Goal: Task Accomplishment & Management: Use online tool/utility

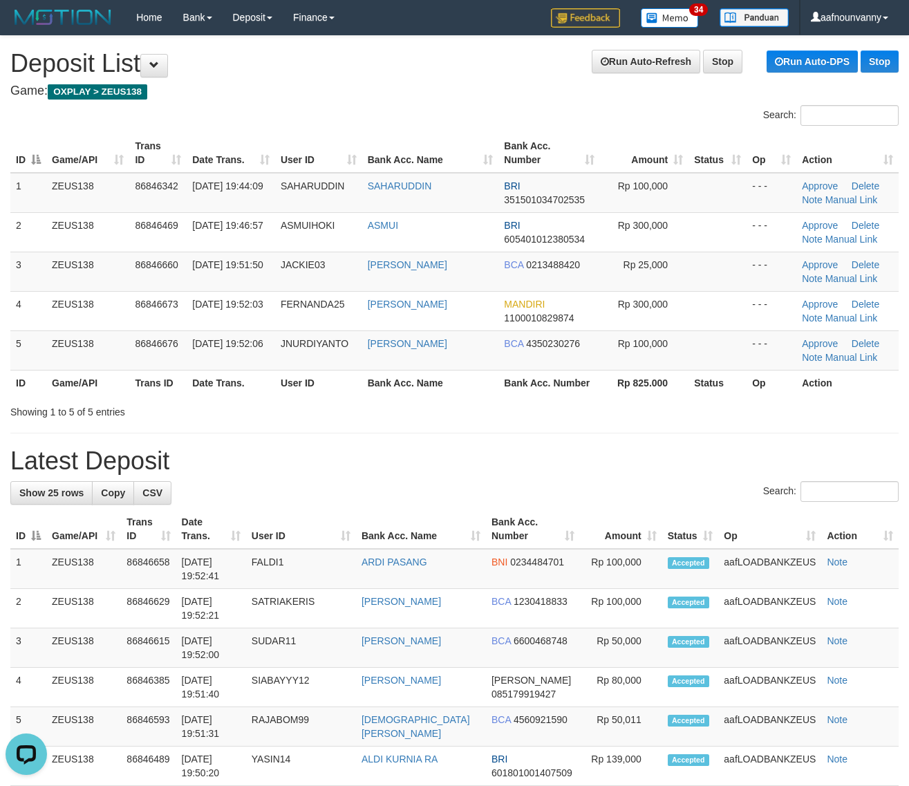
drag, startPoint x: 640, startPoint y: 435, endPoint x: 889, endPoint y: 464, distance: 250.4
drag, startPoint x: 257, startPoint y: 359, endPoint x: 375, endPoint y: 392, distance: 122.7
click at [371, 392] on table "ID Game/API Trans ID Date Trans. User ID Bank Acc. Name Bank Acc. Number Amount…" at bounding box center [454, 264] width 888 height 262
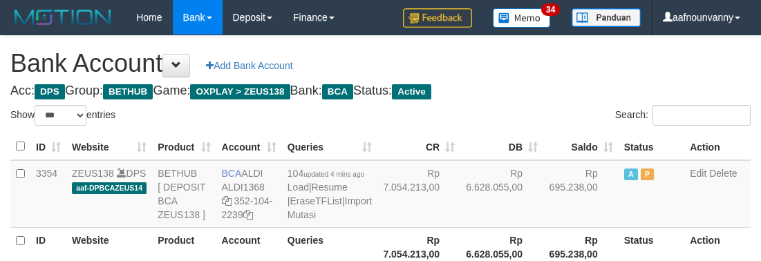
select select "***"
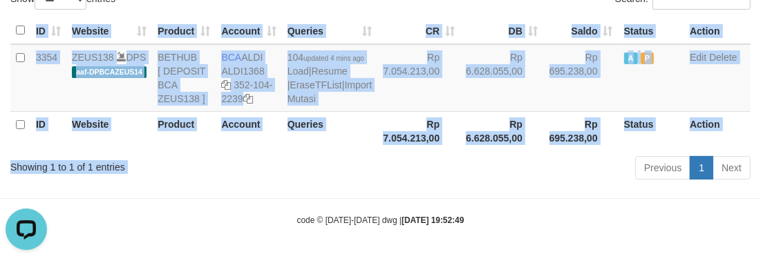
click at [323, 160] on div "Show ** ** ** *** *** entries Search: ID Website Product Account Queries CR DB …" at bounding box center [380, 87] width 740 height 196
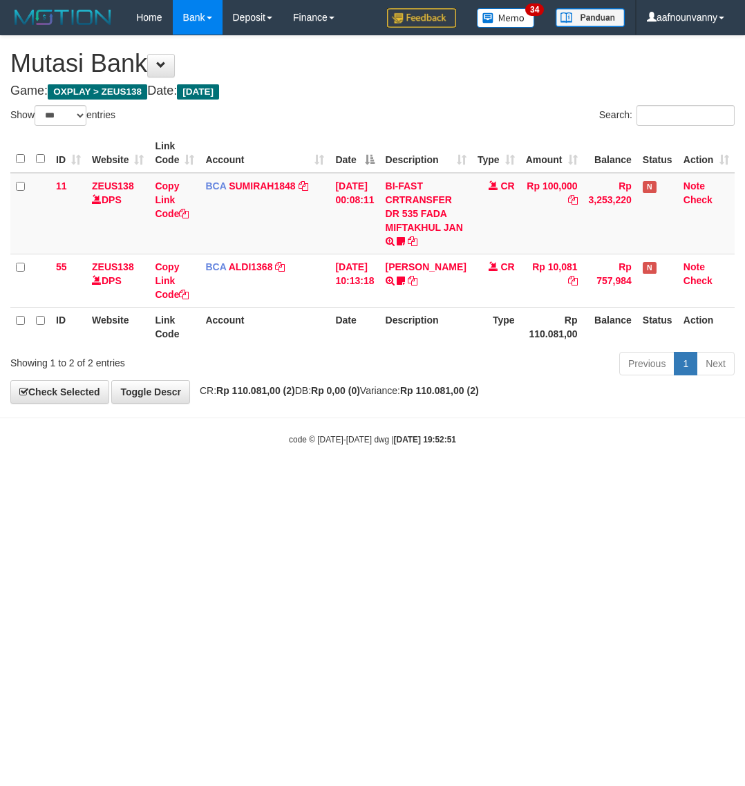
select select "***"
drag, startPoint x: 253, startPoint y: 589, endPoint x: 26, endPoint y: 447, distance: 267.6
click at [252, 480] on html "Toggle navigation Home Bank Account List Load By Website Group [OXPLAY] ZEUS138…" at bounding box center [372, 240] width 745 height 480
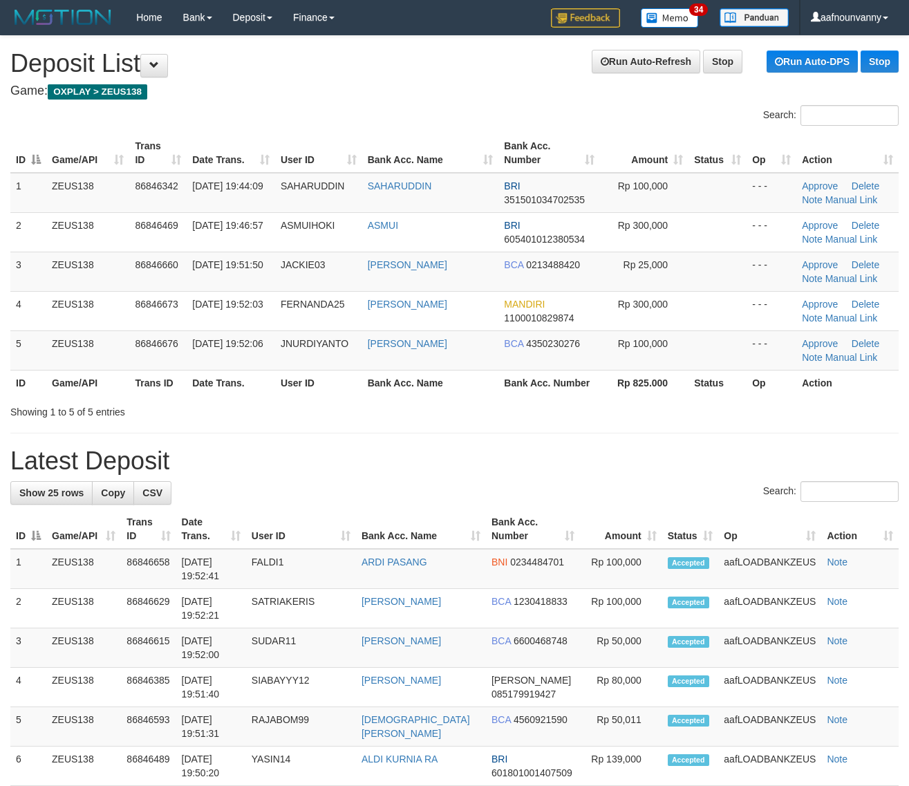
drag, startPoint x: 440, startPoint y: 322, endPoint x: 890, endPoint y: 340, distance: 450.2
click at [565, 329] on tr "4 ZEUS138 86846673 [DATE] 19:52:03 FERNANDA25 [PERSON_NAME] MANDIRI 11000108298…" at bounding box center [454, 310] width 888 height 39
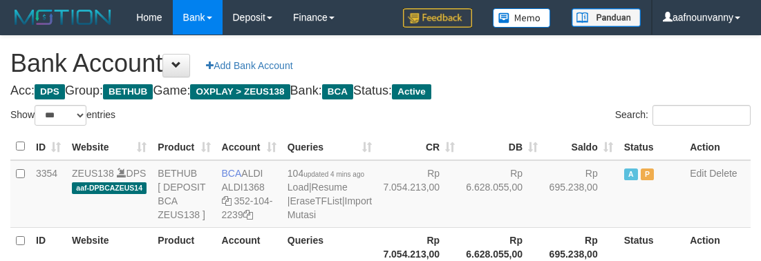
select select "***"
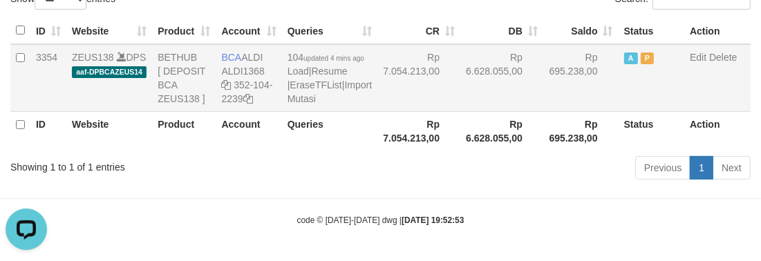
click at [391, 104] on td "Rp 7.054.213,00" at bounding box center [418, 78] width 83 height 68
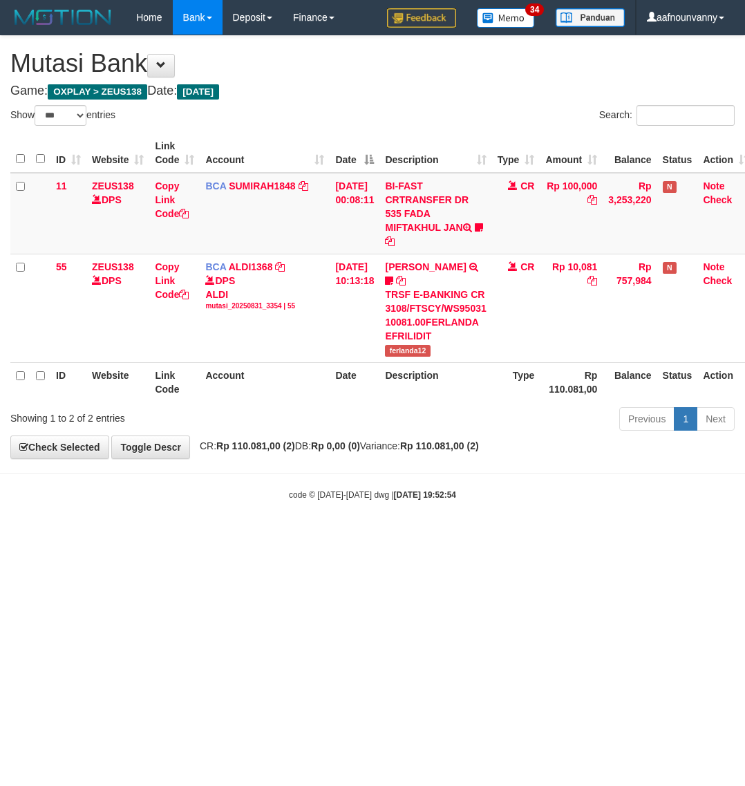
select select "***"
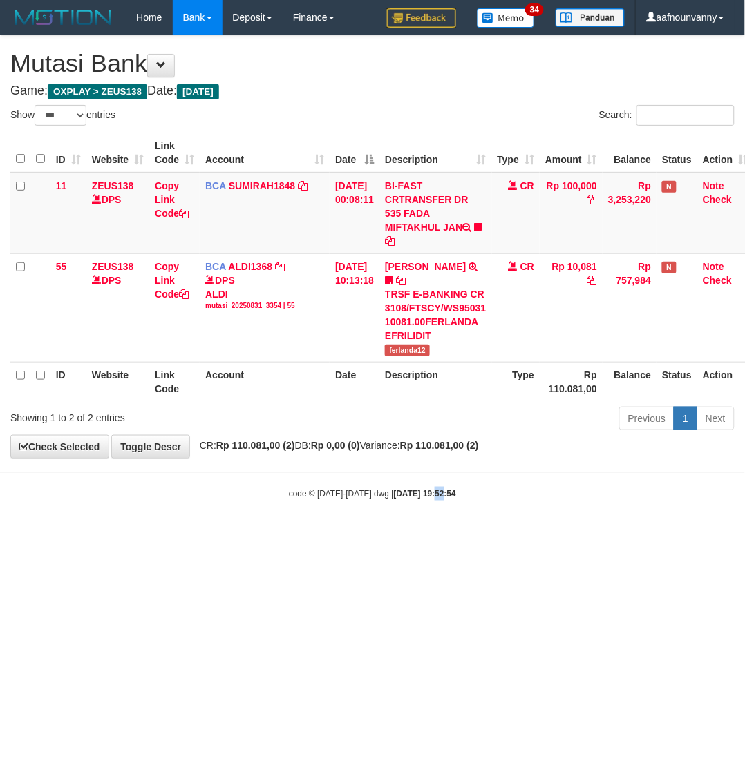
drag, startPoint x: 427, startPoint y: 567, endPoint x: 420, endPoint y: 585, distance: 18.6
click at [420, 535] on html "Toggle navigation Home Bank Account List Load By Website Group [OXPLAY] ZEUS138…" at bounding box center [372, 267] width 745 height 535
click at [104, 535] on html "Toggle navigation Home Bank Account List Load By Website Group [OXPLAY] ZEUS138…" at bounding box center [372, 267] width 745 height 535
drag, startPoint x: 238, startPoint y: 638, endPoint x: 1, endPoint y: 467, distance: 292.6
click at [181, 535] on html "Toggle navigation Home Bank Account List Load By Website Group [OXPLAY] ZEUS138…" at bounding box center [372, 267] width 745 height 535
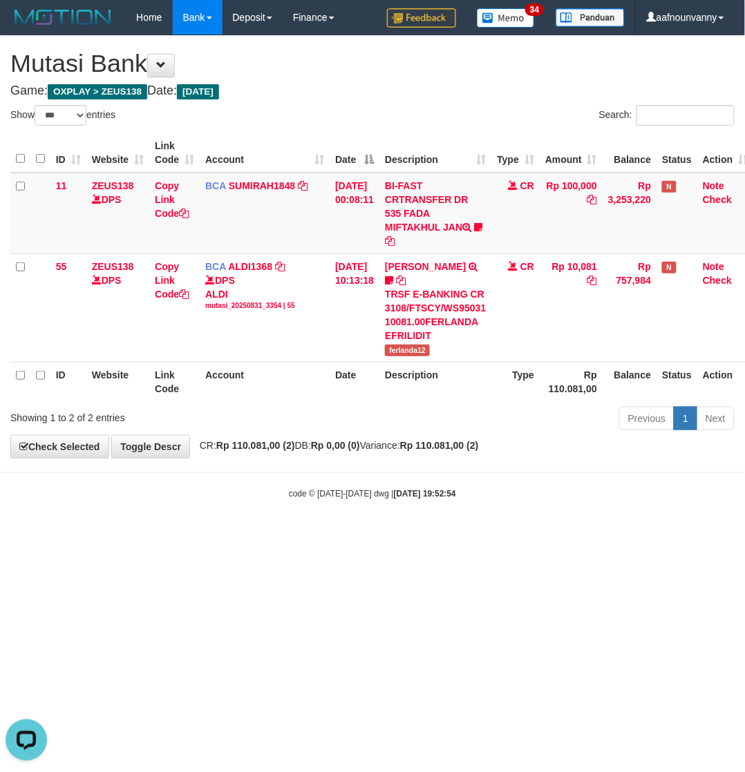
drag, startPoint x: 223, startPoint y: 538, endPoint x: 739, endPoint y: 439, distance: 525.4
click at [333, 535] on html "Toggle navigation Home Bank Account List Load By Website Group [OXPLAY] ZEUS138…" at bounding box center [372, 267] width 745 height 535
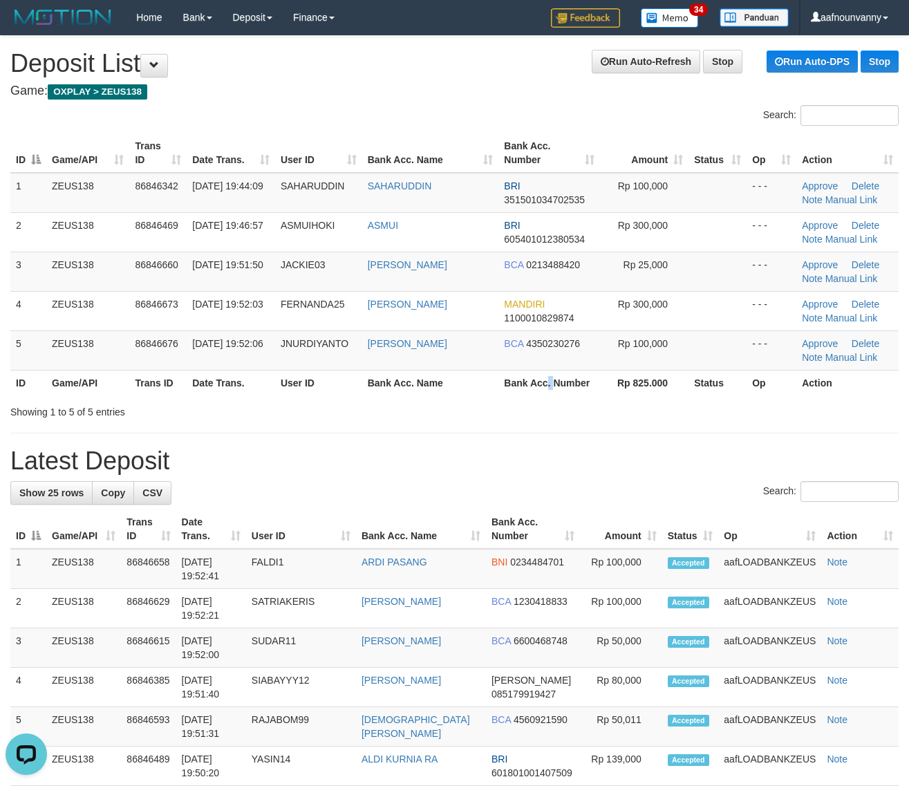
drag, startPoint x: 547, startPoint y: 388, endPoint x: 919, endPoint y: 489, distance: 385.8
click at [620, 409] on div "Search: ID Game/API Trans ID Date Trans. User ID Bank Acc. Name Bank Acc. Numbe…" at bounding box center [454, 262] width 888 height 314
drag, startPoint x: 581, startPoint y: 325, endPoint x: 919, endPoint y: 413, distance: 349.3
click at [723, 370] on table "ID Game/API Trans ID Date Trans. User ID Bank Acc. Name Bank Acc. Number Amount…" at bounding box center [454, 264] width 888 height 262
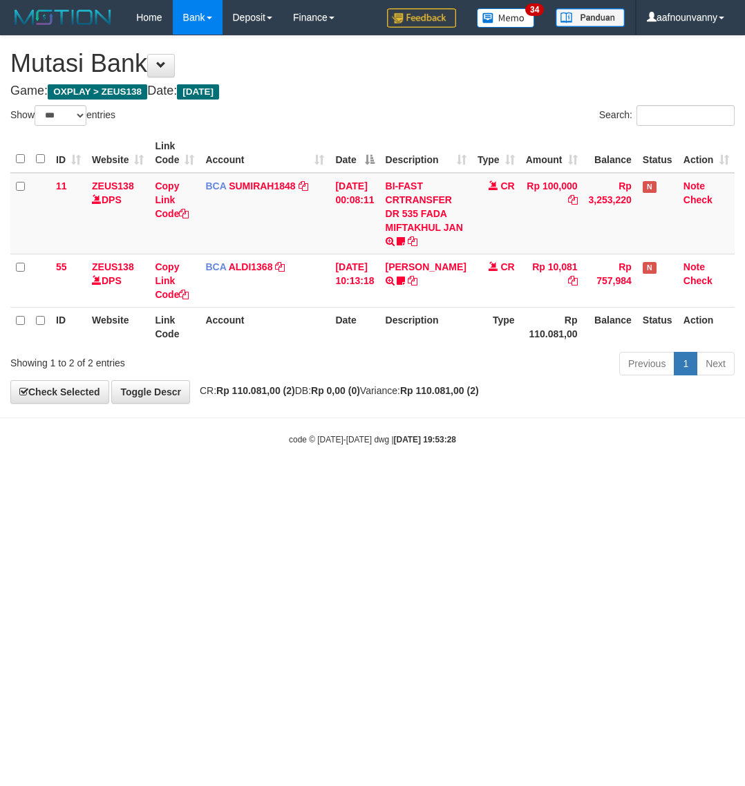
select select "***"
drag, startPoint x: 177, startPoint y: 578, endPoint x: -61, endPoint y: 488, distance: 254.7
click at [0, 480] on html "Toggle navigation Home Bank Account List Load By Website Group [OXPLAY] ZEUS138…" at bounding box center [372, 240] width 745 height 480
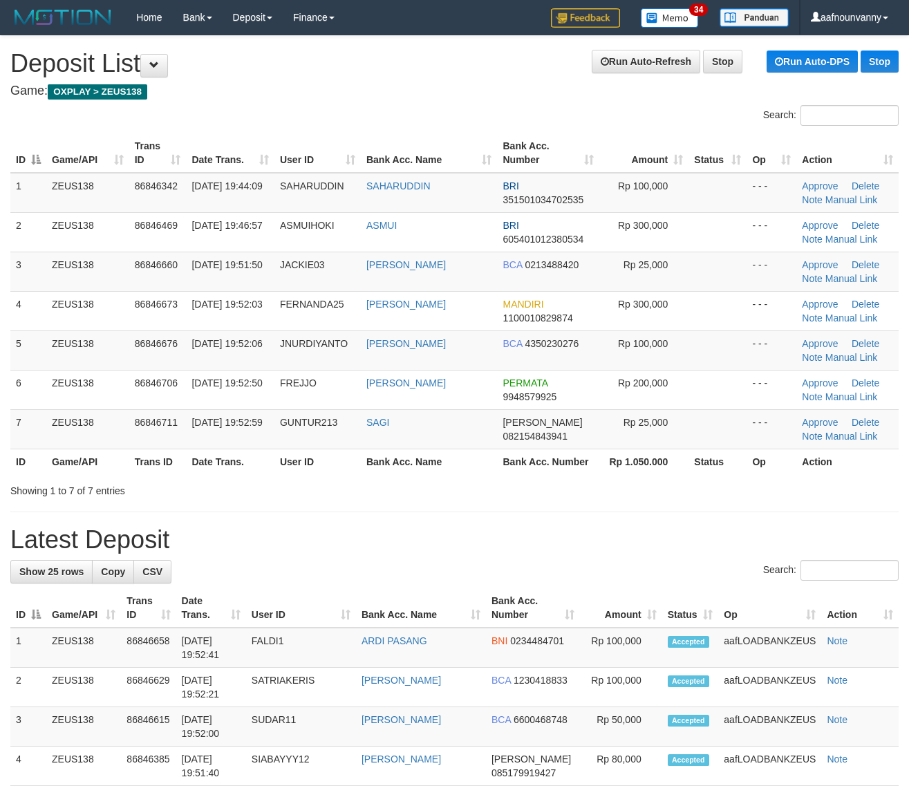
drag, startPoint x: 350, startPoint y: 479, endPoint x: 524, endPoint y: 499, distance: 174.6
click at [397, 477] on div "Search: ID Game/API Trans ID Date Trans. User ID Bank Acc. Name Bank Acc. Numbe…" at bounding box center [454, 301] width 888 height 392
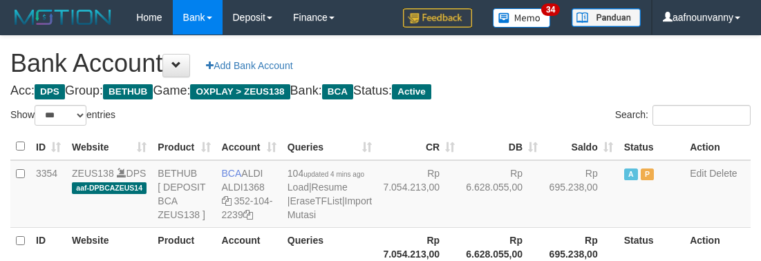
select select "***"
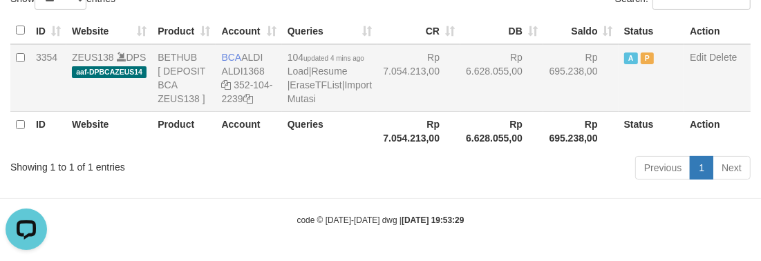
drag, startPoint x: 464, startPoint y: 79, endPoint x: 475, endPoint y: 84, distance: 12.1
click at [475, 84] on td "Rp 6.628.055,00" at bounding box center [501, 78] width 83 height 68
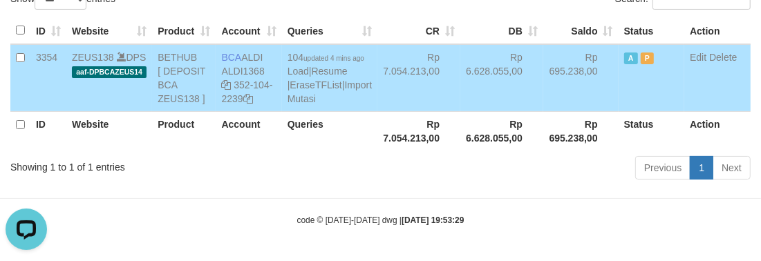
drag, startPoint x: 371, startPoint y: 191, endPoint x: 370, endPoint y: 184, distance: 6.9
click at [377, 191] on body "Toggle navigation Home Bank Account List Load By Website Group [OXPLAY] ZEUS138…" at bounding box center [380, 72] width 761 height 377
click at [371, 180] on div "Previous 1 Next" at bounding box center [539, 170] width 423 height 30
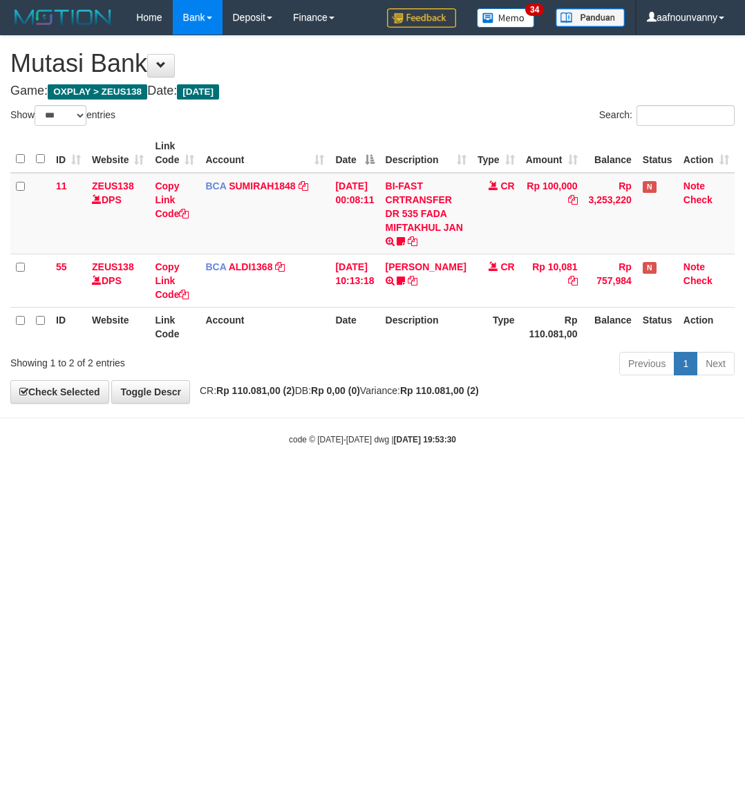
select select "***"
click at [429, 272] on link "FERLANDA EFRILIDIT" at bounding box center [425, 266] width 81 height 11
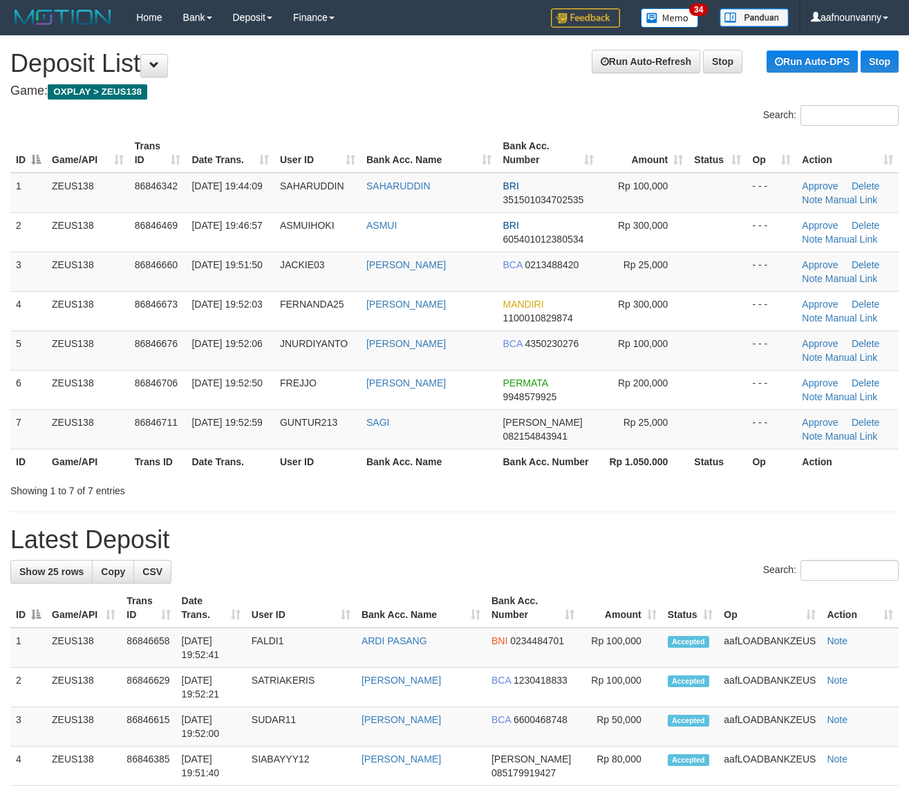
drag, startPoint x: 461, startPoint y: 539, endPoint x: 625, endPoint y: 542, distance: 164.5
click at [496, 532] on h1 "Latest Deposit" at bounding box center [454, 540] width 888 height 28
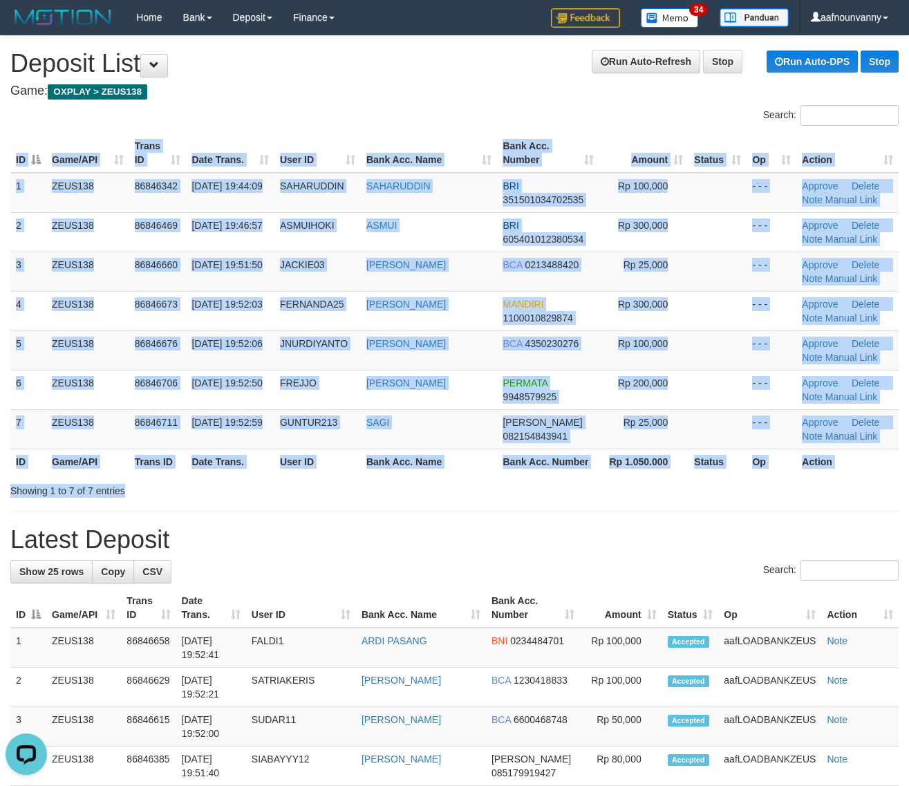
drag, startPoint x: 285, startPoint y: 479, endPoint x: 478, endPoint y: 498, distance: 194.4
click at [368, 482] on div "Showing 1 to 7 of 7 entries" at bounding box center [189, 487] width 379 height 19
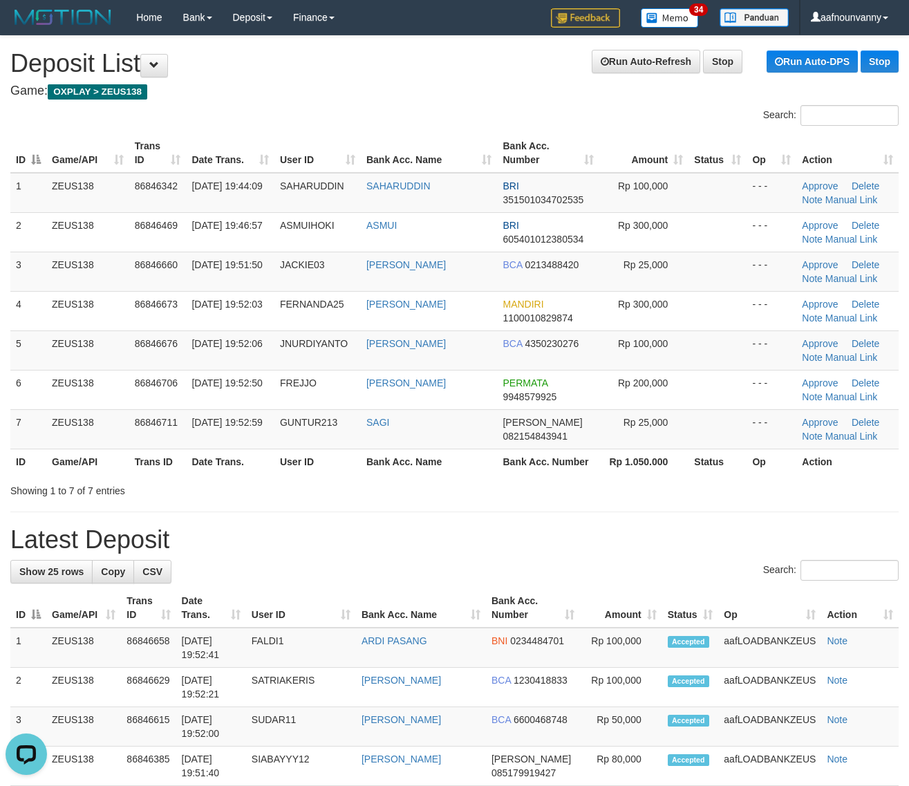
drag, startPoint x: 437, startPoint y: 416, endPoint x: 914, endPoint y: 495, distance: 484.0
click at [542, 435] on tr "7 ZEUS138 86846711 31/08/2025 19:52:59 GUNTUR213 SAGI DANA 082154843941 Rp 25,0…" at bounding box center [454, 428] width 888 height 39
drag, startPoint x: 325, startPoint y: 444, endPoint x: 674, endPoint y: 488, distance: 352.3
click at [410, 446] on tr "7 ZEUS138 86846711 31/08/2025 19:52:59 GUNTUR213 SAGI DANA 082154843941 Rp 25,0…" at bounding box center [454, 428] width 888 height 39
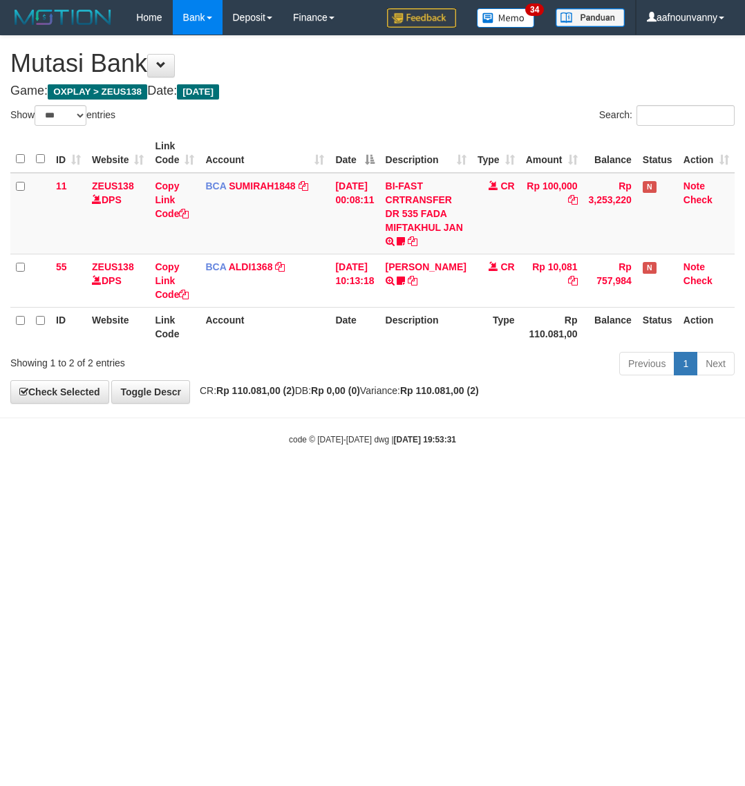
select select "***"
click at [413, 202] on td "BI-FAST CRTRANSFER DR 535 FADA MIFTAKHUL JAN Adlian11" at bounding box center [425, 214] width 92 height 82
drag, startPoint x: 202, startPoint y: 631, endPoint x: 5, endPoint y: 582, distance: 202.8
click at [120, 480] on html "Toggle navigation Home Bank Account List Load By Website Group [OXPLAY] ZEUS138…" at bounding box center [372, 240] width 745 height 480
drag, startPoint x: 140, startPoint y: 636, endPoint x: 2, endPoint y: 593, distance: 144.2
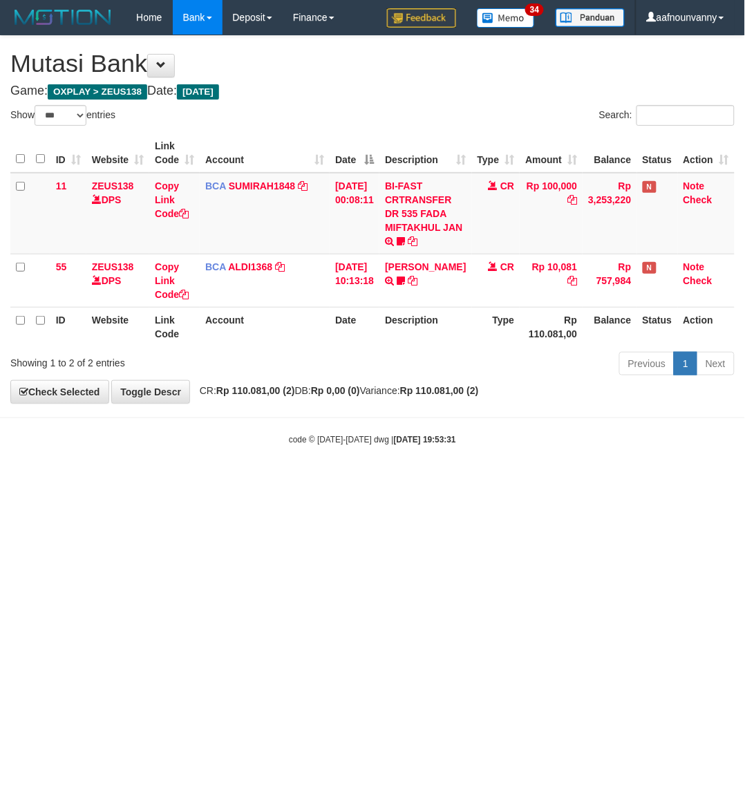
click at [105, 480] on html "Toggle navigation Home Bank Account List Load By Website Group [OXPLAY] ZEUS138…" at bounding box center [372, 240] width 745 height 480
select select "***"
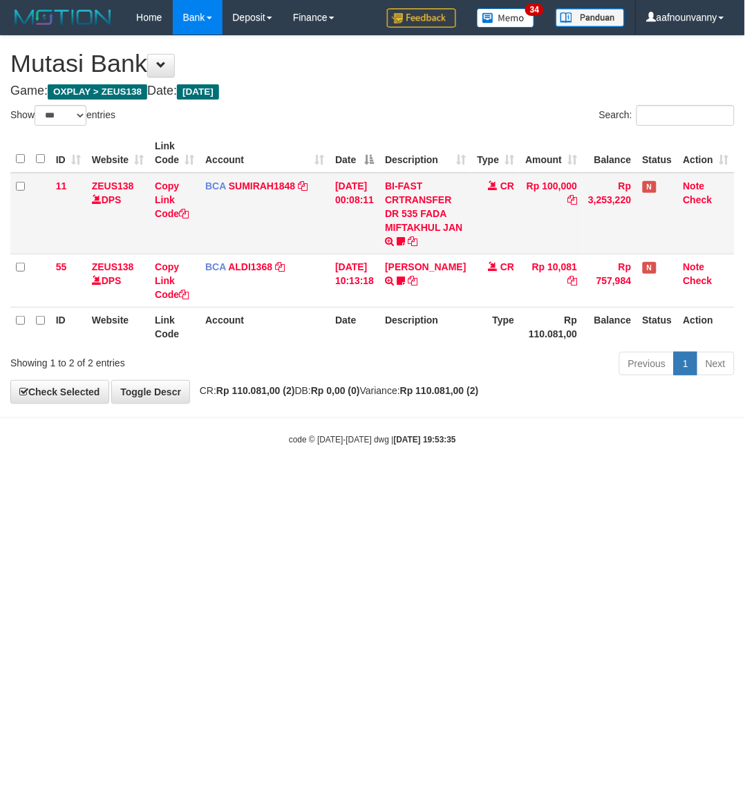
click at [411, 205] on td "BI-FAST CRTRANSFER DR 535 FADA MIFTAKHUL JAN Adlian11" at bounding box center [425, 214] width 92 height 82
click at [411, 204] on td "BI-FAST CRTRANSFER DR 535 FADA MIFTAKHUL JAN Adlian11" at bounding box center [425, 214] width 92 height 82
drag, startPoint x: 220, startPoint y: 595, endPoint x: 66, endPoint y: 567, distance: 156.7
click at [202, 480] on html "Toggle navigation Home Bank Account List Load By Website Group [OXPLAY] ZEUS138…" at bounding box center [372, 240] width 745 height 480
drag, startPoint x: 337, startPoint y: 606, endPoint x: 329, endPoint y: 605, distance: 8.4
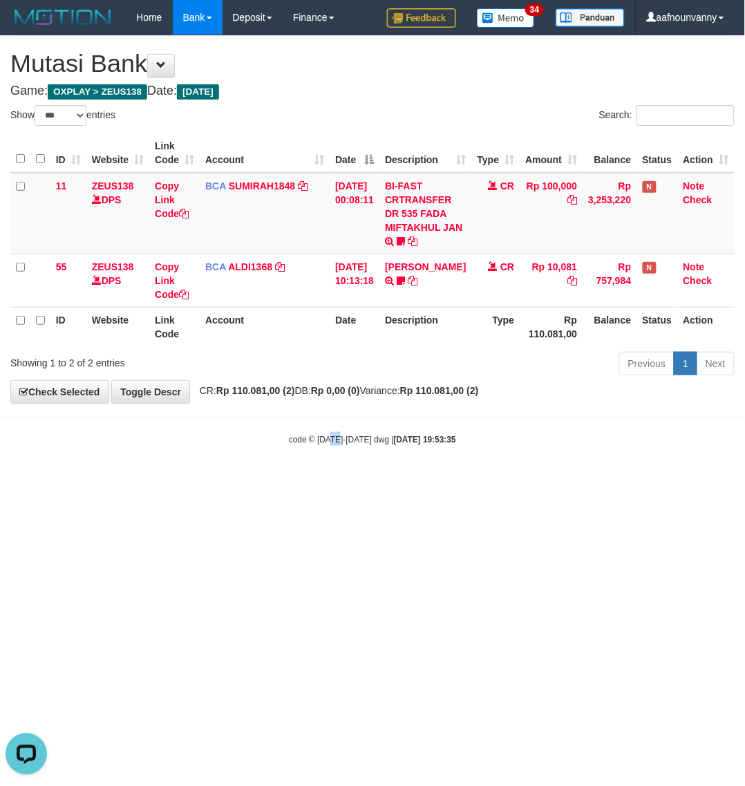
click at [329, 480] on html "Toggle navigation Home Bank Account List Load By Website Group [OXPLAY] ZEUS138…" at bounding box center [372, 240] width 745 height 480
click at [261, 480] on html "Toggle navigation Home Bank Account List Load By Website Group [OXPLAY] ZEUS138…" at bounding box center [372, 240] width 745 height 480
drag, startPoint x: 253, startPoint y: 613, endPoint x: 244, endPoint y: 611, distance: 9.1
click at [251, 480] on html "Toggle navigation Home Bank Account List Load By Website Group [OXPLAY] ZEUS138…" at bounding box center [372, 240] width 745 height 480
drag, startPoint x: 228, startPoint y: 609, endPoint x: 0, endPoint y: 554, distance: 234.6
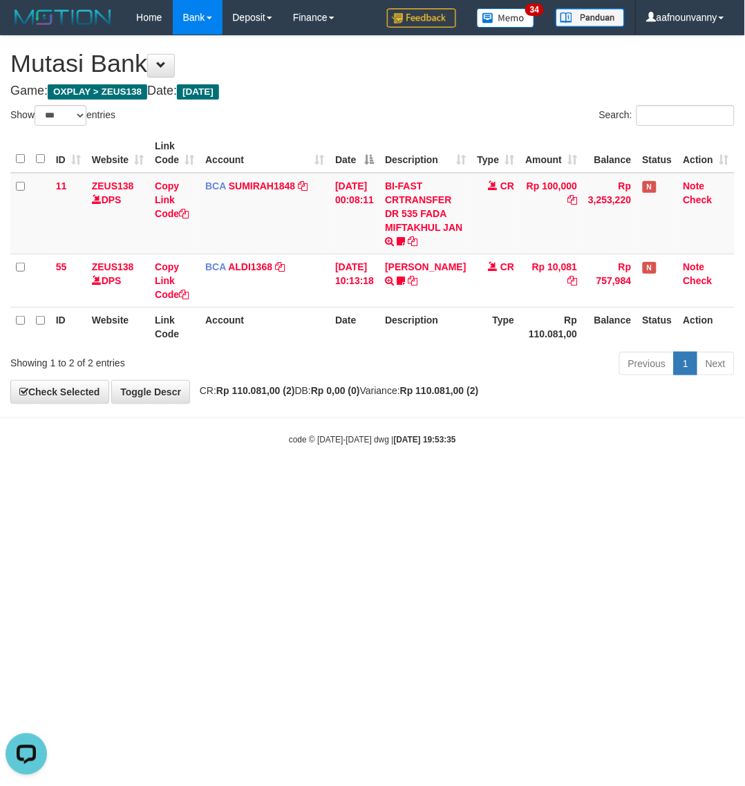
click at [195, 480] on html "Toggle navigation Home Bank Account List Load By Website Group [OXPLAY] ZEUS138…" at bounding box center [372, 240] width 745 height 480
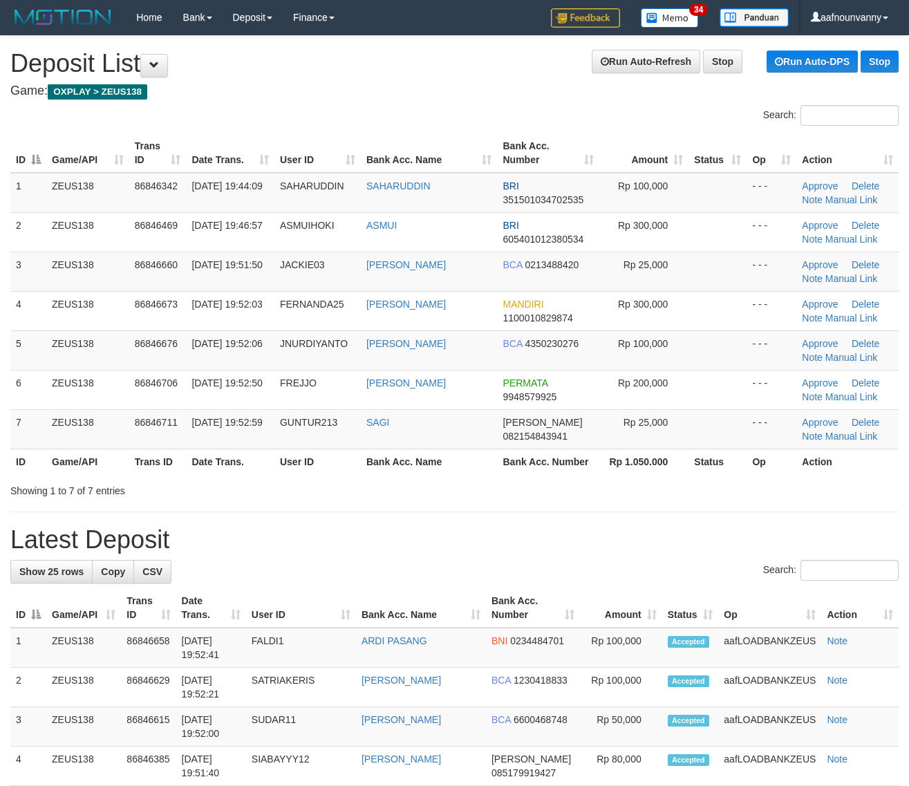
drag, startPoint x: 501, startPoint y: 503, endPoint x: 587, endPoint y: 511, distance: 86.8
drag, startPoint x: 582, startPoint y: 480, endPoint x: 730, endPoint y: 485, distance: 147.9
click at [640, 478] on div "Showing 1 to 7 of 7 entries" at bounding box center [454, 487] width 909 height 19
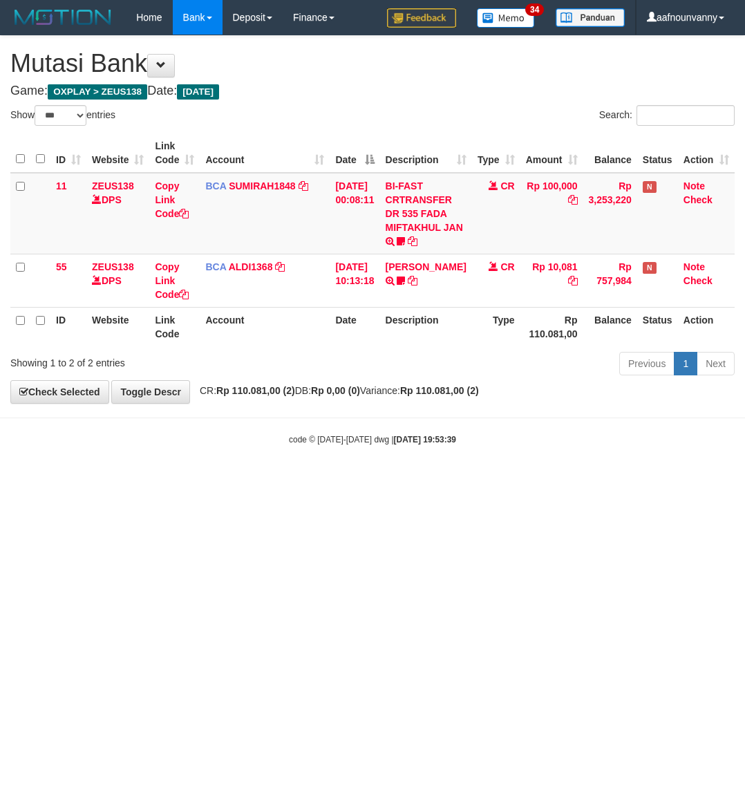
select select "***"
click at [261, 480] on html "Toggle navigation Home Bank Account List Load By Website Group [OXPLAY] ZEUS138…" at bounding box center [372, 240] width 745 height 480
click at [307, 480] on html "Toggle navigation Home Bank Account List Load By Website Group [OXPLAY] ZEUS138…" at bounding box center [372, 240] width 745 height 480
click at [309, 480] on html "Toggle navigation Home Bank Account List Load By Website Group [OXPLAY] ZEUS138…" at bounding box center [372, 240] width 745 height 480
drag, startPoint x: 303, startPoint y: 529, endPoint x: 8, endPoint y: 487, distance: 298.0
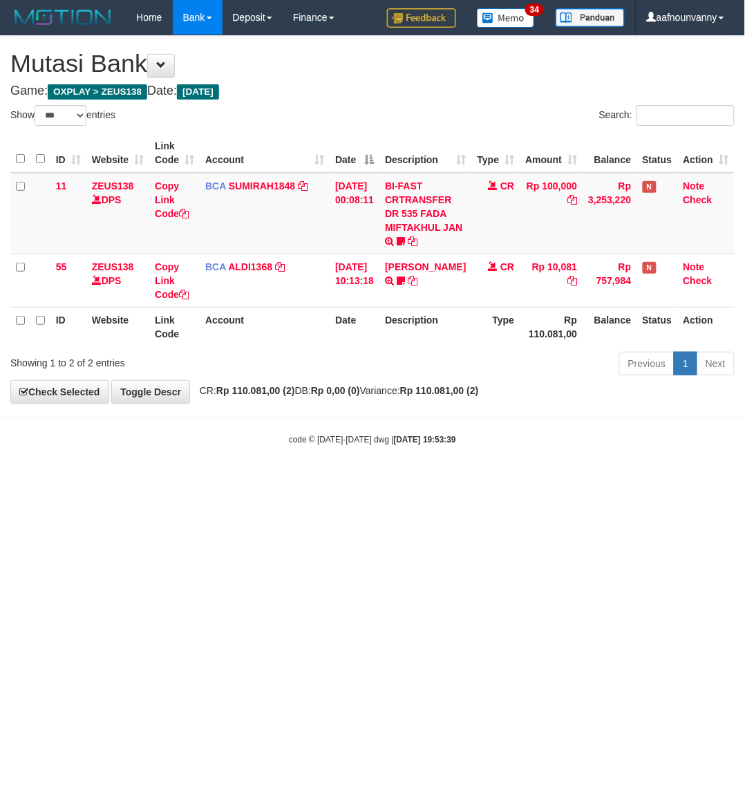
click at [274, 480] on html "Toggle navigation Home Bank Account List Load By Website Group [OXPLAY] ZEUS138…" at bounding box center [372, 240] width 745 height 480
drag, startPoint x: 346, startPoint y: 518, endPoint x: 401, endPoint y: 425, distance: 108.4
click at [372, 480] on html "Toggle navigation Home Bank Account List Load By Website Group [OXPLAY] ZEUS138…" at bounding box center [372, 240] width 745 height 480
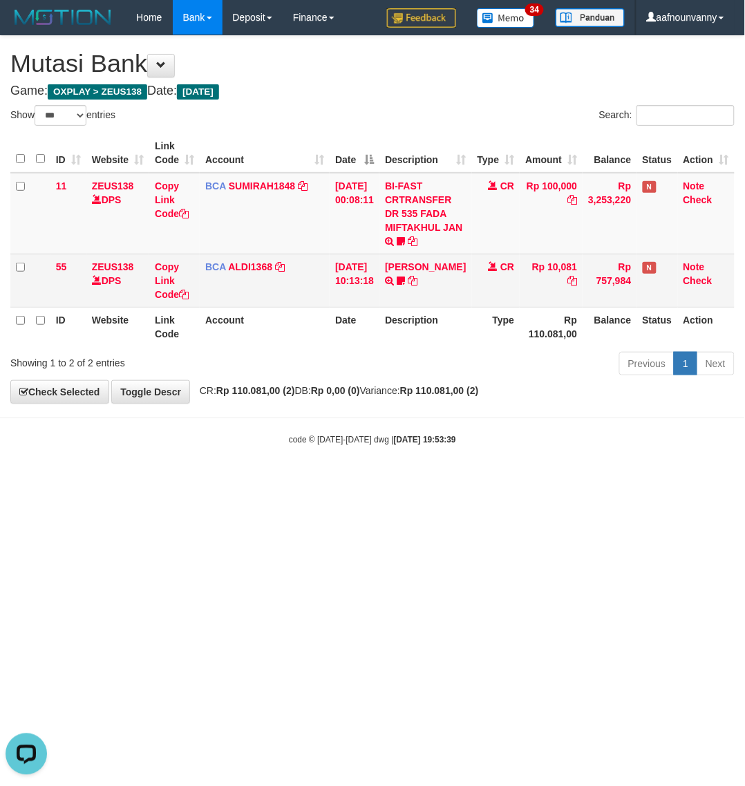
click at [413, 259] on td "FERLANDA EFRILIDIT TRSF E-BANKING CR 3108/FTSCY/WS95031 10081.00FERLANDA EFRILI…" at bounding box center [425, 280] width 92 height 53
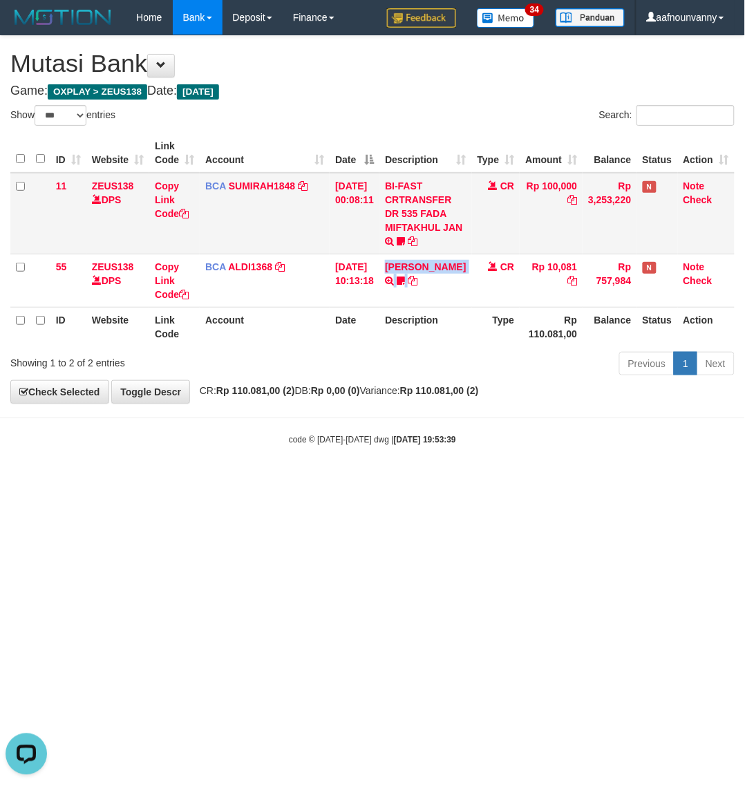
drag, startPoint x: 413, startPoint y: 259, endPoint x: 405, endPoint y: 189, distance: 71.0
click at [410, 247] on tbody "11 ZEUS138 DPS Copy Link Code BCA SUMIRAH1848 DPS SUMIRAH mutasi_20250831_4156 …" at bounding box center [372, 240] width 724 height 135
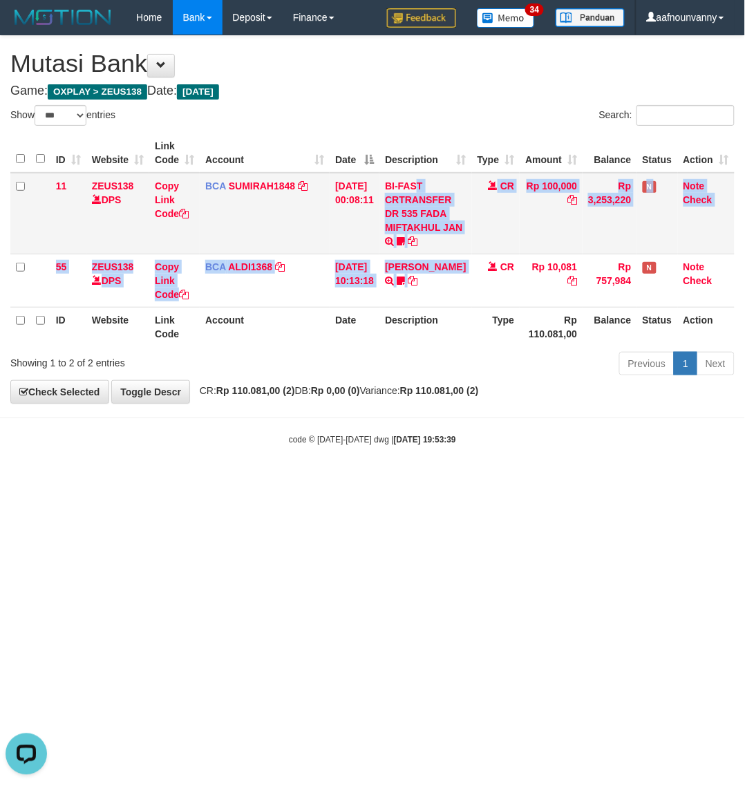
click at [404, 188] on td "BI-FAST CRTRANSFER DR 535 FADA MIFTAKHUL JAN Adlian11" at bounding box center [425, 214] width 92 height 82
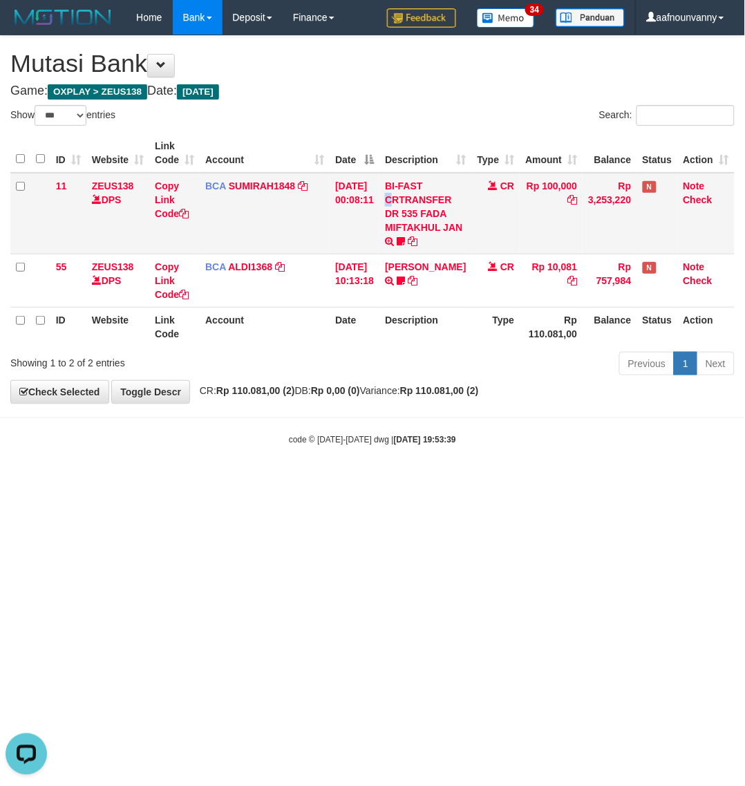
click at [404, 188] on td "BI-FAST CRTRANSFER DR 535 FADA MIFTAKHUL JAN Adlian11" at bounding box center [425, 214] width 92 height 82
drag, startPoint x: 191, startPoint y: 591, endPoint x: 115, endPoint y: 563, distance: 81.5
click at [173, 480] on html "Toggle navigation Home Bank Account List Load By Website Group [OXPLAY] ZEUS138…" at bounding box center [372, 240] width 745 height 480
drag, startPoint x: 204, startPoint y: 582, endPoint x: 87, endPoint y: 535, distance: 125.6
click at [178, 480] on html "Toggle navigation Home Bank Account List Load By Website Group [OXPLAY] ZEUS138…" at bounding box center [372, 240] width 745 height 480
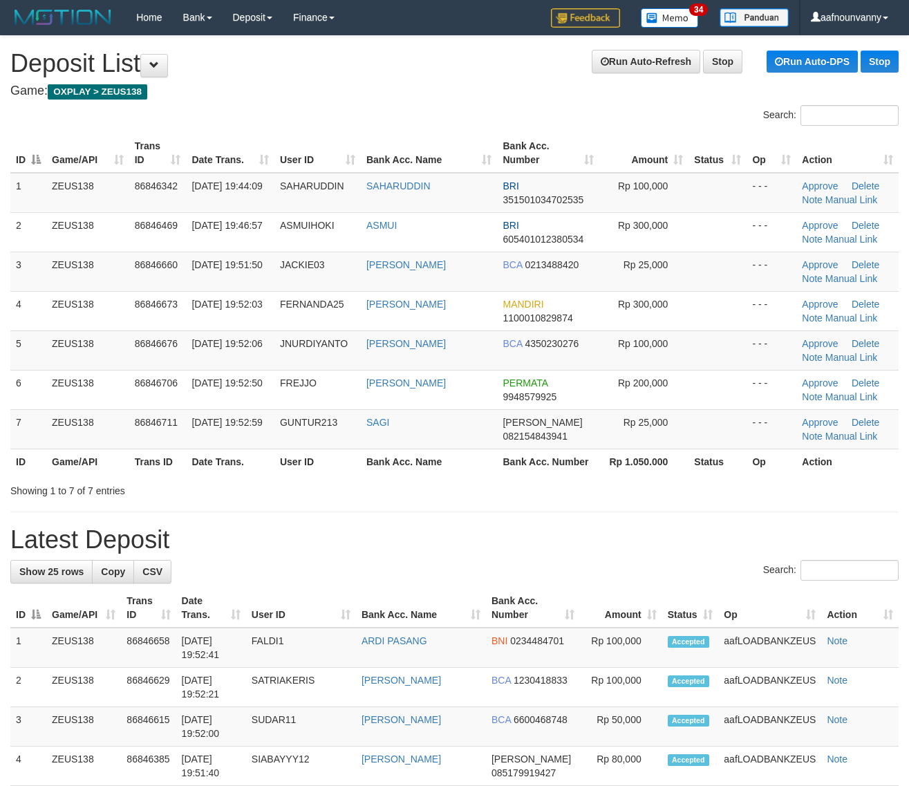
drag, startPoint x: 541, startPoint y: 480, endPoint x: 741, endPoint y: 511, distance: 202.8
click at [577, 482] on div "Showing 1 to 7 of 7 entries" at bounding box center [454, 487] width 909 height 19
drag, startPoint x: 409, startPoint y: 448, endPoint x: 615, endPoint y: 487, distance: 209.6
click at [475, 459] on table "ID Game/API Trans ID Date Trans. User ID Bank Acc. Name Bank Acc. Number Amount…" at bounding box center [454, 303] width 888 height 341
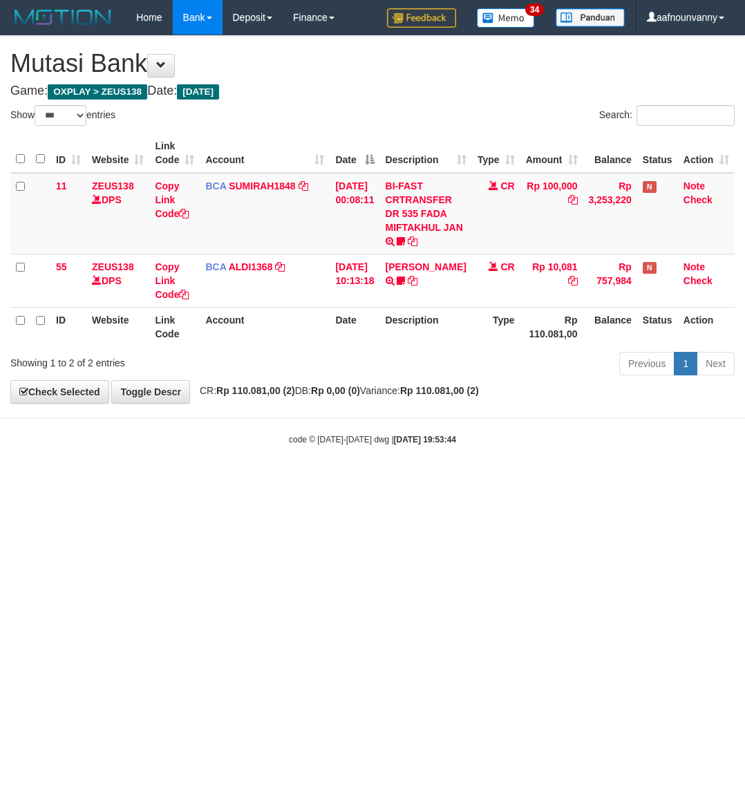
select select "***"
click at [289, 480] on html "Toggle navigation Home Bank Account List Load By Website Group [OXPLAY] ZEUS138…" at bounding box center [372, 240] width 745 height 480
drag, startPoint x: 0, startPoint y: 0, endPoint x: 294, endPoint y: 594, distance: 662.8
click at [294, 480] on html "Toggle navigation Home Bank Account List Load By Website Group [OXPLAY] ZEUS138…" at bounding box center [372, 240] width 745 height 480
click at [287, 480] on html "Toggle navigation Home Bank Account List Load By Website Group [OXPLAY] ZEUS138…" at bounding box center [372, 240] width 745 height 480
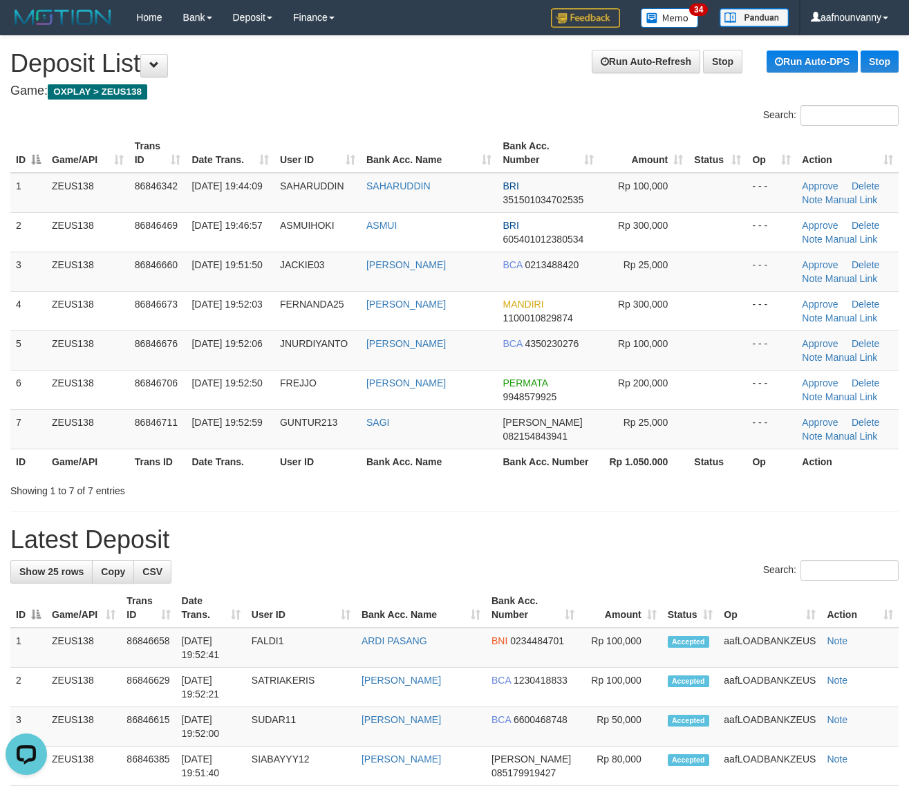
drag, startPoint x: 509, startPoint y: 475, endPoint x: 916, endPoint y: 535, distance: 411.5
click at [553, 482] on div "Search: ID Game/API Trans ID Date Trans. User ID Bank Acc. Name Bank Acc. Numbe…" at bounding box center [454, 301] width 888 height 392
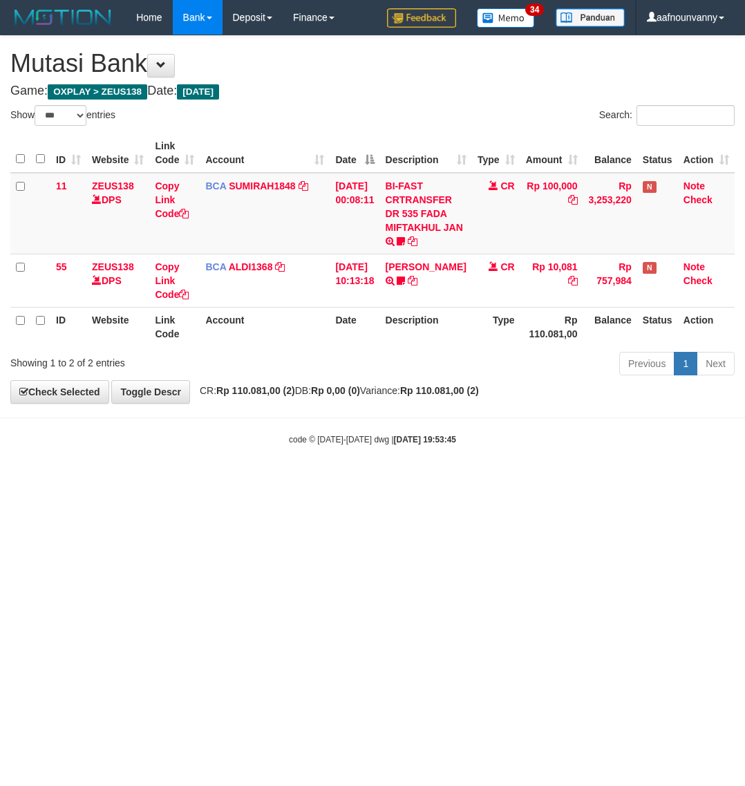
select select "***"
click at [292, 480] on html "Toggle navigation Home Bank Account List Load By Website Group [OXPLAY] ZEUS138…" at bounding box center [372, 240] width 745 height 480
click at [294, 480] on html "Toggle navigation Home Bank Account List Load By Website Group [OXPLAY] ZEUS138…" at bounding box center [372, 240] width 745 height 480
click at [291, 480] on html "Toggle navigation Home Bank Account List Load By Website Group [OXPLAY] ZEUS138…" at bounding box center [372, 240] width 745 height 480
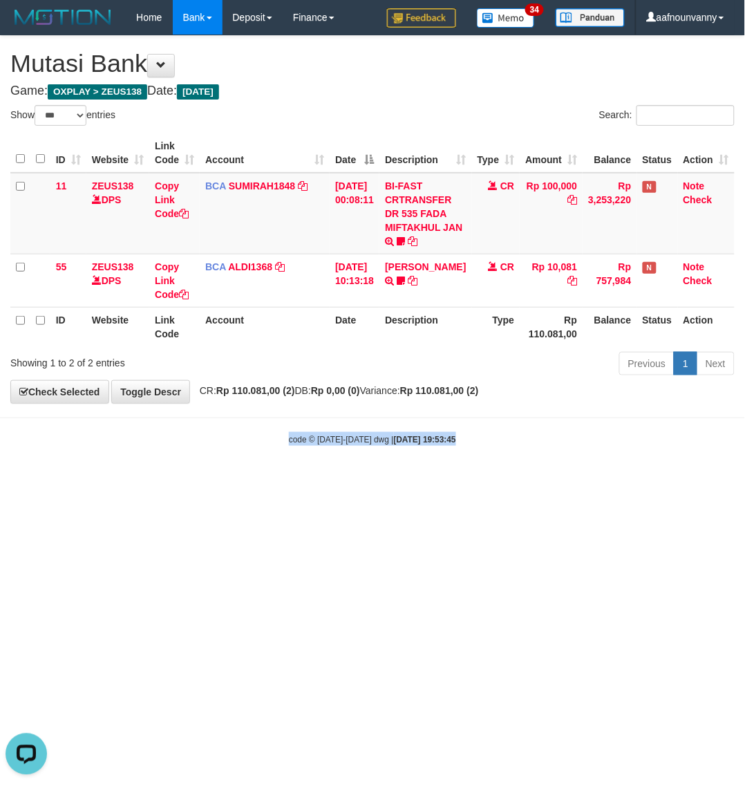
click at [287, 480] on html "Toggle navigation Home Bank Account List Load By Website Group [OXPLAY] ZEUS138…" at bounding box center [372, 240] width 745 height 480
click at [290, 480] on html "Toggle navigation Home Bank Account List Load By Website Group [OXPLAY] ZEUS138…" at bounding box center [372, 240] width 745 height 480
click at [291, 480] on html "Toggle navigation Home Bank Account List Load By Website Group [OXPLAY] ZEUS138…" at bounding box center [372, 240] width 745 height 480
click at [287, 480] on html "Toggle navigation Home Bank Account List Load By Website Group [OXPLAY] ZEUS138…" at bounding box center [372, 240] width 745 height 480
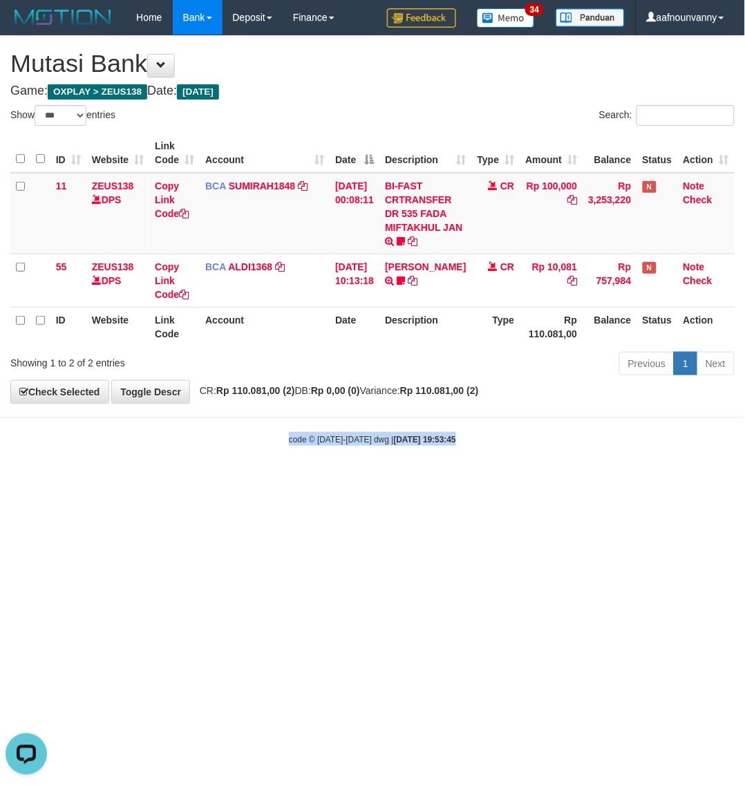
click at [211, 480] on html "Toggle navigation Home Bank Account List Load By Website Group [OXPLAY] ZEUS138…" at bounding box center [372, 240] width 745 height 480
drag, startPoint x: 209, startPoint y: 585, endPoint x: 3, endPoint y: 549, distance: 209.0
click at [207, 480] on html "Toggle navigation Home Bank Account List Load By Website Group [OXPLAY] ZEUS138…" at bounding box center [372, 240] width 745 height 480
select select "***"
drag, startPoint x: 135, startPoint y: 568, endPoint x: 50, endPoint y: 522, distance: 96.4
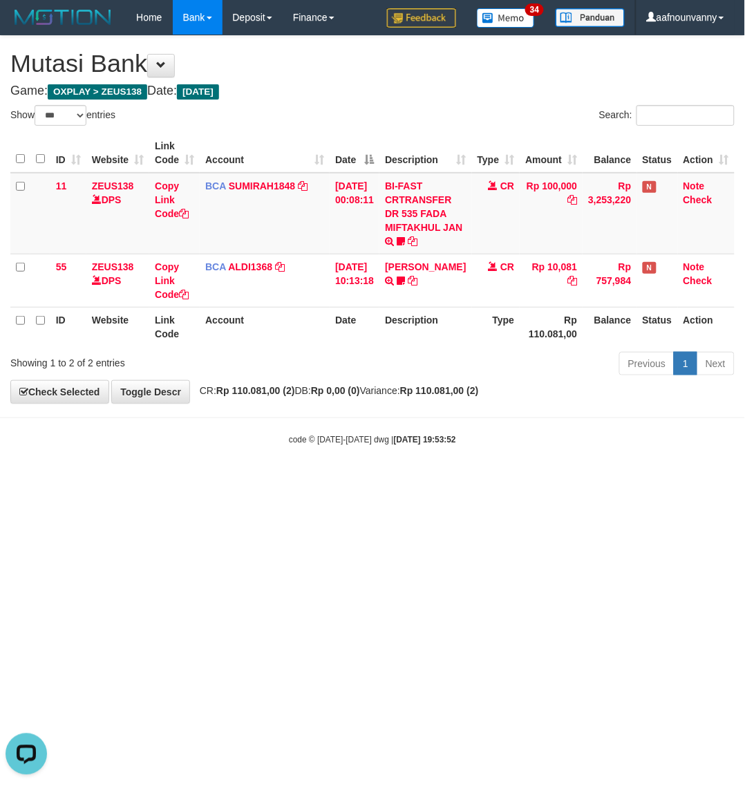
click at [129, 480] on html "Toggle navigation Home Bank Account List Load By Website Group [OXPLAY] ZEUS138…" at bounding box center [372, 240] width 745 height 480
click at [368, 480] on html "Toggle navigation Home Bank Account List Load By Website Group [OXPLAY] ZEUS138…" at bounding box center [372, 240] width 745 height 480
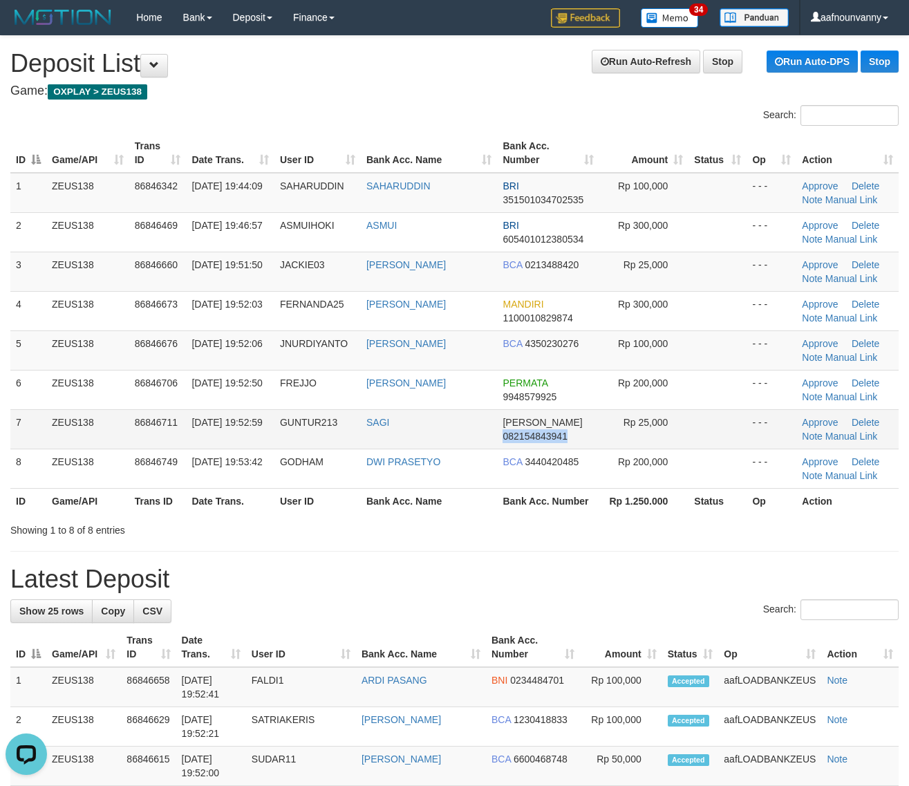
click at [603, 426] on tr "7 ZEUS138 86846711 31/08/2025 19:52:59 GUNTUR213 SAGI DANA 082154843941 Rp 25,0…" at bounding box center [454, 428] width 888 height 39
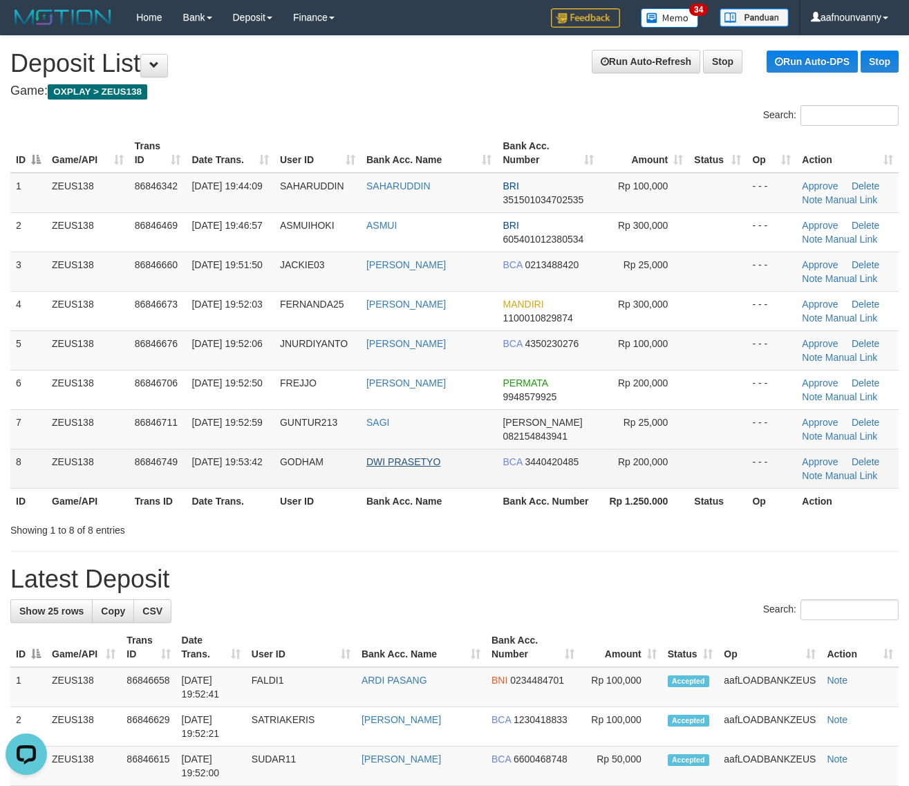
drag, startPoint x: 337, startPoint y: 466, endPoint x: 404, endPoint y: 467, distance: 67.0
click at [392, 465] on tr "8 ZEUS138 86846749 31/08/2025 19:53:42 GODHAM DWI PRASETYO BCA 3440420485 Rp 20…" at bounding box center [454, 467] width 888 height 39
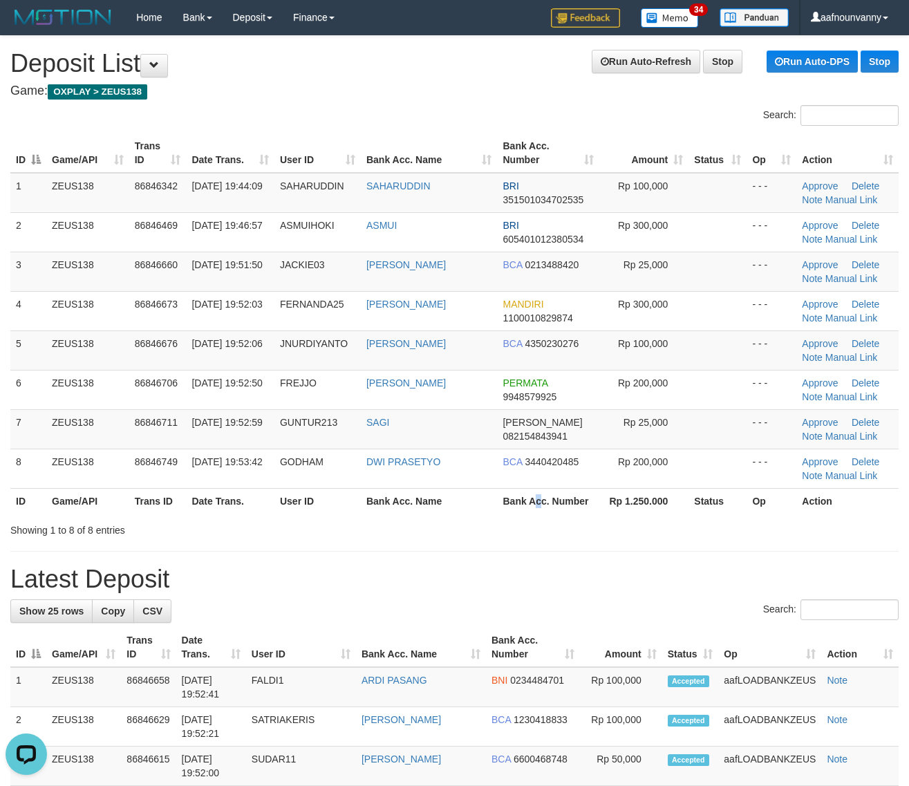
drag, startPoint x: 541, startPoint y: 491, endPoint x: 760, endPoint y: 541, distance: 224.8
click at [586, 505] on th "Bank Acc. Number" at bounding box center [548, 501] width 102 height 26
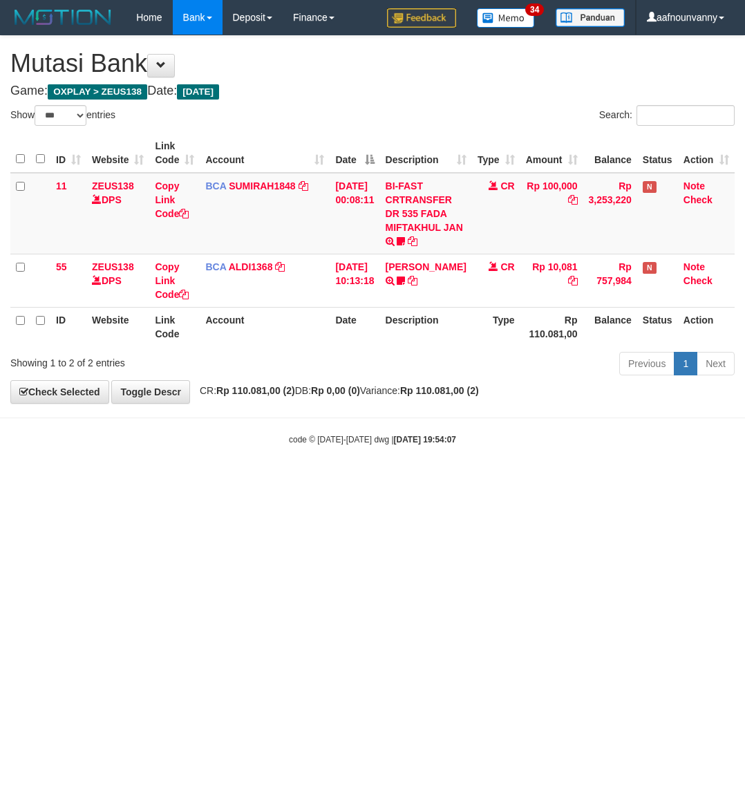
select select "***"
click at [397, 480] on html "Toggle navigation Home Bank Account List Load By Website Group [OXPLAY] ZEUS138…" at bounding box center [372, 240] width 745 height 480
drag, startPoint x: 360, startPoint y: 591, endPoint x: 558, endPoint y: 471, distance: 231.0
click at [463, 480] on html "Toggle navigation Home Bank Account List Load By Website Group [OXPLAY] ZEUS138…" at bounding box center [372, 240] width 745 height 480
select select "***"
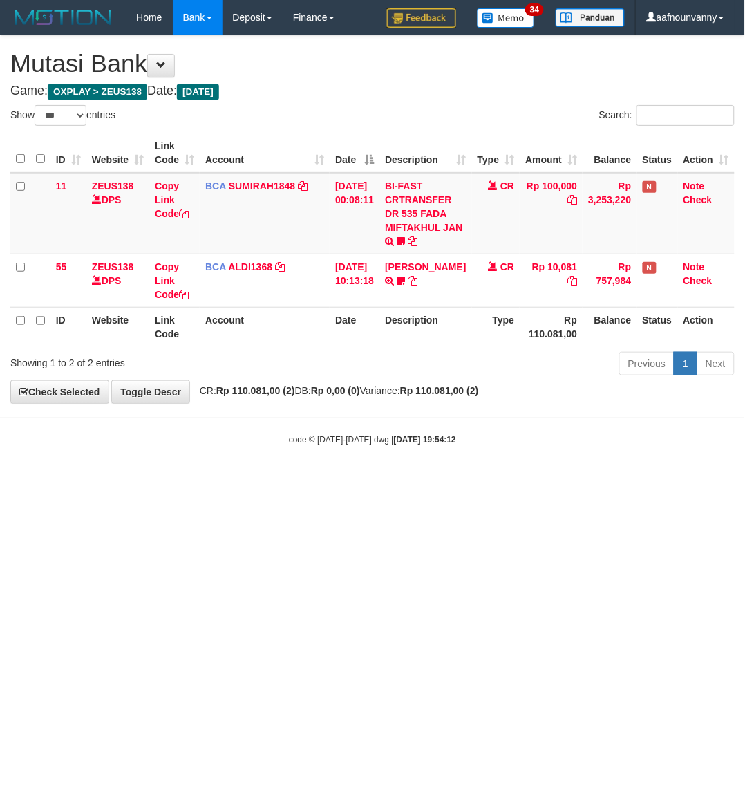
click at [283, 480] on html "Toggle navigation Home Bank Account List Load By Website Group [OXPLAY] ZEUS138…" at bounding box center [372, 240] width 745 height 480
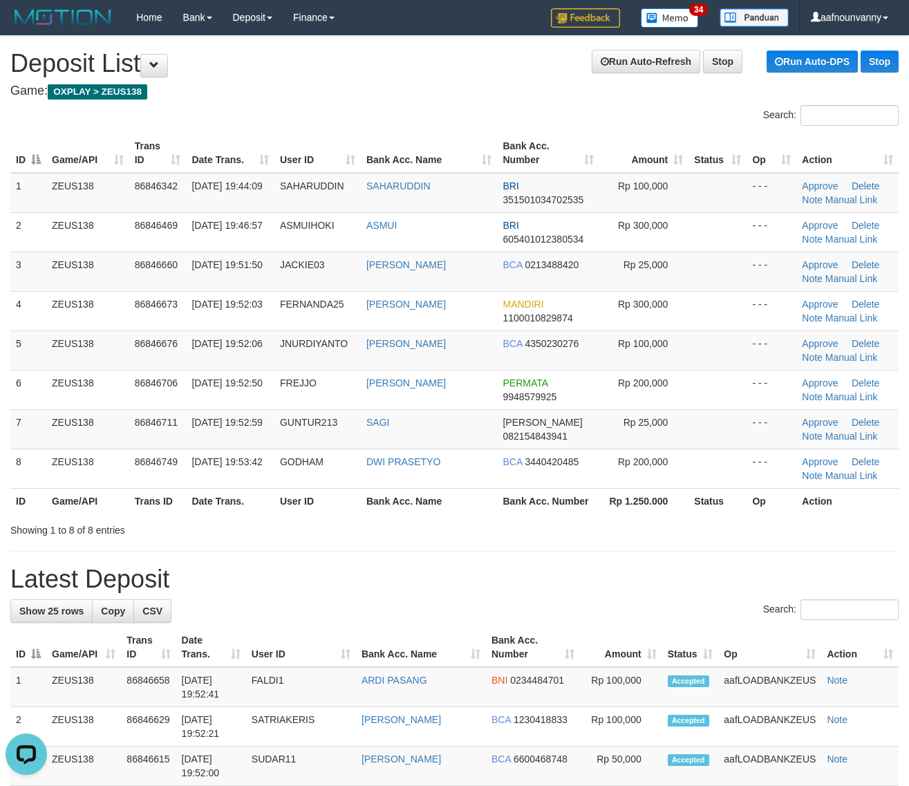
drag, startPoint x: 350, startPoint y: 455, endPoint x: 569, endPoint y: 512, distance: 226.4
click at [403, 477] on tr "8 ZEUS138 86846749 31/08/2025 19:53:42 GODHAM DWI PRASETYO BCA 3440420485 Rp 20…" at bounding box center [454, 467] width 888 height 39
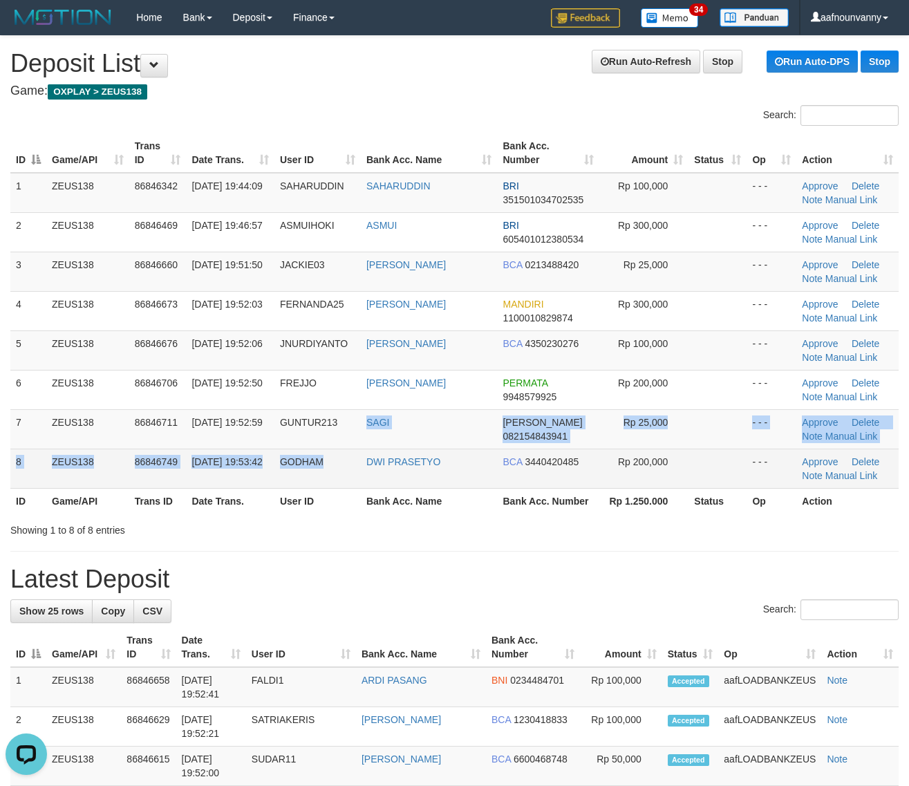
drag, startPoint x: 349, startPoint y: 449, endPoint x: 391, endPoint y: 471, distance: 47.3
click at [385, 470] on tbody "1 ZEUS138 86846342 31/08/2025 19:44:09 SAHARUDDIN SAHARUDDIN BRI 35150103470253…" at bounding box center [454, 331] width 888 height 316
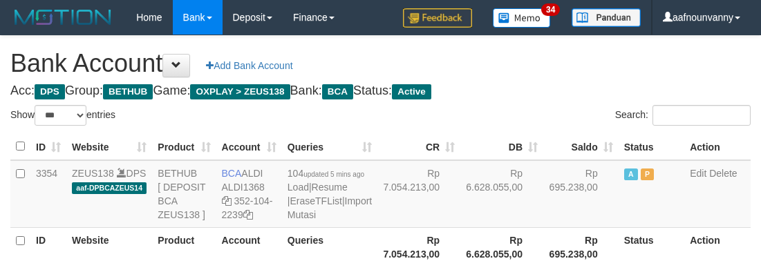
select select "***"
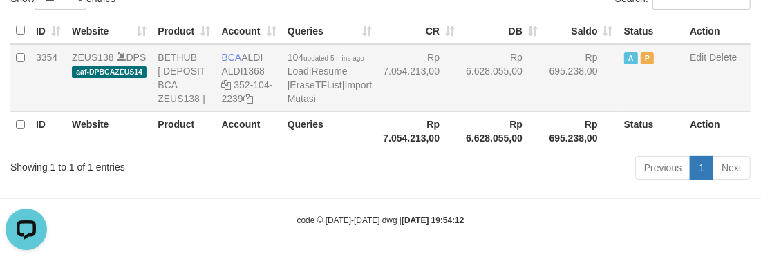
drag, startPoint x: 451, startPoint y: 64, endPoint x: 446, endPoint y: 70, distance: 8.3
click at [460, 70] on td "Rp 6.628.055,00" at bounding box center [501, 78] width 83 height 68
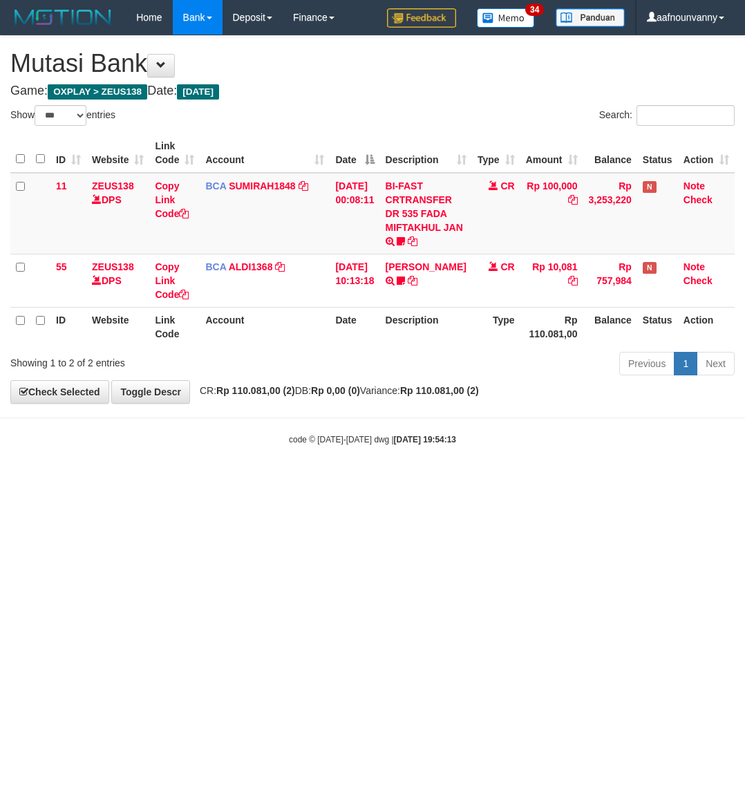
select select "***"
click at [386, 480] on html "Toggle navigation Home Bank Account List Load By Website Group [OXPLAY] ZEUS138…" at bounding box center [372, 240] width 745 height 480
drag, startPoint x: 339, startPoint y: 608, endPoint x: 8, endPoint y: 494, distance: 350.1
click at [332, 480] on html "Toggle navigation Home Bank Account List Load By Website Group [OXPLAY] ZEUS138…" at bounding box center [372, 240] width 745 height 480
drag, startPoint x: 274, startPoint y: 624, endPoint x: 319, endPoint y: 647, distance: 50.7
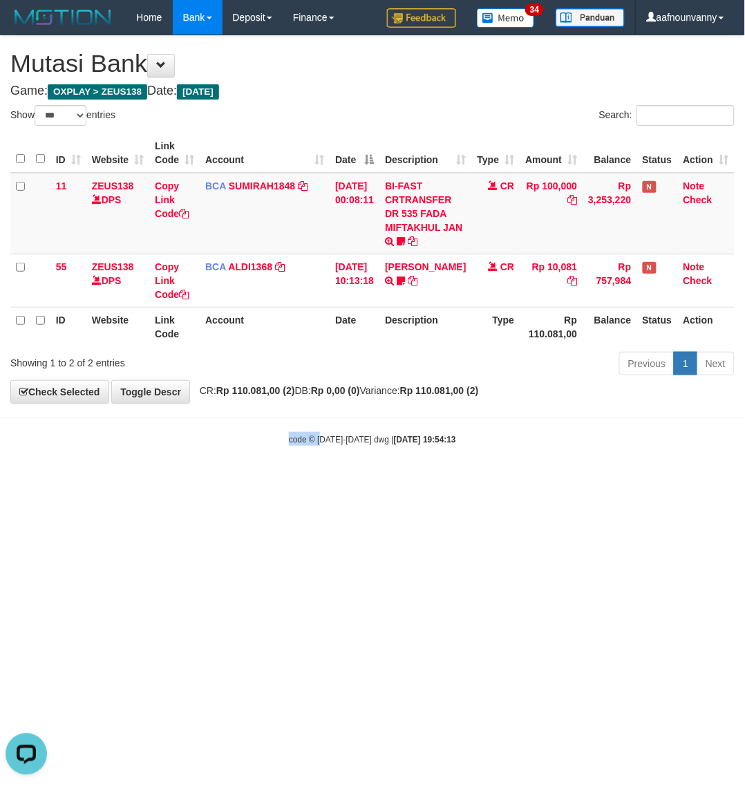
click at [319, 480] on html "Toggle navigation Home Bank Account List Load By Website Group [OXPLAY] ZEUS138…" at bounding box center [372, 240] width 745 height 480
click at [316, 480] on html "Toggle navigation Home Bank Account List Load By Website Group [OXPLAY] ZEUS138…" at bounding box center [372, 240] width 745 height 480
click at [320, 480] on html "Toggle navigation Home Bank Account List Load By Website Group [OXPLAY] ZEUS138…" at bounding box center [372, 240] width 745 height 480
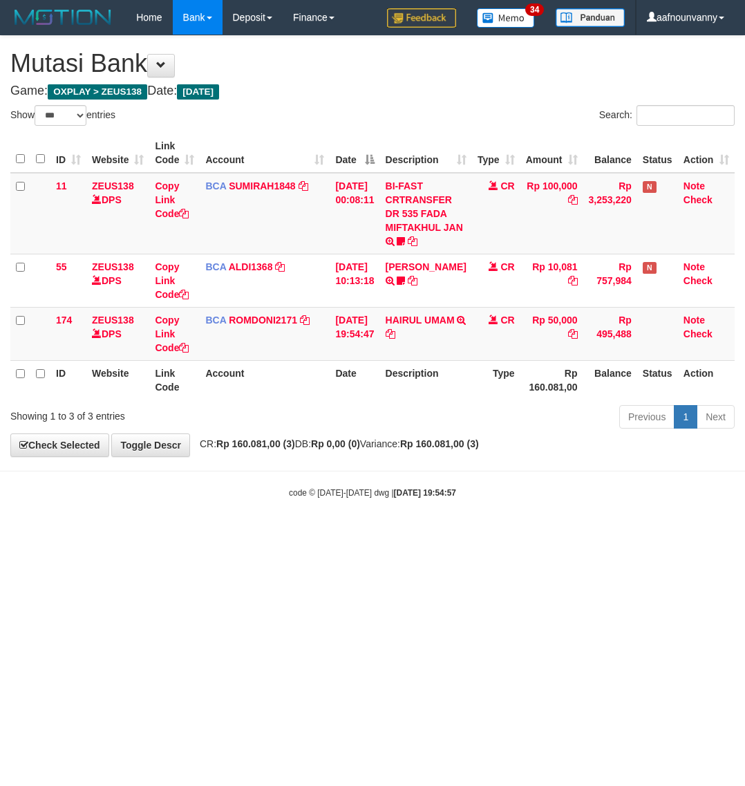
select select "***"
click at [307, 533] on html "Toggle navigation Home Bank Account List Load By Website Group [OXPLAY] ZEUS138…" at bounding box center [372, 266] width 745 height 533
drag, startPoint x: 301, startPoint y: 639, endPoint x: 4, endPoint y: 554, distance: 309.0
click at [269, 533] on html "Toggle navigation Home Bank Account List Load By Website Group [OXPLAY] ZEUS138…" at bounding box center [372, 266] width 745 height 533
select select "***"
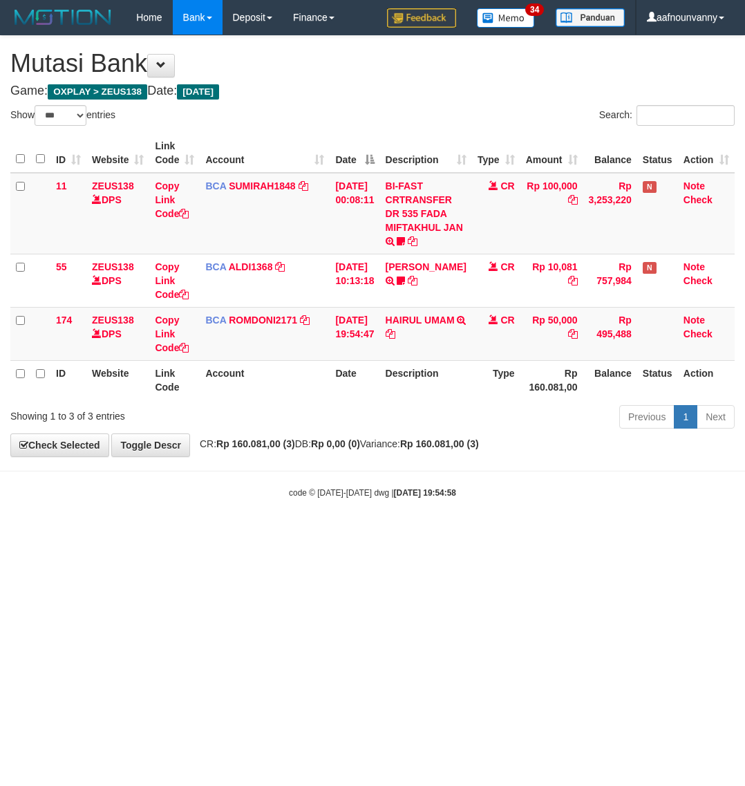
select select "***"
drag, startPoint x: 370, startPoint y: 547, endPoint x: 330, endPoint y: 542, distance: 39.7
click at [373, 533] on html "Toggle navigation Home Bank Account List Load By Website Group [OXPLAY] ZEUS138…" at bounding box center [372, 266] width 745 height 533
click at [333, 533] on html "Toggle navigation Home Bank Account List Load By Website Group [OXPLAY] ZEUS138…" at bounding box center [372, 266] width 745 height 533
click at [341, 533] on html "Toggle navigation Home Bank Account List Load By Website Group [OXPLAY] ZEUS138…" at bounding box center [372, 266] width 745 height 533
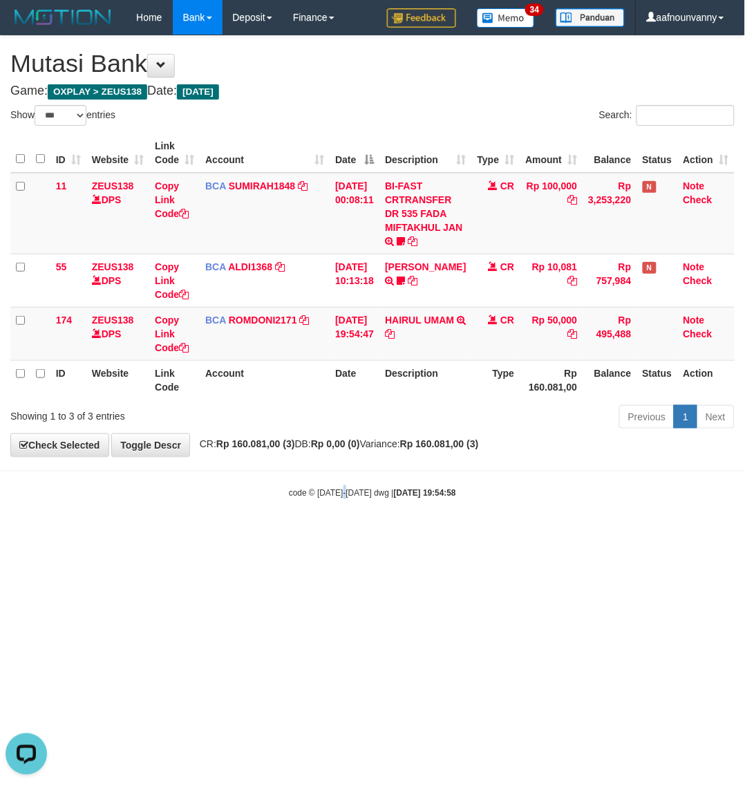
click at [347, 533] on html "Toggle navigation Home Bank Account List Load By Website Group [OXPLAY] ZEUS138…" at bounding box center [372, 266] width 745 height 533
click at [357, 533] on html "Toggle navigation Home Bank Account List Load By Website Group [OXPLAY] ZEUS138…" at bounding box center [372, 266] width 745 height 533
click at [354, 533] on html "Toggle navigation Home Bank Account List Load By Website Group [OXPLAY] ZEUS138…" at bounding box center [372, 266] width 745 height 533
click at [348, 533] on html "Toggle navigation Home Bank Account List Load By Website Group [OXPLAY] ZEUS138…" at bounding box center [372, 266] width 745 height 533
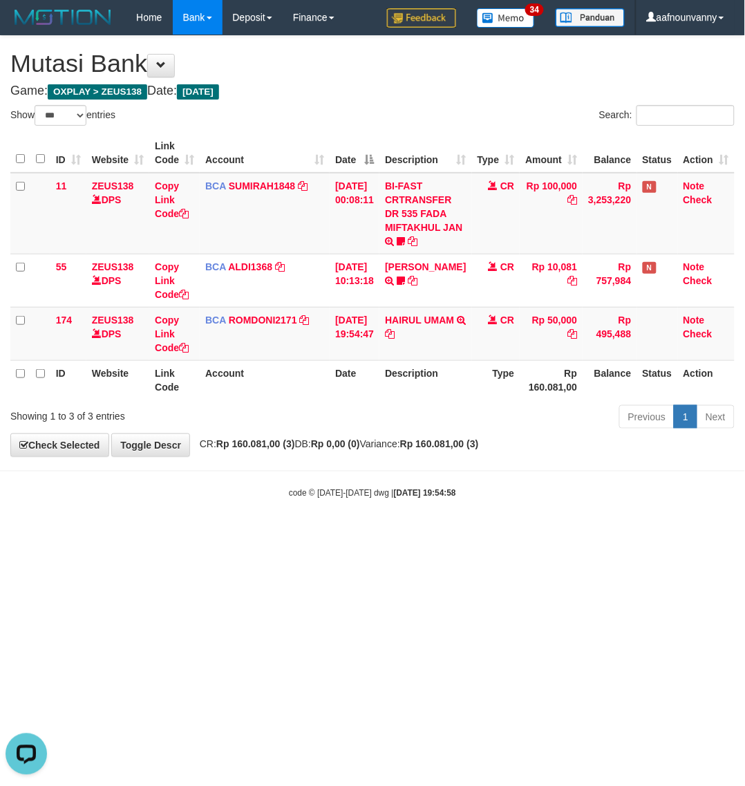
click at [343, 533] on html "Toggle navigation Home Bank Account List Load By Website Group [OXPLAY] ZEUS138…" at bounding box center [372, 266] width 745 height 533
click at [342, 533] on html "Toggle navigation Home Bank Account List Load By Website Group [OXPLAY] ZEUS138…" at bounding box center [372, 266] width 745 height 533
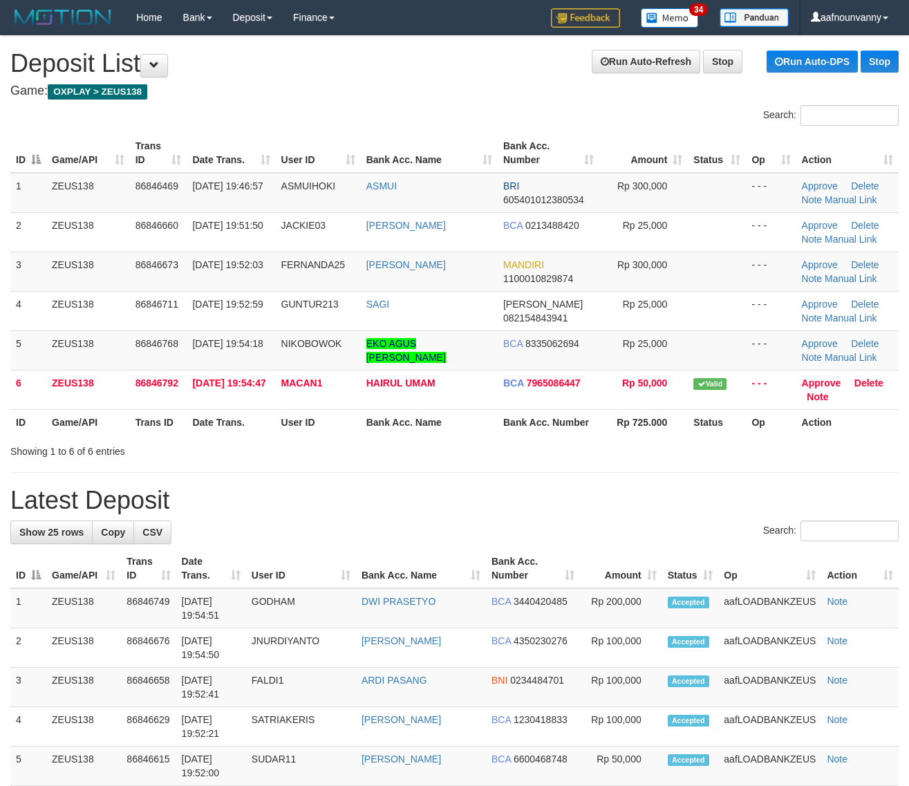
drag, startPoint x: 464, startPoint y: 453, endPoint x: 640, endPoint y: 486, distance: 178.5
drag, startPoint x: 547, startPoint y: 411, endPoint x: 916, endPoint y: 509, distance: 382.3
click at [599, 436] on div "ID Game/API Trans ID Date Trans. User ID Bank Acc. Name Bank Acc. Number Amount…" at bounding box center [454, 284] width 909 height 310
drag, startPoint x: 425, startPoint y: 411, endPoint x: 557, endPoint y: 439, distance: 134.8
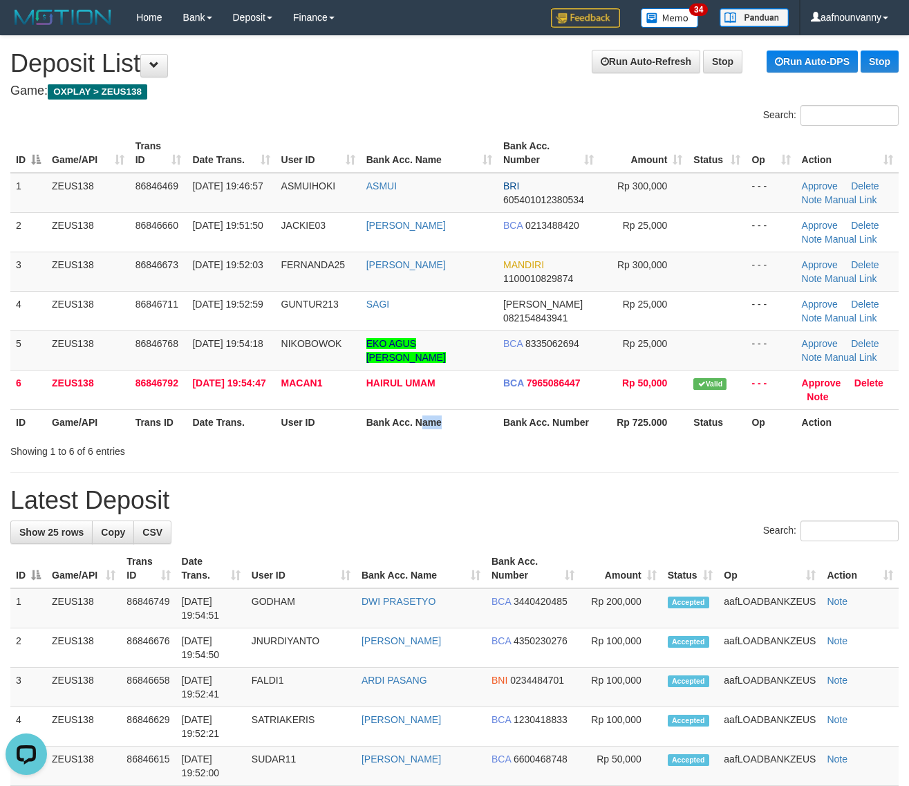
click at [498, 427] on tr "ID Game/API Trans ID Date Trans. User ID Bank Acc. Name Bank Acc. Number Rp 725…" at bounding box center [454, 422] width 888 height 26
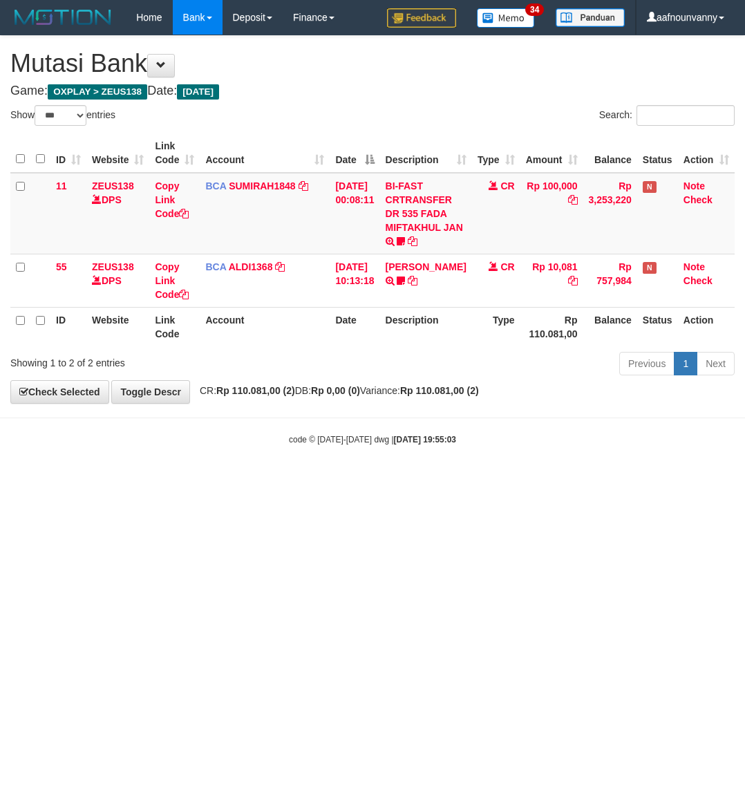
select select "***"
drag, startPoint x: 240, startPoint y: 458, endPoint x: 298, endPoint y: 415, distance: 72.1
click at [276, 434] on body "Toggle navigation Home Bank Account List Load By Website Group [OXPLAY] ZEUS138…" at bounding box center [372, 240] width 745 height 480
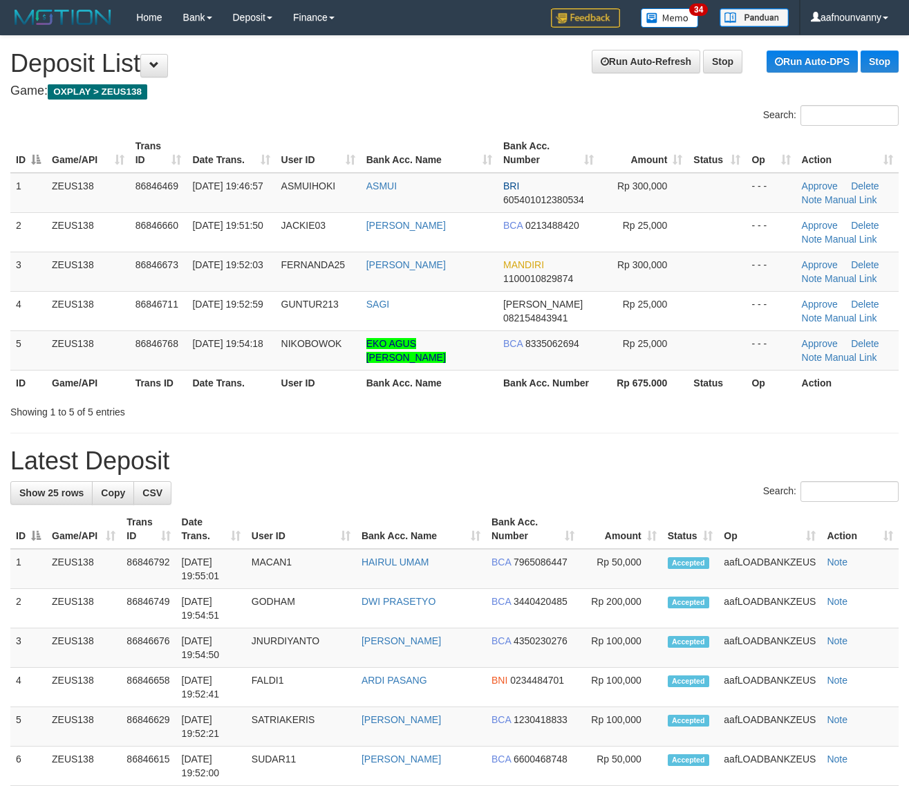
drag, startPoint x: 273, startPoint y: 410, endPoint x: 472, endPoint y: 430, distance: 200.0
click at [305, 412] on div "Showing 1 to 5 of 5 entries" at bounding box center [189, 408] width 358 height 19
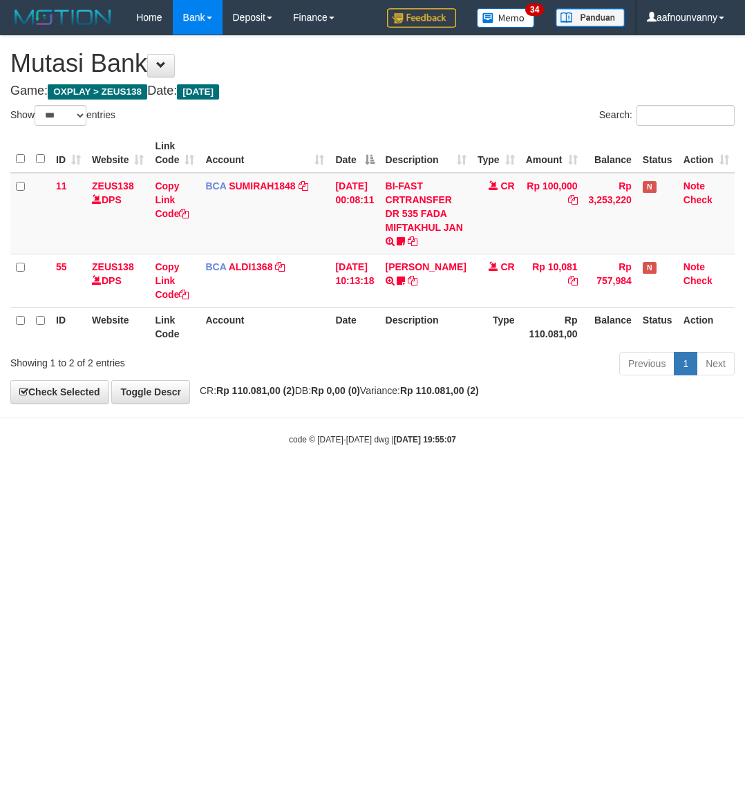
select select "***"
drag, startPoint x: 264, startPoint y: 646, endPoint x: 205, endPoint y: 570, distance: 96.1
click at [258, 480] on html "Toggle navigation Home Bank Account List Load By Website Group [OXPLAY] ZEUS138…" at bounding box center [372, 240] width 745 height 480
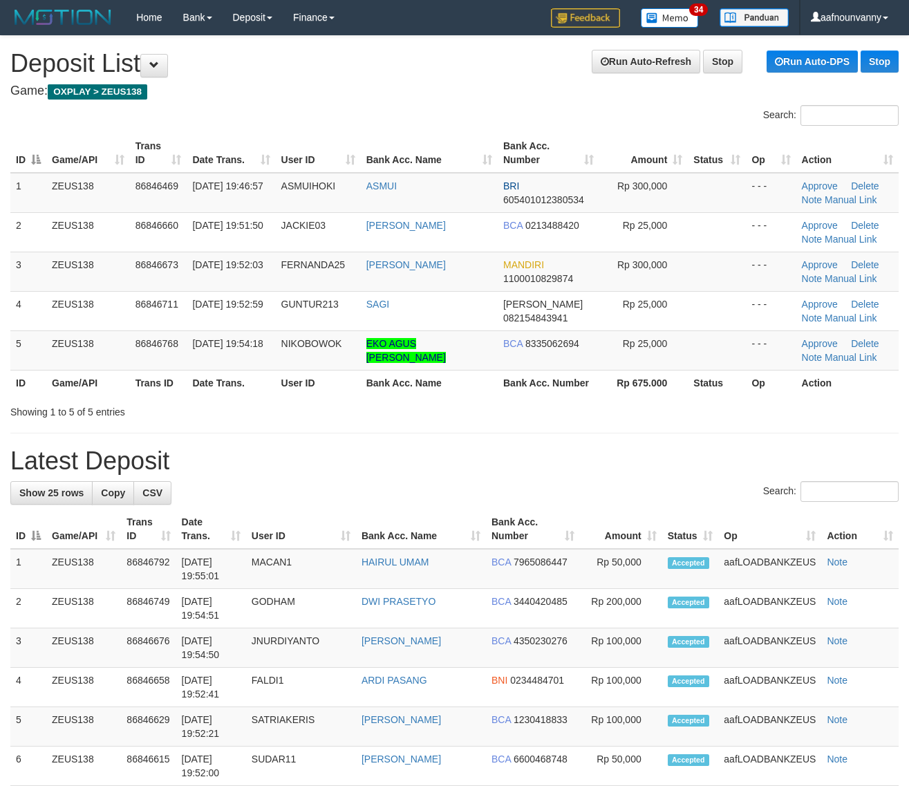
drag, startPoint x: 570, startPoint y: 396, endPoint x: 847, endPoint y: 473, distance: 287.7
click at [588, 405] on div "Search: ID Game/API Trans ID Date Trans. User ID Bank Acc. Name Bank Acc. Numbe…" at bounding box center [454, 262] width 888 height 314
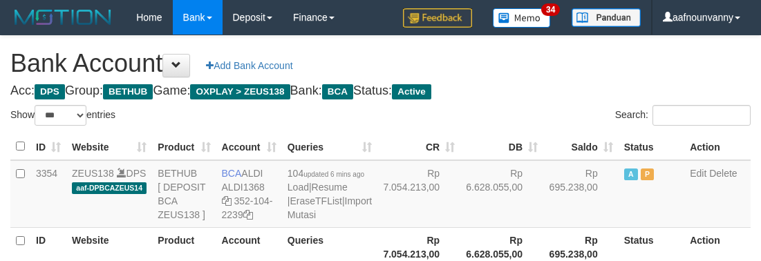
select select "***"
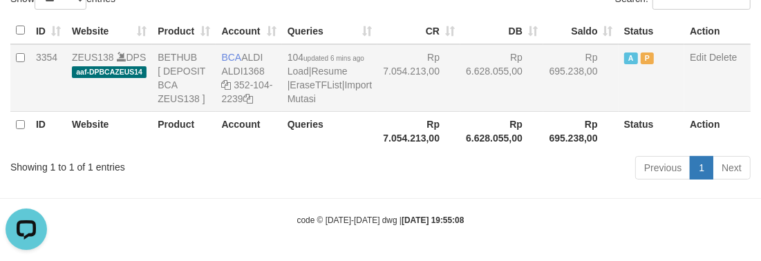
click at [460, 80] on td "Rp 6.628.055,00" at bounding box center [501, 78] width 83 height 68
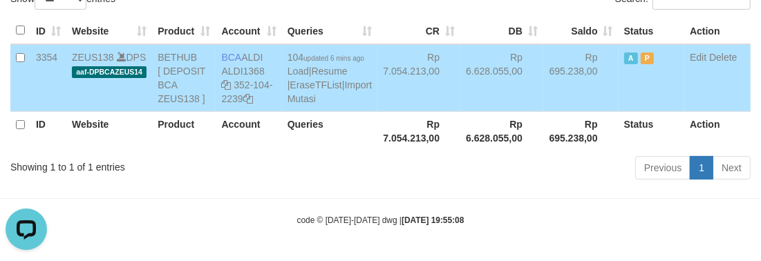
drag, startPoint x: 459, startPoint y: 91, endPoint x: 413, endPoint y: 129, distance: 60.4
click at [460, 99] on td "Rp 6.628.055,00" at bounding box center [501, 78] width 83 height 68
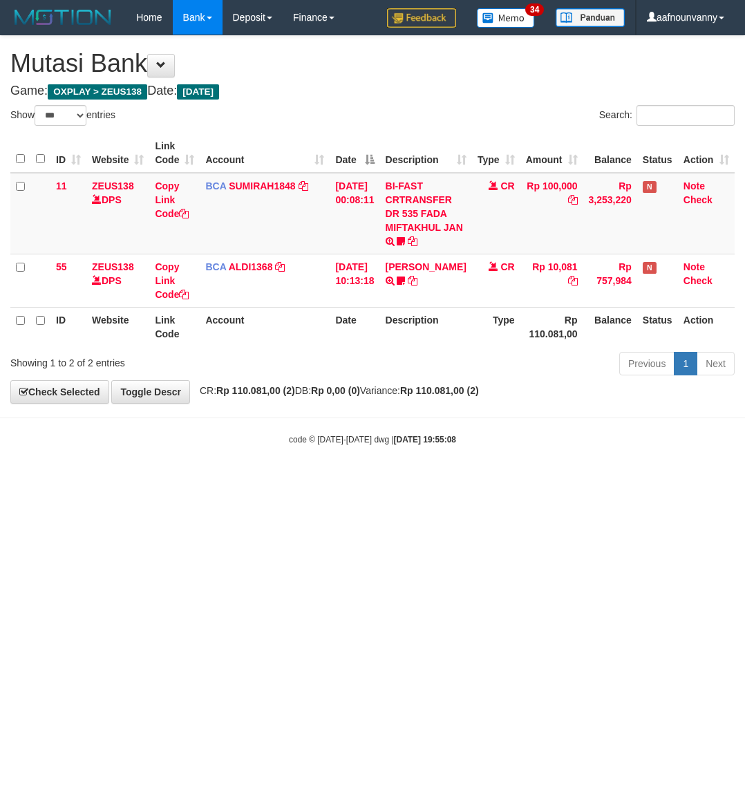
select select "***"
click at [184, 480] on html "Toggle navigation Home Bank Account List Load By Website Group [OXPLAY] ZEUS138…" at bounding box center [372, 240] width 745 height 480
click at [190, 480] on html "Toggle navigation Home Bank Account List Load By Website Group [OXPLAY] ZEUS138…" at bounding box center [372, 240] width 745 height 480
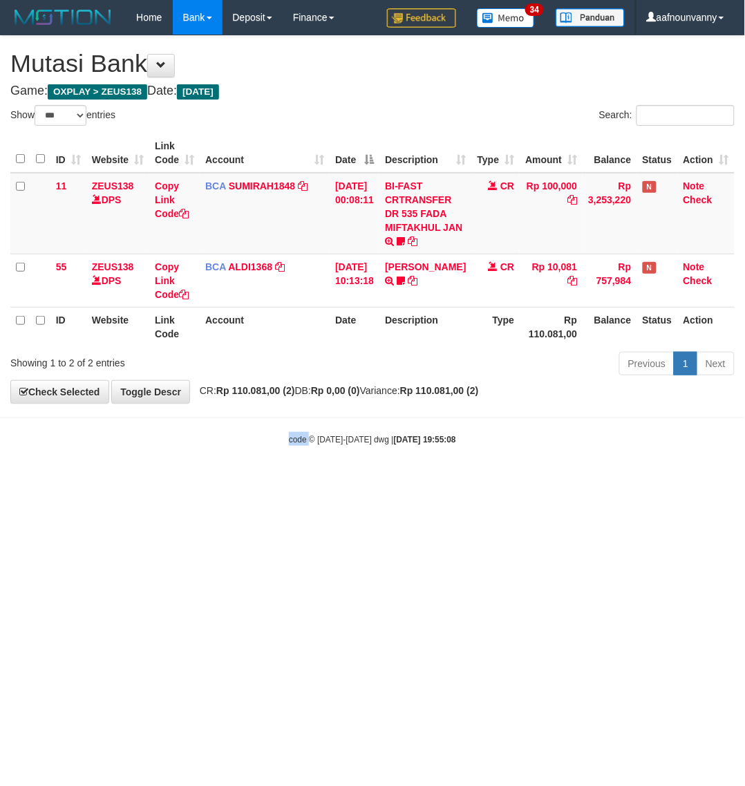
click at [190, 480] on html "Toggle navigation Home Bank Account List Load By Website Group [OXPLAY] ZEUS138…" at bounding box center [372, 240] width 745 height 480
click at [191, 480] on html "Toggle navigation Home Bank Account List Load By Website Group [OXPLAY] ZEUS138…" at bounding box center [372, 240] width 745 height 480
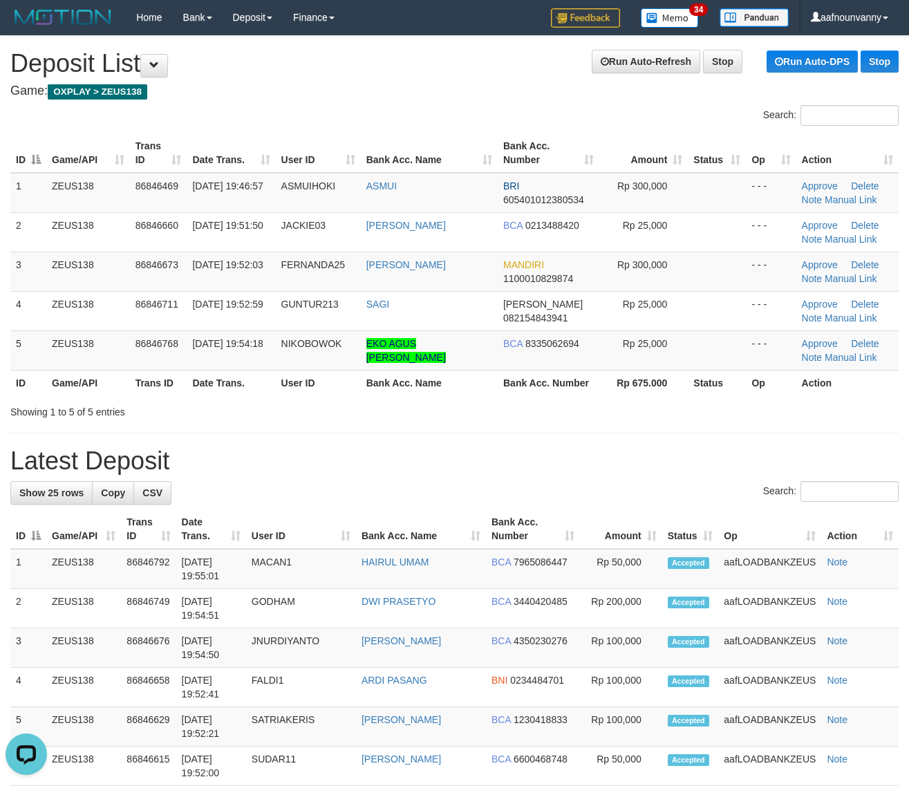
drag, startPoint x: 571, startPoint y: 404, endPoint x: 916, endPoint y: 468, distance: 351.3
drag, startPoint x: 392, startPoint y: 368, endPoint x: 520, endPoint y: 392, distance: 130.1
click at [455, 377] on table "ID Game/API Trans ID Date Trans. User ID Bank Acc. Name Bank Acc. Number Amount…" at bounding box center [454, 264] width 888 height 262
drag, startPoint x: 437, startPoint y: 446, endPoint x: 539, endPoint y: 462, distance: 102.7
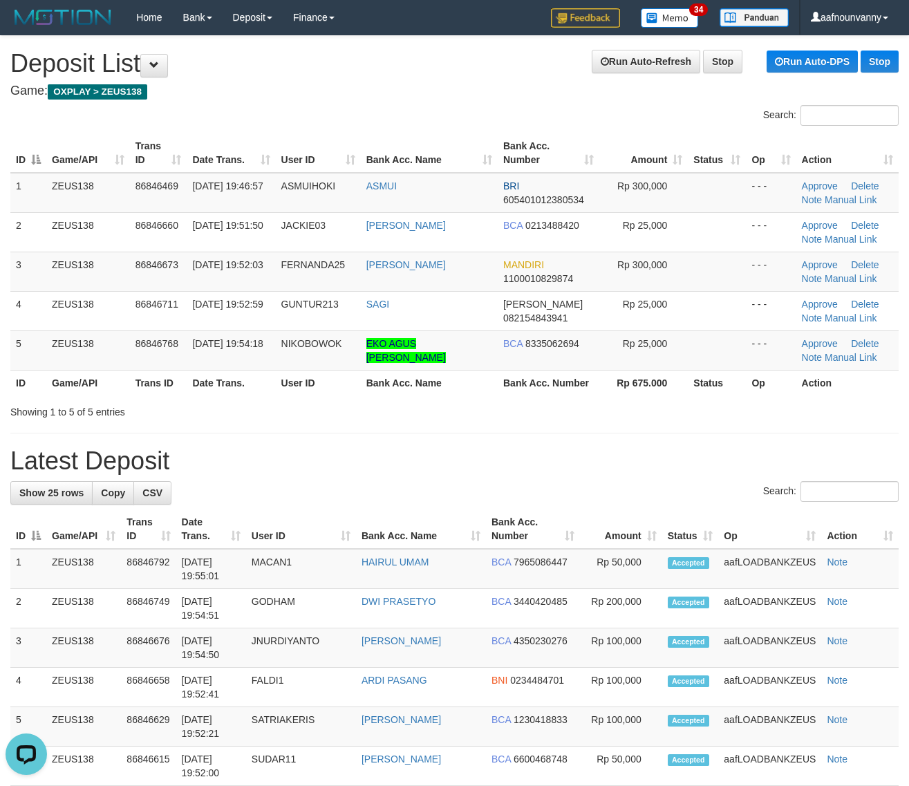
drag, startPoint x: 424, startPoint y: 398, endPoint x: 533, endPoint y: 423, distance: 112.0
click at [495, 415] on div "Search: ID Game/API Trans ID Date Trans. User ID Bank Acc. Name Bank Acc. Numbe…" at bounding box center [454, 262] width 888 height 314
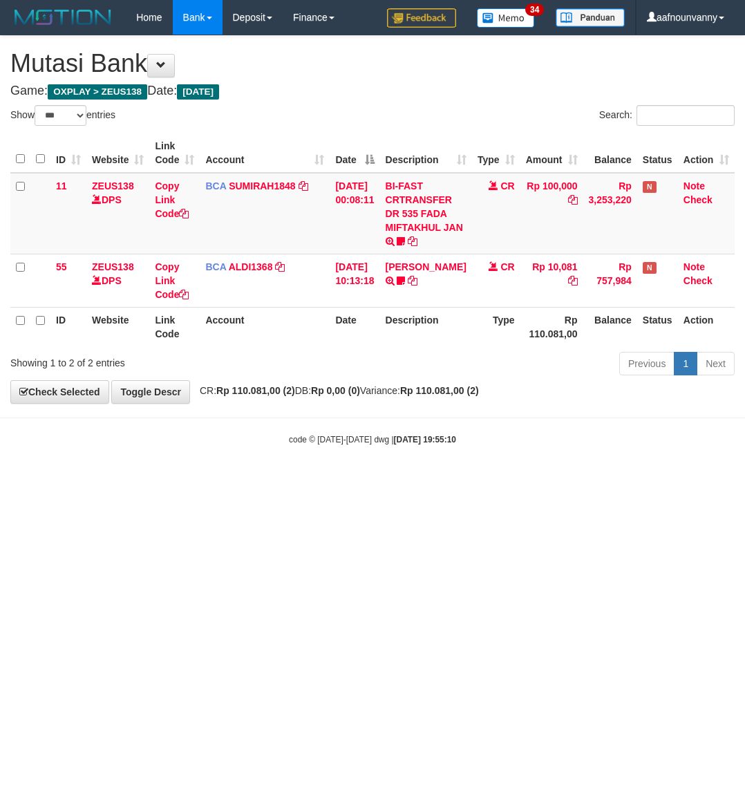
select select "***"
drag, startPoint x: 0, startPoint y: 0, endPoint x: 193, endPoint y: 541, distance: 574.6
click at [193, 480] on html "Toggle navigation Home Bank Account List Load By Website Group [OXPLAY] ZEUS138…" at bounding box center [372, 240] width 745 height 480
select select "***"
click at [194, 480] on html "Toggle navigation Home Bank Account List Load By Website Group [OXPLAY] ZEUS138…" at bounding box center [372, 240] width 745 height 480
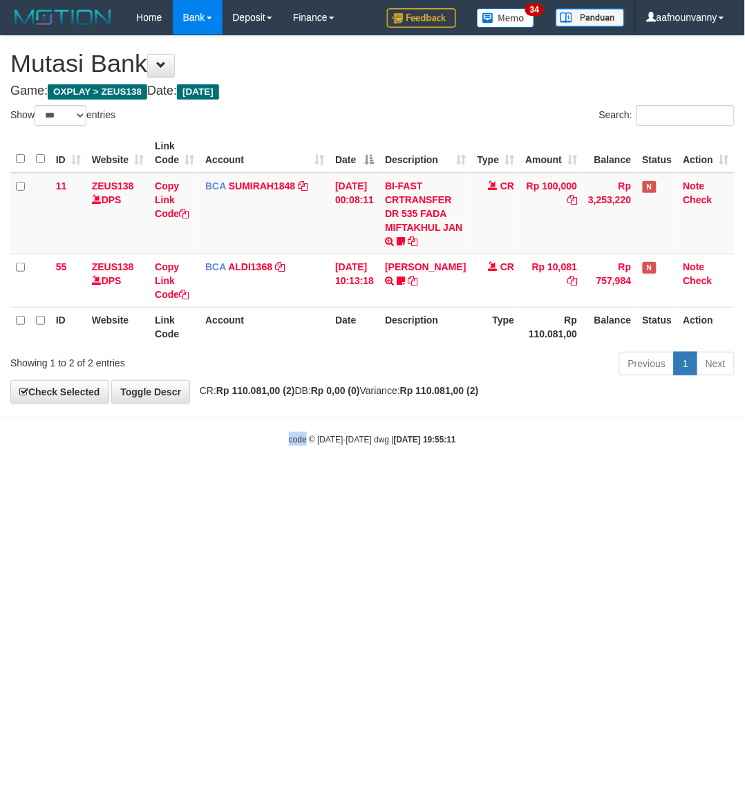
click at [198, 480] on html "Toggle navigation Home Bank Account List Load By Website Group [OXPLAY] ZEUS138…" at bounding box center [372, 240] width 745 height 480
select select "***"
click at [199, 480] on html "Toggle navigation Home Bank Account List Load By Website Group [OXPLAY] ZEUS138…" at bounding box center [372, 240] width 745 height 480
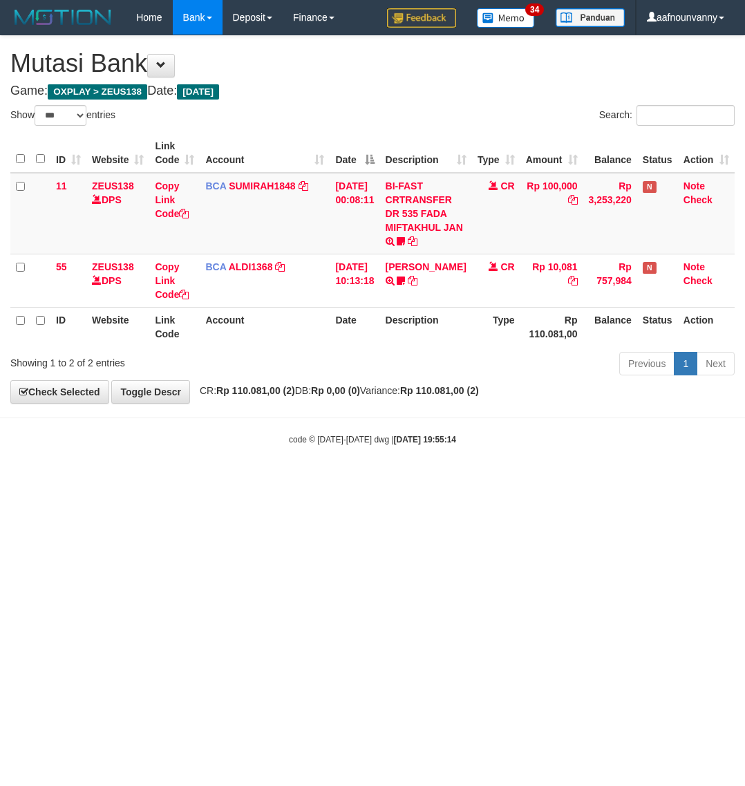
select select "***"
click at [337, 480] on html "Toggle navigation Home Bank Account List Load By Website Group [OXPLAY] ZEUS138…" at bounding box center [372, 240] width 745 height 480
drag, startPoint x: 334, startPoint y: 584, endPoint x: 316, endPoint y: 579, distance: 18.6
click at [325, 480] on html "Toggle navigation Home Bank Account List Load By Website Group [OXPLAY] ZEUS138…" at bounding box center [372, 240] width 745 height 480
drag, startPoint x: 309, startPoint y: 548, endPoint x: 1, endPoint y: 443, distance: 324.9
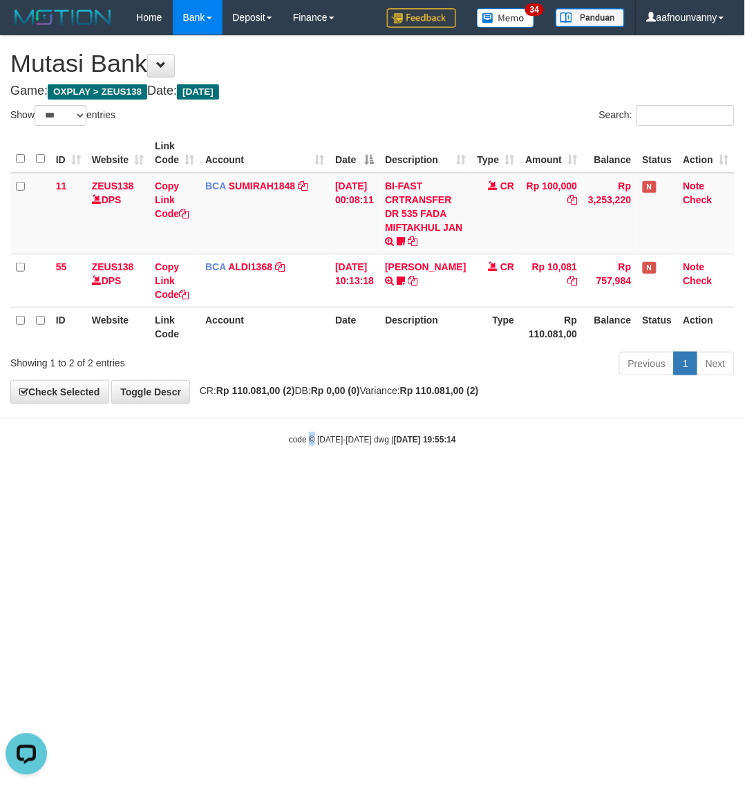
click at [187, 480] on html "Toggle navigation Home Bank Account List Load By Website Group [OXPLAY] ZEUS138…" at bounding box center [372, 240] width 745 height 480
select select "***"
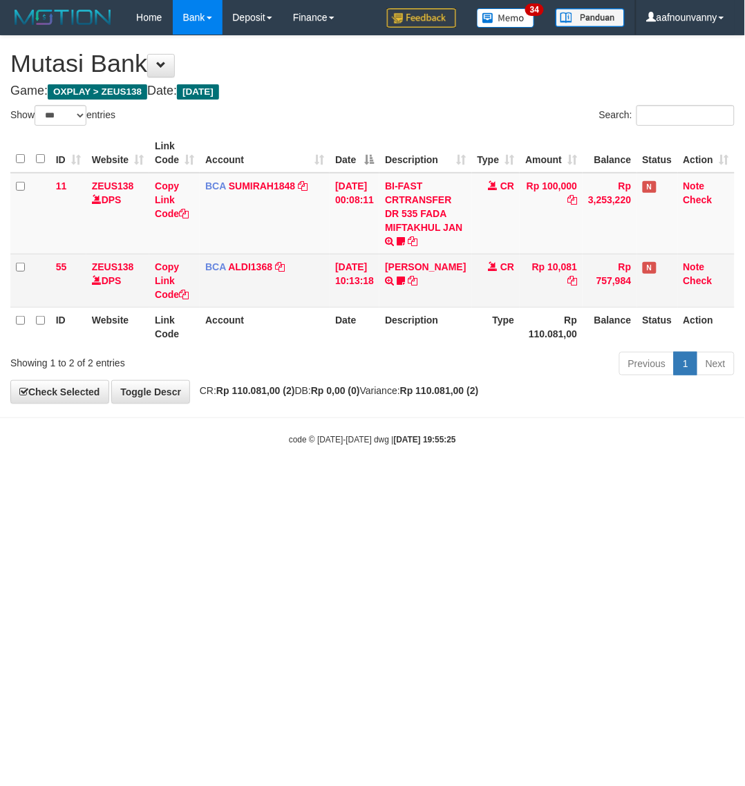
drag, startPoint x: 411, startPoint y: 257, endPoint x: 406, endPoint y: 265, distance: 9.4
click at [411, 258] on td "FERLANDA EFRILIDIT TRSF E-BANKING CR 3108/FTSCY/WS95031 10081.00FERLANDA EFRILI…" at bounding box center [425, 280] width 92 height 53
click at [406, 267] on link "[PERSON_NAME]" at bounding box center [425, 266] width 81 height 11
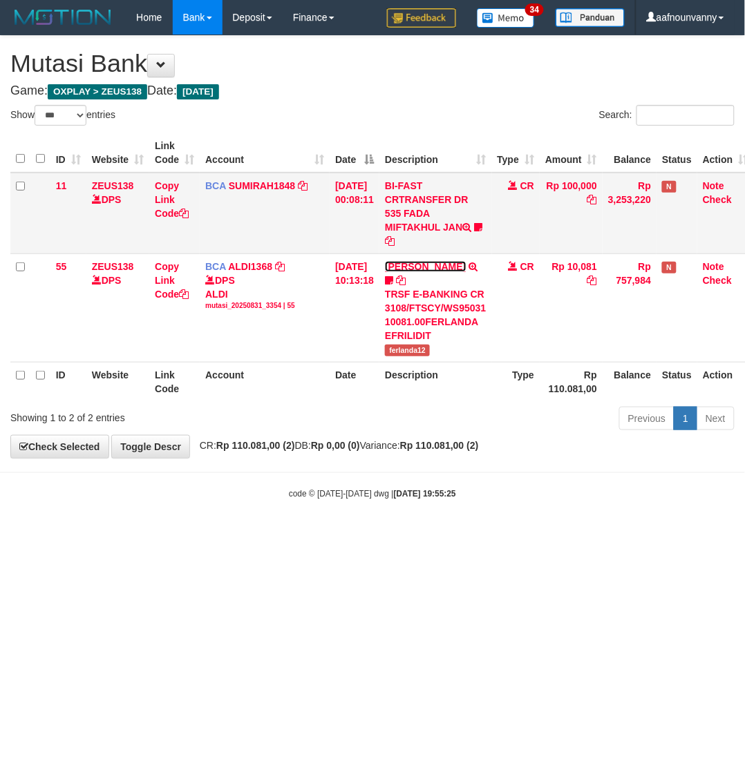
drag, startPoint x: 406, startPoint y: 267, endPoint x: 405, endPoint y: 223, distance: 43.5
click at [405, 256] on td "FERLANDA EFRILIDIT TRSF E-BANKING CR 3108/FTSCY/WS95031 10081.00FERLANDA EFRILI…" at bounding box center [435, 308] width 112 height 108
click at [405, 193] on td "BI-FAST CRTRANSFER DR 535 FADA MIFTAKHUL JAN Adlian11" at bounding box center [435, 214] width 112 height 82
click at [306, 535] on html "Toggle navigation Home Bank Account List Load By Website Group [OXPLAY] ZEUS138…" at bounding box center [372, 267] width 745 height 535
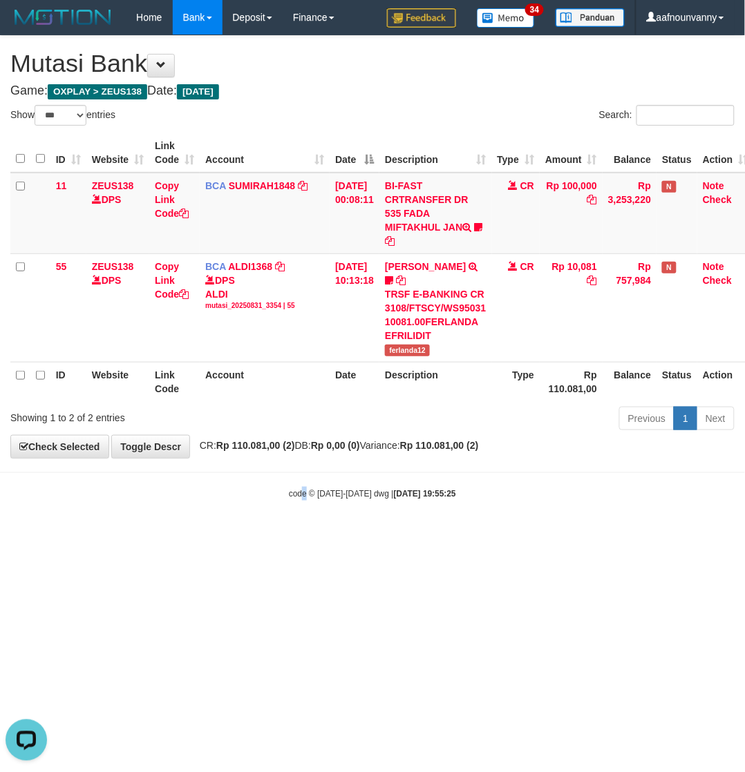
click at [305, 535] on html "Toggle navigation Home Bank Account List Load By Website Group [OXPLAY] ZEUS138…" at bounding box center [372, 267] width 745 height 535
click at [309, 535] on html "Toggle navigation Home Bank Account List Load By Website Group [OXPLAY] ZEUS138…" at bounding box center [372, 267] width 745 height 535
click at [319, 535] on html "Toggle navigation Home Bank Account List Load By Website Group [OXPLAY] ZEUS138…" at bounding box center [372, 267] width 745 height 535
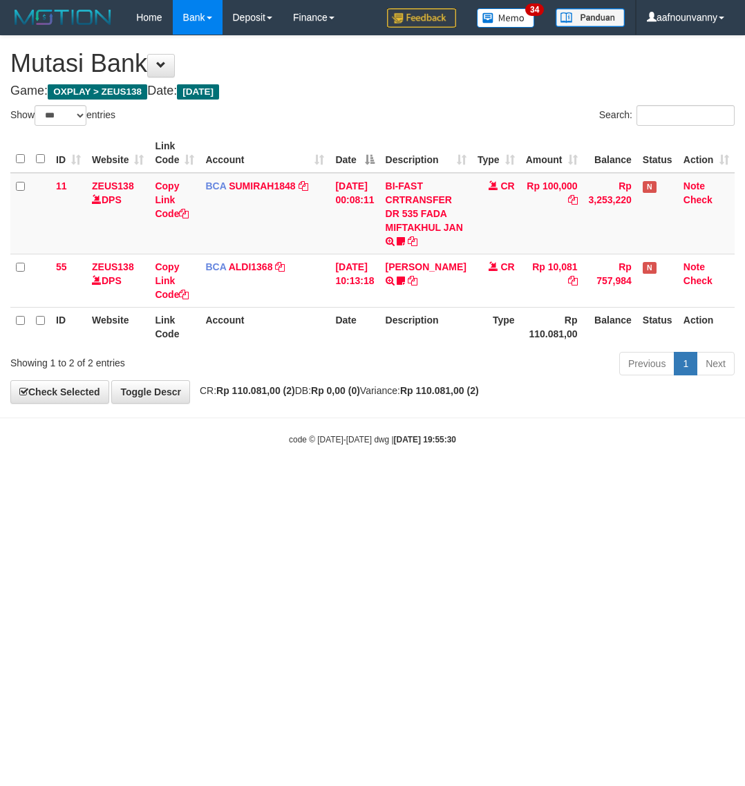
select select "***"
drag, startPoint x: 280, startPoint y: 512, endPoint x: 5, endPoint y: 435, distance: 285.5
click at [229, 480] on html "Toggle navigation Home Bank Account List Load By Website Group [OXPLAY] ZEUS138…" at bounding box center [372, 240] width 745 height 480
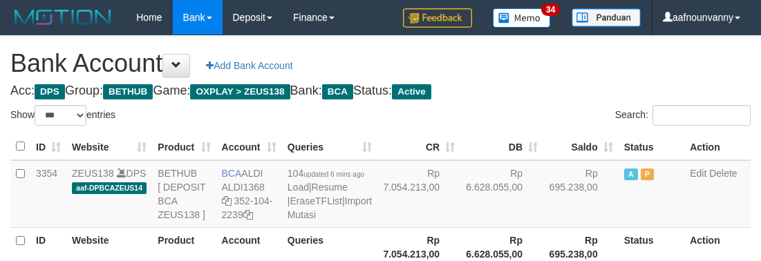
select select "***"
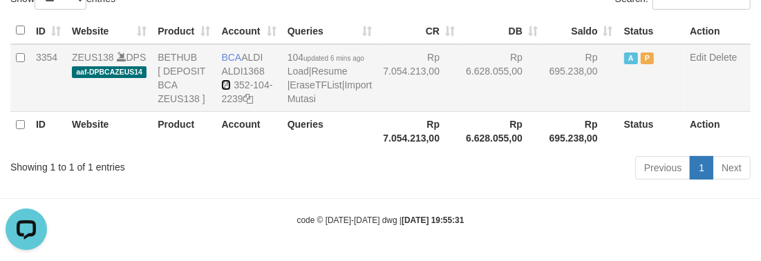
click at [227, 80] on icon at bounding box center [226, 85] width 10 height 10
click at [227, 44] on td "BCA ALDI ALDI1368 352-104-2239" at bounding box center [249, 78] width 66 height 68
click at [227, 80] on icon at bounding box center [226, 85] width 10 height 10
drag, startPoint x: 227, startPoint y: 46, endPoint x: 280, endPoint y: 76, distance: 61.3
click at [227, 80] on icon at bounding box center [226, 85] width 10 height 10
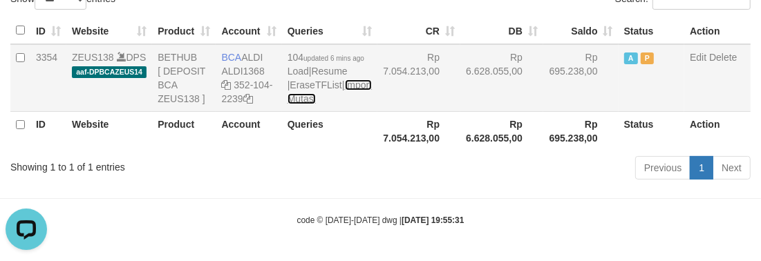
click at [303, 91] on link "Import Mutasi" at bounding box center [329, 91] width 84 height 25
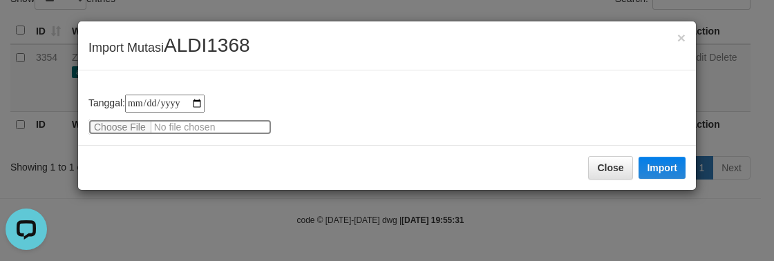
click at [123, 129] on input "file" at bounding box center [179, 127] width 183 height 15
type input "**********"
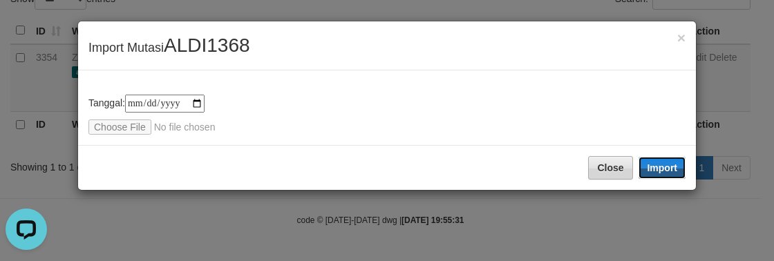
drag, startPoint x: 648, startPoint y: 166, endPoint x: 603, endPoint y: 206, distance: 60.2
click at [648, 166] on button "Import" at bounding box center [661, 168] width 47 height 22
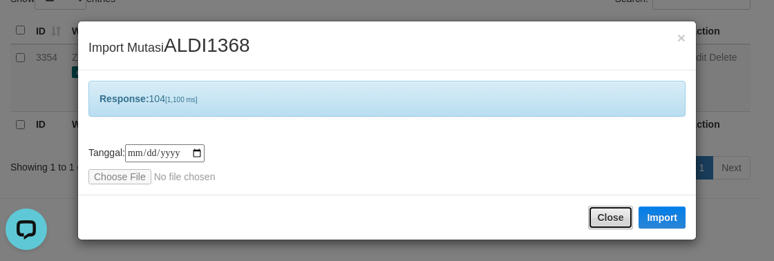
click at [603, 206] on button "Close" at bounding box center [610, 217] width 44 height 23
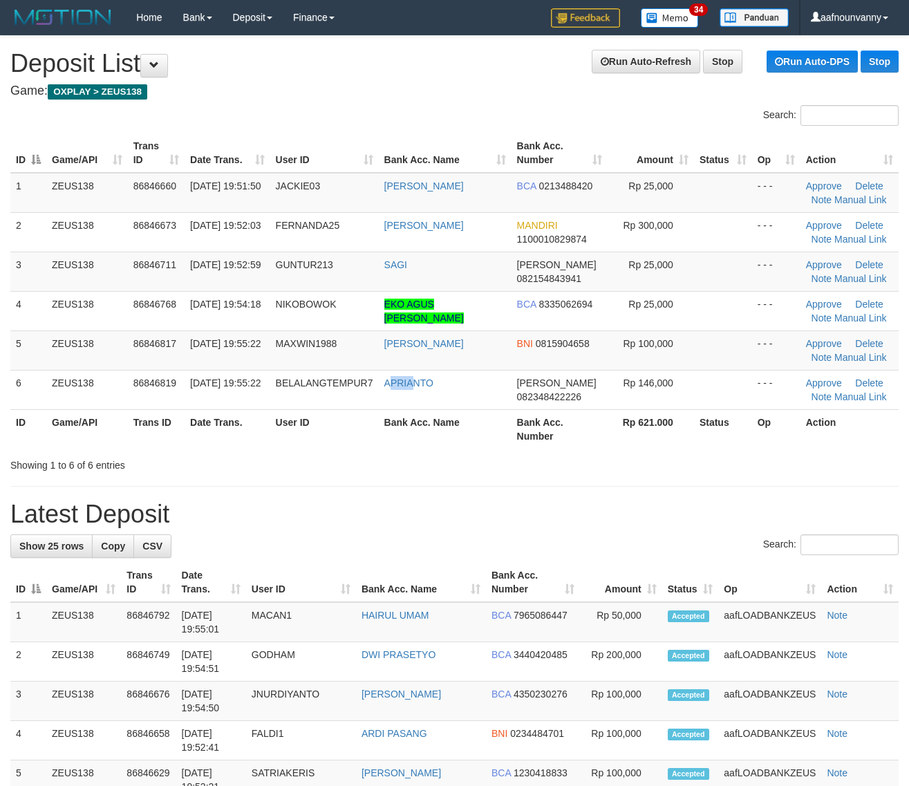
drag, startPoint x: 413, startPoint y: 395, endPoint x: 920, endPoint y: 491, distance: 516.3
click at [524, 422] on table "ID Game/API Trans ID Date Trans. User ID Bank Acc. Name Bank Acc. Number Amount…" at bounding box center [454, 290] width 888 height 315
drag, startPoint x: 129, startPoint y: 402, endPoint x: 301, endPoint y: 444, distance: 177.0
click at [227, 429] on table "ID Game/API Trans ID Date Trans. User ID Bank Acc. Name Bank Acc. Number Amount…" at bounding box center [454, 290] width 888 height 315
drag, startPoint x: 464, startPoint y: 460, endPoint x: 547, endPoint y: 471, distance: 83.6
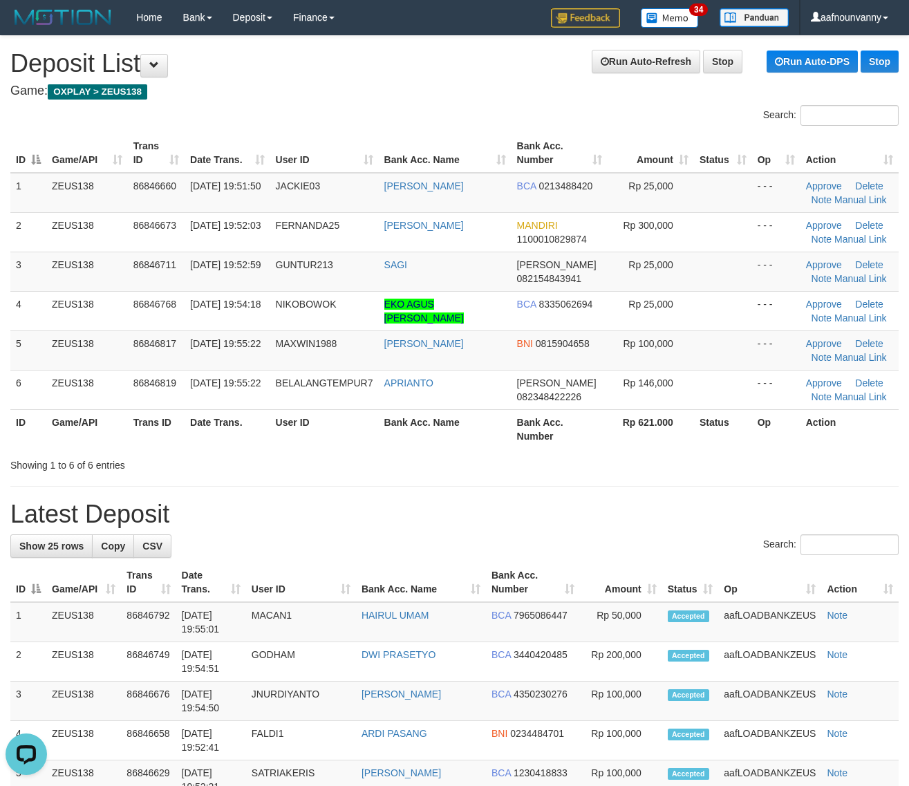
click at [520, 466] on div "Showing 1 to 6 of 6 entries" at bounding box center [454, 462] width 909 height 19
drag, startPoint x: 436, startPoint y: 392, endPoint x: 608, endPoint y: 436, distance: 177.5
click at [485, 408] on td "APRIANTO" at bounding box center [445, 389] width 133 height 39
drag, startPoint x: 371, startPoint y: 443, endPoint x: 484, endPoint y: 467, distance: 115.2
click at [448, 461] on div "Search: ID Game/API Trans ID Date Trans. User ID Bank Acc. Name Bank Acc. Numbe…" at bounding box center [454, 288] width 888 height 367
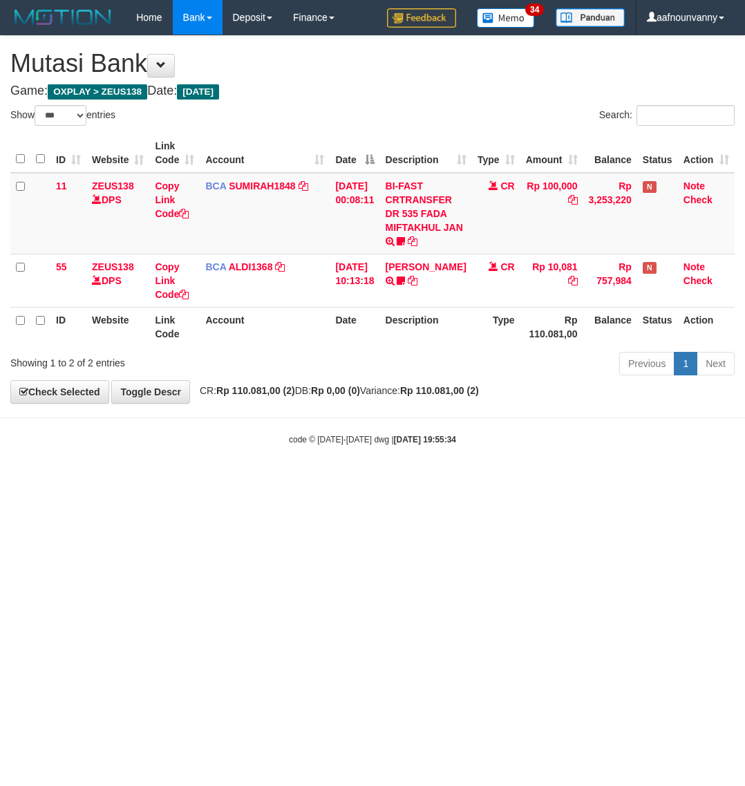
select select "***"
drag, startPoint x: 0, startPoint y: 0, endPoint x: 6, endPoint y: 502, distance: 501.7
click at [193, 480] on html "Toggle navigation Home Bank Account List Load By Website Group [OXPLAY] ZEUS138…" at bounding box center [372, 240] width 745 height 480
select select "***"
click at [263, 480] on html "Toggle navigation Home Bank Account List Load By Website Group [OXPLAY] ZEUS138…" at bounding box center [372, 240] width 745 height 480
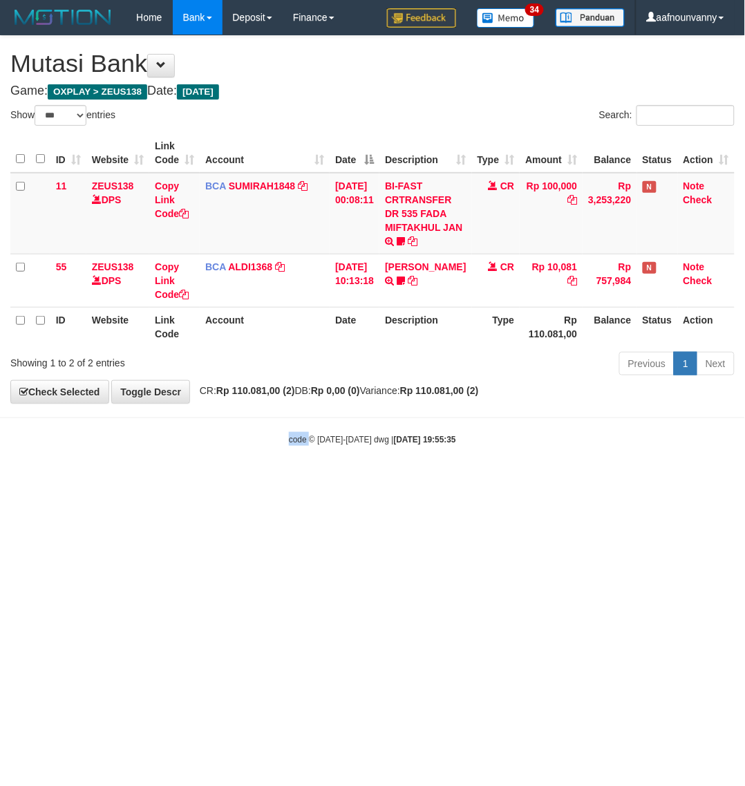
drag, startPoint x: 0, startPoint y: 0, endPoint x: 266, endPoint y: 563, distance: 622.8
click at [268, 480] on html "Toggle navigation Home Bank Account List Load By Website Group [OXPLAY] ZEUS138…" at bounding box center [372, 240] width 745 height 480
select select "***"
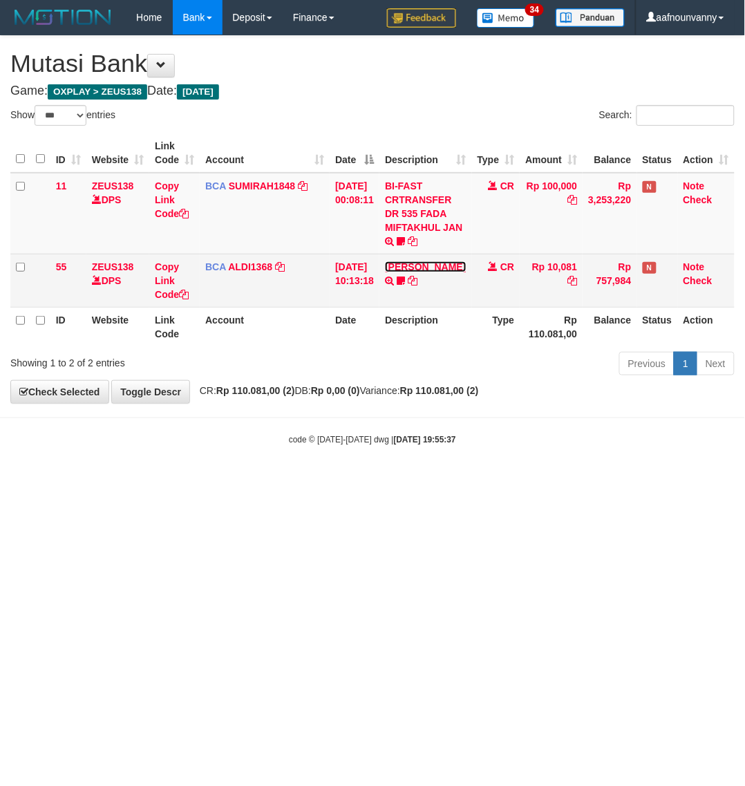
click at [420, 272] on link "[PERSON_NAME]" at bounding box center [425, 266] width 81 height 11
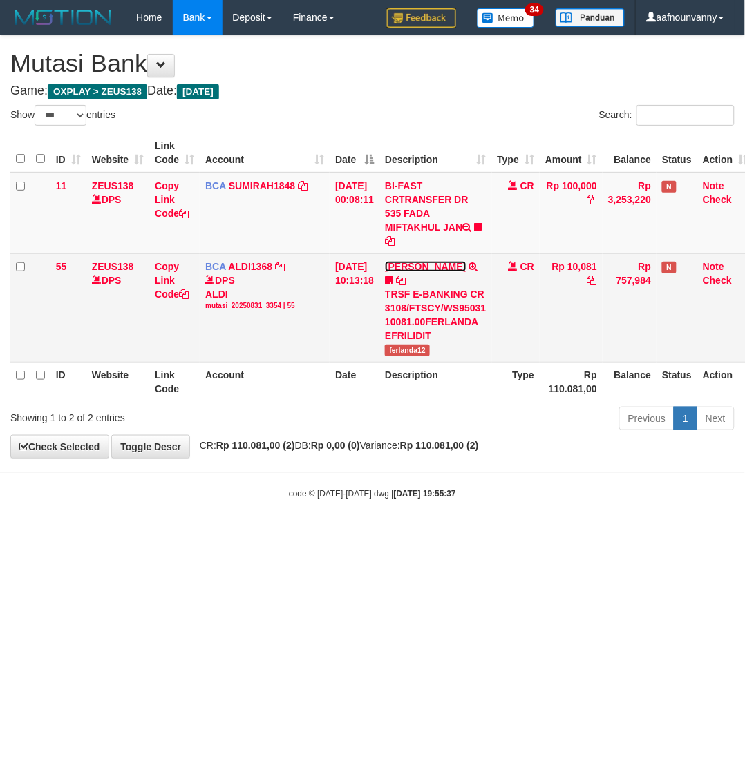
click at [420, 272] on link "[PERSON_NAME]" at bounding box center [425, 266] width 81 height 11
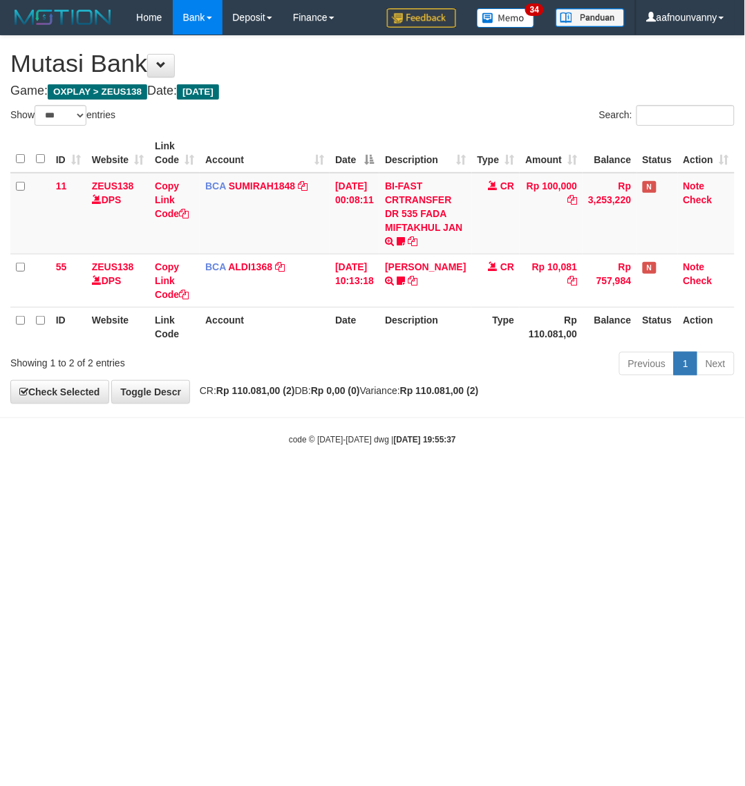
drag, startPoint x: 231, startPoint y: 603, endPoint x: 1, endPoint y: 529, distance: 241.9
click at [185, 480] on html "Toggle navigation Home Bank Account List Load By Website Group [OXPLAY] ZEUS138…" at bounding box center [372, 240] width 745 height 480
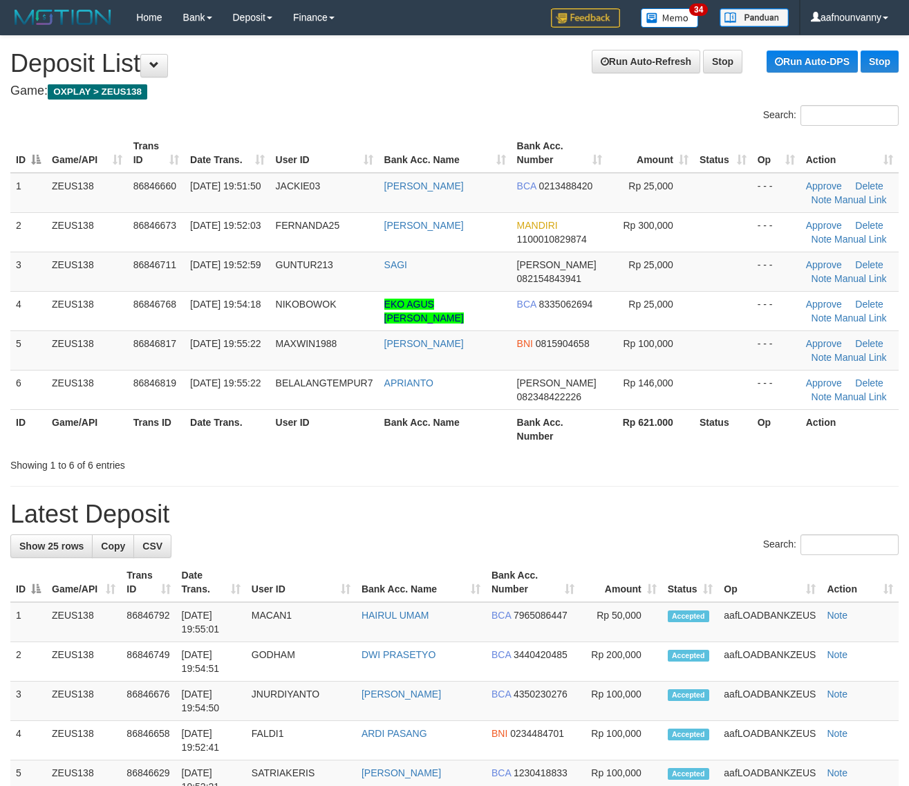
drag, startPoint x: 515, startPoint y: 430, endPoint x: 909, endPoint y: 499, distance: 399.2
click at [582, 447] on th "Bank Acc. Number" at bounding box center [559, 428] width 97 height 39
drag, startPoint x: 472, startPoint y: 422, endPoint x: 796, endPoint y: 495, distance: 332.1
click at [527, 441] on tr "ID Game/API Trans ID Date Trans. User ID Bank Acc. Name Bank Acc. Number Rp 621…" at bounding box center [454, 428] width 888 height 39
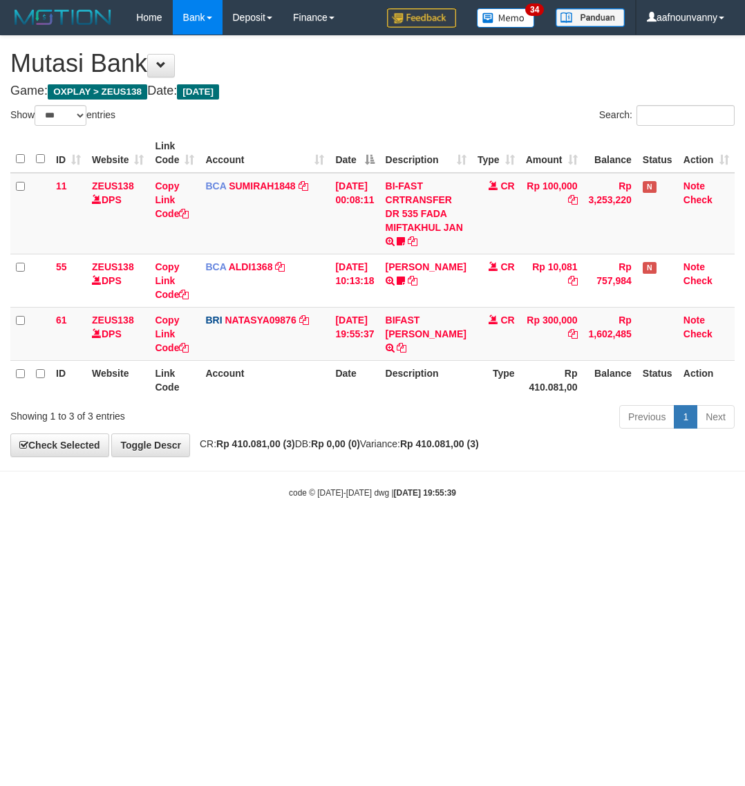
select select "***"
click at [309, 533] on html "Toggle navigation Home Bank Account List Load By Website Group [OXPLAY] ZEUS138…" at bounding box center [372, 266] width 745 height 533
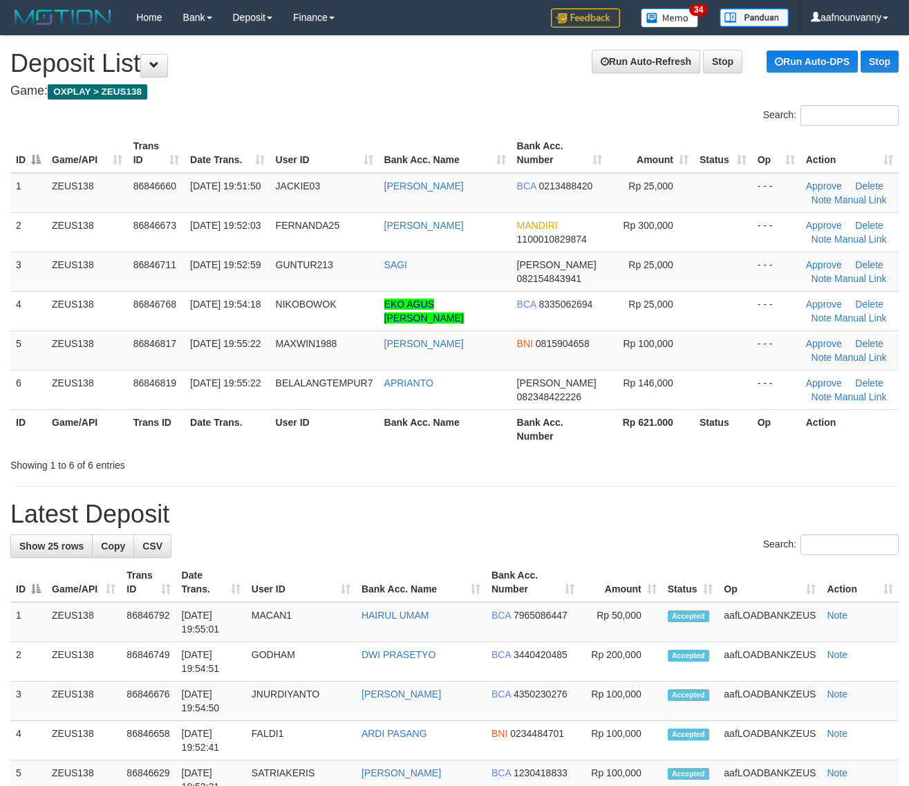
drag, startPoint x: 361, startPoint y: 432, endPoint x: 506, endPoint y: 456, distance: 147.1
click at [439, 446] on tr "ID Game/API Trans ID Date Trans. User ID Bank Acc. Name Bank Acc. Number Rp 621…" at bounding box center [454, 428] width 888 height 39
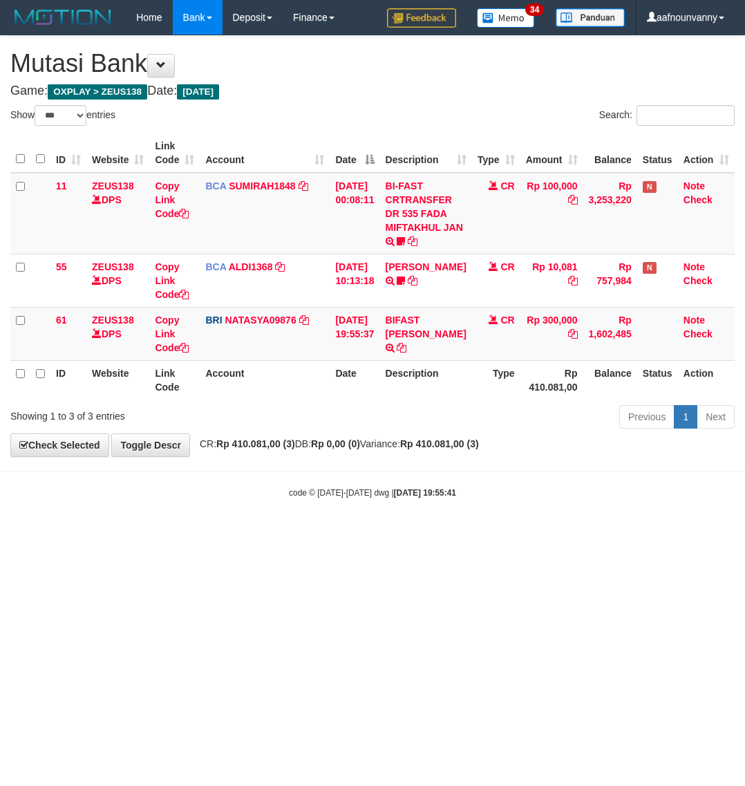
select select "***"
click at [316, 533] on html "Toggle navigation Home Bank Account List Load By Website Group [OXPLAY] ZEUS138…" at bounding box center [372, 266] width 745 height 533
click at [319, 533] on html "Toggle navigation Home Bank Account List Load By Website Group [OXPLAY] ZEUS138…" at bounding box center [372, 266] width 745 height 533
drag, startPoint x: 306, startPoint y: 557, endPoint x: 14, endPoint y: 506, distance: 296.7
click at [309, 533] on html "Toggle navigation Home Bank Account List Load By Website Group [OXPLAY] ZEUS138…" at bounding box center [372, 266] width 745 height 533
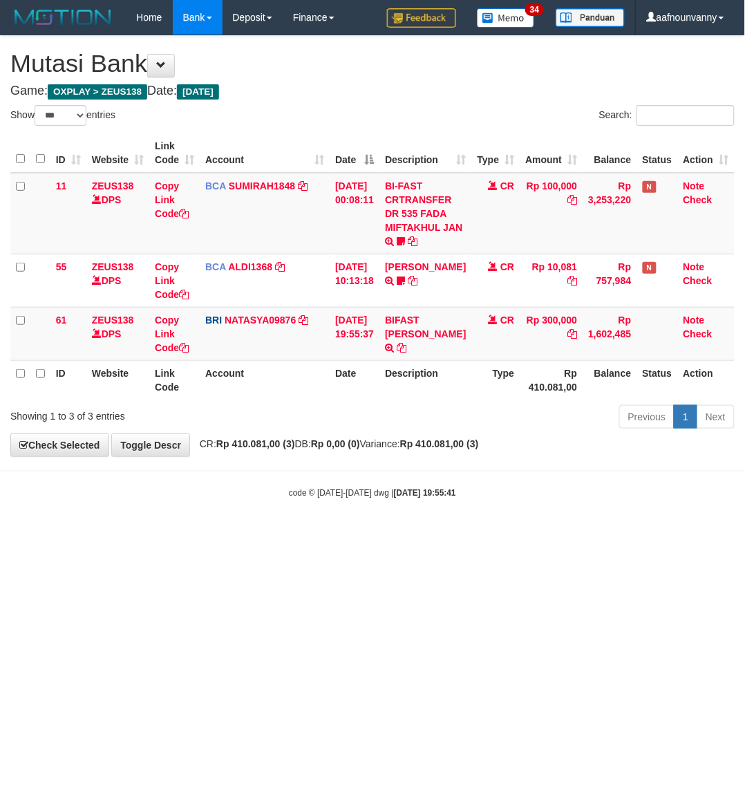
drag, startPoint x: 315, startPoint y: 544, endPoint x: 323, endPoint y: 547, distance: 9.0
click at [323, 533] on html "Toggle navigation Home Bank Account List Load By Website Group [OXPLAY] ZEUS138…" at bounding box center [372, 266] width 745 height 533
click at [332, 533] on html "Toggle navigation Home Bank Account List Load By Website Group [OXPLAY] ZEUS138…" at bounding box center [372, 266] width 745 height 533
drag, startPoint x: 333, startPoint y: 547, endPoint x: 344, endPoint y: 543, distance: 11.8
click at [340, 533] on html "Toggle navigation Home Bank Account List Load By Website Group [OXPLAY] ZEUS138…" at bounding box center [372, 266] width 745 height 533
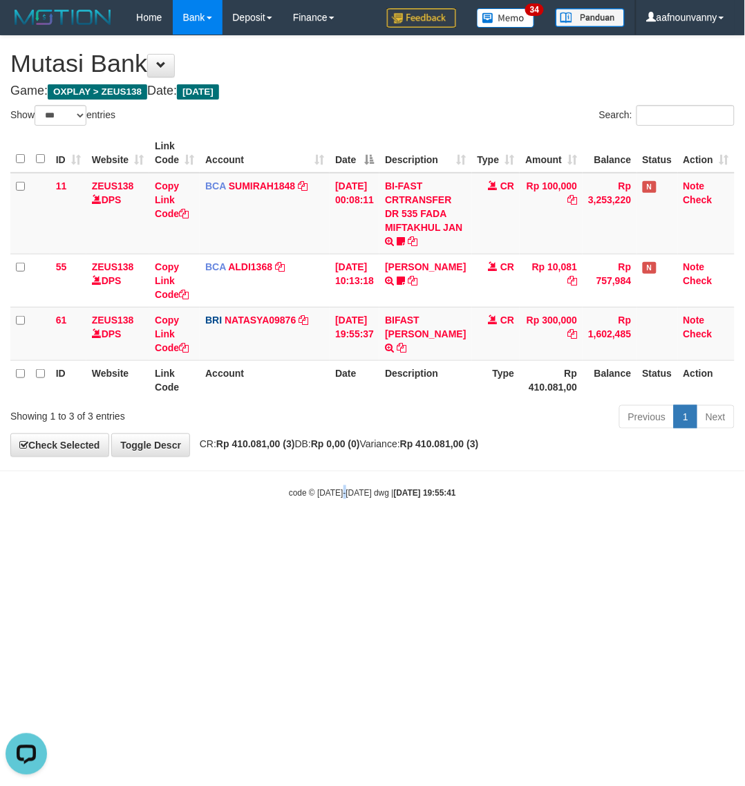
click at [350, 533] on html "Toggle navigation Home Bank Account List Load By Website Group [OXPLAY] ZEUS138…" at bounding box center [372, 266] width 745 height 533
drag, startPoint x: 359, startPoint y: 539, endPoint x: 383, endPoint y: 537, distance: 24.3
click at [377, 533] on html "Toggle navigation Home Bank Account List Load By Website Group [OXPLAY] ZEUS138…" at bounding box center [372, 266] width 745 height 533
click at [307, 533] on html "Toggle navigation Home Bank Account List Load By Website Group [OXPLAY] ZEUS138…" at bounding box center [372, 266] width 745 height 533
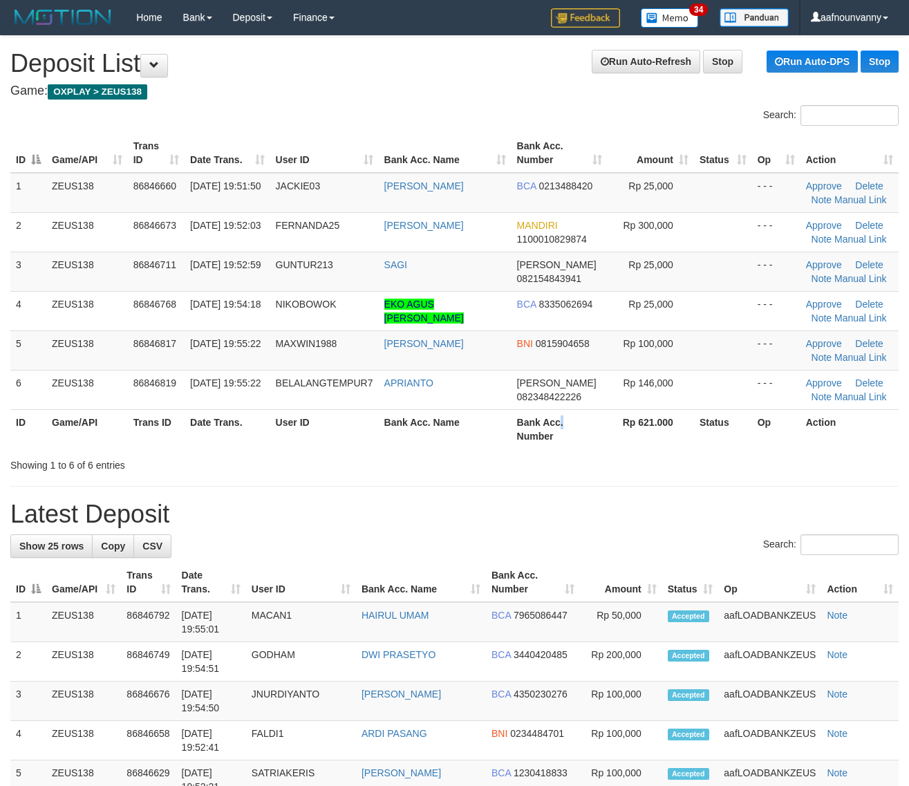
drag, startPoint x: 560, startPoint y: 428, endPoint x: 703, endPoint y: 468, distance: 149.0
click at [664, 460] on div "Search: ID Game/API Trans ID Date Trans. User ID Bank Acc. Name Bank Acc. Numbe…" at bounding box center [454, 288] width 888 height 367
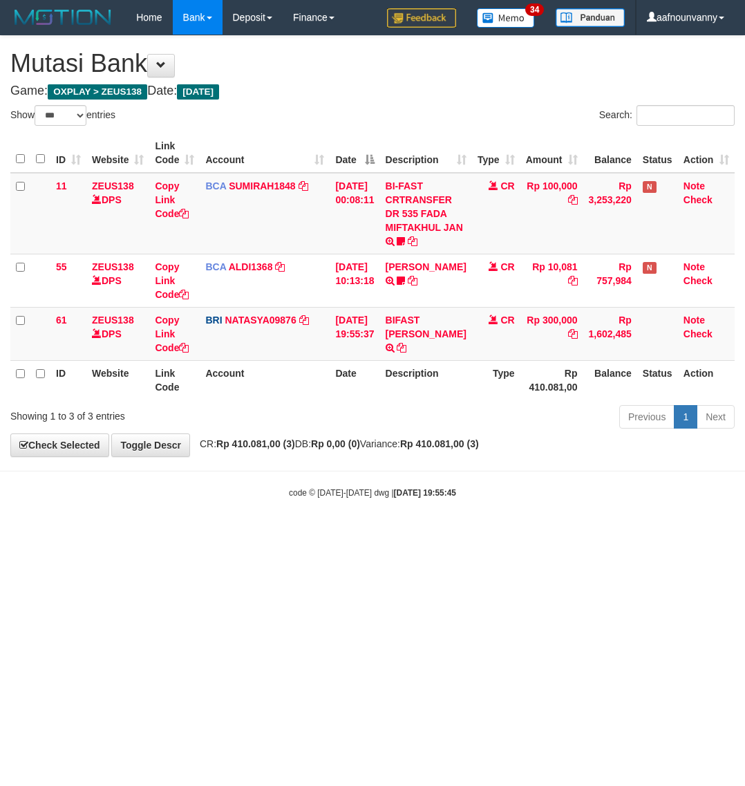
select select "***"
click at [176, 533] on html "Toggle navigation Home Bank Account List Load By Website Group [OXPLAY] ZEUS138…" at bounding box center [372, 266] width 745 height 533
select select "***"
click at [412, 325] on td "BIFAST FERNANDA DIN TRANSFER NBMB BIFAST FERNANDA DIN TO SITI NURLITA SAPITRI" at bounding box center [426, 333] width 92 height 53
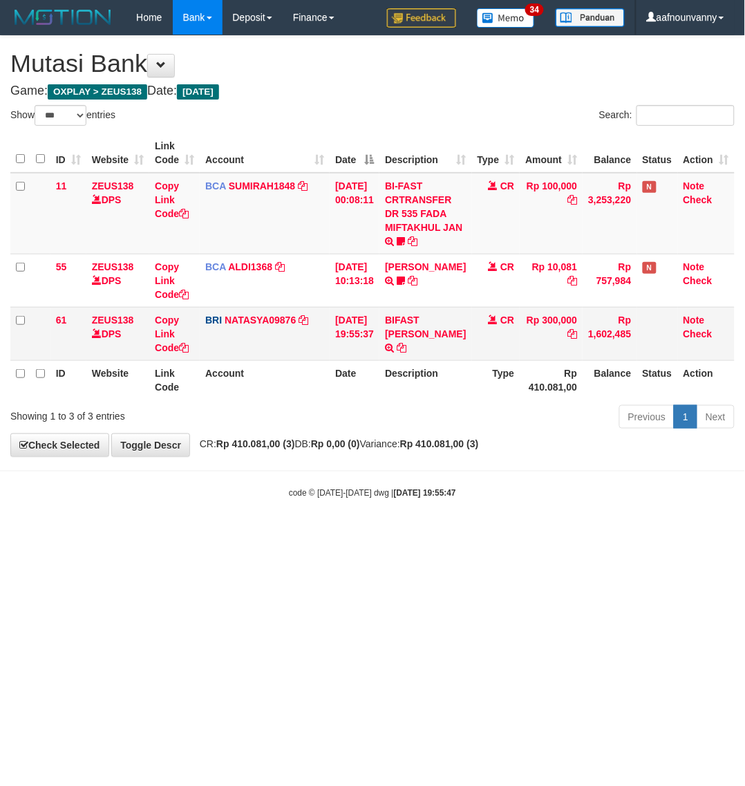
drag, startPoint x: 409, startPoint y: 312, endPoint x: 412, endPoint y: 274, distance: 37.4
click at [409, 310] on td "BIFAST FERNANDA DIN TRANSFER NBMB BIFAST FERNANDA DIN TO SITI NURLITA SAPITRI" at bounding box center [425, 333] width 92 height 53
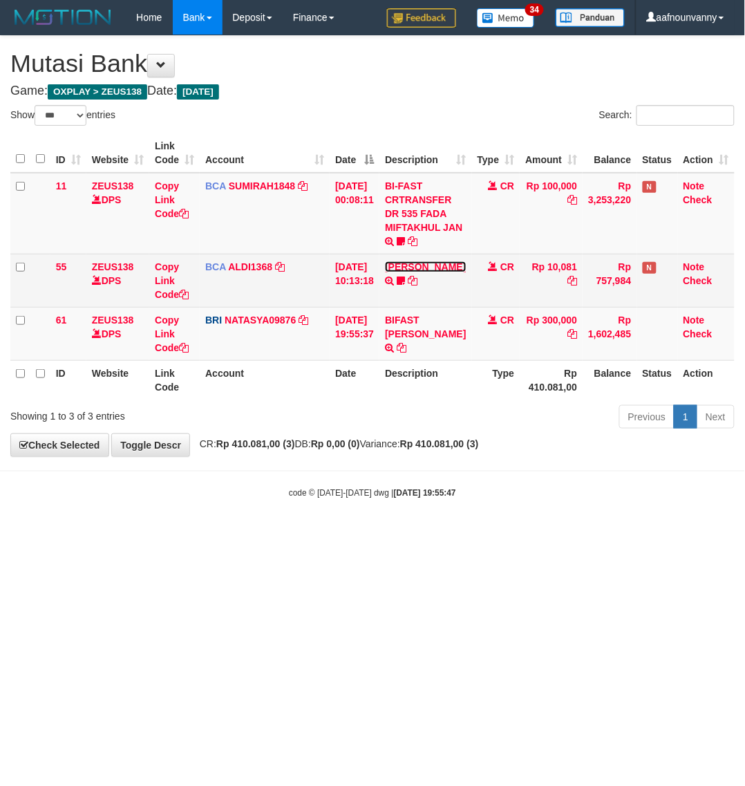
click at [412, 274] on td "FERLANDA EFRILIDIT TRSF E-BANKING CR 3108/FTSCY/WS95031 10081.00FERLANDA EFRILI…" at bounding box center [425, 280] width 92 height 53
click at [412, 267] on link "FERLANDA EFRILIDIT" at bounding box center [425, 266] width 81 height 11
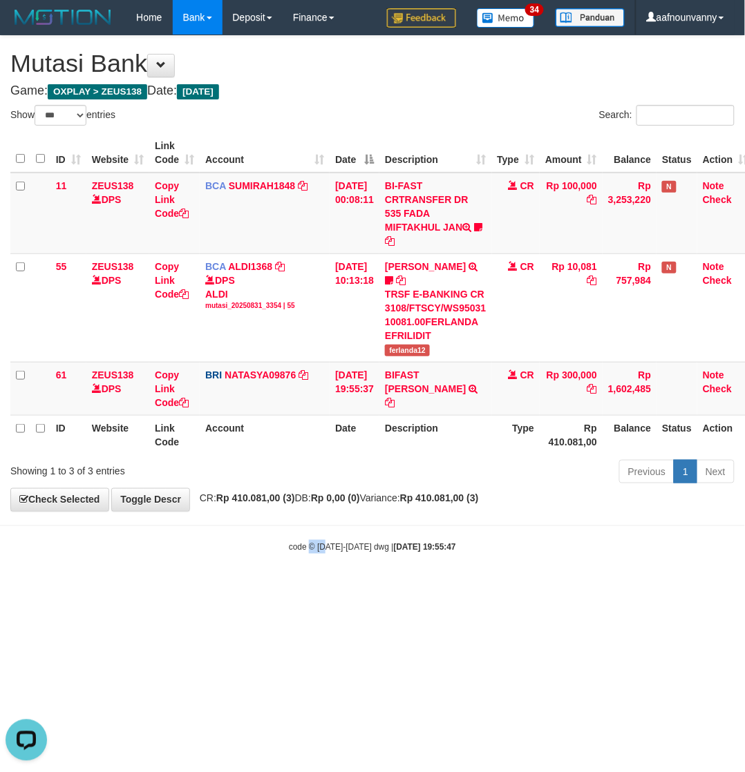
drag, startPoint x: 320, startPoint y: 577, endPoint x: 129, endPoint y: 547, distance: 193.7
click at [214, 574] on body "Toggle navigation Home Bank Account List Load By Website Group [OXPLAY] ZEUS138…" at bounding box center [372, 294] width 745 height 589
click at [457, 365] on td "BIFAST FERNANDA DIN TRANSFER NBMB BIFAST FERNANDA DIN TO SITI NURLITA SAPITRI" at bounding box center [435, 388] width 112 height 53
click at [451, 364] on td "BIFAST FERNANDA DIN TRANSFER NBMB BIFAST FERNANDA DIN TO SITI NURLITA SAPITRI" at bounding box center [435, 388] width 112 height 53
copy link "FERNANDA"
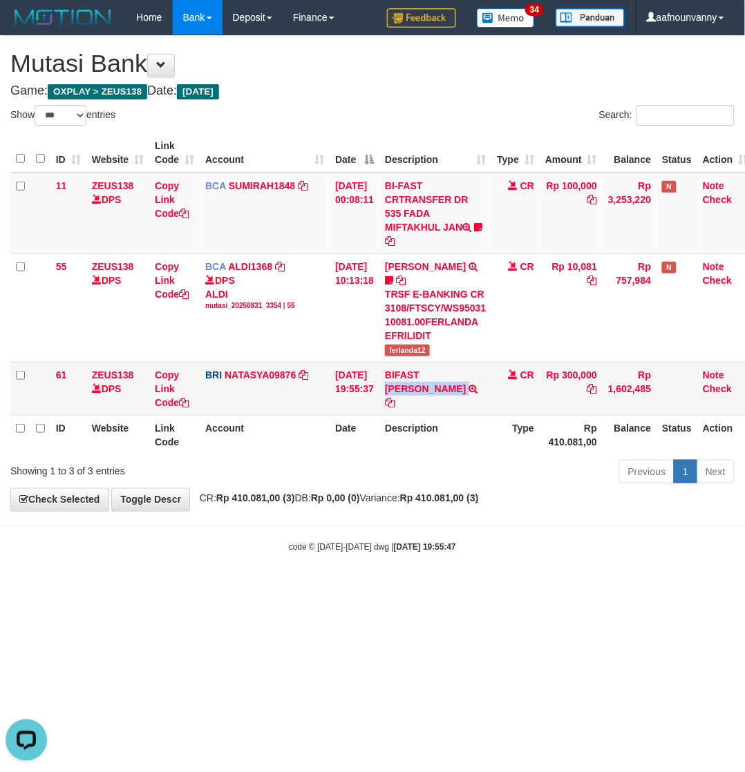
drag, startPoint x: 451, startPoint y: 364, endPoint x: 444, endPoint y: 384, distance: 21.0
click at [444, 384] on td "BIFAST FERNANDA DIN TRANSFER NBMB BIFAST FERNANDA DIN TO SITI NURLITA SAPITRI" at bounding box center [435, 388] width 112 height 53
copy td "FERNANDA DIN"
drag, startPoint x: 374, startPoint y: 470, endPoint x: 350, endPoint y: 457, distance: 27.2
click at [374, 468] on div "Previous 1 Next" at bounding box center [528, 474] width 414 height 30
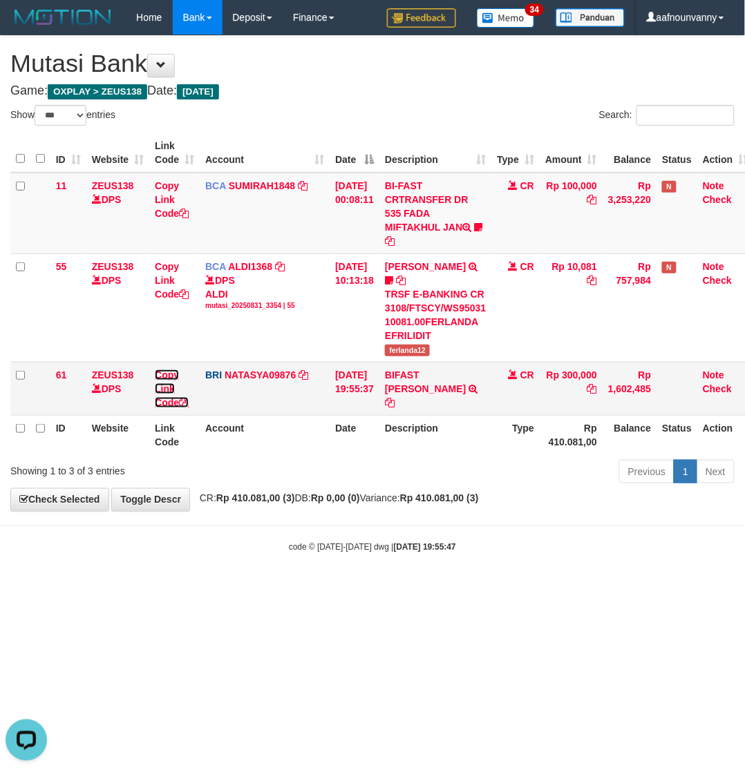
click at [187, 399] on icon at bounding box center [184, 403] width 10 height 10
drag, startPoint x: 234, startPoint y: 598, endPoint x: 0, endPoint y: 543, distance: 240.0
click at [161, 589] on html "Toggle navigation Home Bank Account List Load By Website Group [OXPLAY] ZEUS138…" at bounding box center [372, 294] width 745 height 589
drag, startPoint x: 330, startPoint y: 703, endPoint x: -14, endPoint y: 564, distance: 371.3
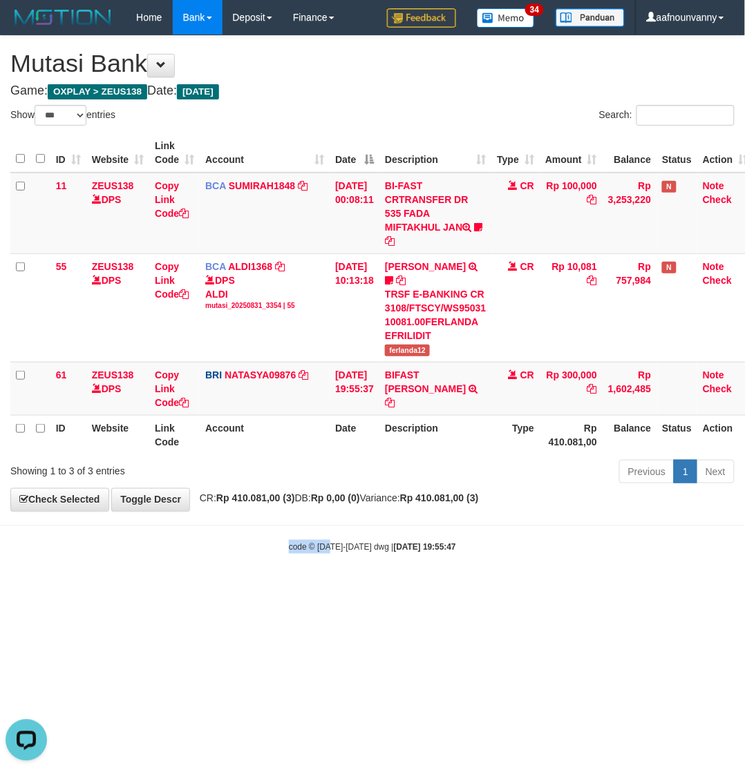
click at [0, 564] on html "Toggle navigation Home Bank Account List Load By Website Group [OXPLAY] ZEUS138…" at bounding box center [372, 294] width 745 height 589
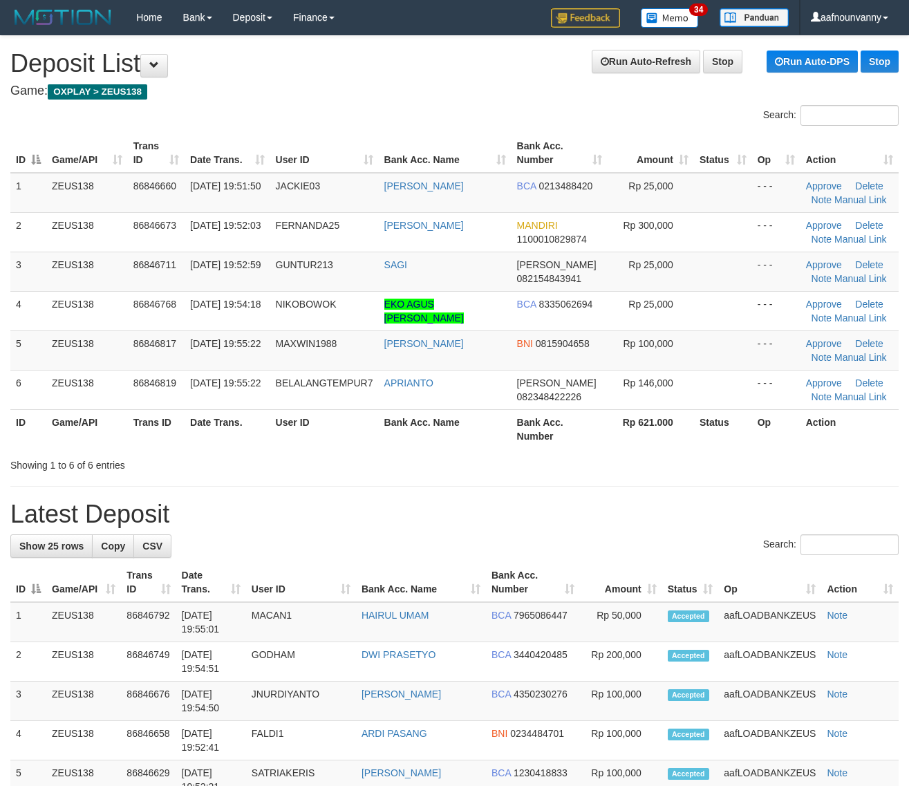
drag, startPoint x: 363, startPoint y: 436, endPoint x: 440, endPoint y: 446, distance: 78.1
click at [426, 443] on tr "ID Game/API Trans ID Date Trans. User ID Bank Acc. Name Bank Acc. Number Rp 621…" at bounding box center [454, 428] width 888 height 39
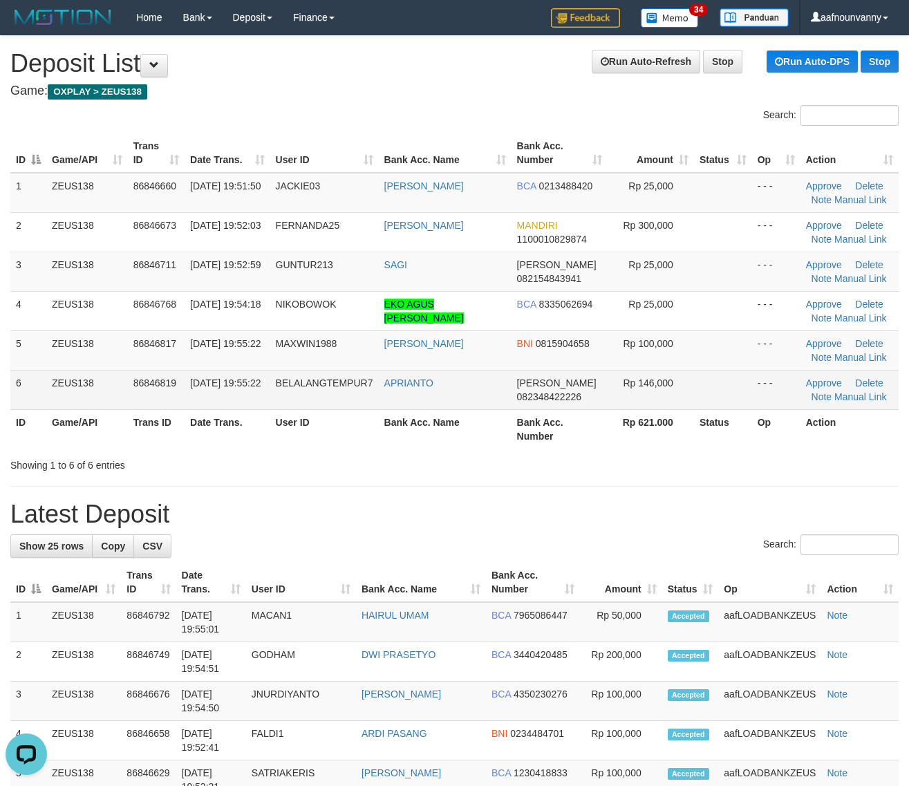
drag, startPoint x: 449, startPoint y: 384, endPoint x: 502, endPoint y: 375, distance: 53.3
click at [460, 383] on td "APRIANTO" at bounding box center [445, 389] width 133 height 39
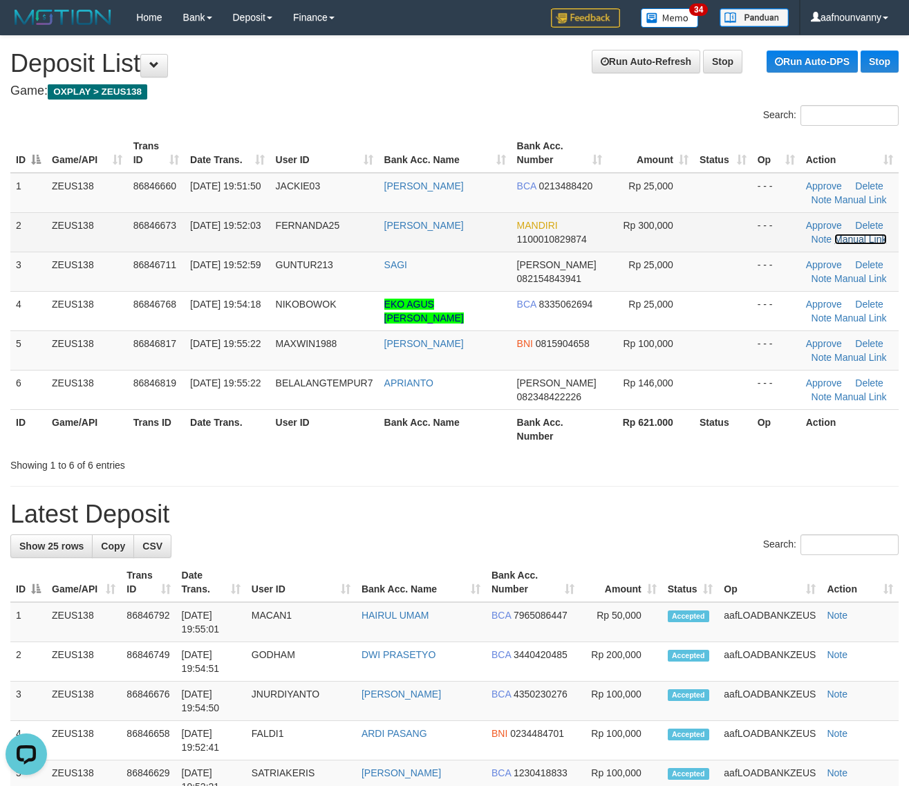
click at [840, 239] on link "Manual Link" at bounding box center [860, 239] width 53 height 11
click at [851, 236] on link "Manual Link" at bounding box center [860, 239] width 53 height 11
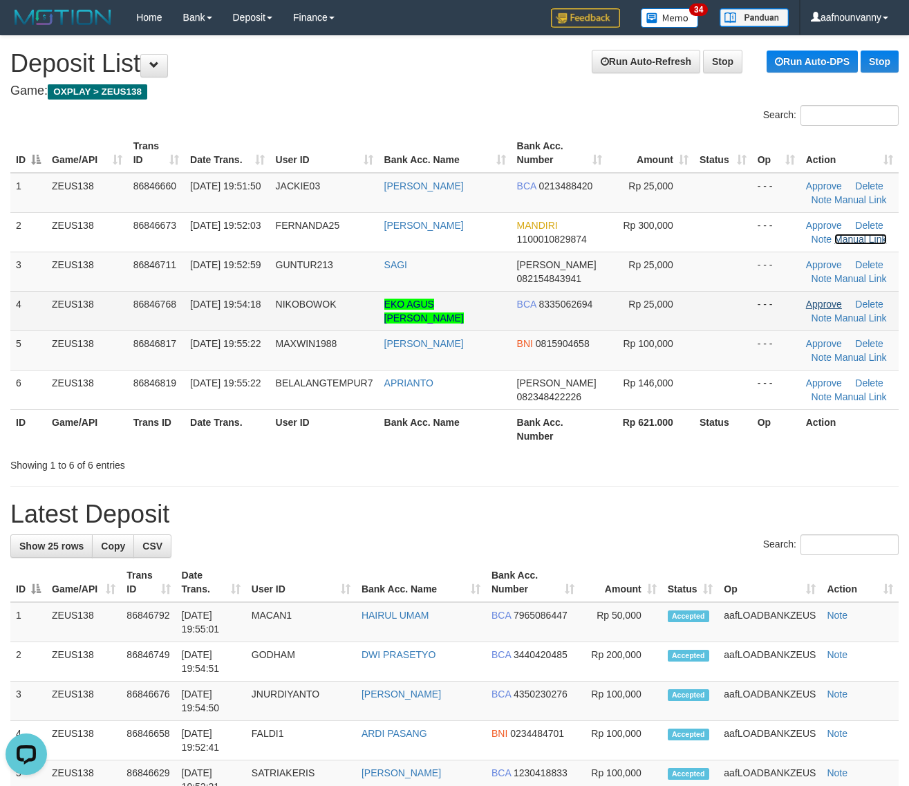
click at [834, 234] on link "Manual Link" at bounding box center [860, 239] width 53 height 11
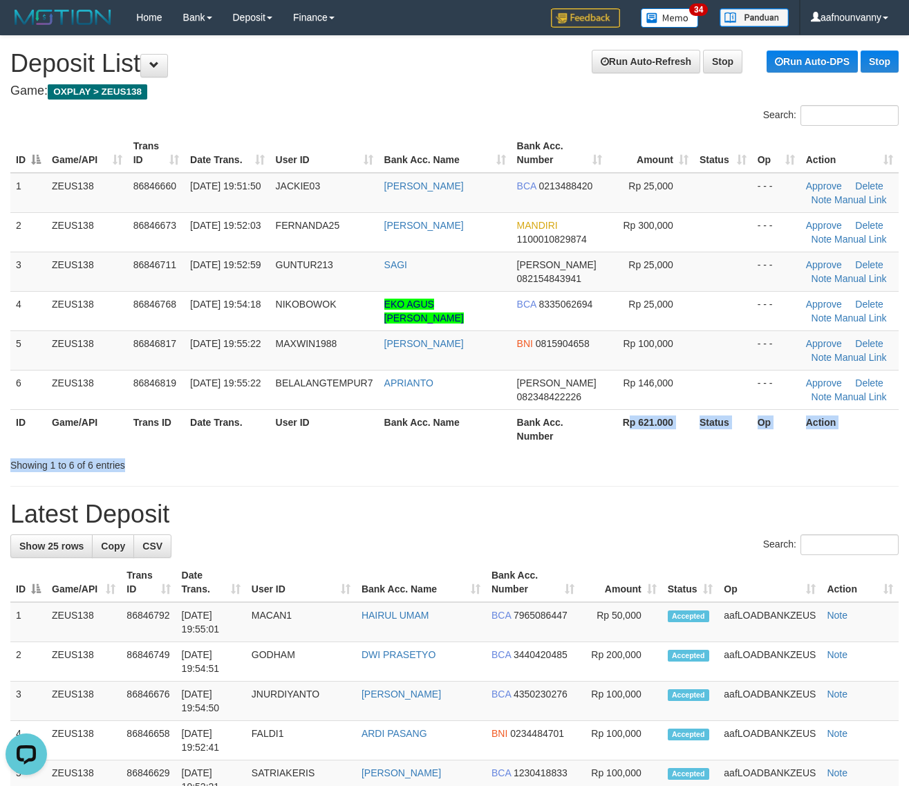
drag, startPoint x: 627, startPoint y: 424, endPoint x: 914, endPoint y: 509, distance: 299.3
drag, startPoint x: 291, startPoint y: 433, endPoint x: 351, endPoint y: 442, distance: 60.9
click at [333, 437] on th "User ID" at bounding box center [324, 428] width 108 height 39
drag, startPoint x: 312, startPoint y: 405, endPoint x: 565, endPoint y: 457, distance: 258.3
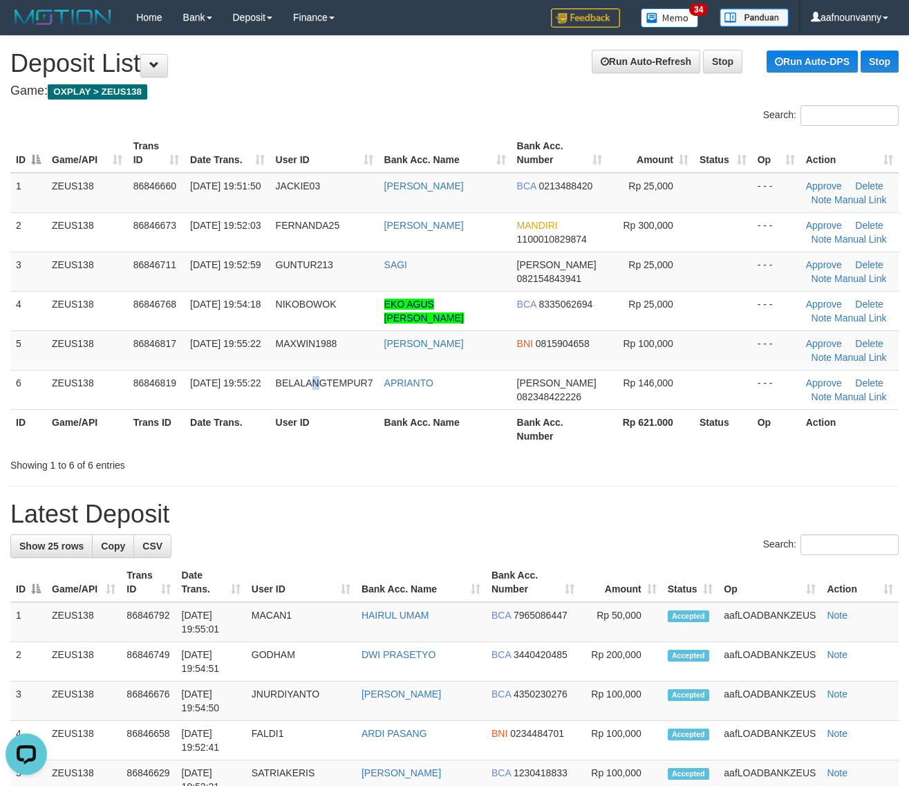
click at [411, 422] on table "ID Game/API Trans ID Date Trans. User ID Bank Acc. Name Bank Acc. Number Amount…" at bounding box center [454, 290] width 888 height 315
drag, startPoint x: 251, startPoint y: 370, endPoint x: 584, endPoint y: 448, distance: 341.9
click at [326, 395] on tr "6 ZEUS138 86846819 31/08/2025 19:55:22 BELALANGTEMPUR7 APRIANTO DANA 0823484222…" at bounding box center [454, 389] width 888 height 39
drag, startPoint x: 518, startPoint y: 413, endPoint x: 609, endPoint y: 418, distance: 90.7
click at [561, 413] on th "Bank Acc. Number" at bounding box center [559, 428] width 97 height 39
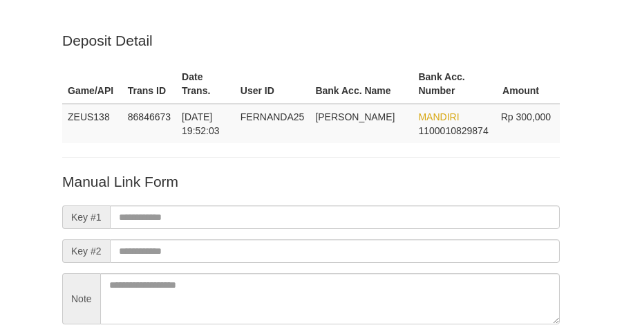
scroll to position [122, 0]
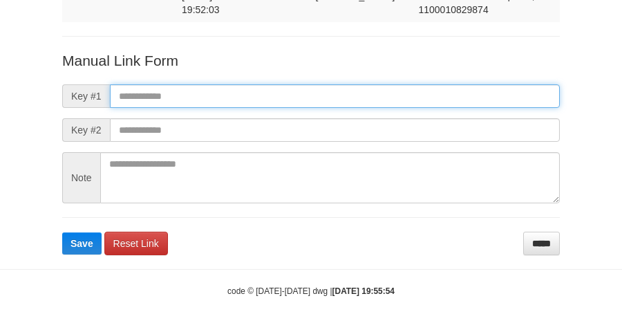
paste input "**********"
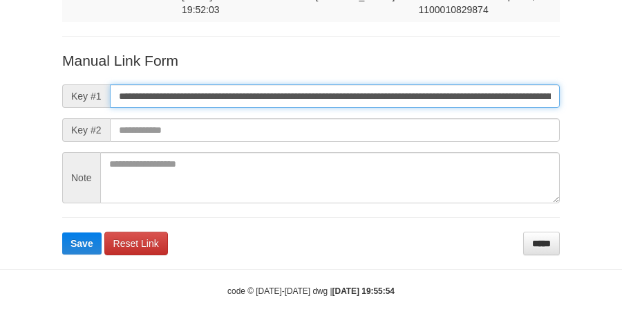
click at [147, 91] on input "**********" at bounding box center [335, 95] width 450 height 23
type input "**********"
click at [62, 232] on button "Save" at bounding box center [81, 243] width 39 height 22
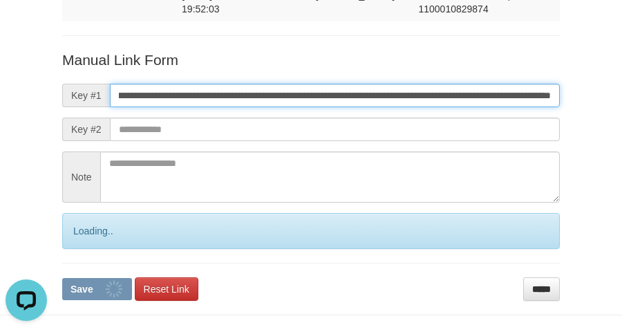
click at [150, 97] on input "**********" at bounding box center [335, 95] width 450 height 23
click at [62, 278] on button "Save" at bounding box center [97, 289] width 70 height 22
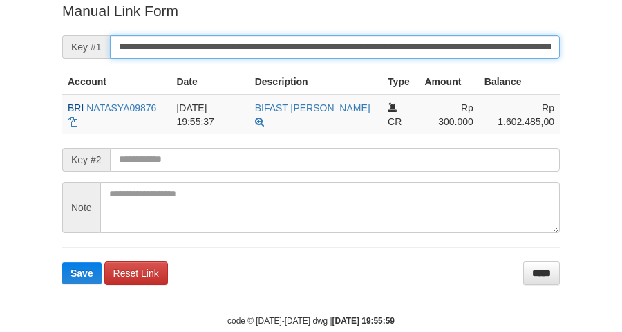
click at [62, 262] on button "Save" at bounding box center [81, 273] width 39 height 22
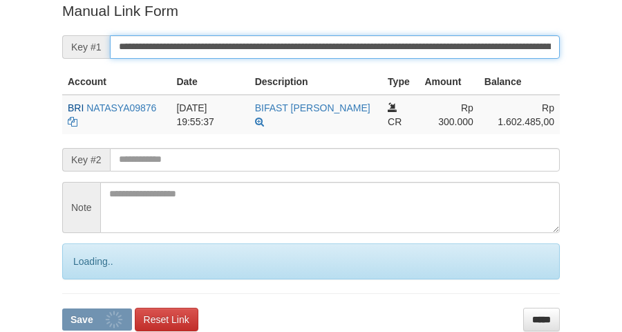
scroll to position [283, 0]
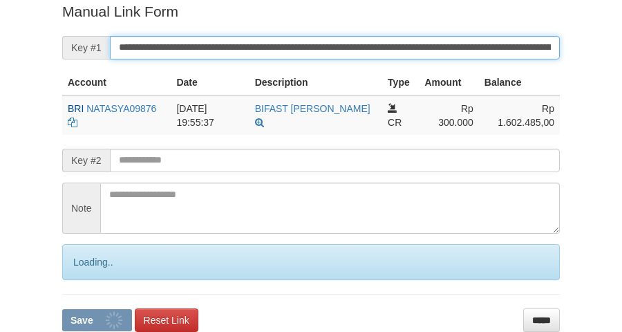
click at [62, 309] on button "Save" at bounding box center [97, 320] width 70 height 22
drag, startPoint x: 0, startPoint y: 0, endPoint x: 309, endPoint y: 53, distance: 313.4
click at [309, 53] on input "**********" at bounding box center [335, 47] width 450 height 23
click at [62, 309] on button "Save" at bounding box center [97, 320] width 70 height 22
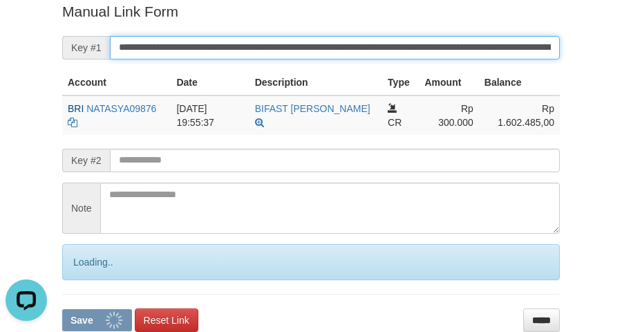
scroll to position [0, 0]
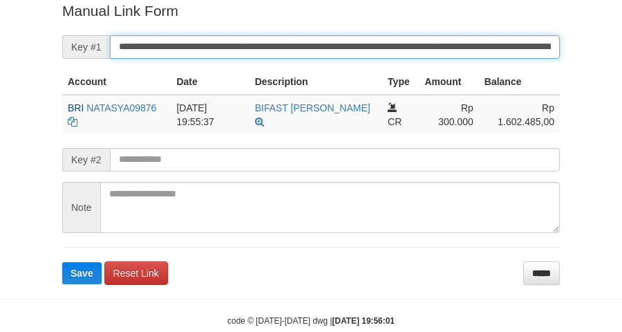
click at [62, 262] on button "Save" at bounding box center [81, 273] width 39 height 22
drag, startPoint x: 0, startPoint y: 0, endPoint x: 298, endPoint y: 36, distance: 300.6
click at [298, 36] on input "**********" at bounding box center [335, 46] width 450 height 23
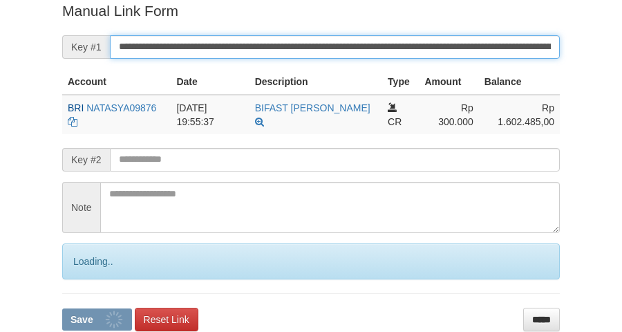
scroll to position [283, 0]
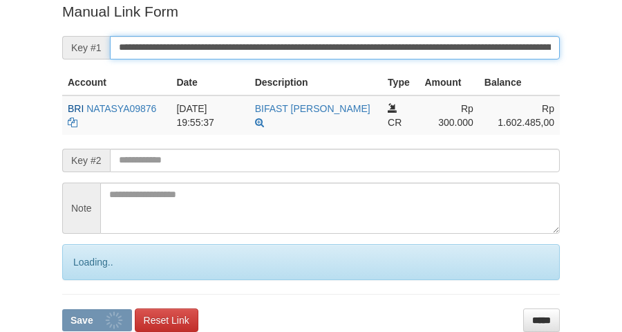
click at [298, 36] on input "**********" at bounding box center [335, 47] width 450 height 23
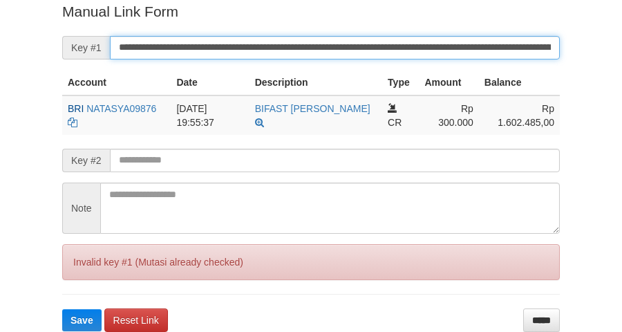
click at [62, 309] on button "Save" at bounding box center [81, 320] width 39 height 22
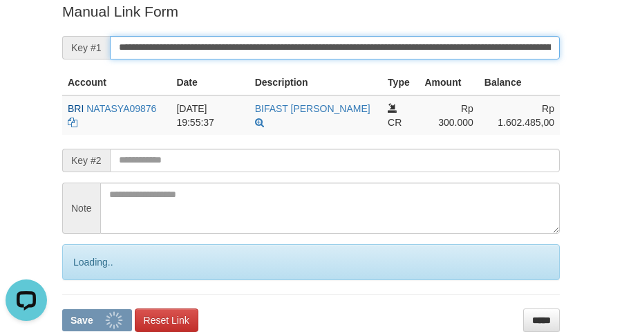
click at [62, 309] on button "Save" at bounding box center [97, 320] width 70 height 22
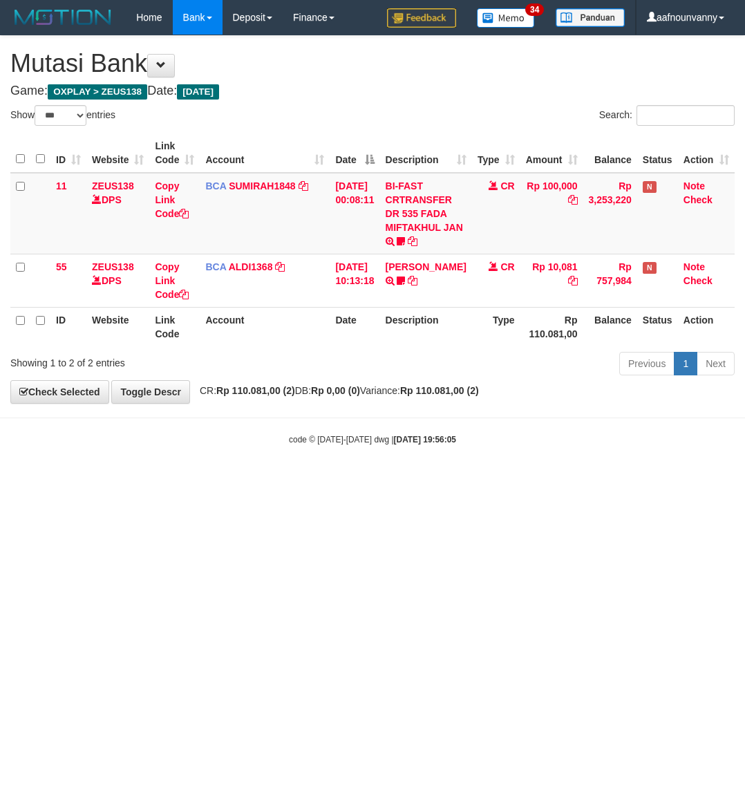
select select "***"
drag, startPoint x: 308, startPoint y: 594, endPoint x: 4, endPoint y: 506, distance: 316.6
click at [294, 480] on html "Toggle navigation Home Bank Account List Load By Website Group [OXPLAY] ZEUS138…" at bounding box center [372, 240] width 745 height 480
select select "***"
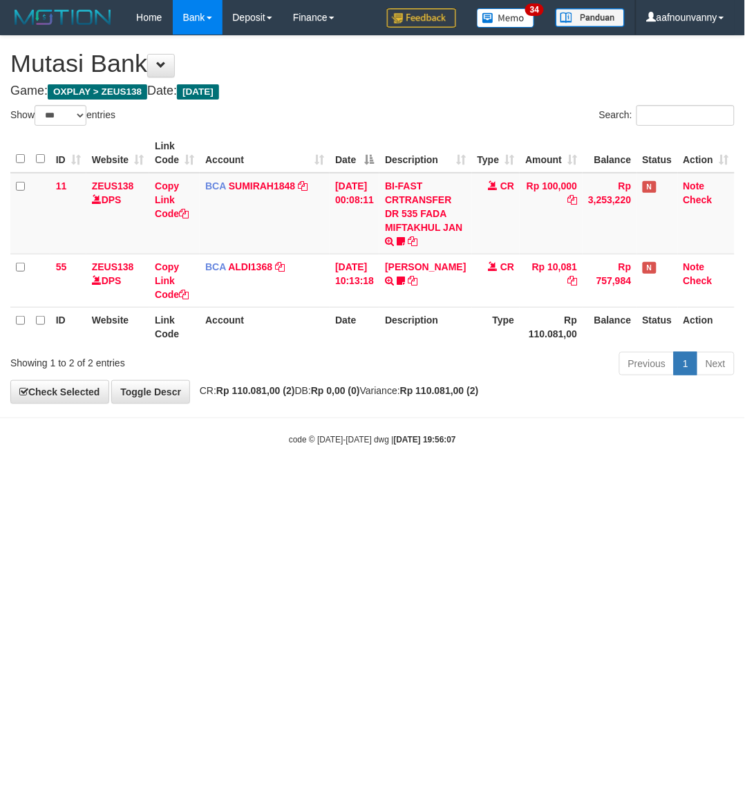
drag, startPoint x: 0, startPoint y: 0, endPoint x: 151, endPoint y: 543, distance: 563.6
click at [151, 480] on html "Toggle navigation Home Bank Account List Load By Website Group [OXPLAY] ZEUS138…" at bounding box center [372, 240] width 745 height 480
drag, startPoint x: 149, startPoint y: 541, endPoint x: 6, endPoint y: 470, distance: 159.8
click at [129, 480] on html "Toggle navigation Home Bank Account List Load By Website Group [OXPLAY] ZEUS138…" at bounding box center [372, 240] width 745 height 480
drag, startPoint x: 285, startPoint y: 534, endPoint x: 323, endPoint y: 479, distance: 67.5
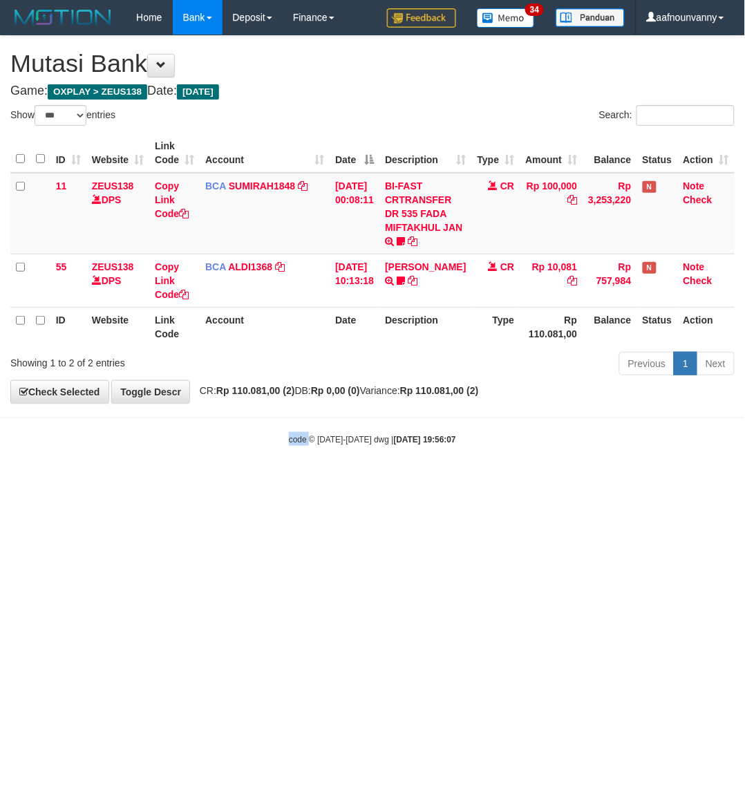
click at [323, 479] on html "Toggle navigation Home Bank Account List Load By Website Group [OXPLAY] ZEUS138…" at bounding box center [372, 240] width 745 height 480
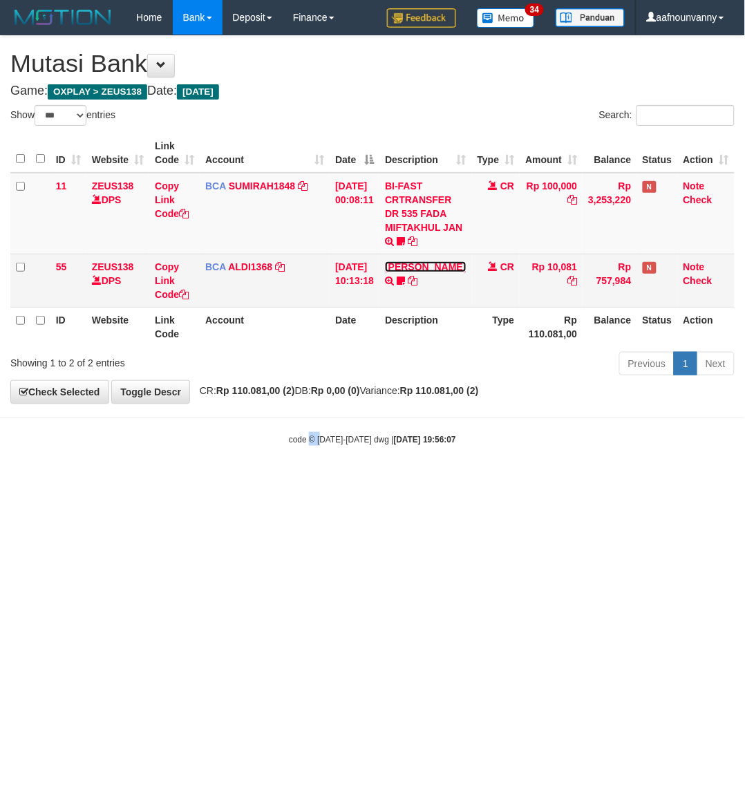
click at [444, 263] on link "FERLANDA EFRILIDIT" at bounding box center [425, 266] width 81 height 11
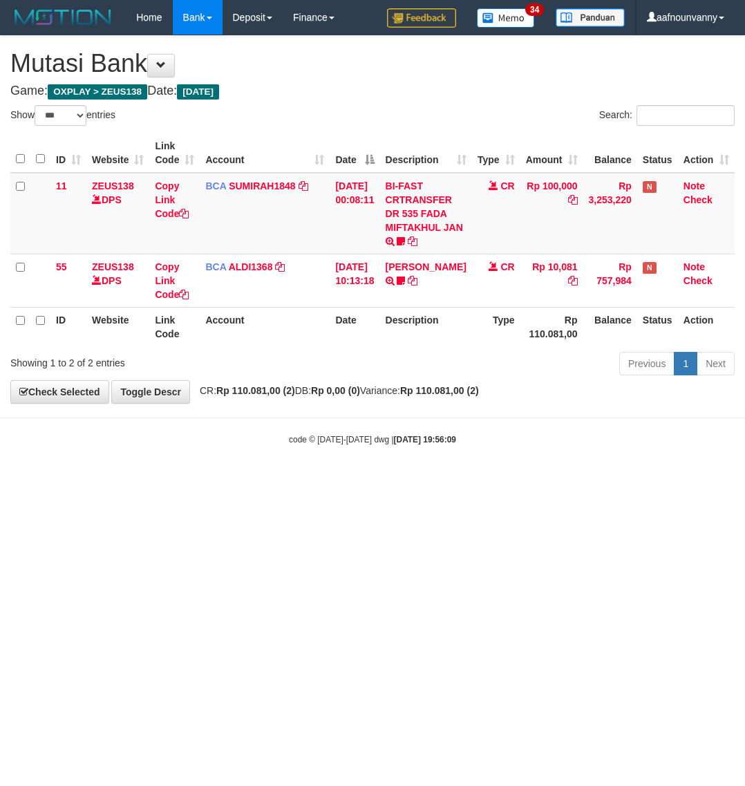
select select "***"
click at [422, 211] on td "BI-FAST CRTRANSFER DR 535 FADA MIFTAKHUL JAN Adlian11" at bounding box center [425, 214] width 92 height 82
drag, startPoint x: 294, startPoint y: 589, endPoint x: 126, endPoint y: 551, distance: 172.1
click at [190, 480] on html "Toggle navigation Home Bank Account List Load By Website Group [OXPLAY] ZEUS138…" at bounding box center [372, 240] width 745 height 480
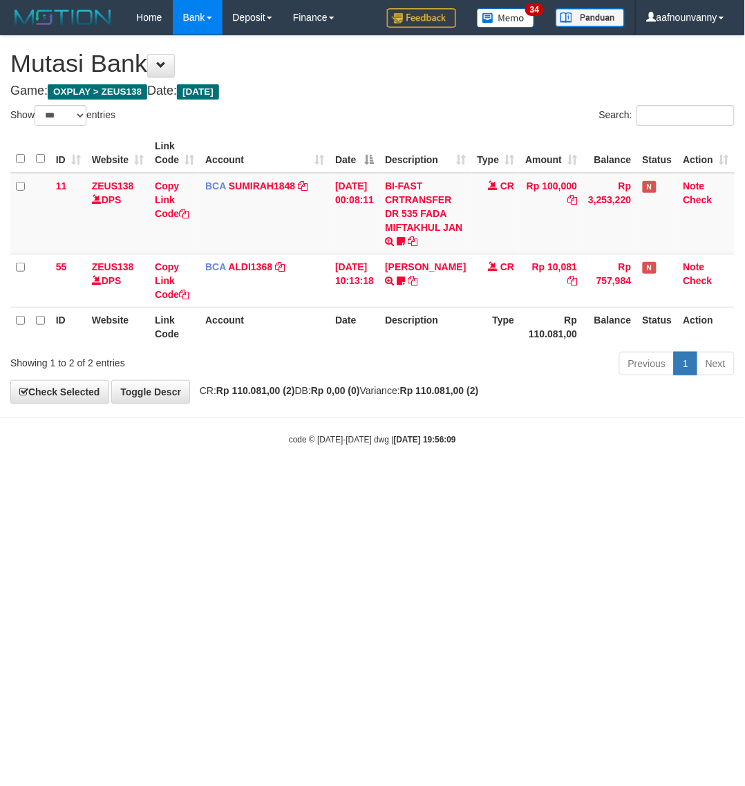
drag, startPoint x: 424, startPoint y: 502, endPoint x: 430, endPoint y: 377, distance: 124.6
click at [425, 471] on html "Toggle navigation Home Bank Account List Load By Website Group [OXPLAY] ZEUS138…" at bounding box center [372, 240] width 745 height 480
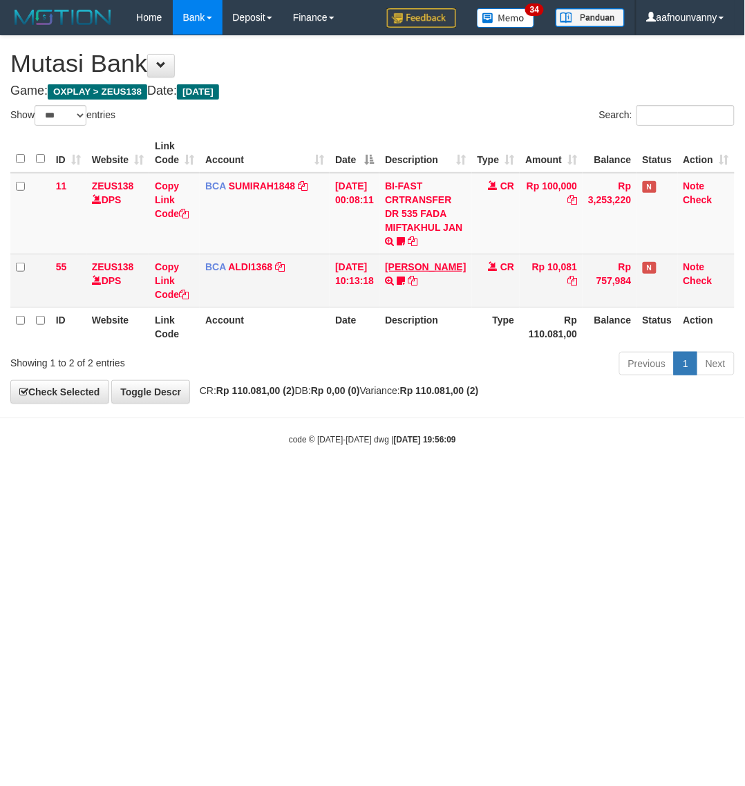
drag, startPoint x: 422, startPoint y: 285, endPoint x: 420, endPoint y: 278, distance: 7.9
click at [421, 282] on td "FERLANDA EFRILIDIT TRSF E-BANKING CR 3108/FTSCY/WS95031 10081.00FERLANDA EFRILI…" at bounding box center [425, 280] width 92 height 53
click at [420, 272] on link "FERLANDA EFRILIDIT" at bounding box center [425, 266] width 81 height 11
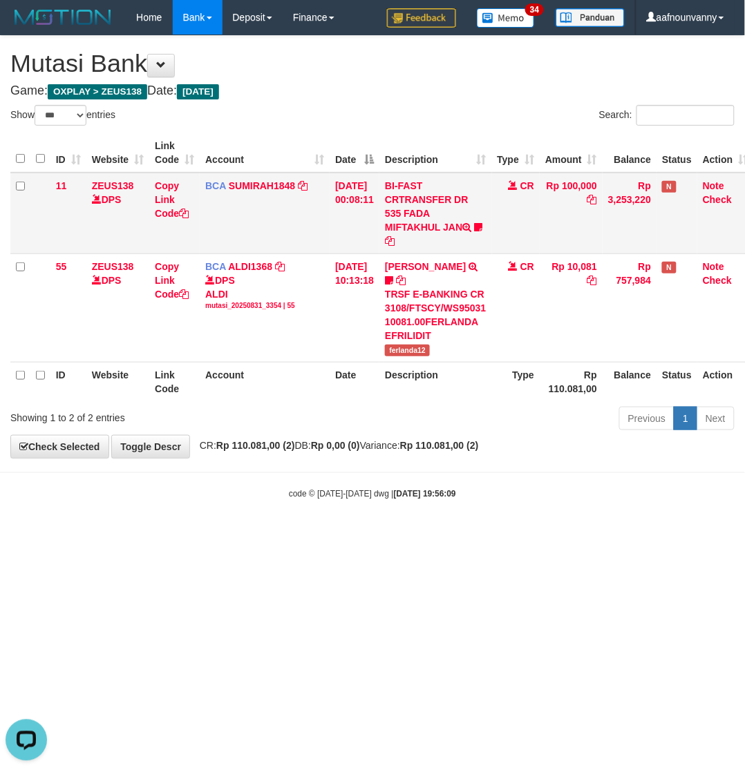
click at [401, 185] on td "BI-FAST CRTRANSFER DR 535 FADA MIFTAKHUL JAN Adlian11" at bounding box center [435, 214] width 112 height 82
drag, startPoint x: 401, startPoint y: 185, endPoint x: 367, endPoint y: 406, distance: 223.8
click at [401, 191] on td "BI-FAST CRTRANSFER DR 535 FADA MIFTAKHUL JAN Adlian11" at bounding box center [435, 214] width 112 height 82
click at [320, 531] on body "Toggle navigation Home Bank Account List Load By Website Group [OXPLAY] ZEUS138…" at bounding box center [372, 267] width 745 height 535
drag, startPoint x: 320, startPoint y: 531, endPoint x: 187, endPoint y: 498, distance: 137.3
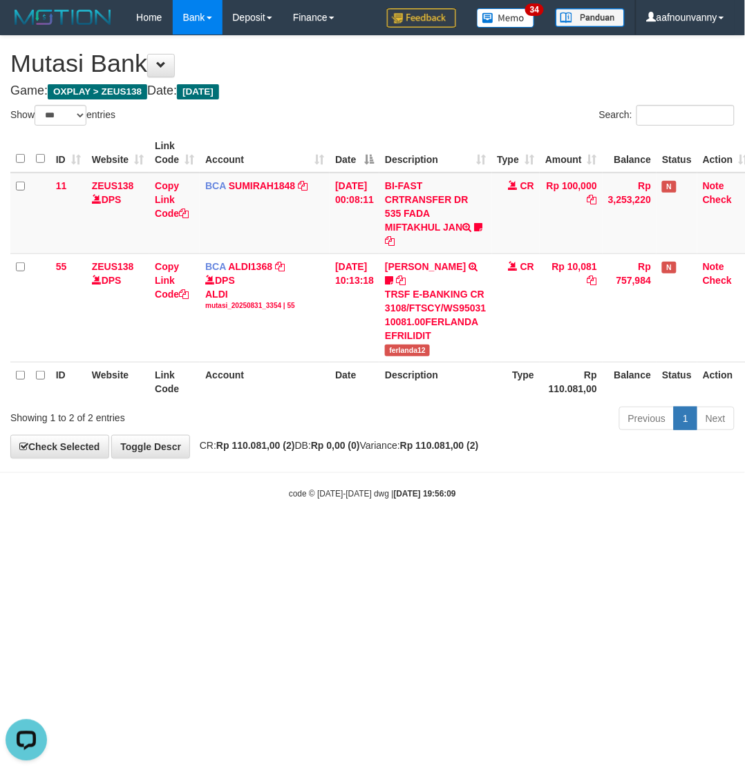
click at [287, 523] on body "Toggle navigation Home Bank Account List Load By Website Group [OXPLAY] ZEUS138…" at bounding box center [372, 267] width 745 height 535
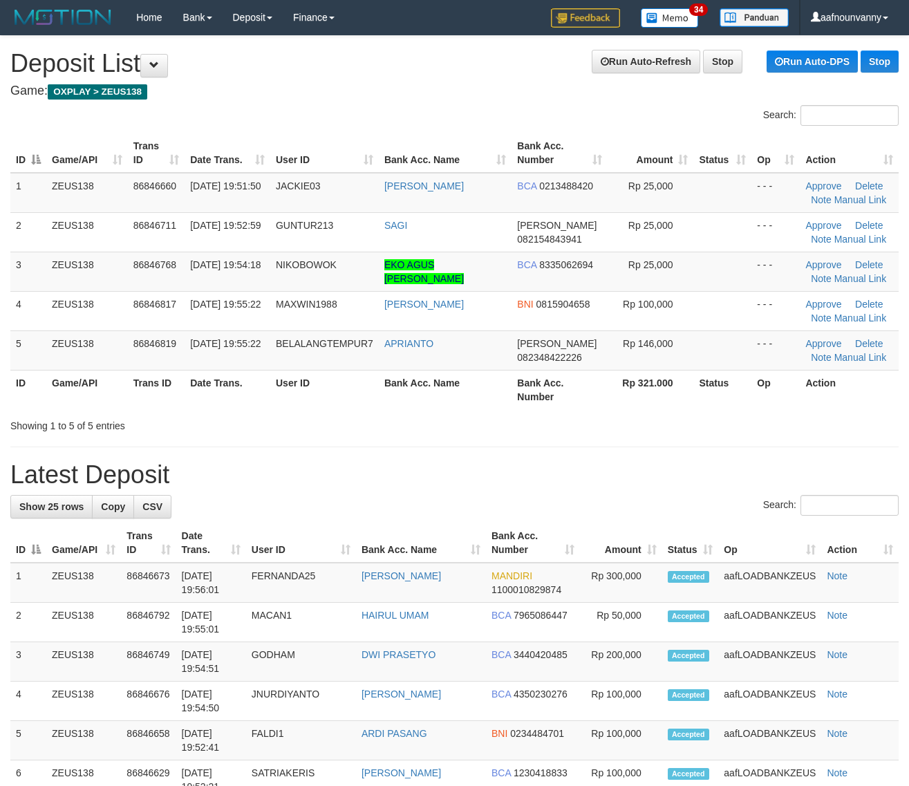
drag, startPoint x: 419, startPoint y: 446, endPoint x: 480, endPoint y: 437, distance: 62.1
drag, startPoint x: 747, startPoint y: 446, endPoint x: 784, endPoint y: 444, distance: 37.3
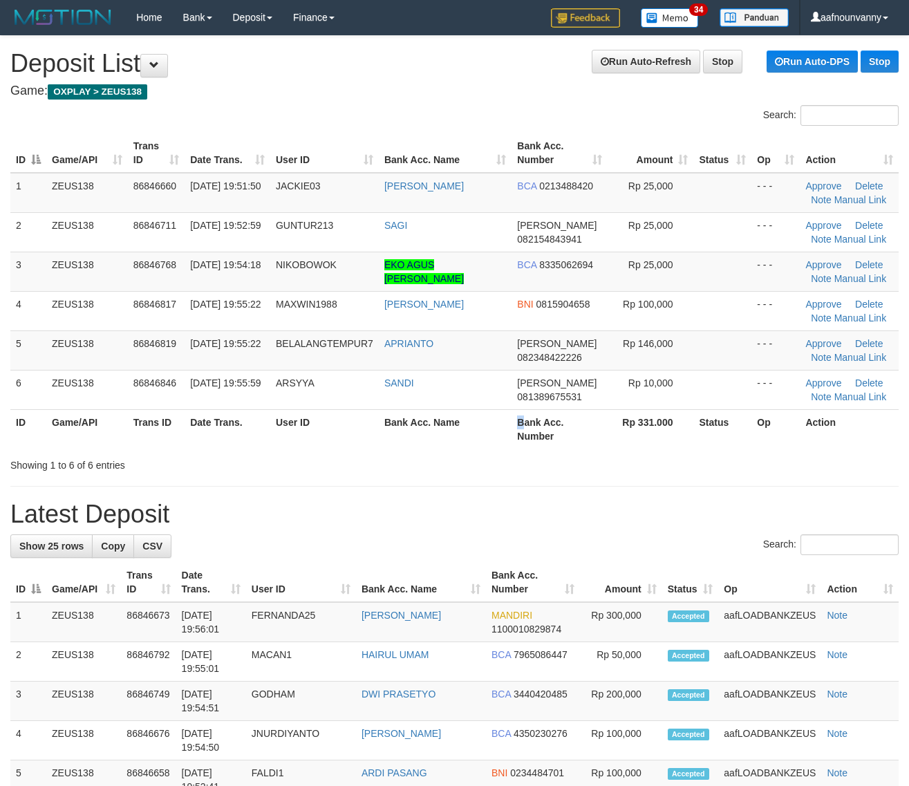
drag, startPoint x: 515, startPoint y: 425, endPoint x: 567, endPoint y: 429, distance: 52.0
click at [551, 427] on th "Bank Acc. Number" at bounding box center [558, 428] width 95 height 39
drag, startPoint x: 574, startPoint y: 430, endPoint x: 872, endPoint y: 461, distance: 299.3
click at [636, 439] on tr "ID Game/API Trans ID Date Trans. User ID Bank Acc. Name Bank Acc. Number Rp 331…" at bounding box center [454, 428] width 888 height 39
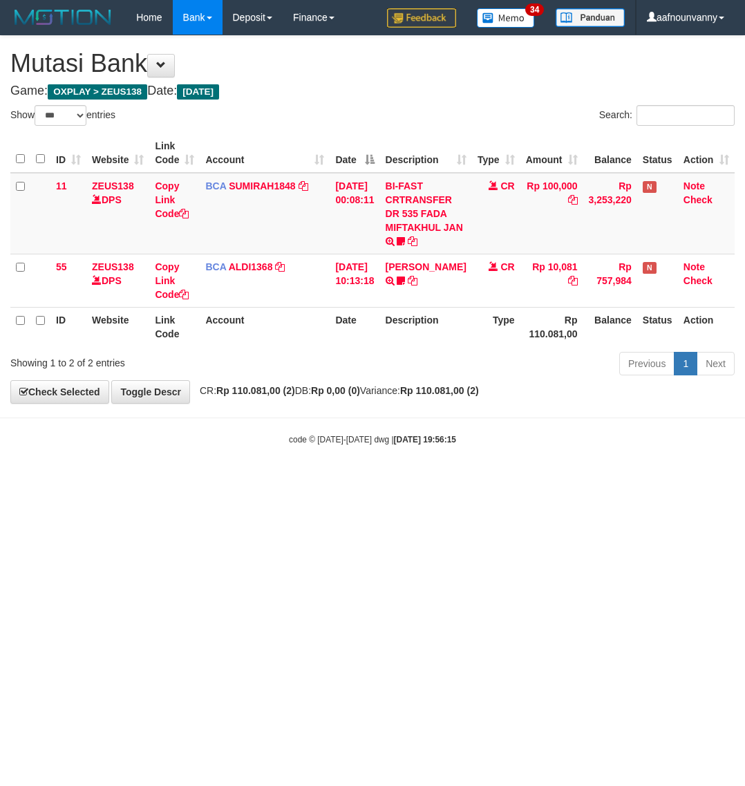
select select "***"
drag, startPoint x: 278, startPoint y: 489, endPoint x: 383, endPoint y: 415, distance: 128.4
click at [321, 462] on html "Toggle navigation Home Bank Account List Load By Website Group [OXPLAY] ZEUS138…" at bounding box center [372, 240] width 745 height 480
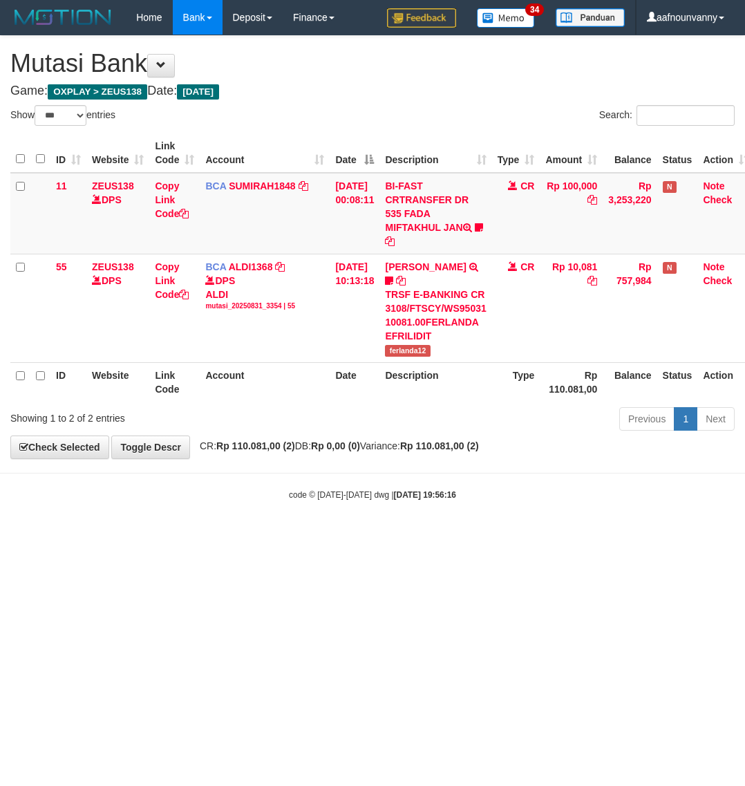
select select "***"
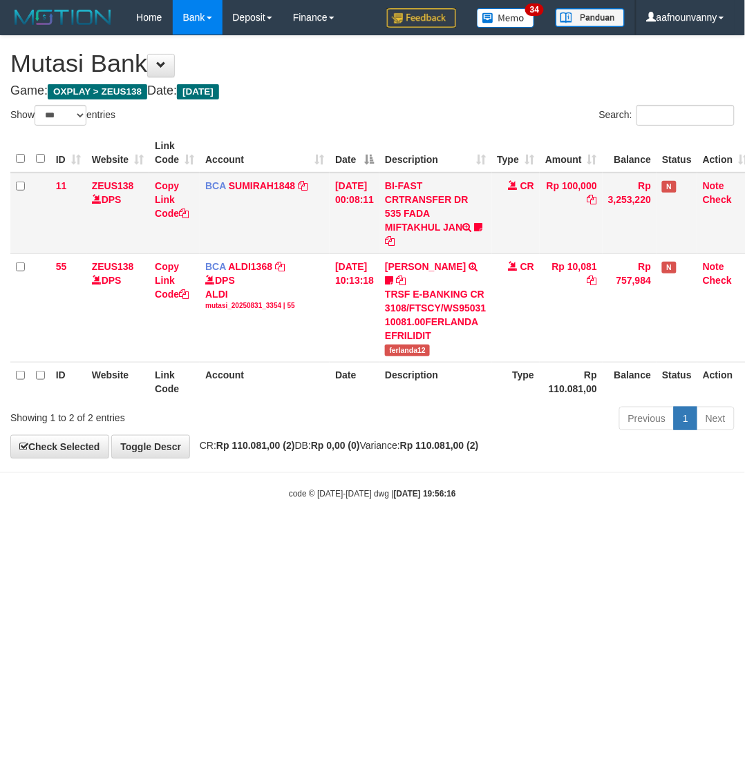
drag, startPoint x: 412, startPoint y: 202, endPoint x: 411, endPoint y: 195, distance: 7.6
click at [412, 202] on td "BI-FAST CRTRANSFER DR 535 FADA MIFTAKHUL JAN Adlian11" at bounding box center [435, 214] width 112 height 82
click at [411, 195] on td "BI-FAST CRTRANSFER DR 535 FADA MIFTAKHUL JAN Adlian11" at bounding box center [435, 214] width 112 height 82
drag, startPoint x: 281, startPoint y: 572, endPoint x: 182, endPoint y: 539, distance: 104.2
click at [264, 535] on html "Toggle navigation Home Bank Account List Load By Website Group [OXPLAY] ZEUS138…" at bounding box center [372, 267] width 745 height 535
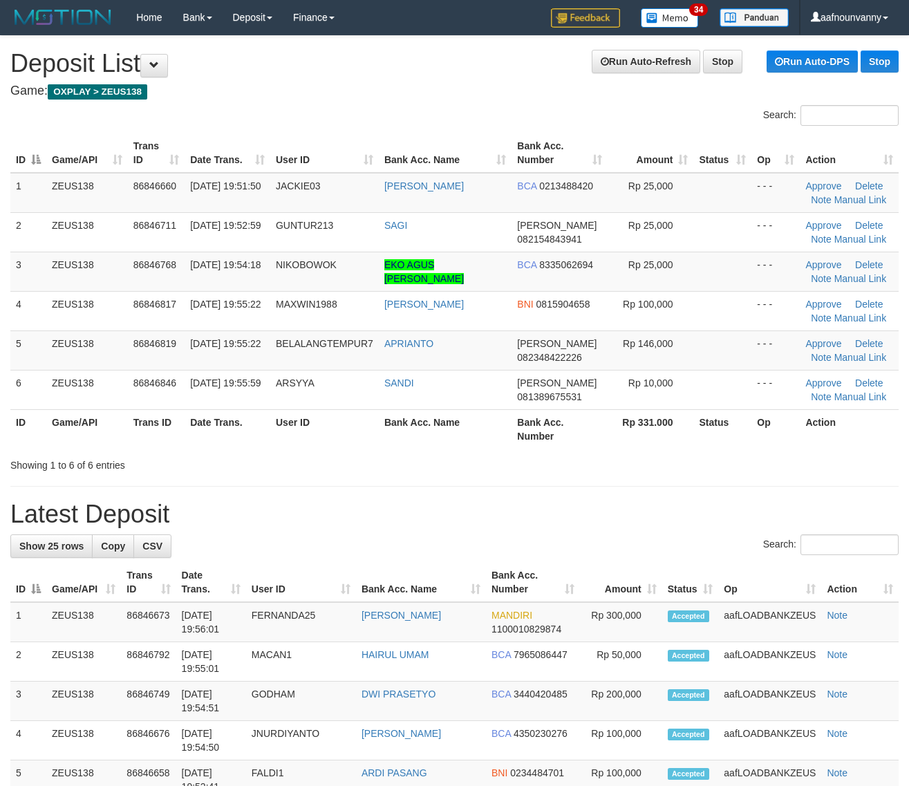
drag, startPoint x: 585, startPoint y: 485, endPoint x: 741, endPoint y: 509, distance: 157.9
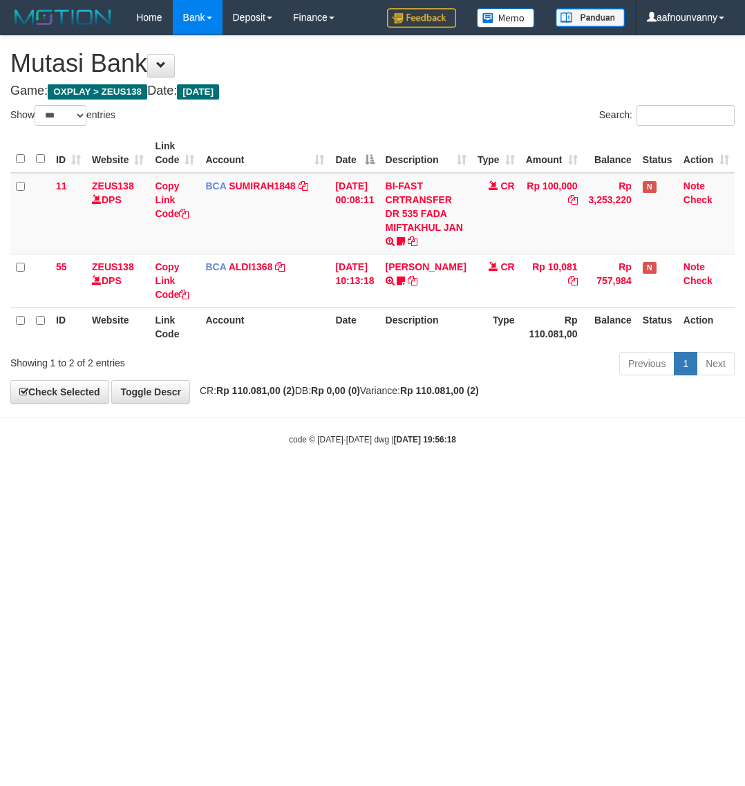
select select "***"
click at [285, 480] on html "Toggle navigation Home Bank Account List Load By Website Group [OXPLAY] ZEUS138…" at bounding box center [372, 240] width 745 height 480
drag, startPoint x: 323, startPoint y: 459, endPoint x: 374, endPoint y: 399, distance: 79.0
click at [341, 439] on body "Toggle navigation Home Bank Account List Load By Website Group [OXPLAY] ZEUS138…" at bounding box center [372, 240] width 745 height 480
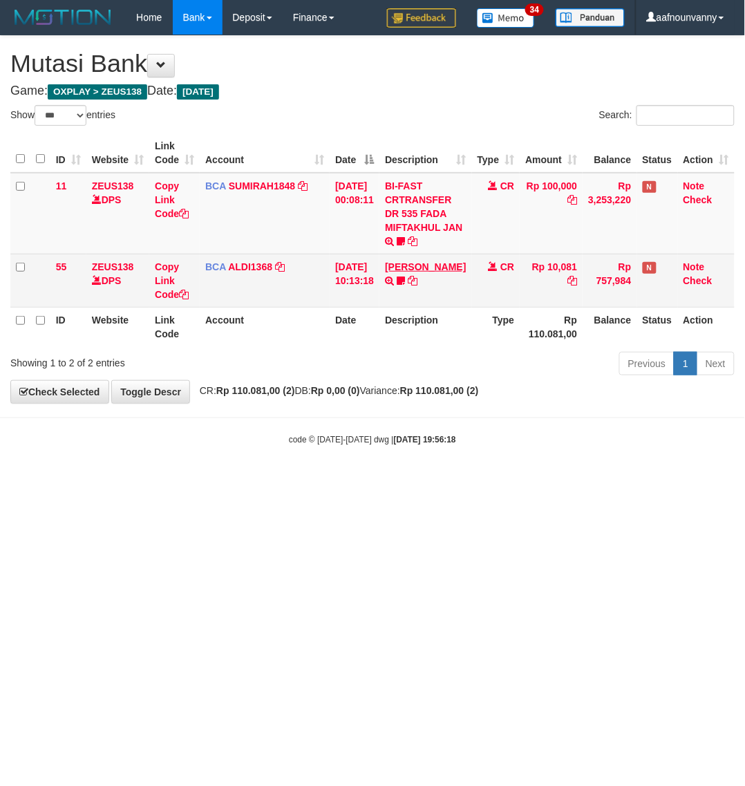
click at [409, 272] on td "FERLANDA EFRILIDIT TRSF E-BANKING CR 3108/FTSCY/WS95031 10081.00FERLANDA EFRILI…" at bounding box center [425, 280] width 92 height 53
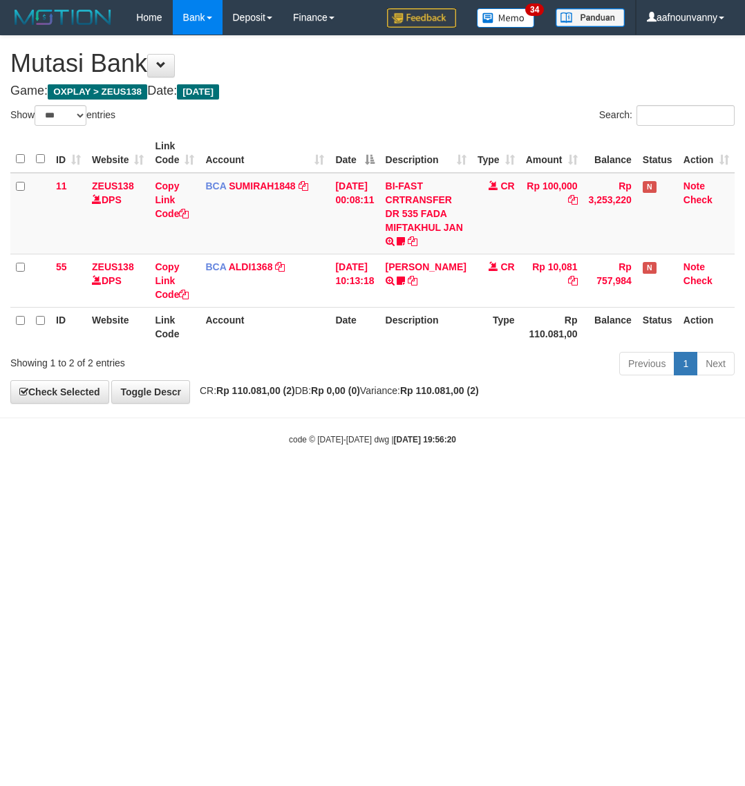
select select "***"
click at [405, 204] on td "BI-FAST CRTRANSFER DR 535 FADA MIFTAKHUL JAN Adlian11" at bounding box center [425, 214] width 92 height 82
click at [405, 198] on td "BI-FAST CRTRANSFER DR 535 FADA MIFTAKHUL JAN Adlian11" at bounding box center [425, 214] width 92 height 82
click at [406, 178] on td "BI-FAST CRTRANSFER DR 535 FADA MIFTAKHUL JAN Adlian11" at bounding box center [425, 214] width 92 height 82
drag, startPoint x: 204, startPoint y: 665, endPoint x: 0, endPoint y: 553, distance: 232.9
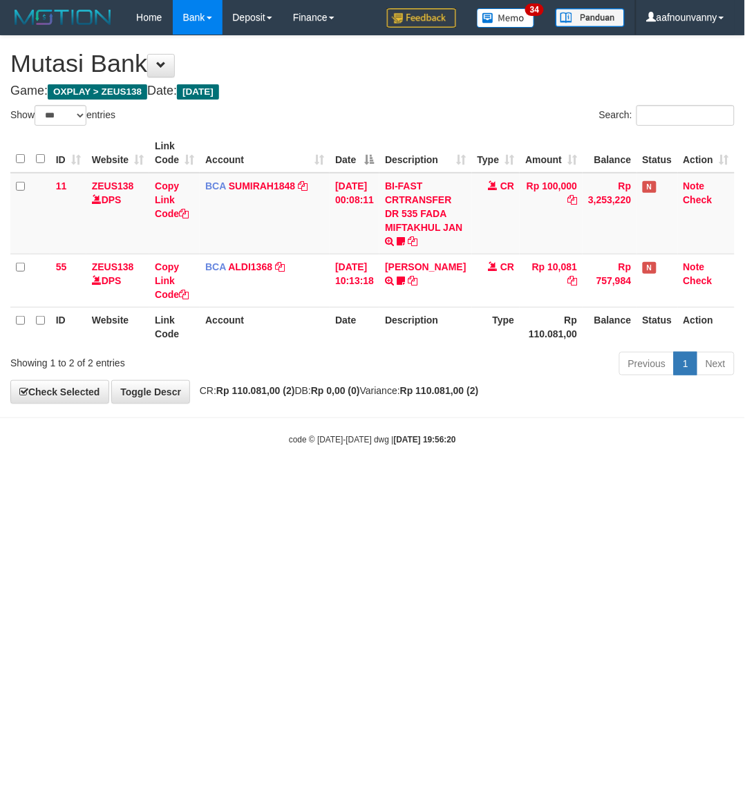
click at [161, 480] on html "Toggle navigation Home Bank Account List Load By Website Group [OXPLAY] ZEUS138…" at bounding box center [372, 240] width 745 height 480
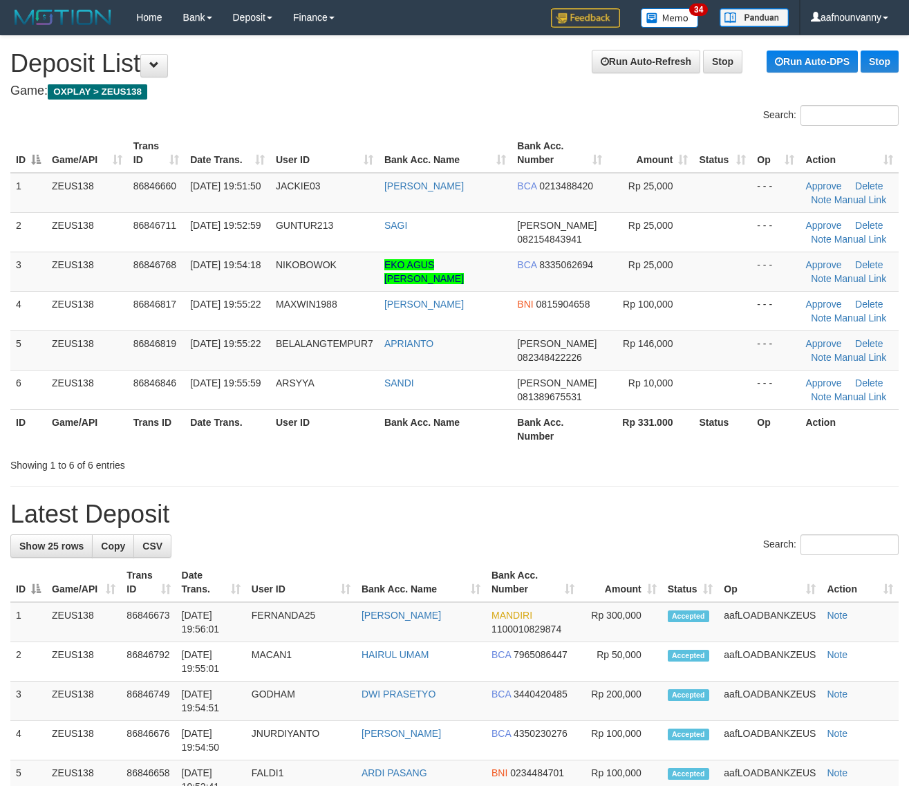
drag, startPoint x: 488, startPoint y: 380, endPoint x: 748, endPoint y: 439, distance: 267.0
click at [530, 395] on tr "6 ZEUS138 86846846 [DATE] 19:55:59 [GEOGRAPHIC_DATA] [GEOGRAPHIC_DATA][PERSON_N…" at bounding box center [454, 389] width 888 height 39
drag, startPoint x: 578, startPoint y: 456, endPoint x: 886, endPoint y: 506, distance: 312.2
click at [620, 464] on div "Showing 1 to 6 of 6 entries" at bounding box center [454, 462] width 909 height 19
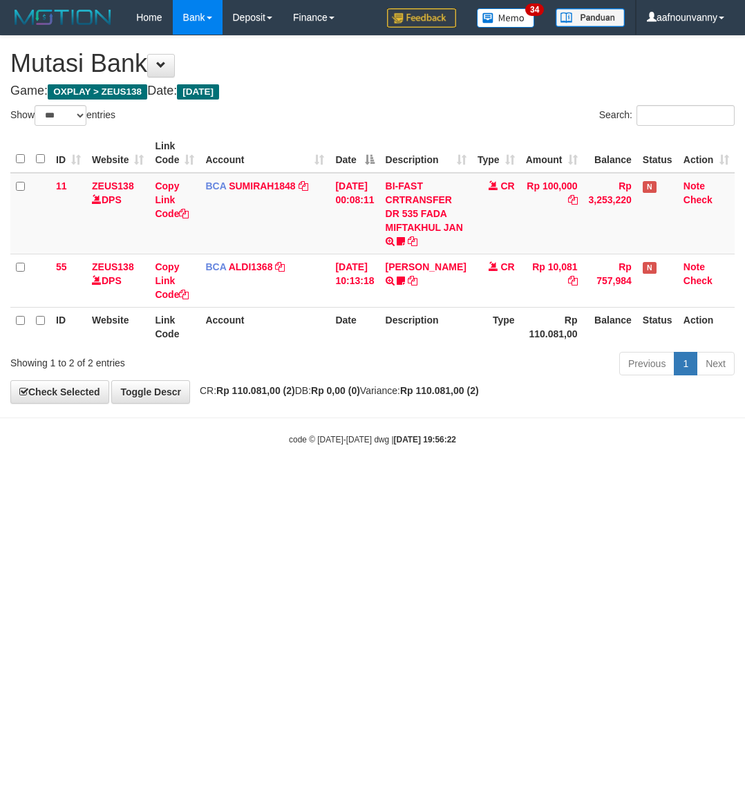
select select "***"
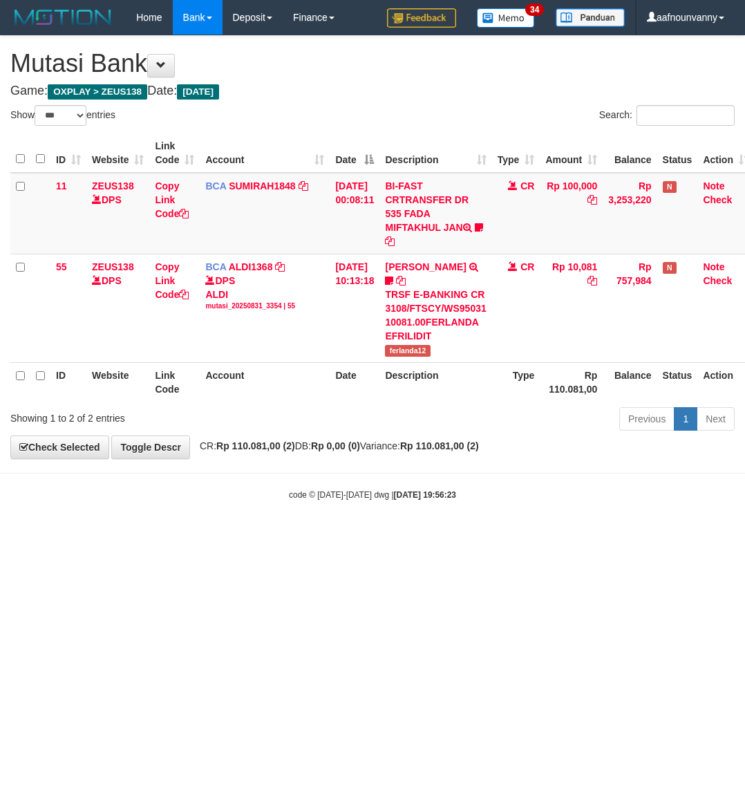
select select "***"
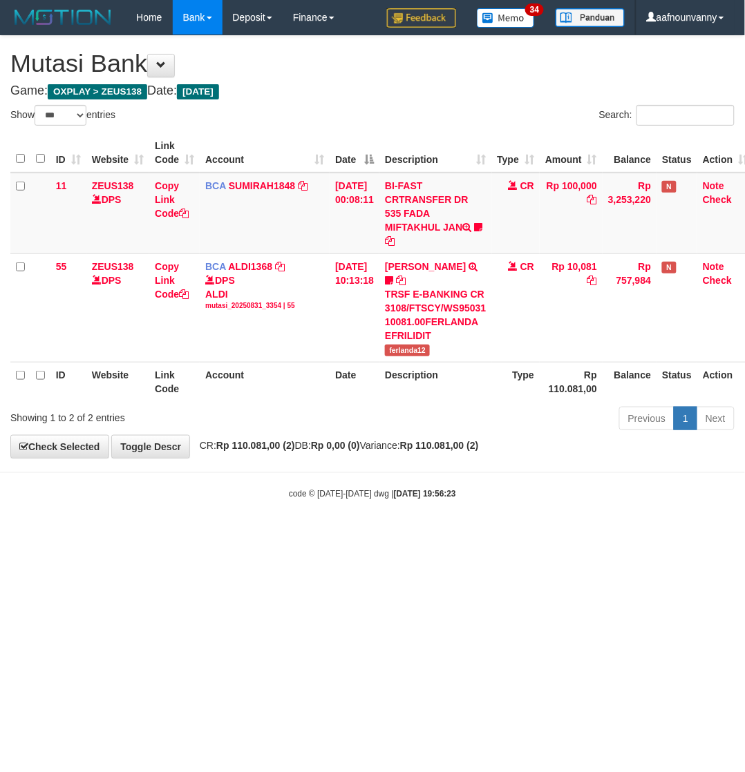
click at [419, 240] on td "BI-FAST CRTRANSFER DR 535 FADA MIFTAKHUL JAN Adlian11" at bounding box center [435, 214] width 112 height 82
drag, startPoint x: 258, startPoint y: 594, endPoint x: 202, endPoint y: 557, distance: 66.7
click at [243, 535] on html "Toggle navigation Home Bank Account List Load By Website Group [OXPLAY] ZEUS138…" at bounding box center [372, 267] width 745 height 535
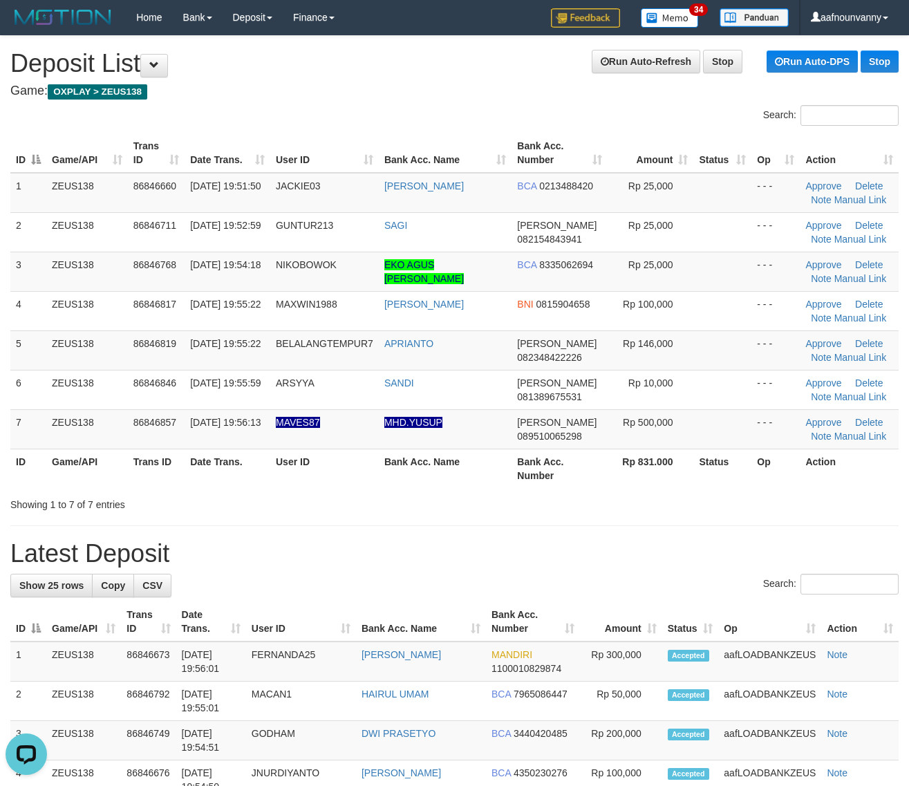
drag, startPoint x: 332, startPoint y: 398, endPoint x: 920, endPoint y: 540, distance: 604.8
click at [613, 453] on table "ID Game/API Trans ID Date Trans. User ID Bank Acc. Name Bank Acc. Number Amount…" at bounding box center [454, 310] width 888 height 354
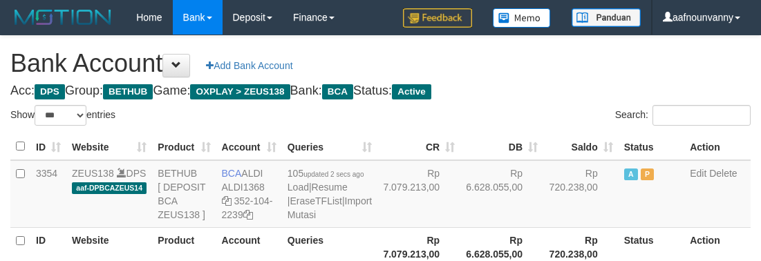
select select "***"
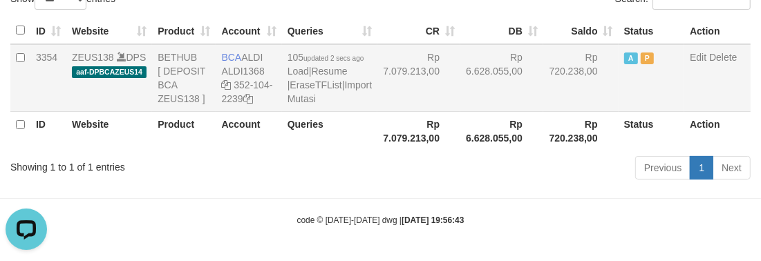
click at [460, 109] on td "Rp 6.628.055,00" at bounding box center [501, 78] width 83 height 68
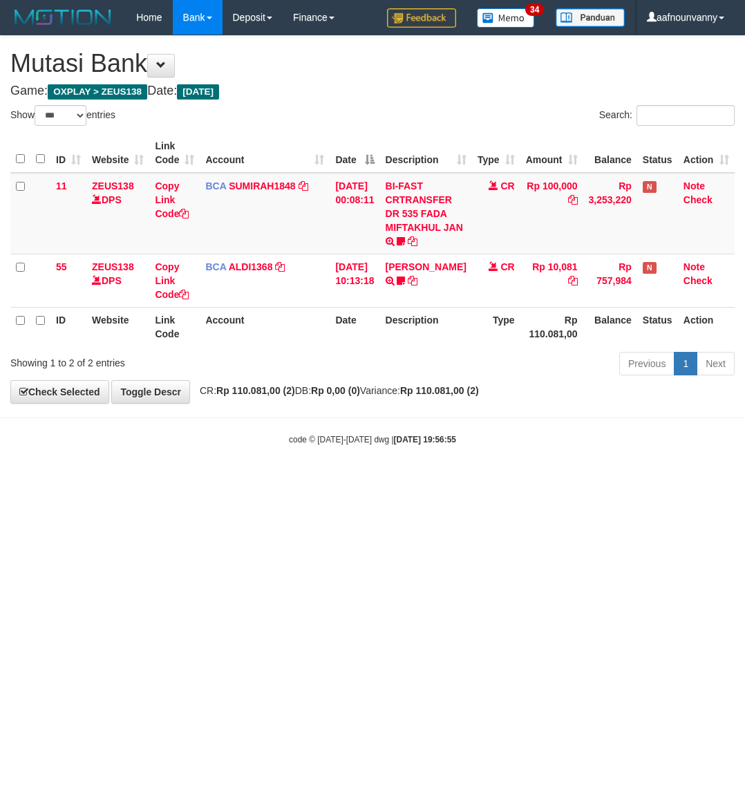
select select "***"
drag, startPoint x: 289, startPoint y: 543, endPoint x: 3, endPoint y: 463, distance: 296.4
click at [278, 480] on html "Toggle navigation Home Bank Account List Load By Website Group [OXPLAY] ZEUS138…" at bounding box center [372, 240] width 745 height 480
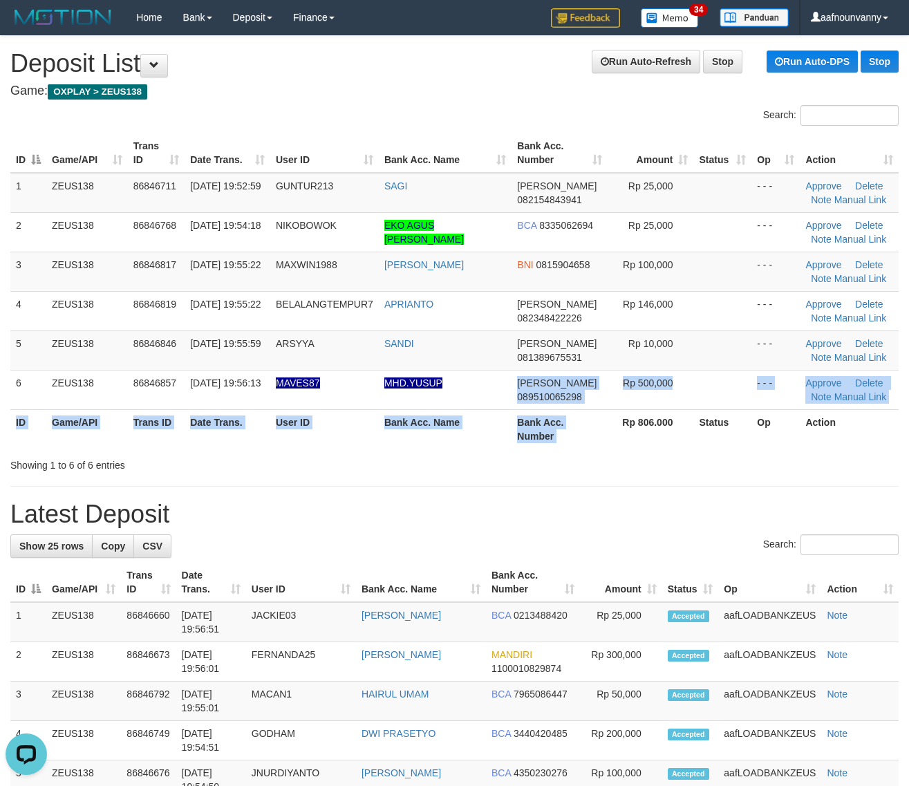
drag, startPoint x: 505, startPoint y: 395, endPoint x: 916, endPoint y: 491, distance: 422.3
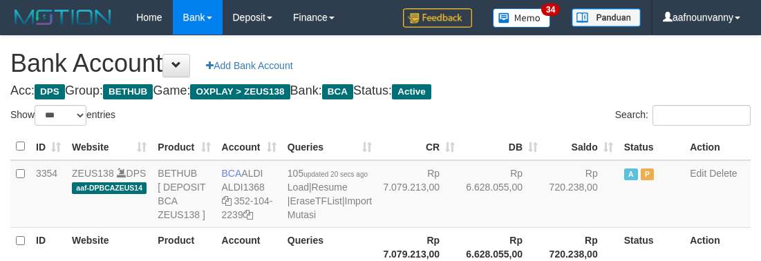
select select "***"
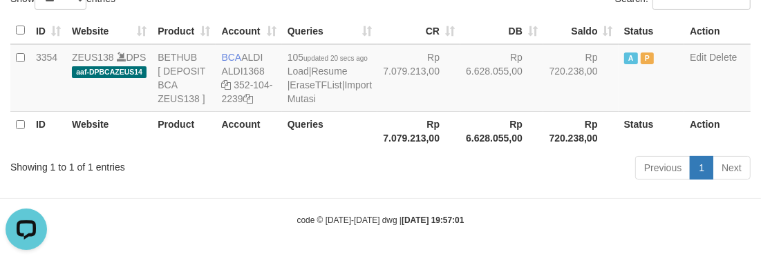
drag, startPoint x: 313, startPoint y: 191, endPoint x: 321, endPoint y: 191, distance: 8.3
click at [321, 191] on body "Toggle navigation Home Bank Account List Load By Website Group [OXPLAY] ZEUS138…" at bounding box center [380, 72] width 761 height 377
click at [329, 191] on body "Toggle navigation Home Bank Account List Load By Website Group [OXPLAY] ZEUS138…" at bounding box center [380, 72] width 761 height 377
drag, startPoint x: 330, startPoint y: 191, endPoint x: 339, endPoint y: 191, distance: 9.0
click at [339, 191] on body "Toggle navigation Home Bank Account List Load By Website Group [OXPLAY] ZEUS138…" at bounding box center [380, 72] width 761 height 377
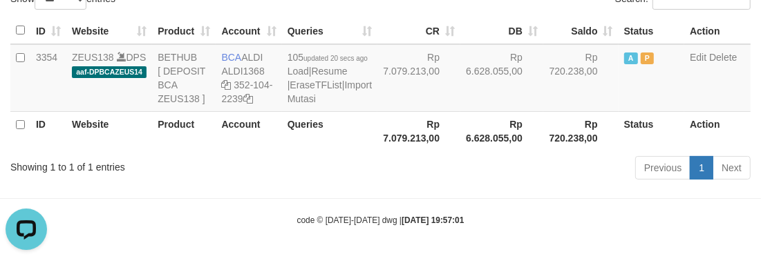
drag, startPoint x: 339, startPoint y: 191, endPoint x: 348, endPoint y: 192, distance: 9.0
click at [348, 192] on body "Toggle navigation Home Bank Account List Load By Website Group [OXPLAY] ZEUS138…" at bounding box center [380, 72] width 761 height 377
click at [353, 194] on body "Toggle navigation Home Bank Account List Load By Website Group [OXPLAY] ZEUS138…" at bounding box center [380, 72] width 761 height 377
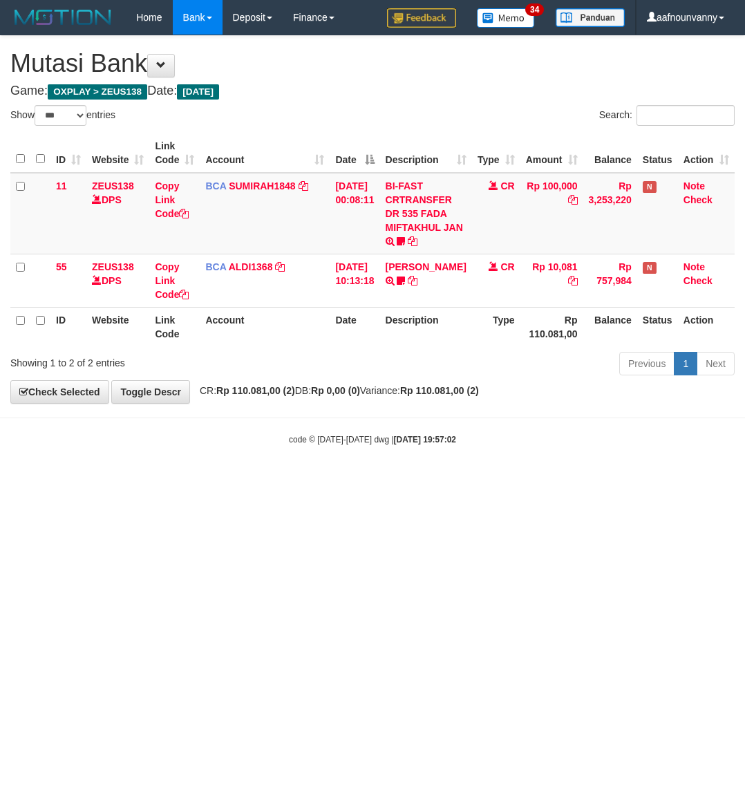
select select "***"
click at [82, 480] on html "Toggle navigation Home Bank Account List Load By Website Group [OXPLAY] ZEUS138…" at bounding box center [372, 240] width 745 height 480
click at [408, 480] on html "Toggle navigation Home Bank Account List Load By Website Group [OXPLAY] ZEUS138…" at bounding box center [372, 240] width 745 height 480
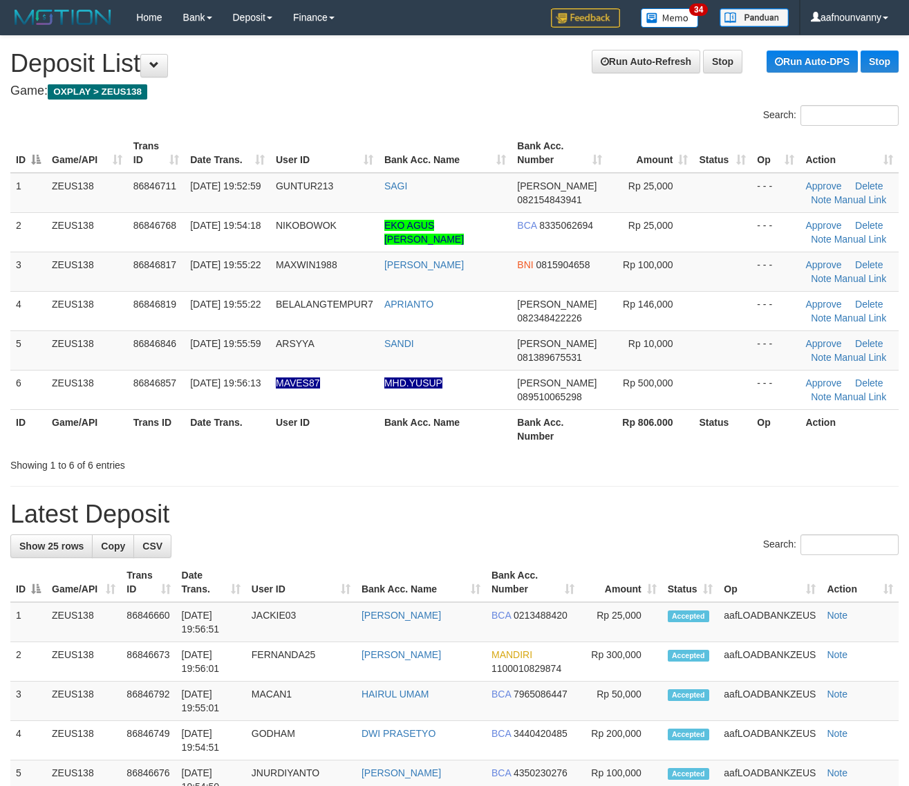
click at [540, 417] on table "ID Game/API Trans ID Date Trans. User ID Bank Acc. Name Bank Acc. Number Amount…" at bounding box center [454, 290] width 888 height 315
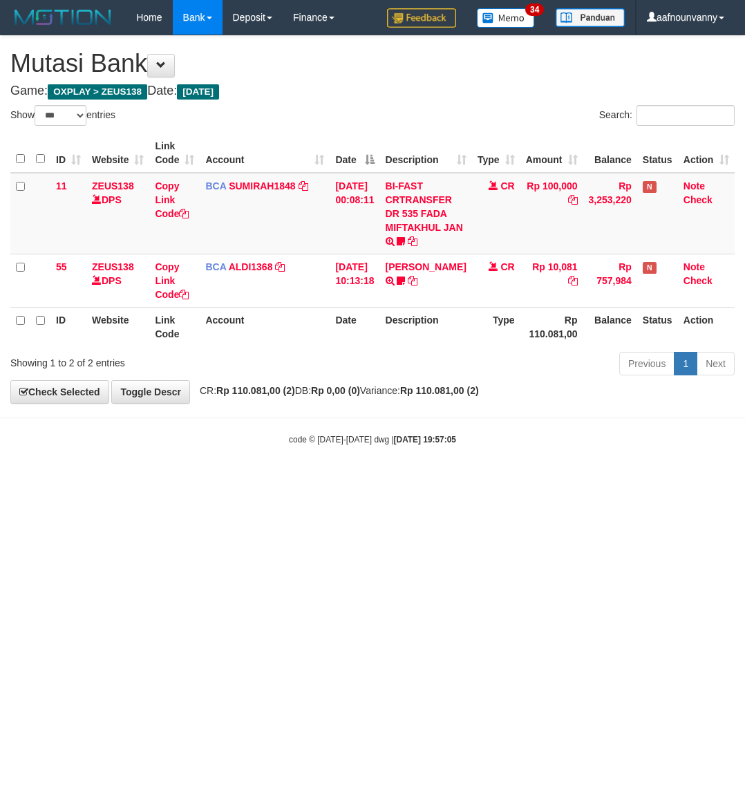
select select "***"
click at [274, 480] on html "Toggle navigation Home Bank Account List Load By Website Group [OXPLAY] ZEUS138…" at bounding box center [372, 240] width 745 height 480
drag, startPoint x: 274, startPoint y: 655, endPoint x: 281, endPoint y: 649, distance: 8.8
click at [281, 480] on html "Toggle navigation Home Bank Account List Load By Website Group [OXPLAY] ZEUS138…" at bounding box center [372, 240] width 745 height 480
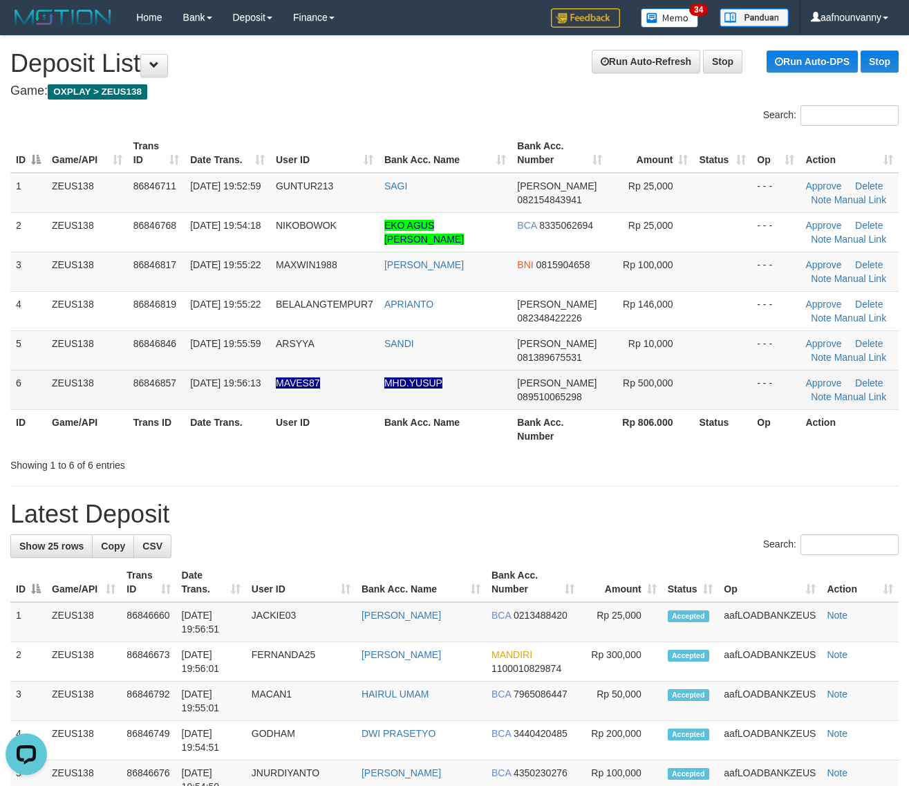
drag, startPoint x: 598, startPoint y: 365, endPoint x: 610, endPoint y: 377, distance: 17.1
click at [594, 370] on tbody "1 ZEUS138 86846711 31/08/2025 19:52:59 GUNTUR213 SAGI DANA 082154843941 Rp 25,0…" at bounding box center [454, 291] width 888 height 237
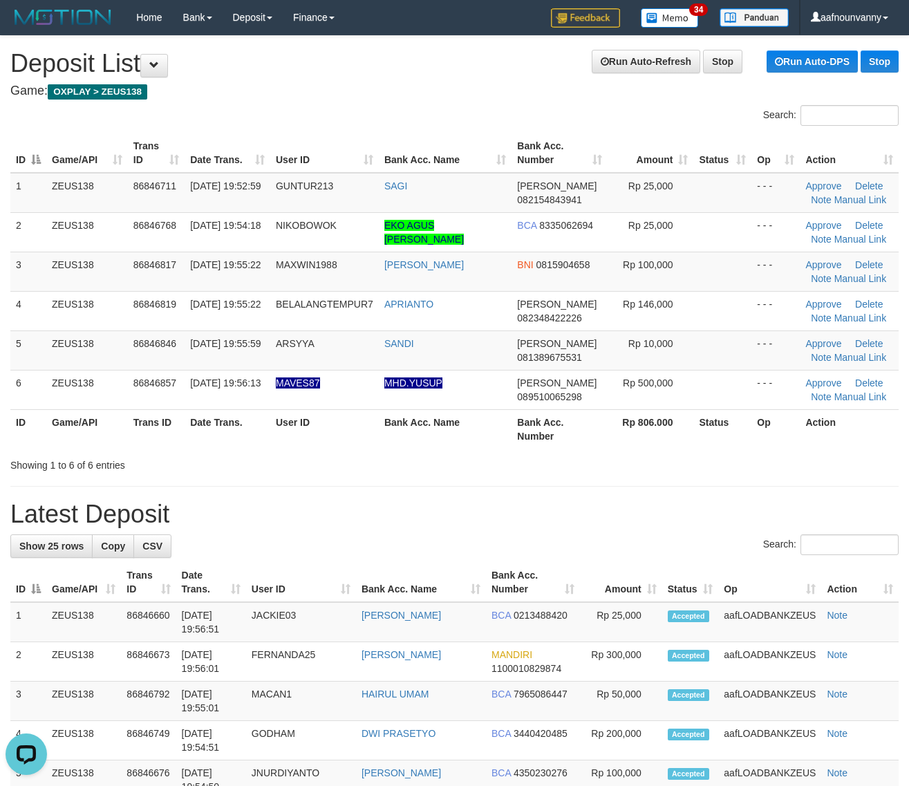
drag, startPoint x: 499, startPoint y: 433, endPoint x: 916, endPoint y: 522, distance: 426.7
click at [523, 441] on tr "ID Game/API Trans ID Date Trans. User ID Bank Acc. Name Bank Acc. Number Rp 806…" at bounding box center [454, 428] width 888 height 39
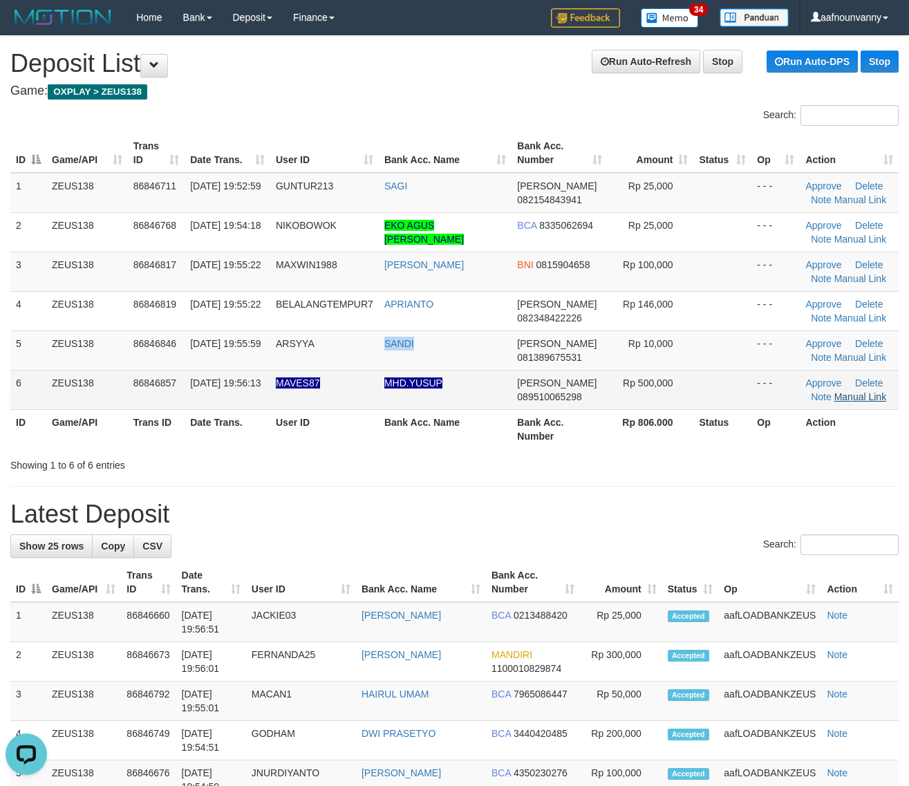
drag, startPoint x: 319, startPoint y: 333, endPoint x: 855, endPoint y: 395, distance: 539.8
click at [408, 341] on td "SANDI" at bounding box center [445, 349] width 133 height 39
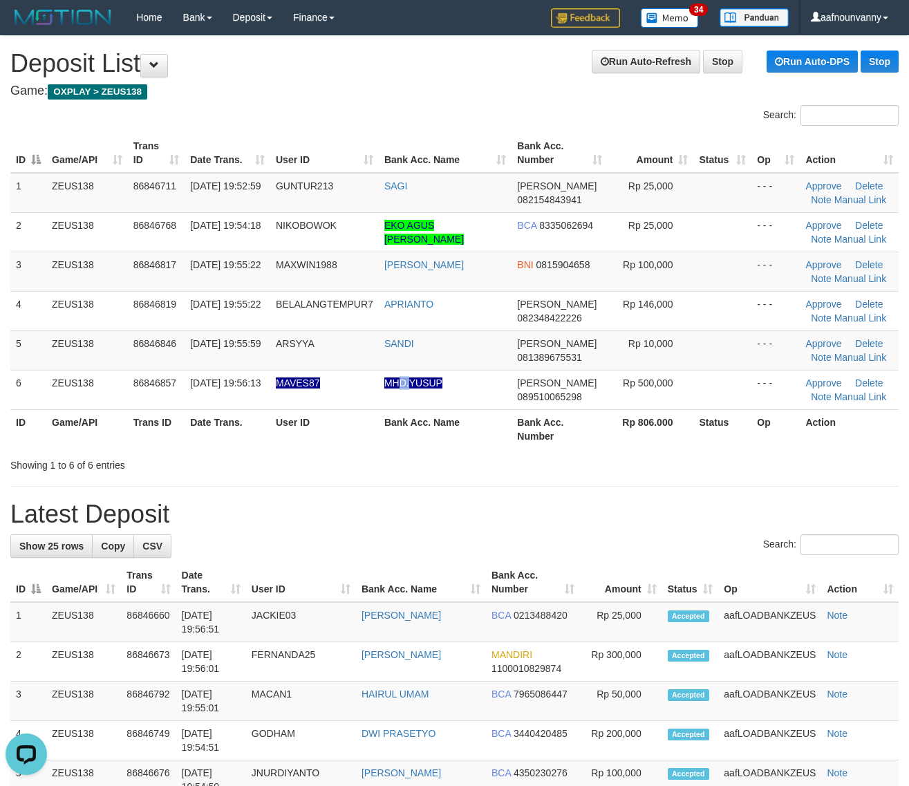
drag, startPoint x: 399, startPoint y: 399, endPoint x: 636, endPoint y: 429, distance: 239.6
click at [482, 408] on td "MHD.YUSUP" at bounding box center [445, 389] width 133 height 39
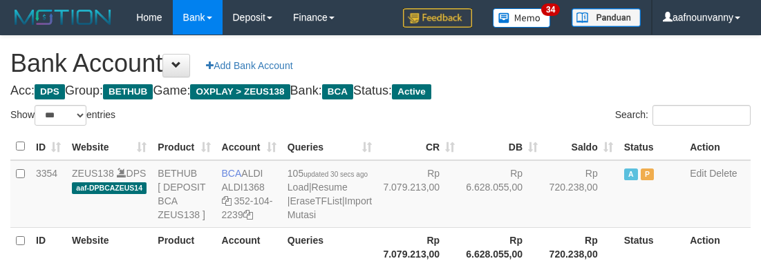
select select "***"
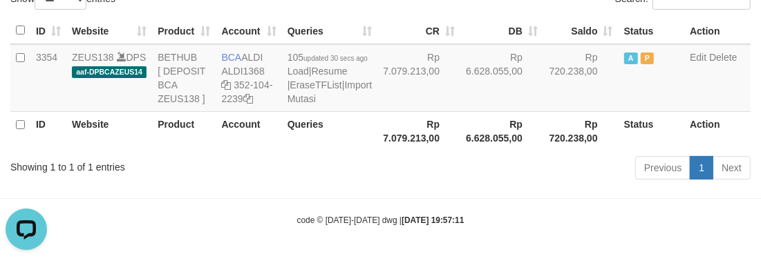
click at [354, 160] on div "Previous 1 Next" at bounding box center [539, 170] width 423 height 30
drag, startPoint x: 336, startPoint y: 174, endPoint x: 351, endPoint y: 170, distance: 15.8
click at [351, 170] on div "Previous 1 Next" at bounding box center [539, 170] width 423 height 30
drag, startPoint x: 351, startPoint y: 170, endPoint x: 294, endPoint y: 178, distance: 57.3
click at [352, 170] on div "Previous 1 Next" at bounding box center [539, 170] width 423 height 30
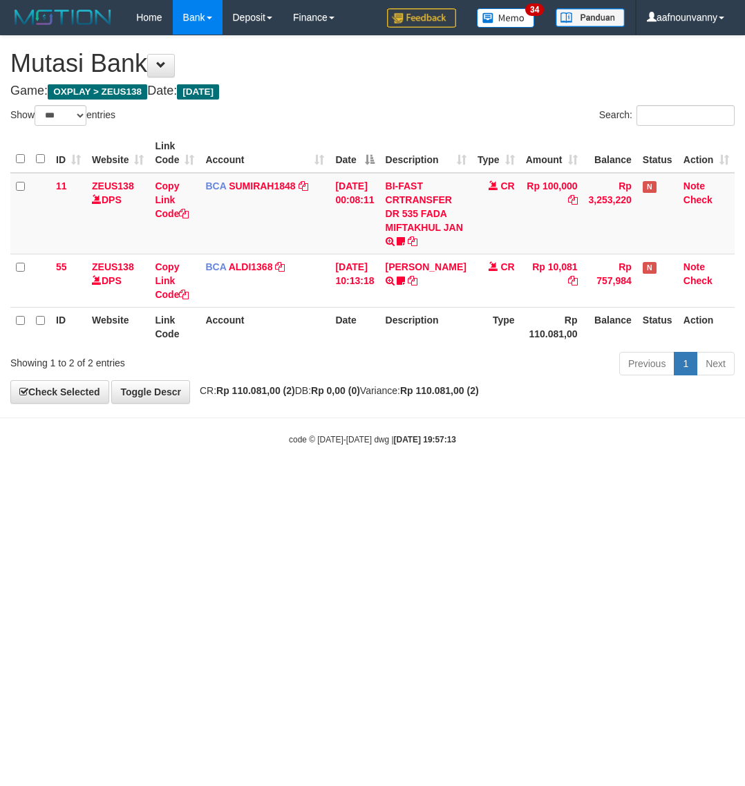
select select "***"
click at [311, 480] on html "Toggle navigation Home Bank Account List Load By Website Group [OXPLAY] ZEUS138…" at bounding box center [372, 240] width 745 height 480
click at [319, 480] on html "Toggle navigation Home Bank Account List Load By Website Group [OXPLAY] ZEUS138…" at bounding box center [372, 240] width 745 height 480
select select "***"
click at [307, 480] on html "Toggle navigation Home Bank Account List Load By Website Group [OXPLAY] ZEUS138…" at bounding box center [372, 240] width 745 height 480
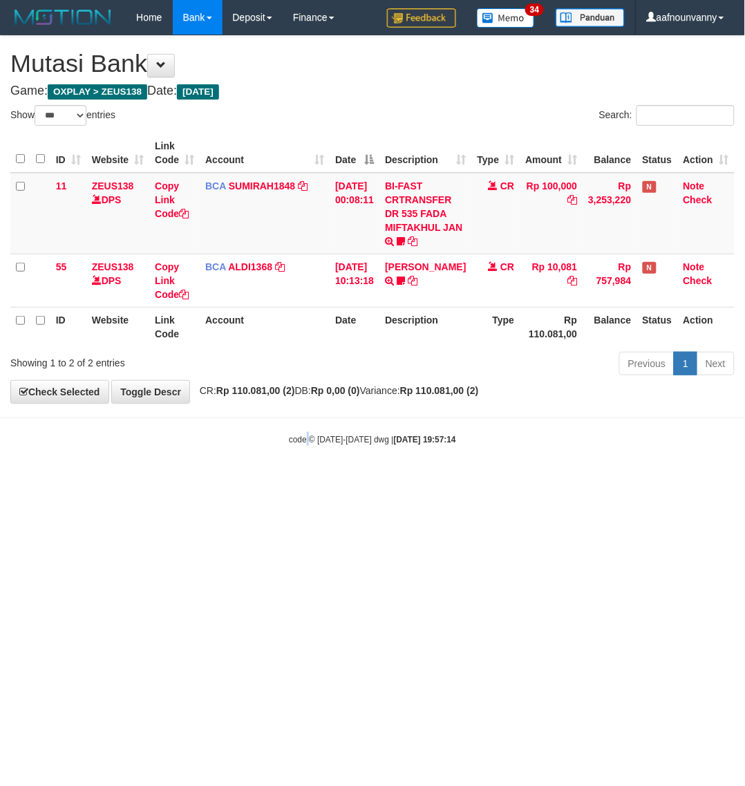
click at [307, 480] on html "Toggle navigation Home Bank Account List Load By Website Group [OXPLAY] ZEUS138…" at bounding box center [372, 240] width 745 height 480
click at [308, 480] on html "Toggle navigation Home Bank Account List Load By Website Group [OXPLAY] ZEUS138…" at bounding box center [372, 240] width 745 height 480
click at [309, 480] on html "Toggle navigation Home Bank Account List Load By Website Group [OXPLAY] ZEUS138…" at bounding box center [372, 240] width 745 height 480
drag, startPoint x: 309, startPoint y: 639, endPoint x: 330, endPoint y: 636, distance: 20.9
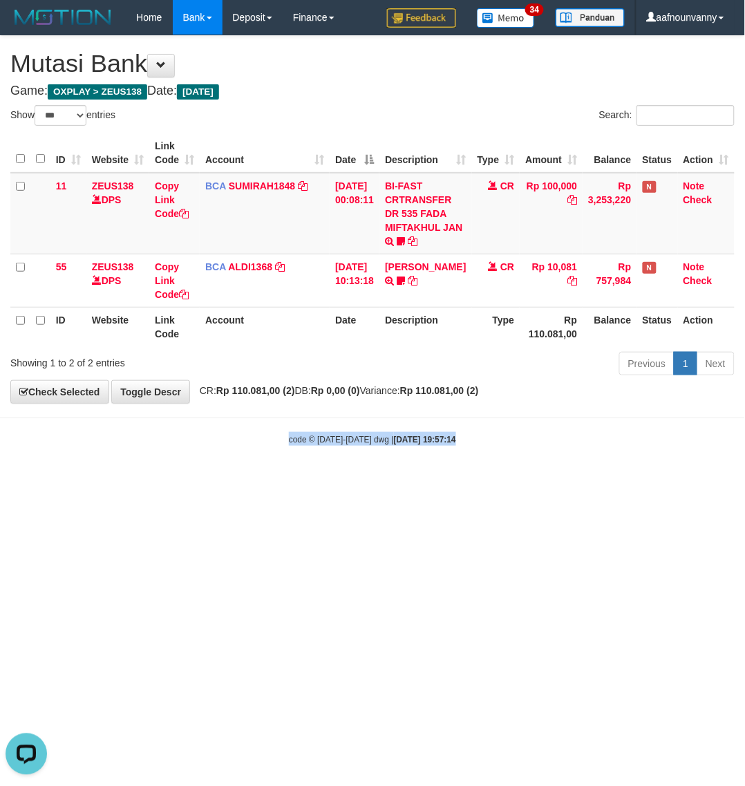
click at [319, 480] on html "Toggle navigation Home Bank Account List Load By Website Group [OXPLAY] ZEUS138…" at bounding box center [372, 240] width 745 height 480
select select "***"
drag, startPoint x: 360, startPoint y: 665, endPoint x: 237, endPoint y: 553, distance: 166.3
click at [258, 480] on html "Toggle navigation Home Bank Account List Load By Website Group [OXPLAY] ZEUS138…" at bounding box center [372, 240] width 745 height 480
select select "***"
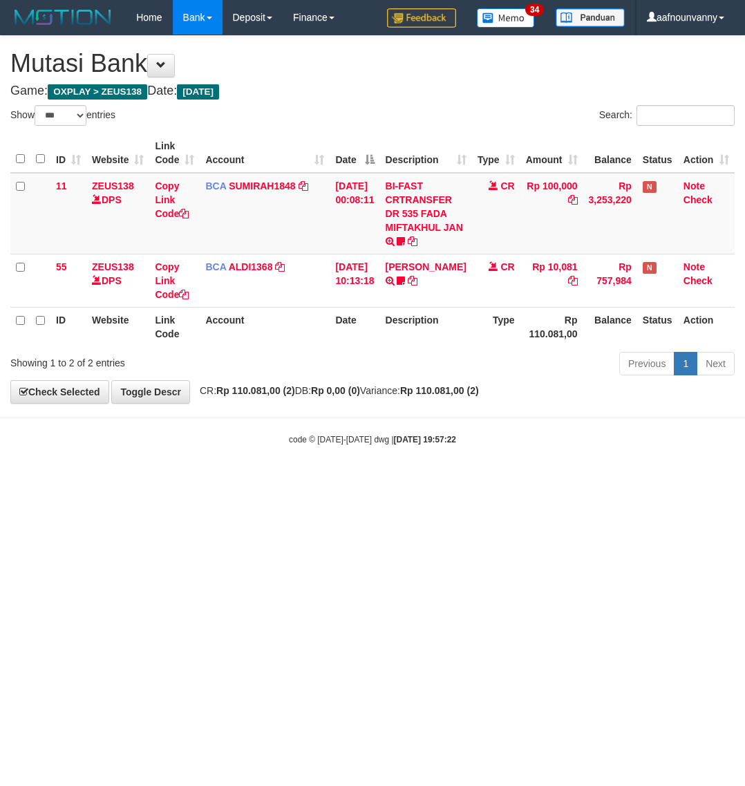
select select "***"
drag, startPoint x: 252, startPoint y: 584, endPoint x: 4, endPoint y: 441, distance: 286.3
click at [243, 480] on html "Toggle navigation Home Bank Account List Load By Website Group [OXPLAY] ZEUS138…" at bounding box center [372, 240] width 745 height 480
drag, startPoint x: 348, startPoint y: 519, endPoint x: 330, endPoint y: 518, distance: 18.0
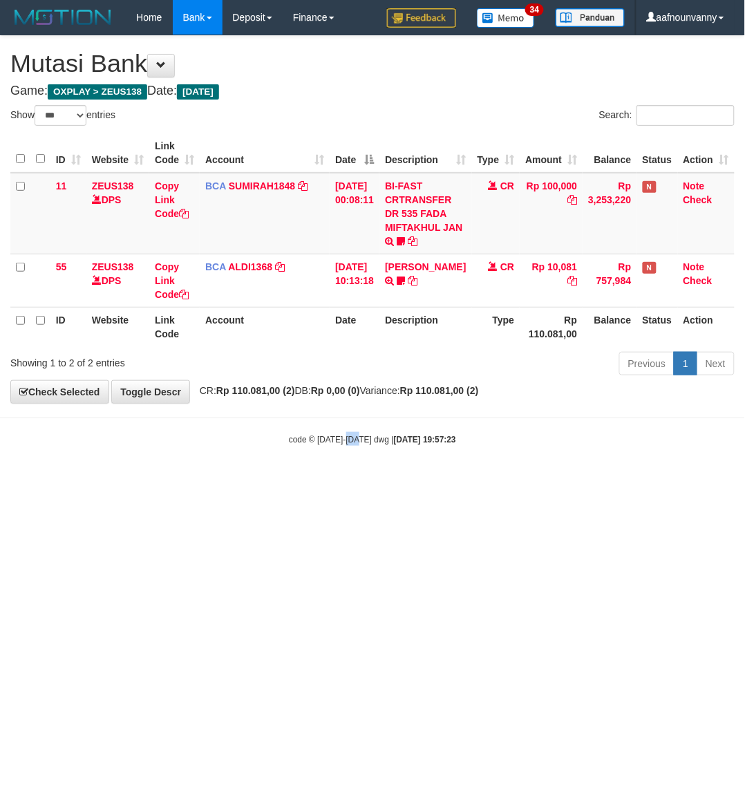
click at [354, 480] on html "Toggle navigation Home Bank Account List Load By Website Group [OXPLAY] ZEUS138…" at bounding box center [372, 240] width 745 height 480
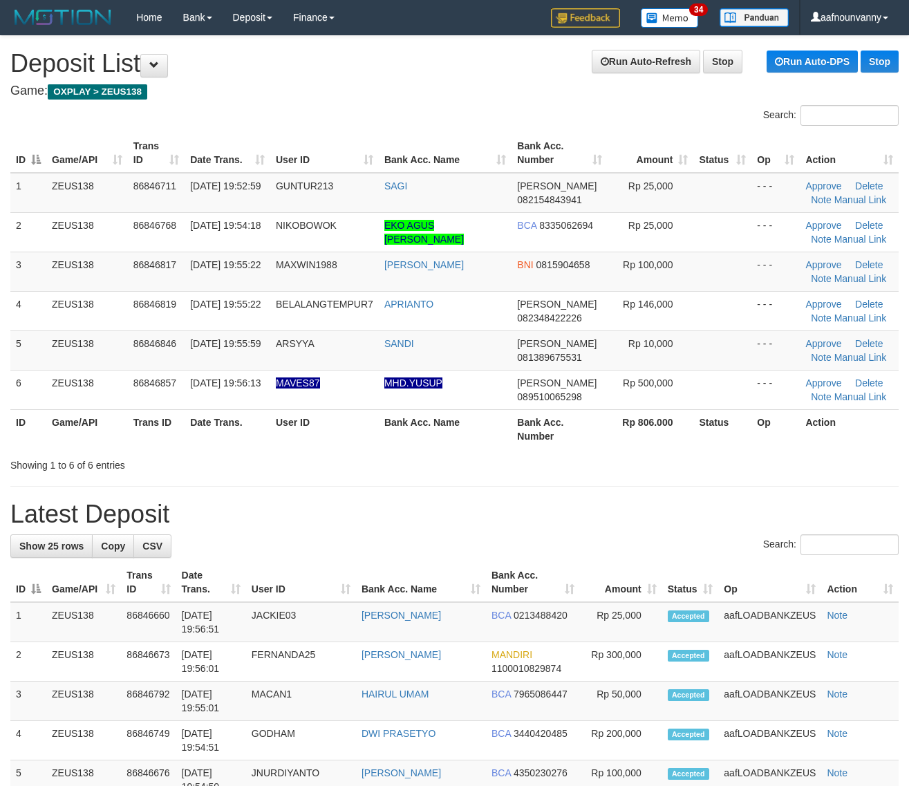
drag, startPoint x: 631, startPoint y: 413, endPoint x: 920, endPoint y: 477, distance: 296.7
click at [655, 424] on th "Rp 806.000" at bounding box center [650, 428] width 86 height 39
drag, startPoint x: 502, startPoint y: 487, endPoint x: 916, endPoint y: 517, distance: 414.3
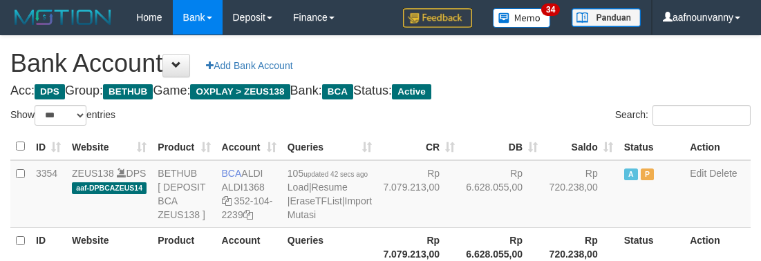
select select "***"
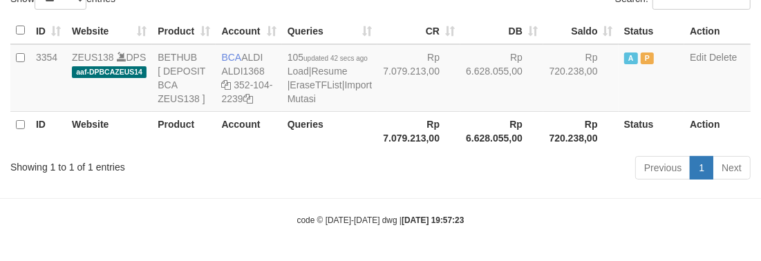
drag, startPoint x: 390, startPoint y: 149, endPoint x: 392, endPoint y: 159, distance: 10.6
click at [392, 151] on th "Rp 7.079.213,00" at bounding box center [418, 130] width 83 height 39
click at [392, 160] on div "Previous 1 Next" at bounding box center [539, 170] width 423 height 30
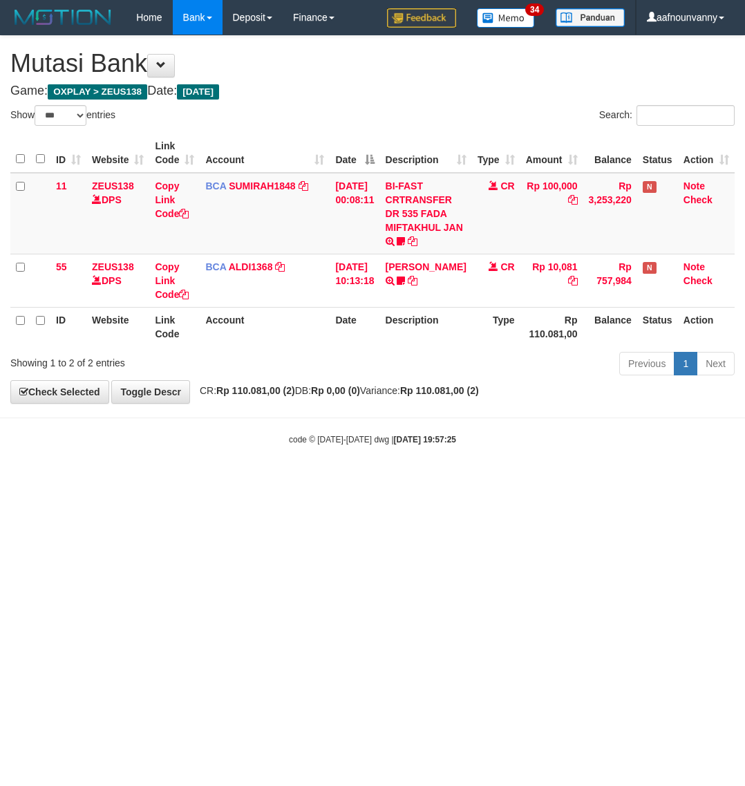
select select "***"
drag, startPoint x: 306, startPoint y: 522, endPoint x: 31, endPoint y: 420, distance: 293.4
click at [258, 480] on html "Toggle navigation Home Bank Account List Load By Website Group [OXPLAY] ZEUS138…" at bounding box center [372, 240] width 745 height 480
drag, startPoint x: 366, startPoint y: 624, endPoint x: 170, endPoint y: 527, distance: 219.1
click at [363, 480] on html "Toggle navigation Home Bank Account List Load By Website Group [OXPLAY] ZEUS138…" at bounding box center [372, 240] width 745 height 480
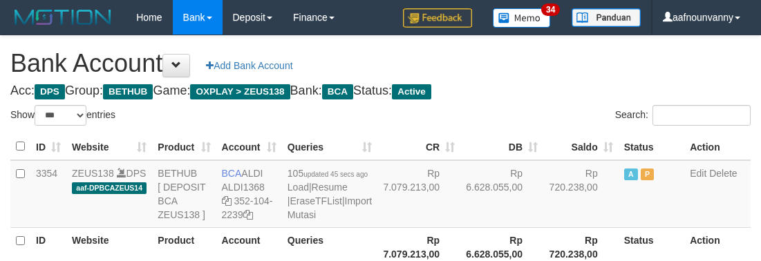
select select "***"
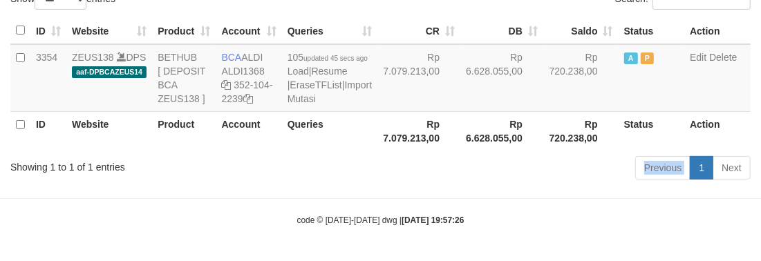
drag, startPoint x: 0, startPoint y: 0, endPoint x: 395, endPoint y: 161, distance: 426.1
click at [395, 161] on div "Previous 1 Next" at bounding box center [539, 170] width 423 height 30
click at [391, 167] on div "Previous 1 Next" at bounding box center [539, 170] width 423 height 30
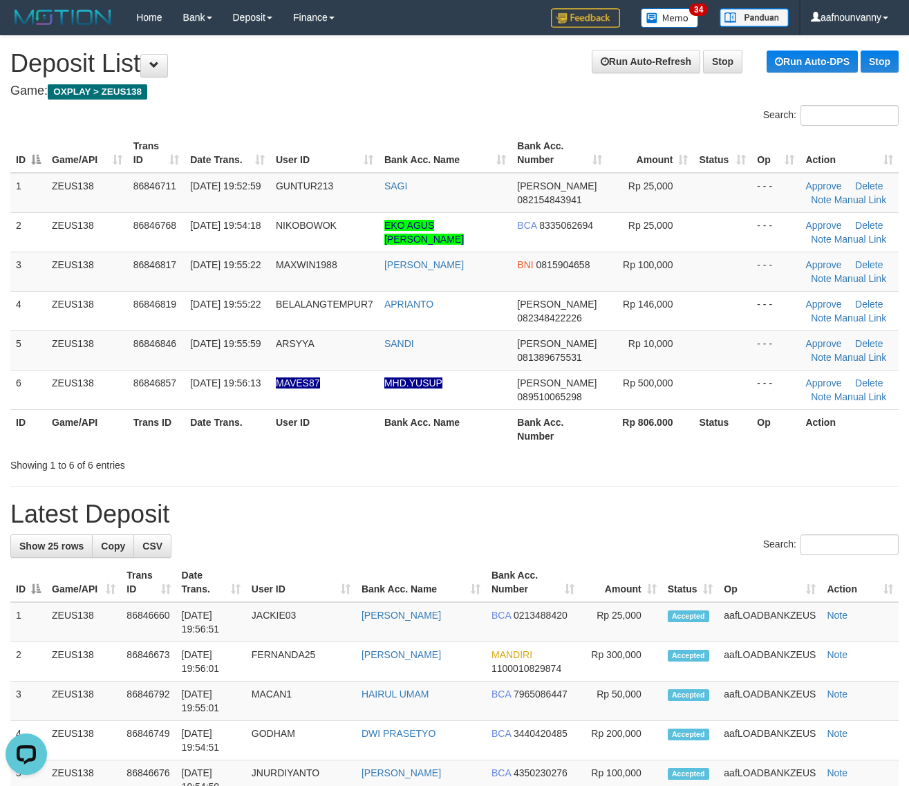
drag, startPoint x: 467, startPoint y: 418, endPoint x: 799, endPoint y: 475, distance: 337.3
click at [499, 420] on th "Bank Acc. Name" at bounding box center [445, 428] width 133 height 39
drag, startPoint x: 712, startPoint y: 504, endPoint x: 919, endPoint y: 531, distance: 208.9
click at [734, 506] on h1 "Latest Deposit" at bounding box center [454, 514] width 888 height 28
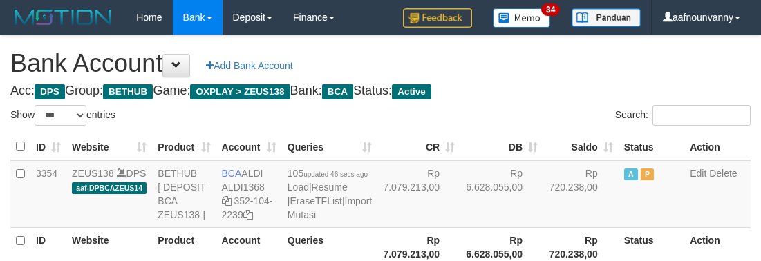
select select "***"
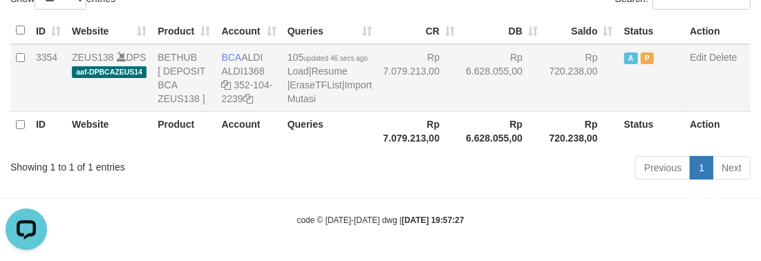
click at [383, 105] on td "Rp 7.079.213,00" at bounding box center [418, 78] width 83 height 68
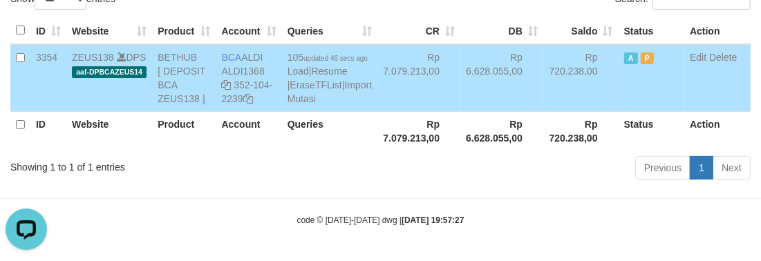
click at [383, 105] on td "Rp 7.079.213,00" at bounding box center [418, 78] width 83 height 68
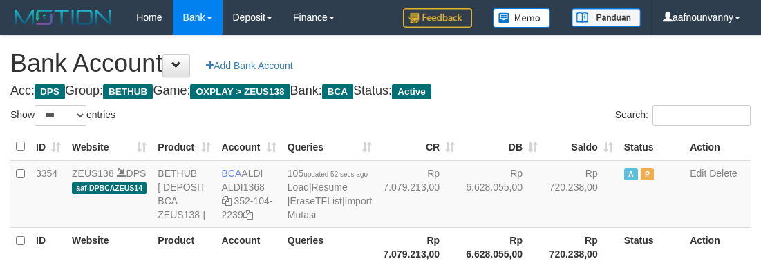
select select "***"
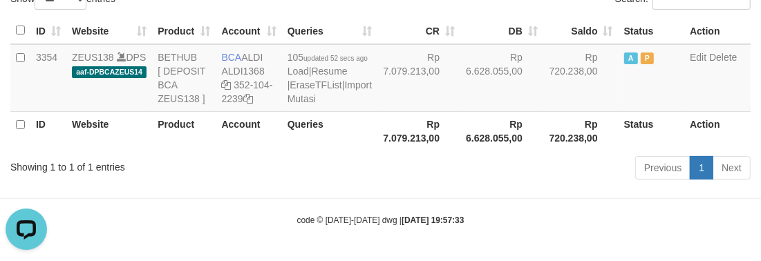
click at [353, 174] on div "Previous 1 Next" at bounding box center [539, 170] width 423 height 30
click at [357, 173] on div "Previous 1 Next" at bounding box center [539, 170] width 423 height 30
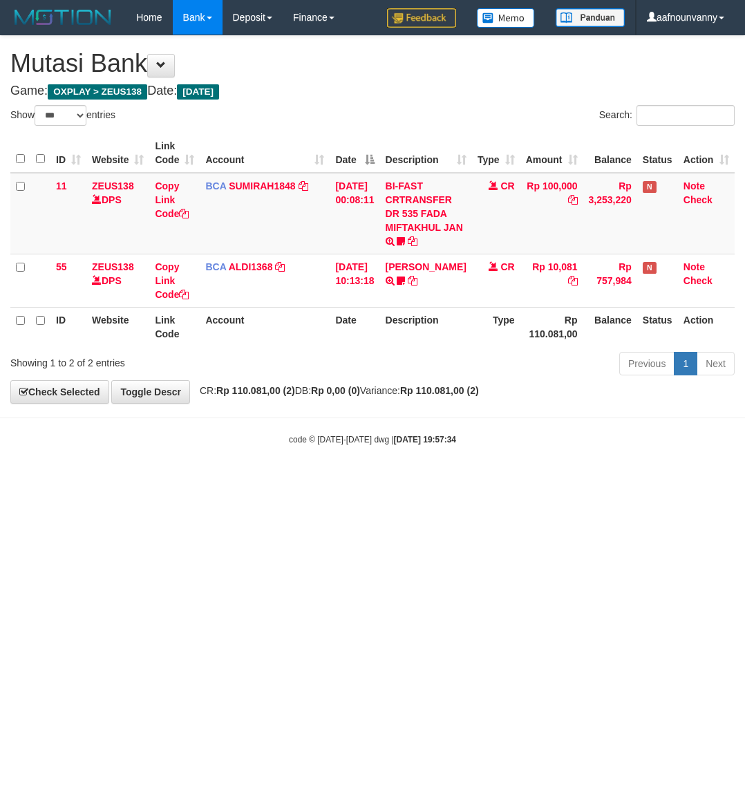
select select "***"
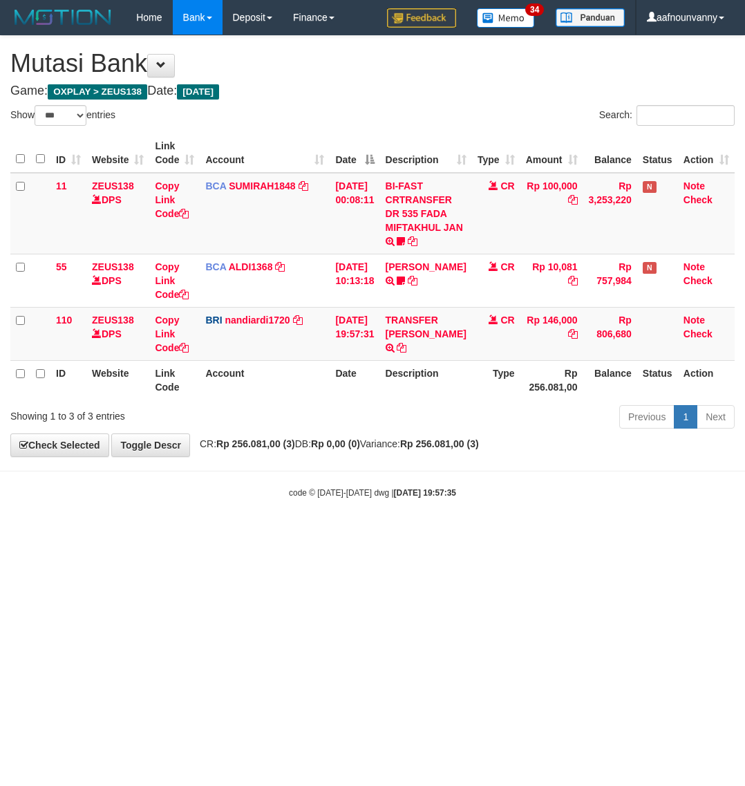
select select "***"
click at [296, 533] on html "Toggle navigation Home Bank Account List Load By Website Group [OXPLAY] ZEUS138…" at bounding box center [372, 266] width 745 height 533
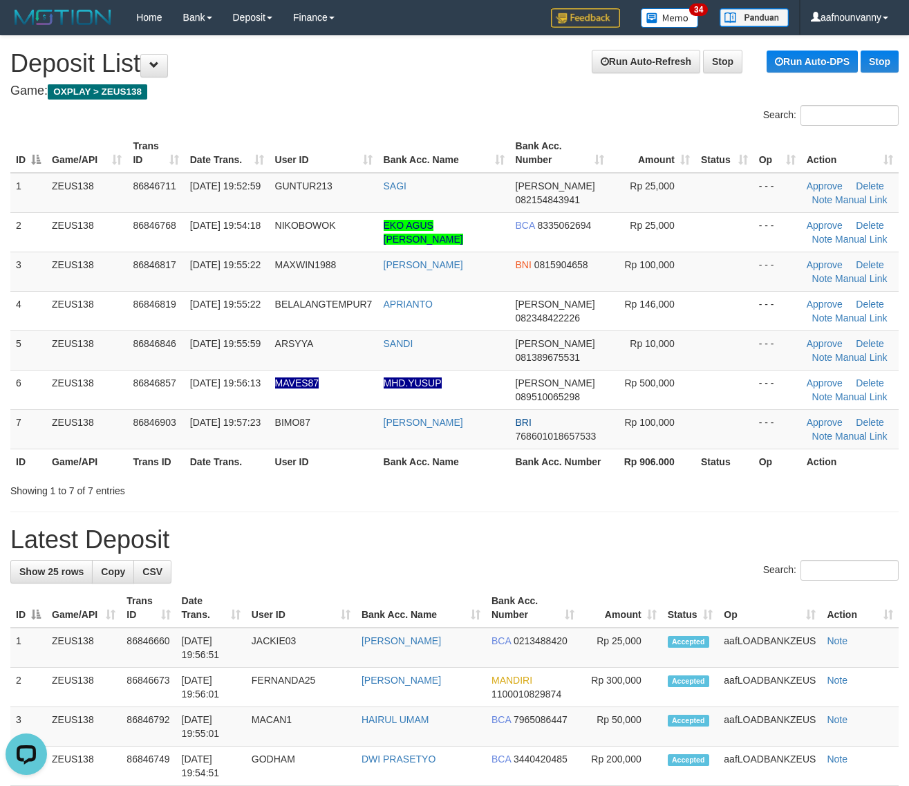
drag, startPoint x: 394, startPoint y: 486, endPoint x: 425, endPoint y: 474, distance: 33.2
click at [411, 478] on div "Showing 1 to 7 of 7 entries" at bounding box center [454, 487] width 909 height 19
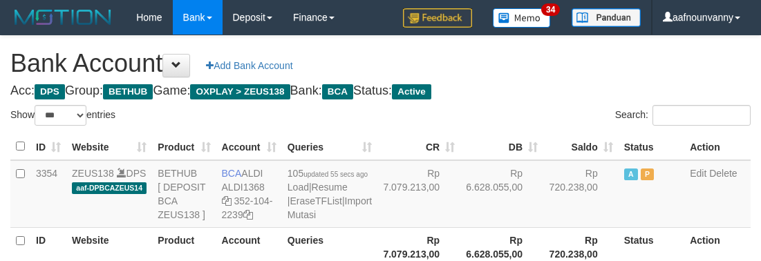
select select "***"
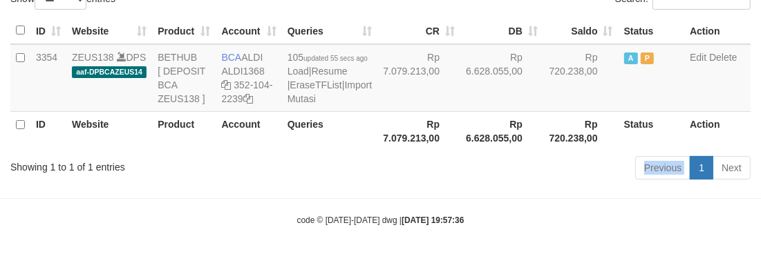
click at [357, 171] on div "Previous 1 Next" at bounding box center [539, 170] width 423 height 30
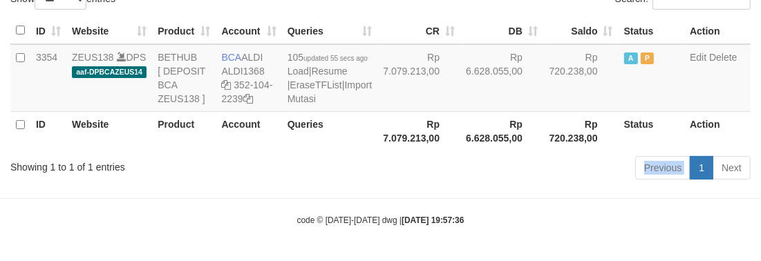
click at [357, 171] on div "Previous 1 Next" at bounding box center [539, 170] width 423 height 30
drag, startPoint x: 0, startPoint y: 0, endPoint x: 360, endPoint y: 173, distance: 399.3
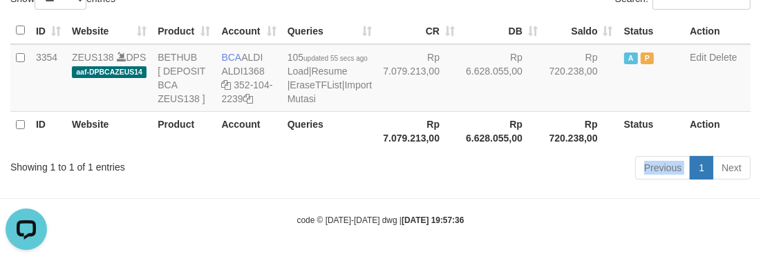
click at [360, 173] on div "Previous 1 Next" at bounding box center [539, 170] width 423 height 30
click at [471, 202] on body "Toggle navigation Home Bank Account List Load By Website Group [OXPLAY] ZEUS138…" at bounding box center [380, 72] width 761 height 377
click at [471, 199] on hr at bounding box center [380, 198] width 761 height 1
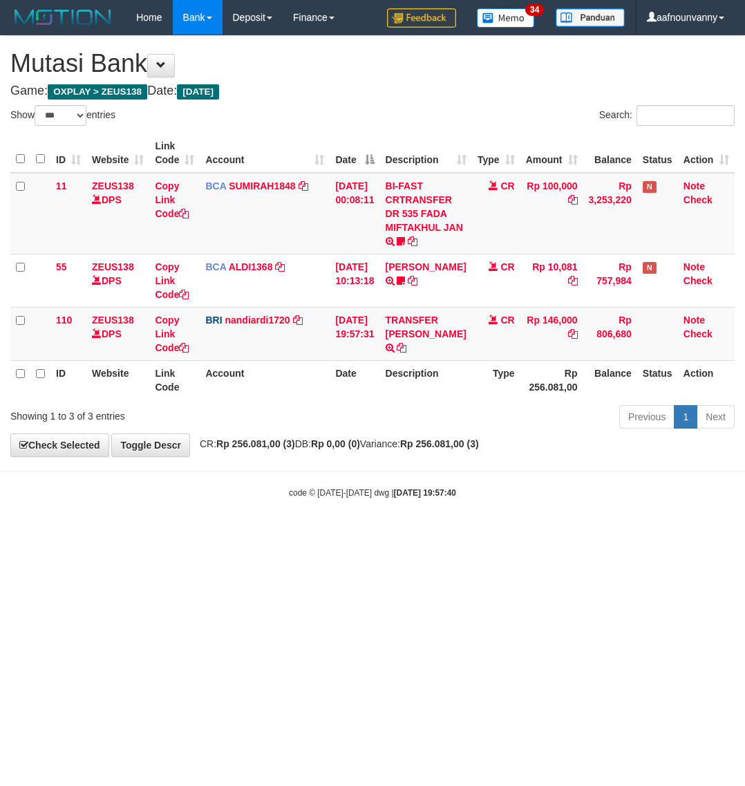
select select "***"
click at [296, 533] on html "Toggle navigation Home Bank Account List Load By Website Group [OXPLAY] ZEUS138…" at bounding box center [372, 266] width 745 height 533
drag, startPoint x: 0, startPoint y: 0, endPoint x: 297, endPoint y: 558, distance: 631.8
click at [297, 533] on html "Toggle navigation Home Bank Account List Load By Website Group [OXPLAY] ZEUS138…" at bounding box center [372, 266] width 745 height 533
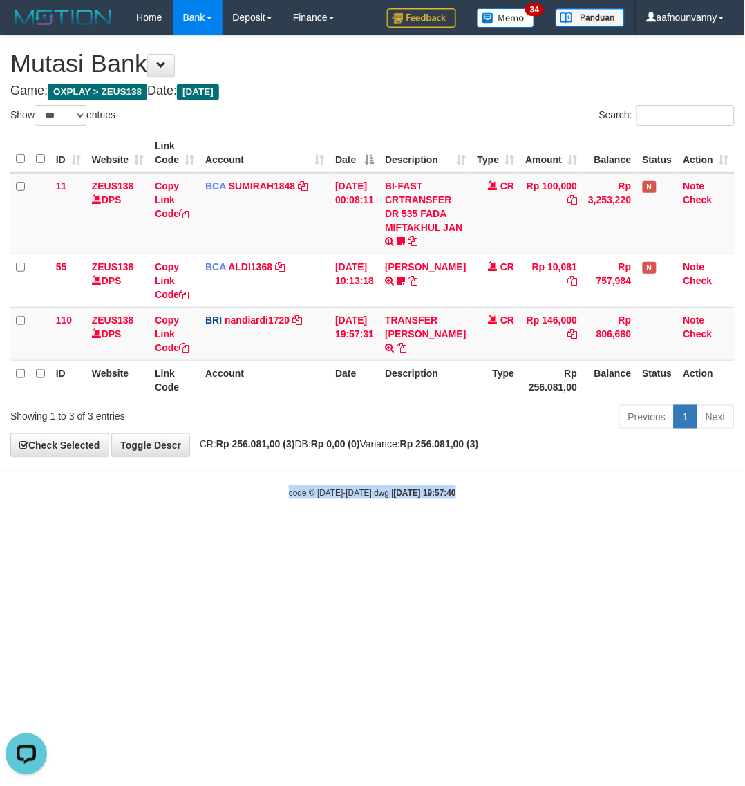
click at [297, 533] on html "Toggle navigation Home Bank Account List Load By Website Group [OXPLAY] ZEUS138…" at bounding box center [372, 266] width 745 height 533
select select "***"
click at [298, 533] on html "Toggle navigation Home Bank Account List Load By Website Group [OXPLAY] ZEUS138…" at bounding box center [372, 266] width 745 height 533
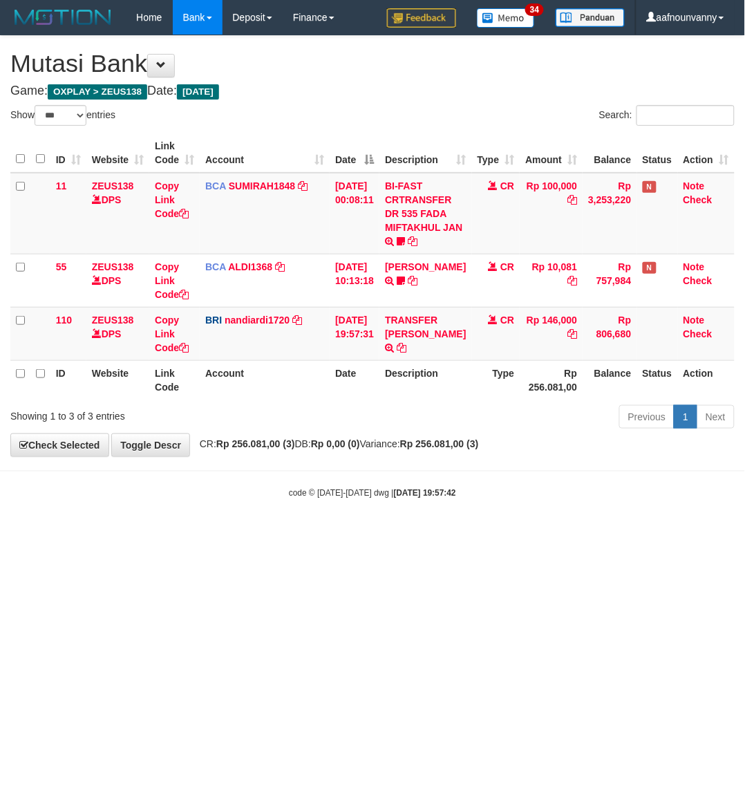
click at [298, 533] on html "Toggle navigation Home Bank Account List Load By Website Group [OXPLAY] ZEUS138…" at bounding box center [372, 266] width 745 height 533
select select "***"
drag, startPoint x: 190, startPoint y: 608, endPoint x: 1, endPoint y: 533, distance: 203.8
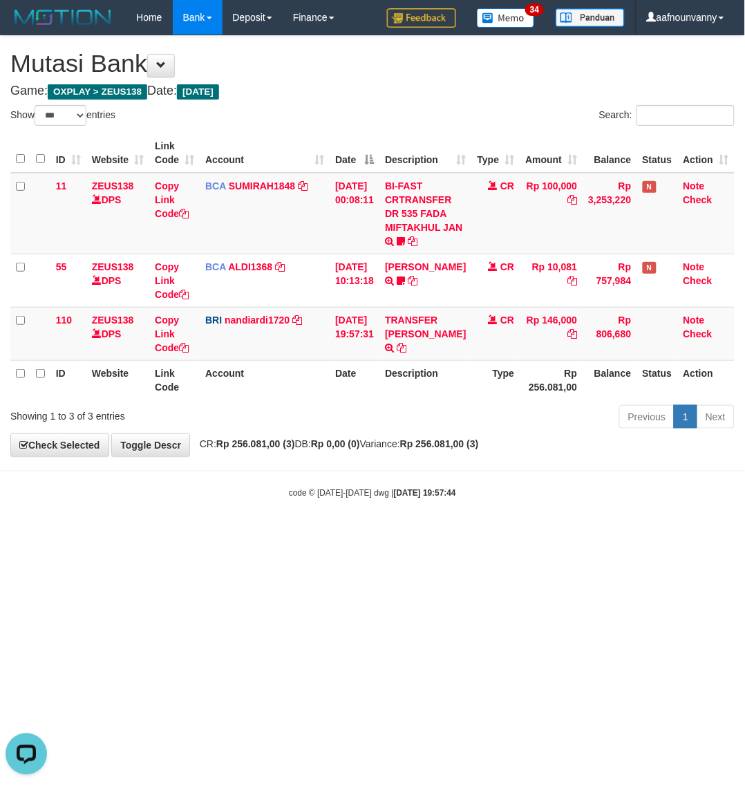
click at [124, 533] on html "Toggle navigation Home Bank Account List Load By Website Group [OXPLAY] ZEUS138…" at bounding box center [372, 266] width 745 height 533
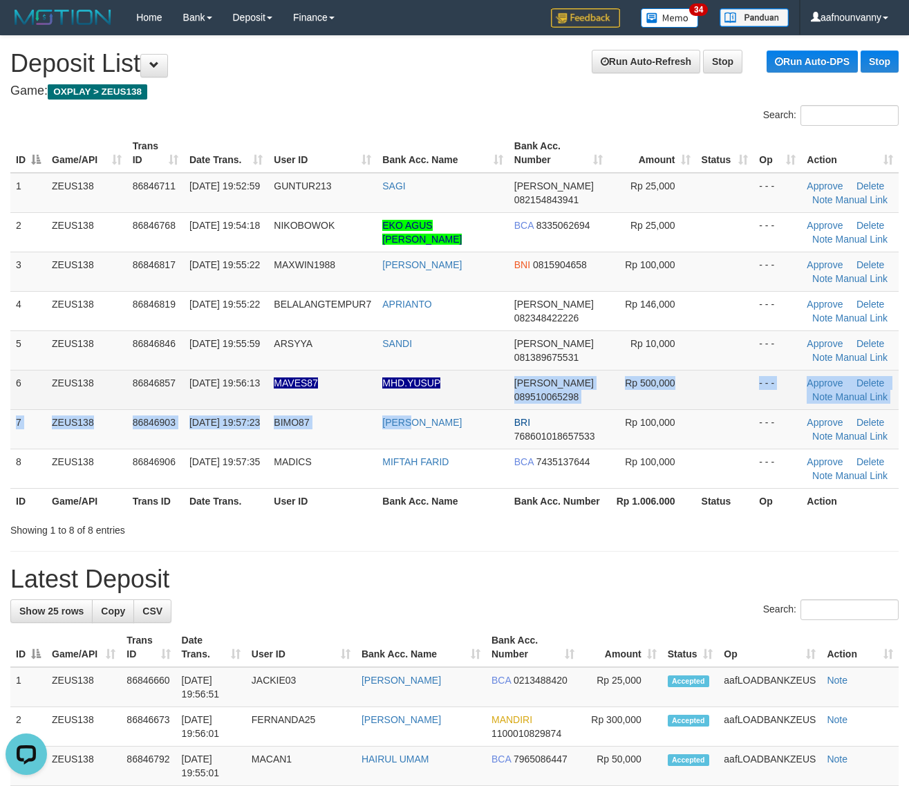
drag, startPoint x: 472, startPoint y: 397, endPoint x: 508, endPoint y: 381, distance: 39.3
click at [480, 394] on tbody "1 ZEUS138 86846711 [DATE] 19:52:59 GUNTUR213 [PERSON_NAME] 082154843941 Rp 25,0…" at bounding box center [454, 331] width 888 height 316
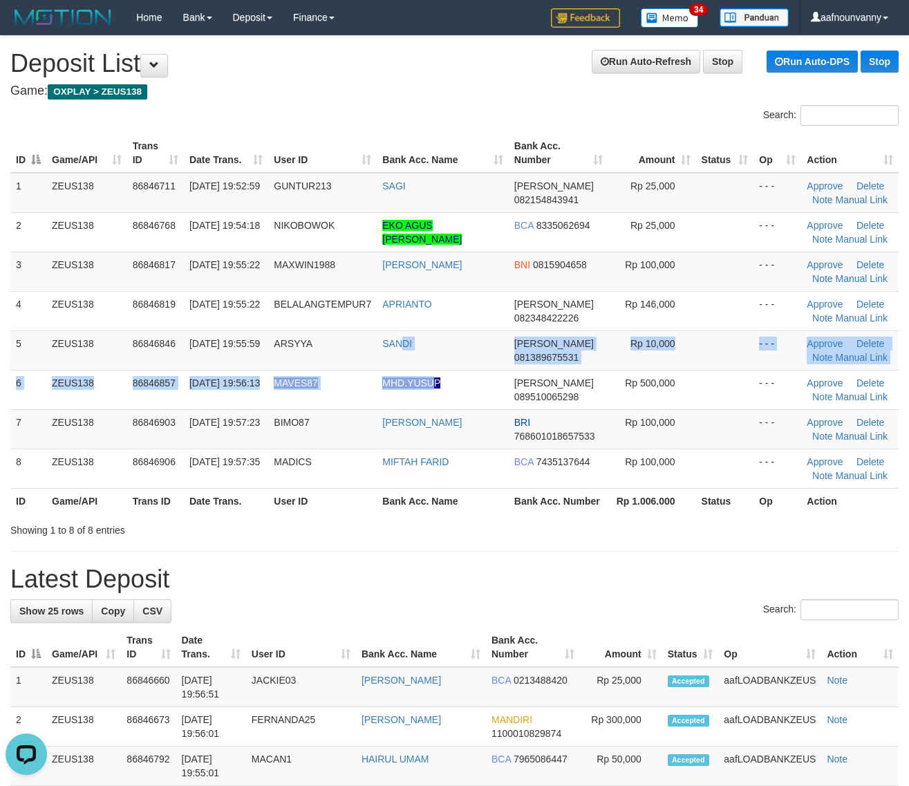
drag, startPoint x: 402, startPoint y: 367, endPoint x: 919, endPoint y: 459, distance: 525.1
click at [474, 386] on tbody "1 ZEUS138 86846711 [DATE] 19:52:59 GUNTUR213 [PERSON_NAME] 082154843941 Rp 25,0…" at bounding box center [454, 331] width 888 height 316
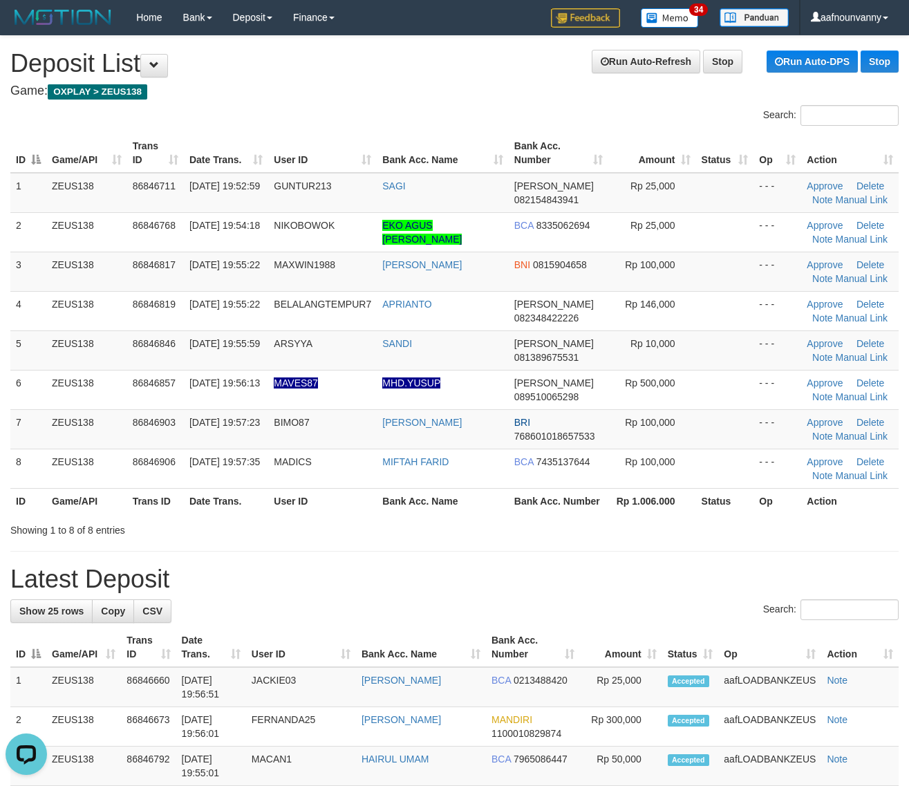
drag, startPoint x: 637, startPoint y: 473, endPoint x: 916, endPoint y: 542, distance: 287.6
click at [657, 482] on td "Rp 100,000" at bounding box center [652, 467] width 88 height 39
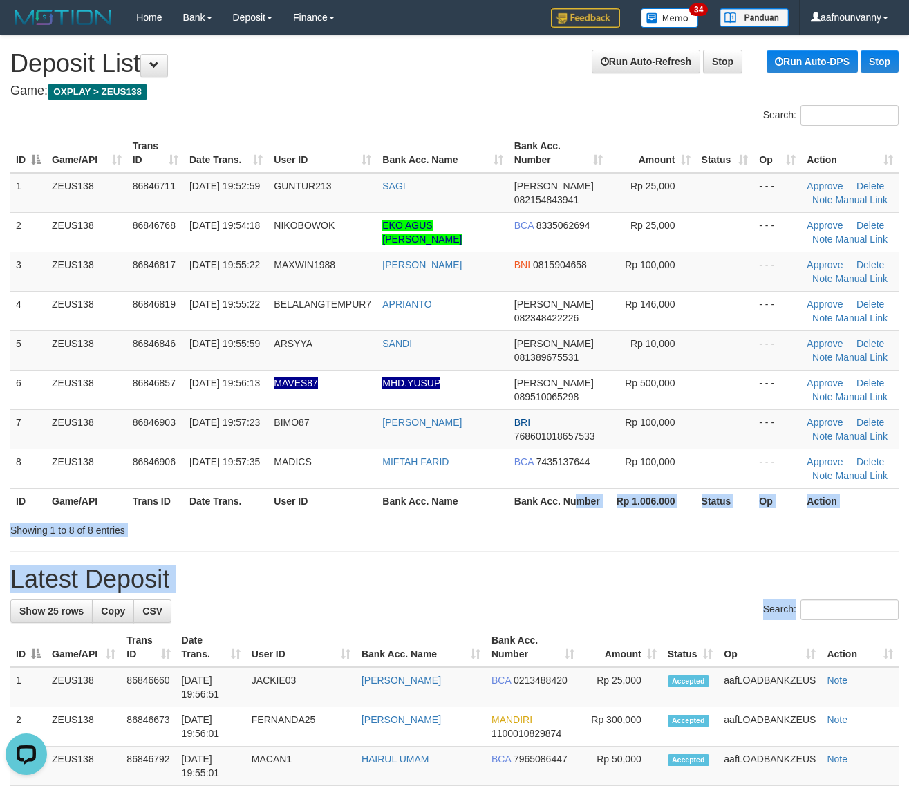
drag, startPoint x: 534, startPoint y: 487, endPoint x: 893, endPoint y: 551, distance: 364.9
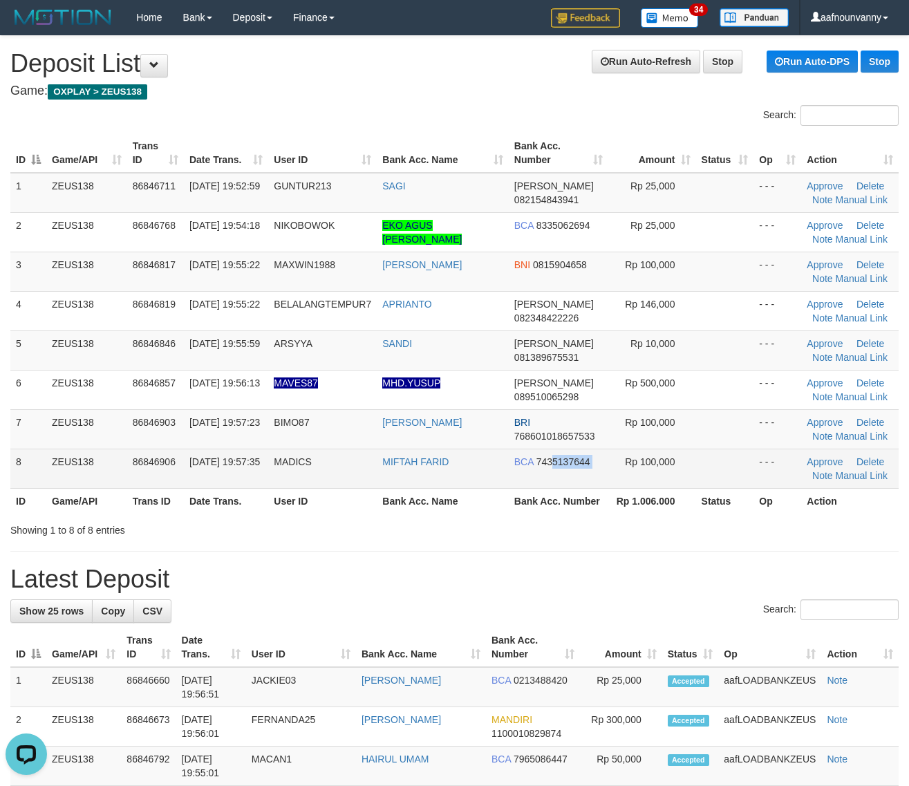
drag, startPoint x: 553, startPoint y: 451, endPoint x: 689, endPoint y: 487, distance: 140.8
click at [643, 471] on td "Rp 100,000" at bounding box center [652, 467] width 88 height 39
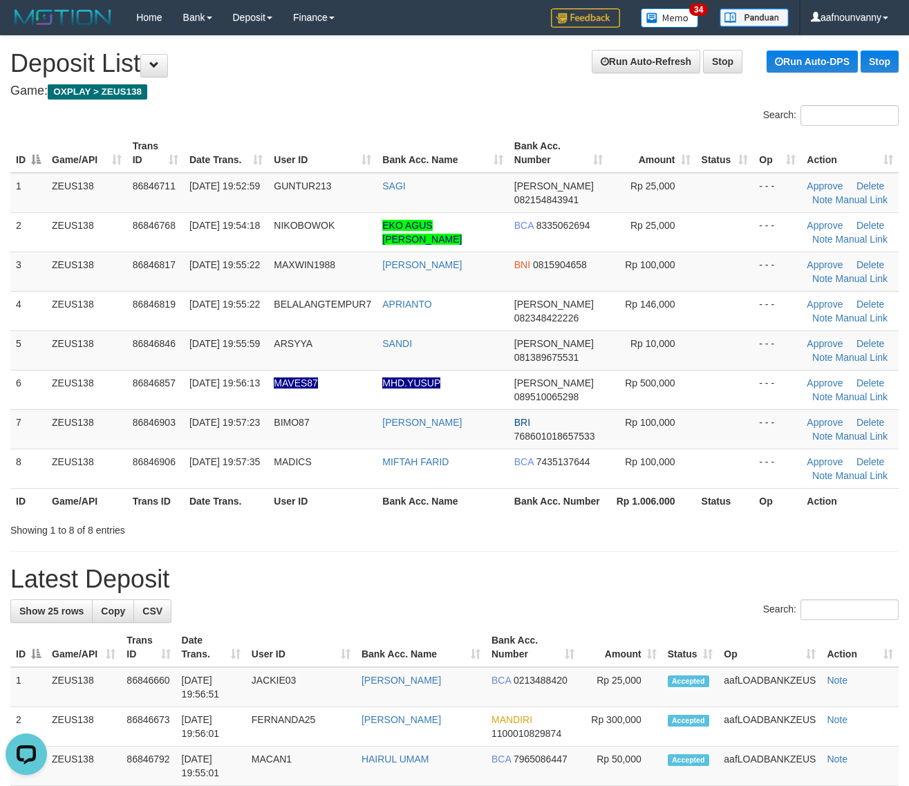
drag, startPoint x: 632, startPoint y: 516, endPoint x: 918, endPoint y: 573, distance: 291.1
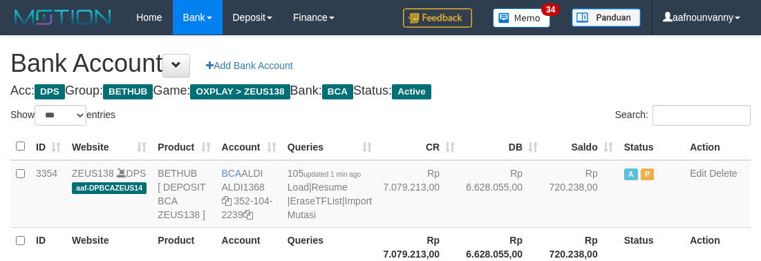
select select "***"
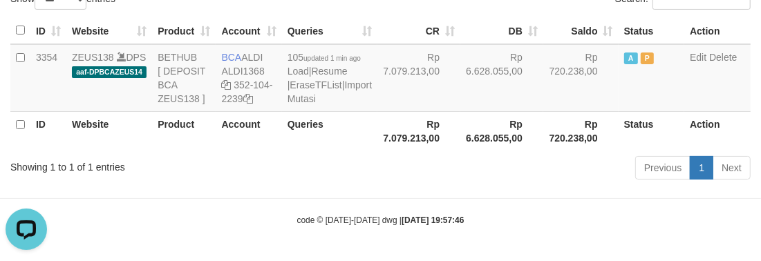
click at [372, 169] on div "Previous 1 Next" at bounding box center [539, 170] width 423 height 30
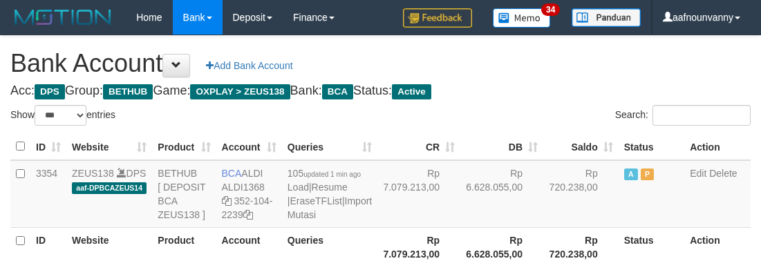
select select "***"
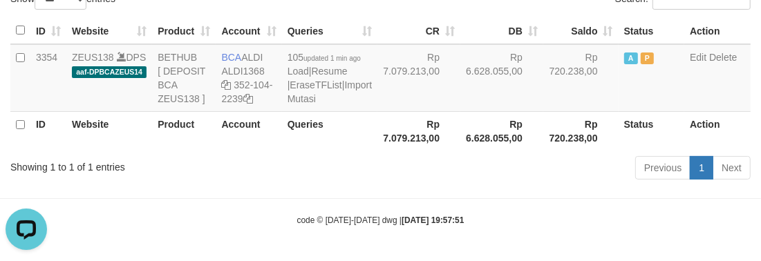
drag, startPoint x: 259, startPoint y: 187, endPoint x: 278, endPoint y: 182, distance: 20.1
click at [273, 184] on div "Showing 1 to 1 of 1 entries Previous 1 Next" at bounding box center [380, 170] width 761 height 30
click at [281, 180] on div "Showing 1 to 1 of 1 entries Previous 1 Next" at bounding box center [380, 170] width 761 height 30
click at [287, 178] on div "Showing 1 to 1 of 1 entries Previous 1 Next" at bounding box center [380, 170] width 761 height 30
click at [290, 174] on div "Showing 1 to 1 of 1 entries" at bounding box center [158, 164] width 296 height 19
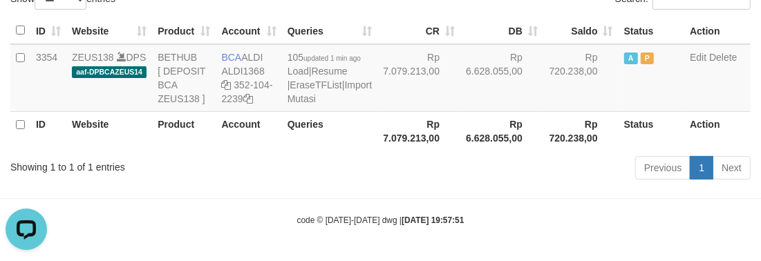
drag, startPoint x: 291, startPoint y: 176, endPoint x: 302, endPoint y: 175, distance: 11.1
click at [301, 174] on div "Showing 1 to 1 of 1 entries" at bounding box center [158, 164] width 296 height 19
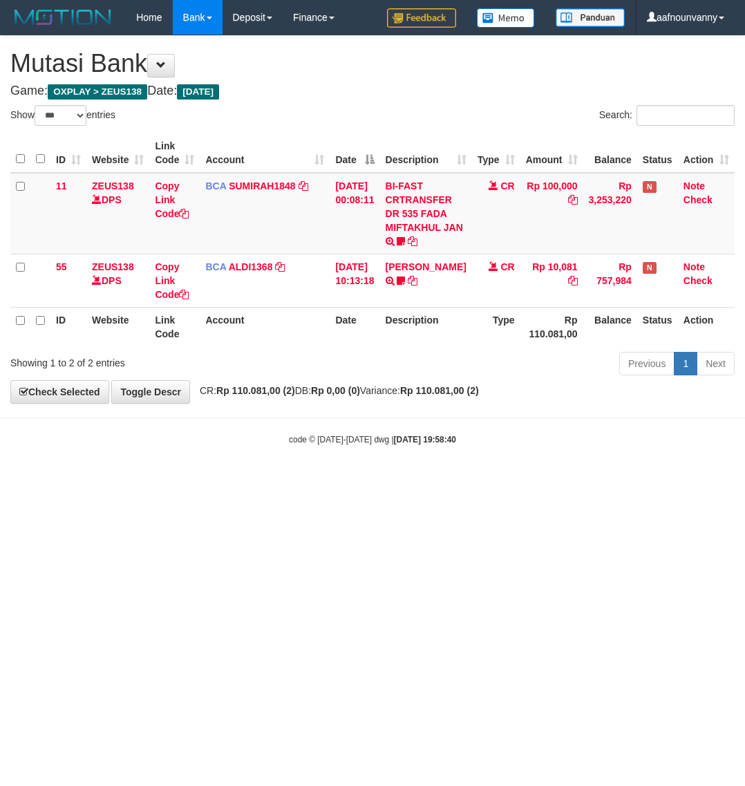
select select "***"
drag, startPoint x: 307, startPoint y: 557, endPoint x: 209, endPoint y: 544, distance: 98.9
click at [302, 480] on html "Toggle navigation Home Bank Account List Load By Website Group [OXPLAY] ZEUS138…" at bounding box center [372, 240] width 745 height 480
drag, startPoint x: 162, startPoint y: 576, endPoint x: 0, endPoint y: 553, distance: 163.9
click at [137, 480] on html "Toggle navigation Home Bank Account List Load By Website Group [OXPLAY] ZEUS138…" at bounding box center [372, 240] width 745 height 480
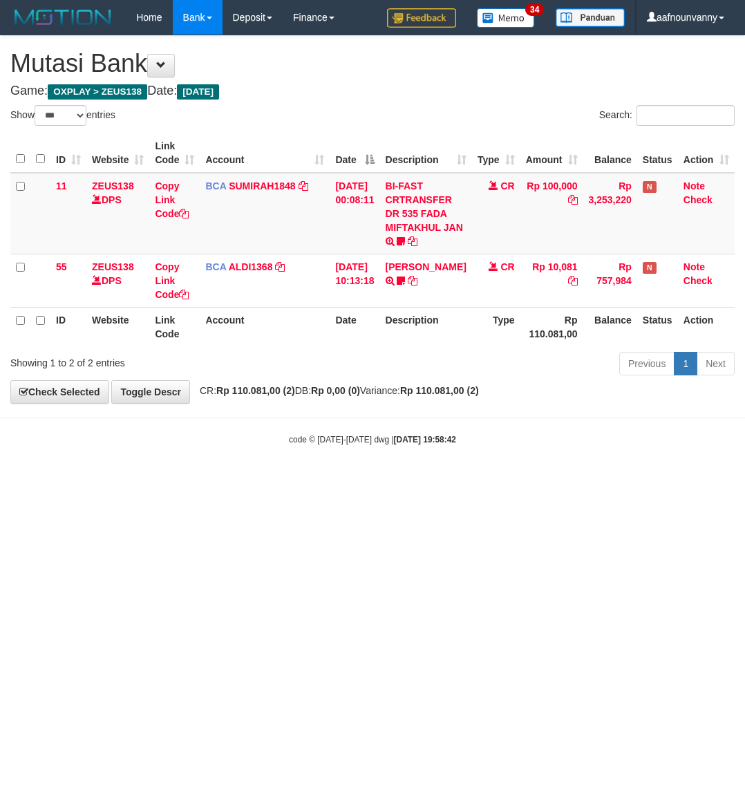
select select "***"
click at [161, 480] on html "Toggle navigation Home Bank Account List Load By Website Group [OXPLAY] ZEUS138…" at bounding box center [372, 240] width 745 height 480
select select "***"
click at [380, 480] on html "Toggle navigation Home Bank Account List Load By Website Group [OXPLAY] ZEUS138…" at bounding box center [372, 240] width 745 height 480
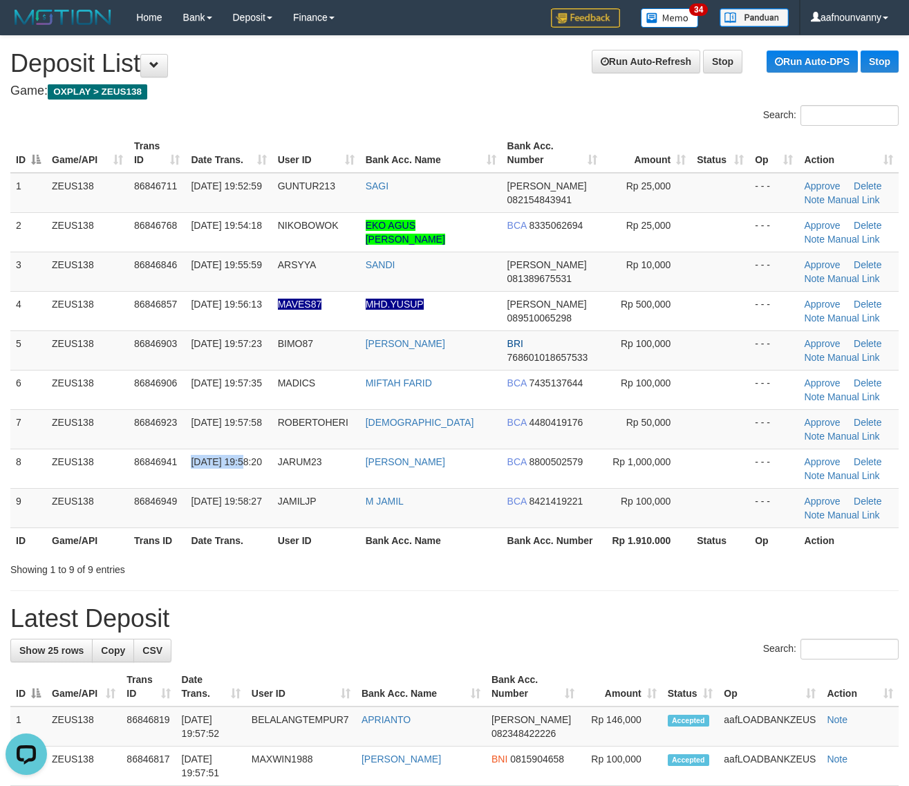
drag, startPoint x: 184, startPoint y: 479, endPoint x: 699, endPoint y: 556, distance: 520.5
click at [388, 518] on tbody "1 ZEUS138 86846711 31/08/2025 19:52:59 GUNTUR213 SAGI DANA 082154843941 Rp 25,0…" at bounding box center [454, 350] width 888 height 355
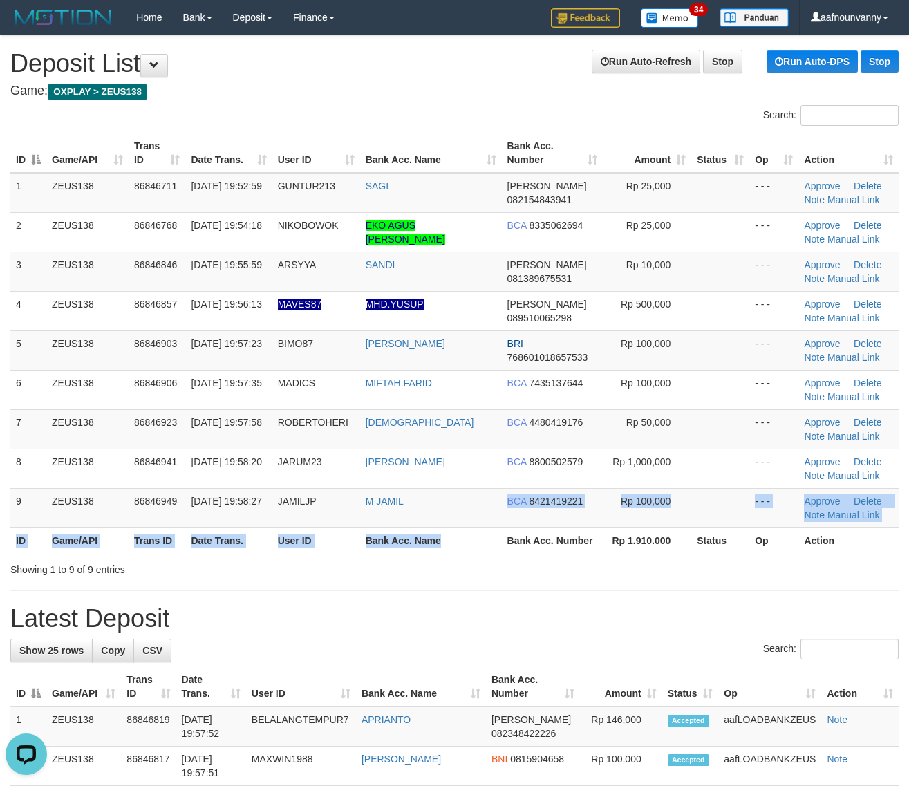
drag, startPoint x: 432, startPoint y: 524, endPoint x: 834, endPoint y: 617, distance: 412.8
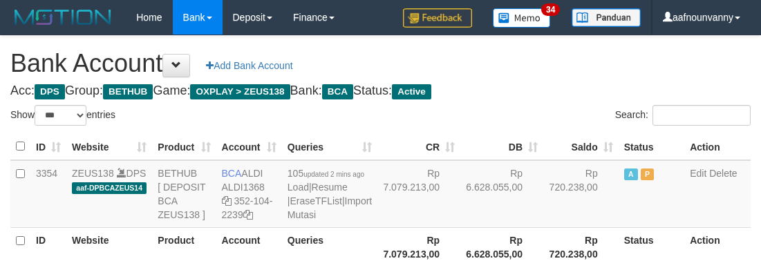
select select "***"
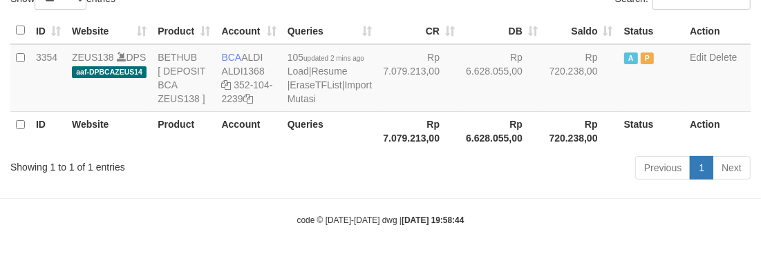
click at [276, 184] on div "Showing 1 to 1 of 1 entries Previous 1 Next" at bounding box center [380, 170] width 761 height 30
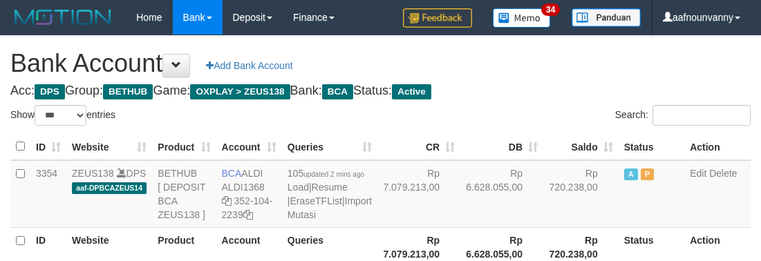
select select "***"
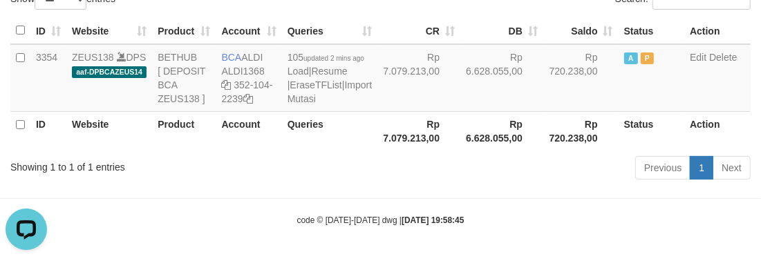
click at [518, 200] on body "Toggle navigation Home Bank Account List Load By Website Group [OXPLAY] ZEUS138…" at bounding box center [380, 72] width 761 height 377
drag, startPoint x: 518, startPoint y: 200, endPoint x: 303, endPoint y: 259, distance: 223.4
click at [513, 200] on body "Toggle navigation Home Bank Account List Load By Website Group [OXPLAY] ZEUS138…" at bounding box center [380, 72] width 761 height 377
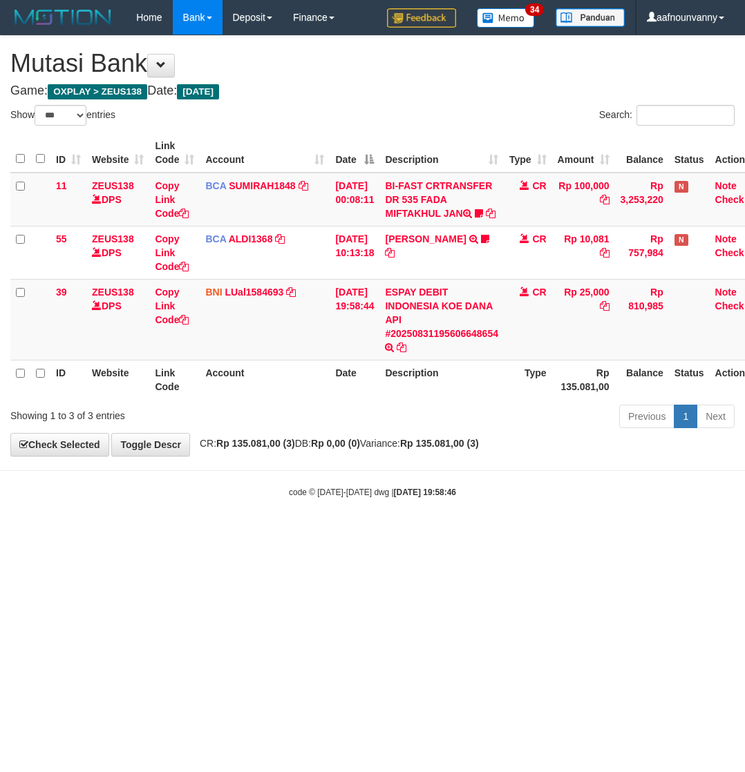
select select "***"
drag, startPoint x: 381, startPoint y: 567, endPoint x: 12, endPoint y: 503, distance: 374.4
click at [251, 533] on html "Toggle navigation Home Bank Account List Load By Website Group [OXPLAY] ZEUS138…" at bounding box center [372, 266] width 745 height 533
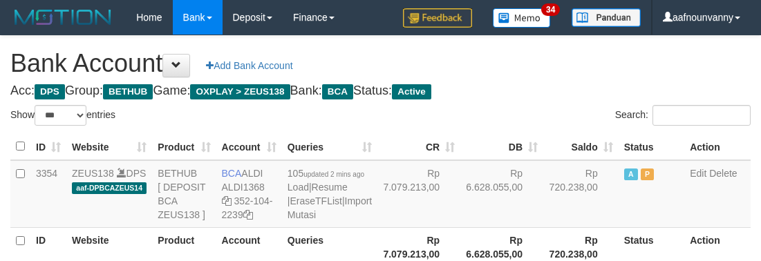
select select "***"
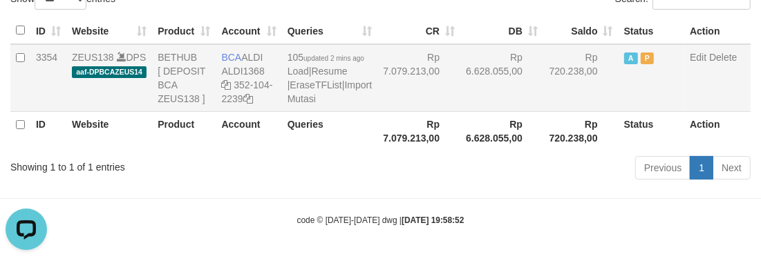
drag, startPoint x: 364, startPoint y: 126, endPoint x: 375, endPoint y: 116, distance: 14.7
click at [375, 116] on table "ID Website Product Account Queries CR DB Saldo Status Action 3354 ZEUS138 DPS a…" at bounding box center [380, 83] width 740 height 133
drag, startPoint x: 222, startPoint y: 99, endPoint x: 233, endPoint y: 61, distance: 39.4
click at [223, 95] on td "BCA ALDI ALDI1368 352-104-2239" at bounding box center [249, 78] width 66 height 68
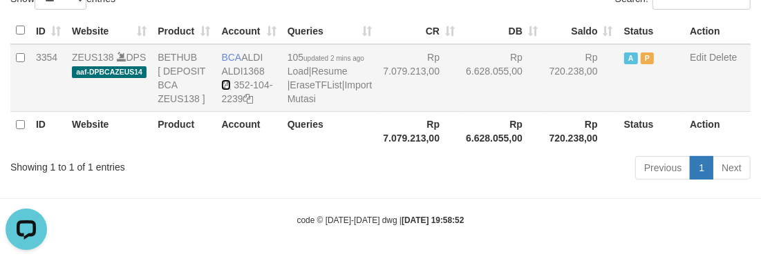
click at [226, 80] on icon at bounding box center [226, 85] width 10 height 10
click at [377, 150] on th "Rp 7.079.213,00" at bounding box center [418, 130] width 83 height 39
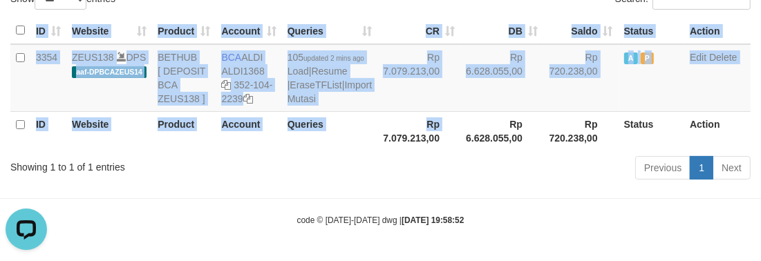
click at [357, 155] on div "ID Website Product Account Queries CR DB Saldo Status Action 3354 ZEUS138 DPS a…" at bounding box center [380, 84] width 761 height 142
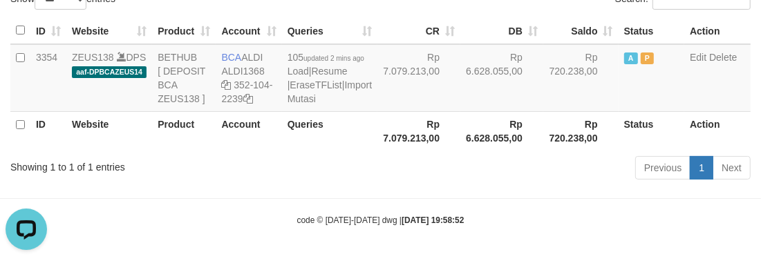
click at [354, 159] on div "Previous 1 Next" at bounding box center [539, 170] width 423 height 30
drag, startPoint x: 354, startPoint y: 159, endPoint x: 353, endPoint y: 170, distance: 11.1
click at [353, 170] on div "Previous 1 Next" at bounding box center [539, 170] width 423 height 30
drag, startPoint x: 353, startPoint y: 170, endPoint x: 354, endPoint y: 180, distance: 9.8
click at [354, 180] on div "Previous 1 Next" at bounding box center [539, 170] width 423 height 30
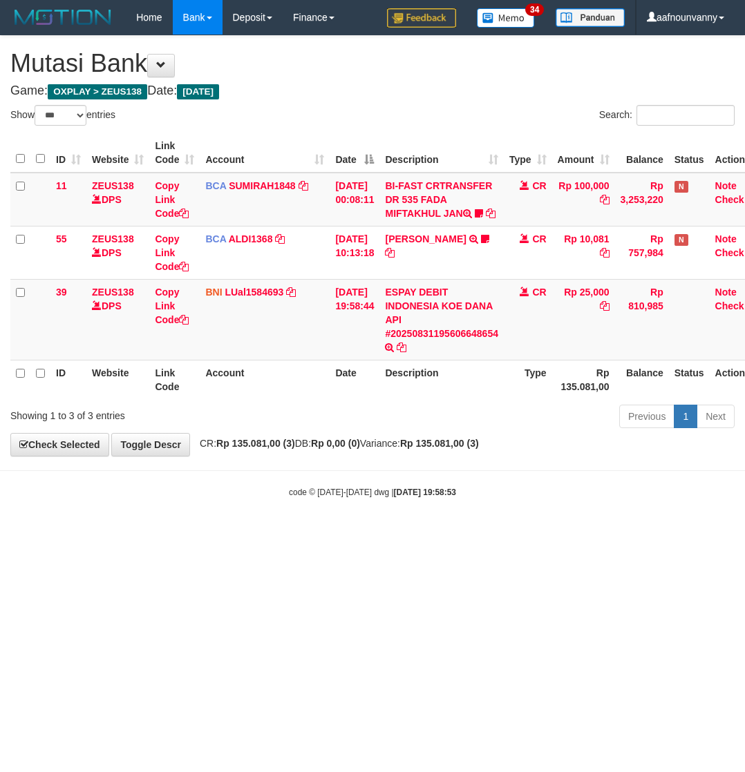
select select "***"
drag, startPoint x: 468, startPoint y: 657, endPoint x: 7, endPoint y: 537, distance: 476.3
click at [106, 533] on html "Toggle navigation Home Bank Account List Load By Website Group [OXPLAY] ZEUS138…" at bounding box center [372, 266] width 745 height 533
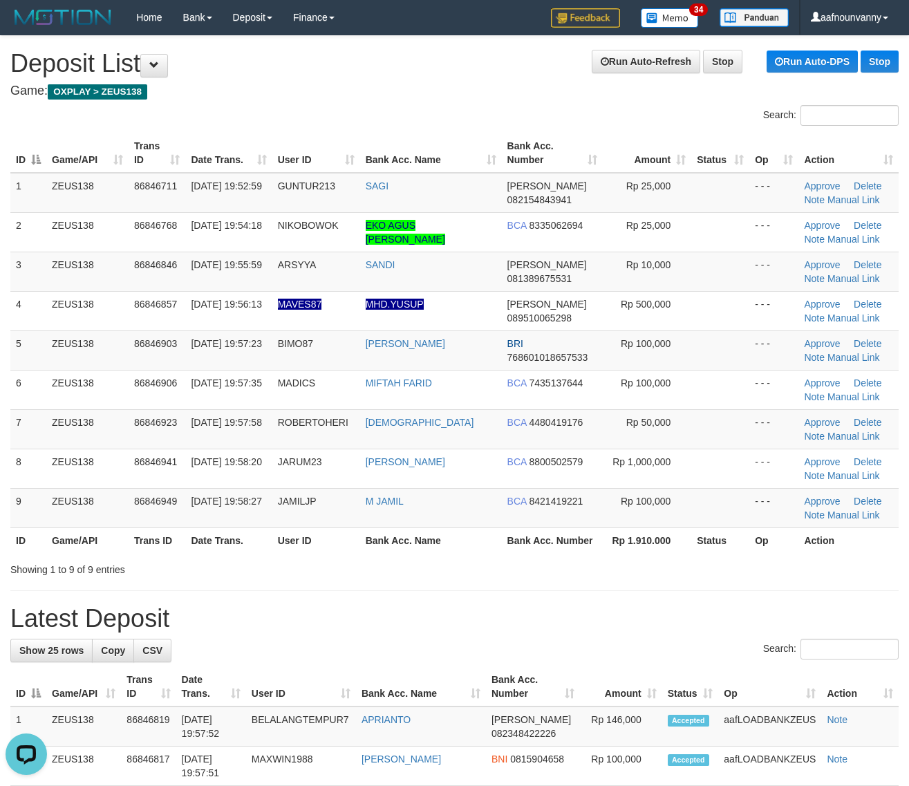
drag, startPoint x: 733, startPoint y: 513, endPoint x: 916, endPoint y: 600, distance: 202.5
click at [802, 558] on div "Search: ID Game/API Trans ID Date Trans. User ID Bank Acc. Name Bank Acc. Numbe…" at bounding box center [454, 340] width 888 height 471
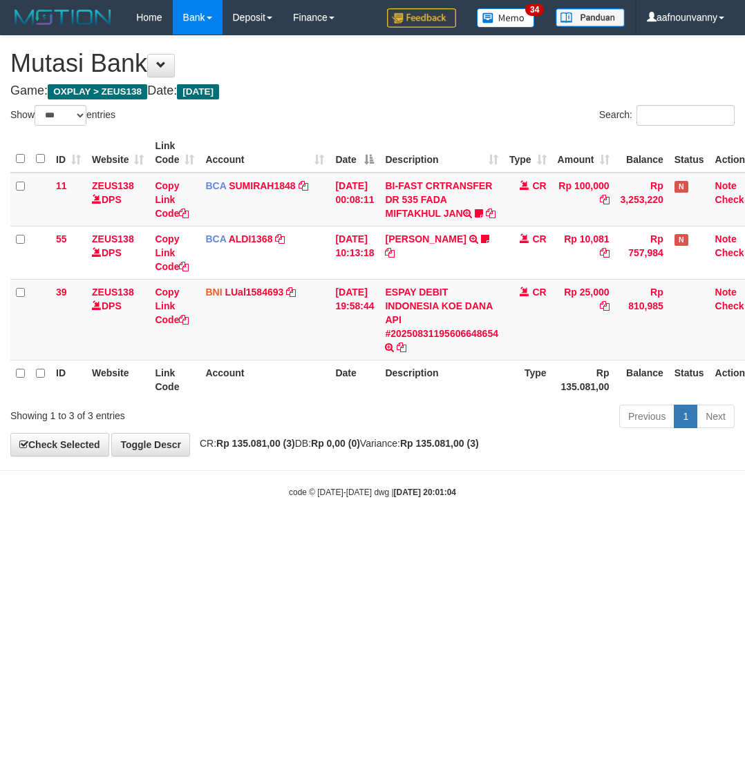
select select "***"
drag, startPoint x: 443, startPoint y: 648, endPoint x: 448, endPoint y: 612, distance: 36.3
click at [444, 533] on html "Toggle navigation Home Bank Account List Load By Website Group [OXPLAY] ZEUS138…" at bounding box center [372, 266] width 745 height 533
drag, startPoint x: 433, startPoint y: 602, endPoint x: 363, endPoint y: 593, distance: 69.7
click at [432, 533] on html "Toggle navigation Home Bank Account List Load By Website Group [OXPLAY] ZEUS138…" at bounding box center [372, 266] width 745 height 533
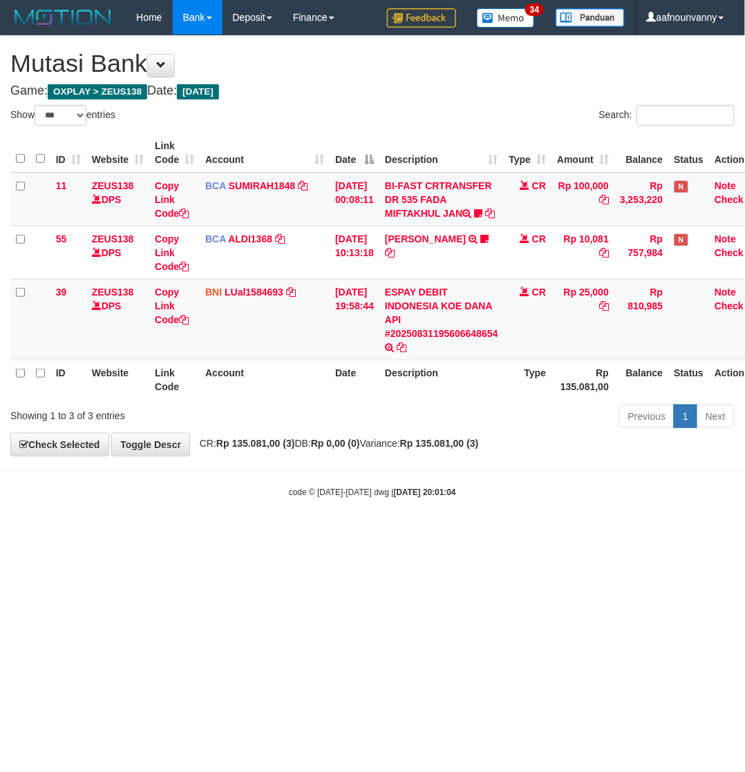
click at [346, 533] on html "Toggle navigation Home Bank Account List Load By Website Group [OXPLAY] ZEUS138…" at bounding box center [372, 266] width 745 height 533
drag, startPoint x: 347, startPoint y: 601, endPoint x: 256, endPoint y: 558, distance: 100.4
click at [336, 533] on html "Toggle navigation Home Bank Account List Load By Website Group [OXPLAY] ZEUS138…" at bounding box center [372, 266] width 745 height 533
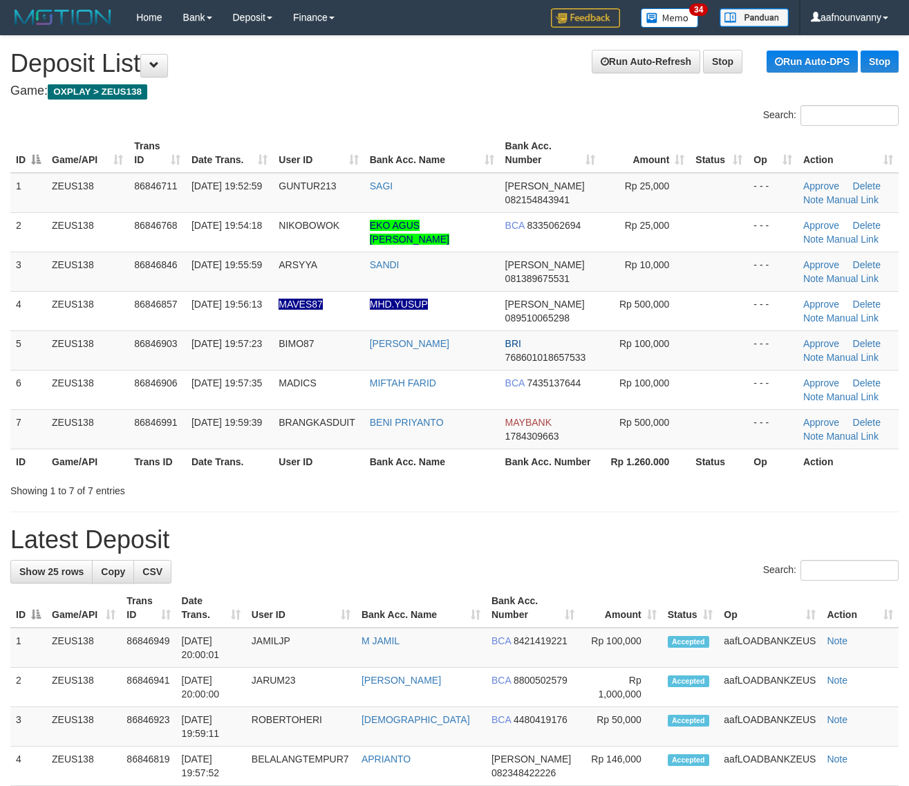
drag, startPoint x: 596, startPoint y: 512, endPoint x: 663, endPoint y: 509, distance: 67.1
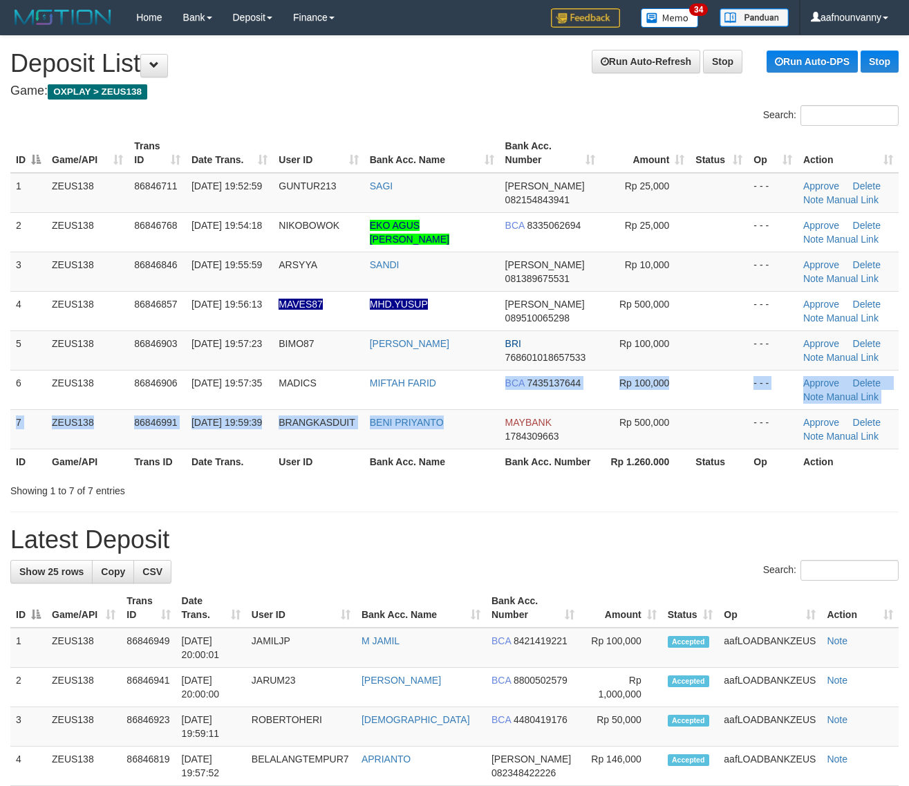
drag, startPoint x: 464, startPoint y: 408, endPoint x: 772, endPoint y: 475, distance: 315.5
click at [499, 421] on tr "7 ZEUS138 86846991 31/08/2025 19:59:39 BRANGKASDUIT BENI PRIYANTO MAYBANK 17843…" at bounding box center [454, 428] width 888 height 39
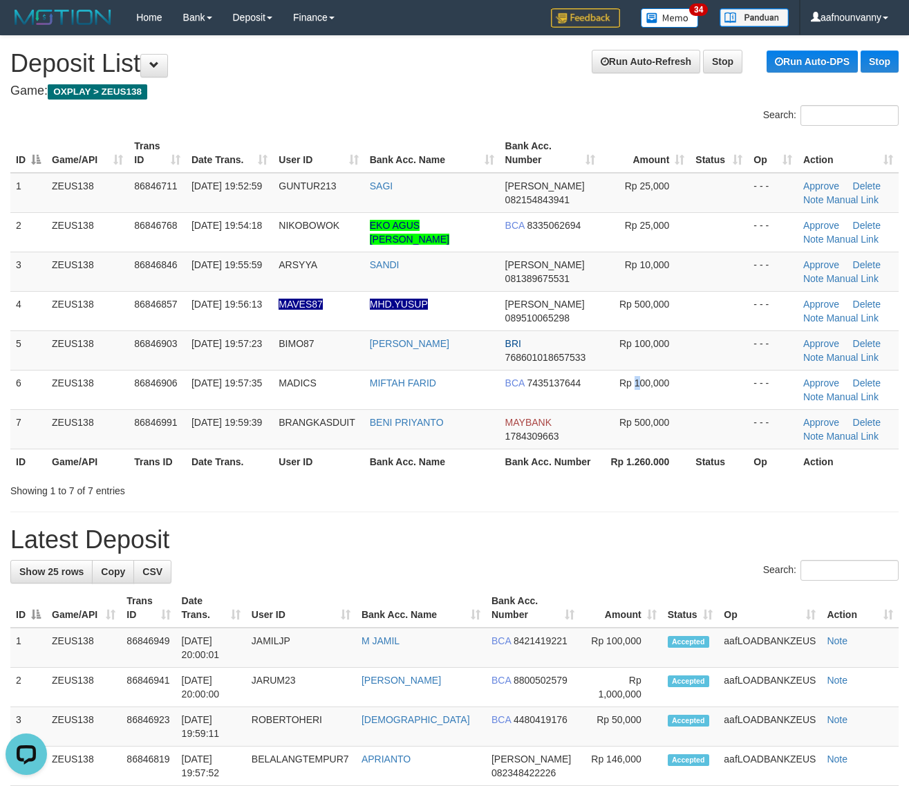
drag, startPoint x: 631, startPoint y: 391, endPoint x: 916, endPoint y: 444, distance: 290.2
click at [674, 399] on td "Rp 100,000" at bounding box center [644, 389] width 89 height 39
drag, startPoint x: 578, startPoint y: 457, endPoint x: 772, endPoint y: 481, distance: 195.0
click at [610, 456] on tr "ID Game/API Trans ID Date Trans. User ID Bank Acc. Name Bank Acc. Number Rp 1.2…" at bounding box center [454, 461] width 888 height 26
drag, startPoint x: 522, startPoint y: 458, endPoint x: 624, endPoint y: 474, distance: 103.5
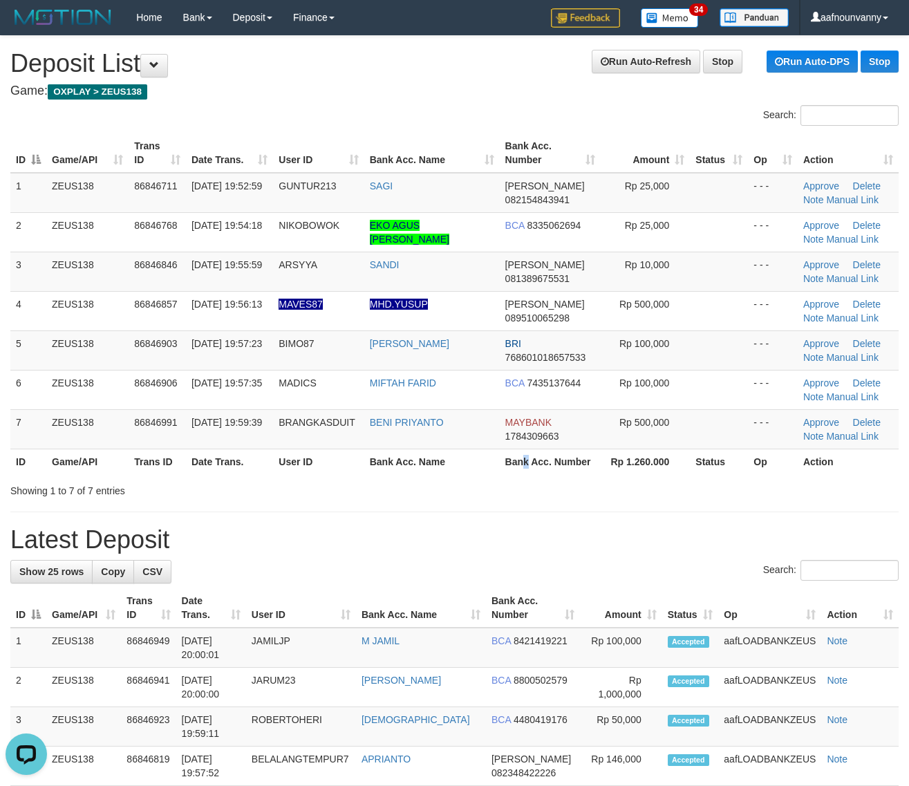
click at [578, 468] on th "Bank Acc. Number" at bounding box center [551, 461] width 102 height 26
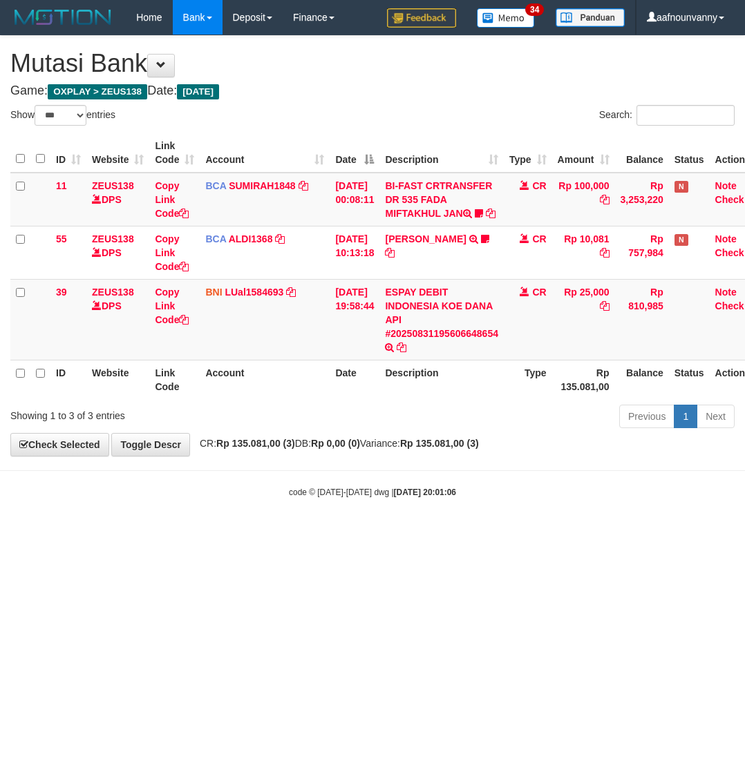
select select "***"
click at [406, 533] on html "Toggle navigation Home Bank Account List Load By Website Group [OXPLAY] ZEUS138…" at bounding box center [372, 266] width 745 height 533
drag, startPoint x: 328, startPoint y: 569, endPoint x: 218, endPoint y: 535, distance: 115.4
click at [276, 533] on html "Toggle navigation Home Bank Account List Load By Website Group [OXPLAY] ZEUS138…" at bounding box center [372, 266] width 745 height 533
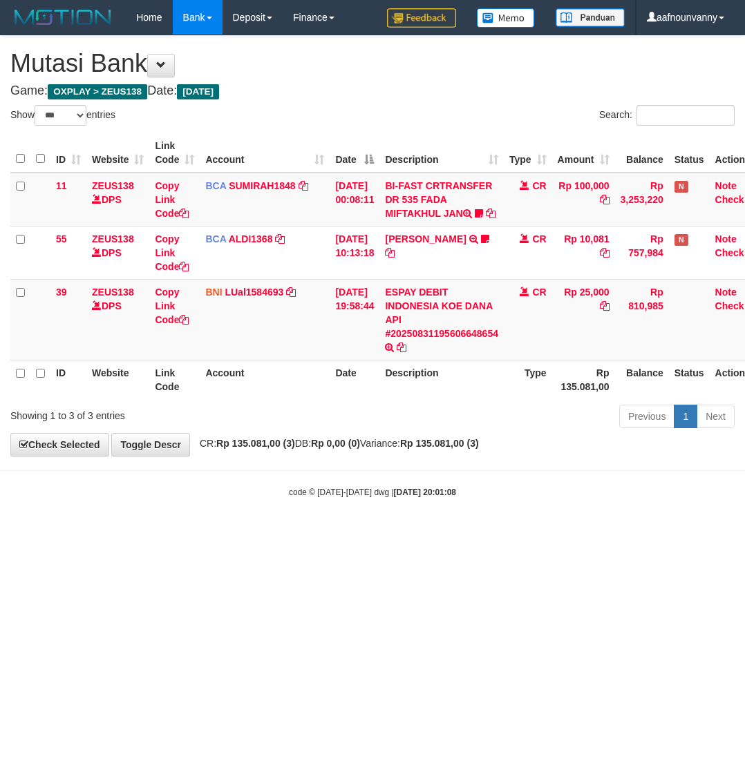
select select "***"
drag, startPoint x: 402, startPoint y: 599, endPoint x: 1, endPoint y: 518, distance: 408.8
click at [368, 533] on html "Toggle navigation Home Bank Account List Load By Website Group [OXPLAY] ZEUS138…" at bounding box center [372, 266] width 745 height 533
click at [239, 533] on html "Toggle navigation Home Bank Account List Load By Website Group [OXPLAY] ZEUS138…" at bounding box center [372, 266] width 745 height 533
click at [240, 533] on html "Toggle navigation Home Bank Account List Load By Website Group [OXPLAY] ZEUS138…" at bounding box center [372, 266] width 745 height 533
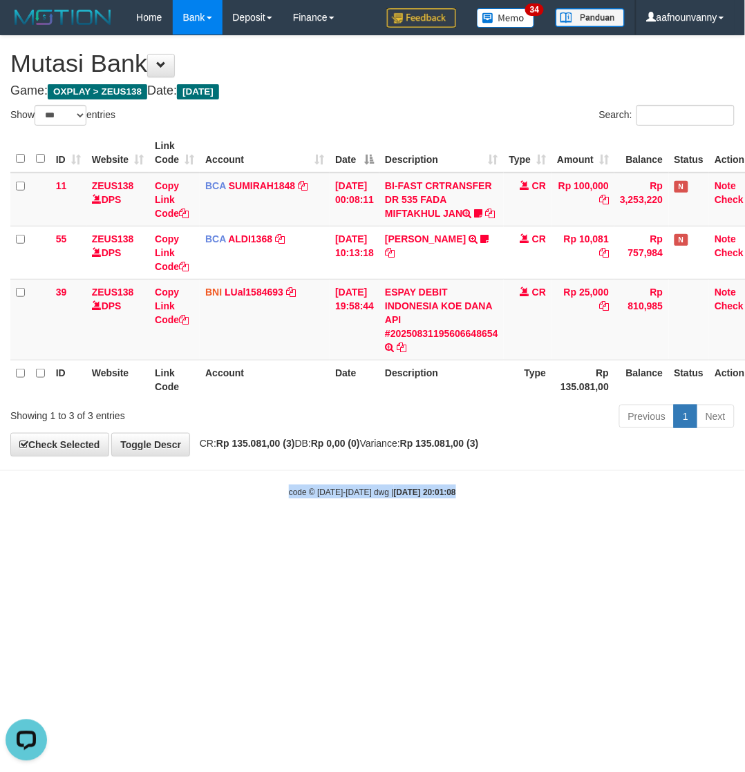
click at [240, 533] on html "Toggle navigation Home Bank Account List Load By Website Group [OXPLAY] ZEUS138…" at bounding box center [372, 266] width 745 height 533
click at [242, 533] on html "Toggle navigation Home Bank Account List Load By Website Group [OXPLAY] ZEUS138…" at bounding box center [372, 266] width 745 height 533
click at [246, 533] on html "Toggle navigation Home Bank Account List Load By Website Group [OXPLAY] ZEUS138…" at bounding box center [372, 266] width 745 height 533
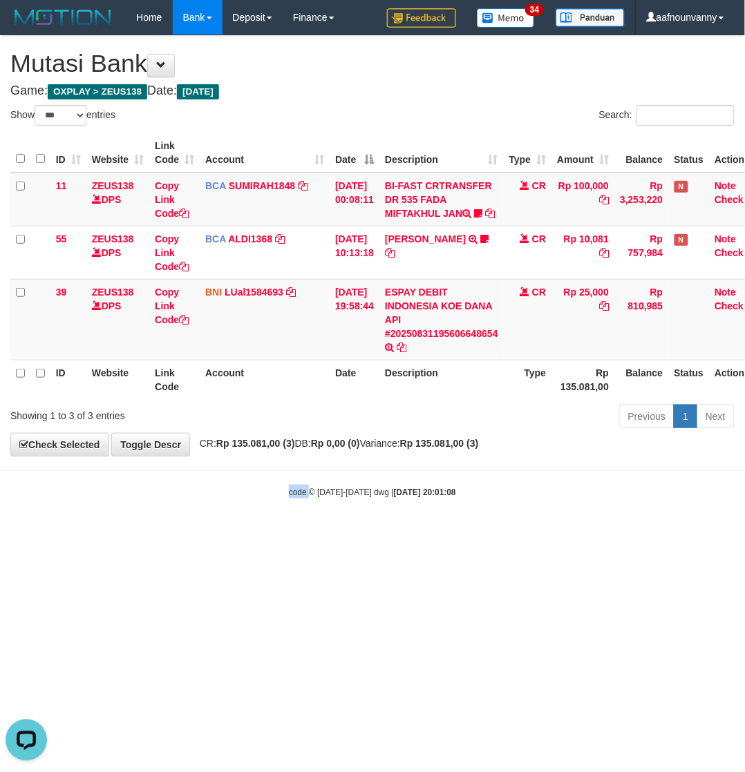
click at [249, 533] on html "Toggle navigation Home Bank Account List Load By Website Group [OXPLAY] ZEUS138…" at bounding box center [372, 266] width 745 height 533
click at [253, 533] on html "Toggle navigation Home Bank Account List Load By Website Group [OXPLAY] ZEUS138…" at bounding box center [372, 266] width 745 height 533
click at [256, 533] on html "Toggle navigation Home Bank Account List Load By Website Group [OXPLAY] ZEUS138…" at bounding box center [372, 266] width 745 height 533
click at [258, 533] on html "Toggle navigation Home Bank Account List Load By Website Group [OXPLAY] ZEUS138…" at bounding box center [372, 266] width 745 height 533
click at [257, 533] on html "Toggle navigation Home Bank Account List Load By Website Group [OXPLAY] ZEUS138…" at bounding box center [372, 266] width 745 height 533
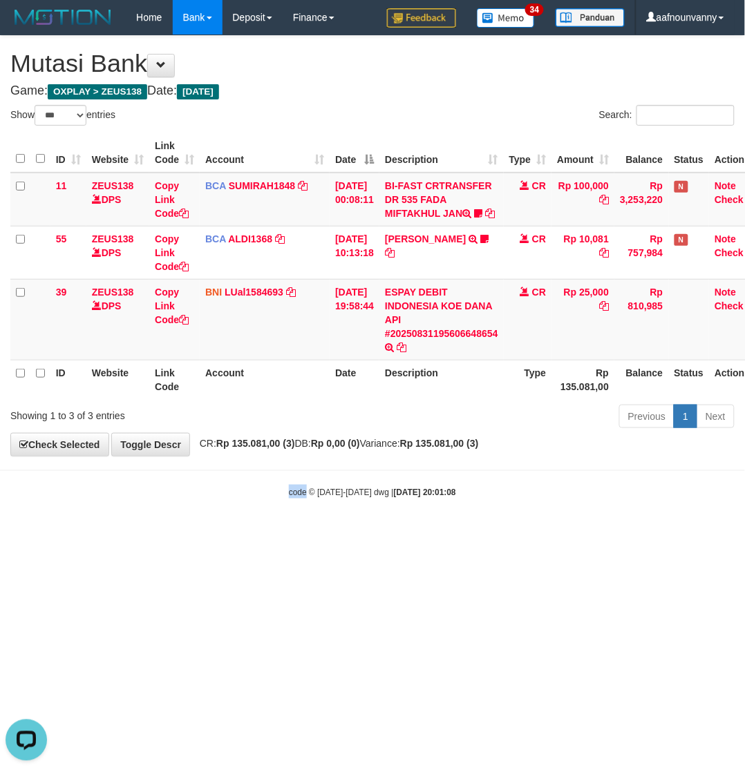
click at [257, 533] on html "Toggle navigation Home Bank Account List Load By Website Group [OXPLAY] ZEUS138…" at bounding box center [372, 266] width 745 height 533
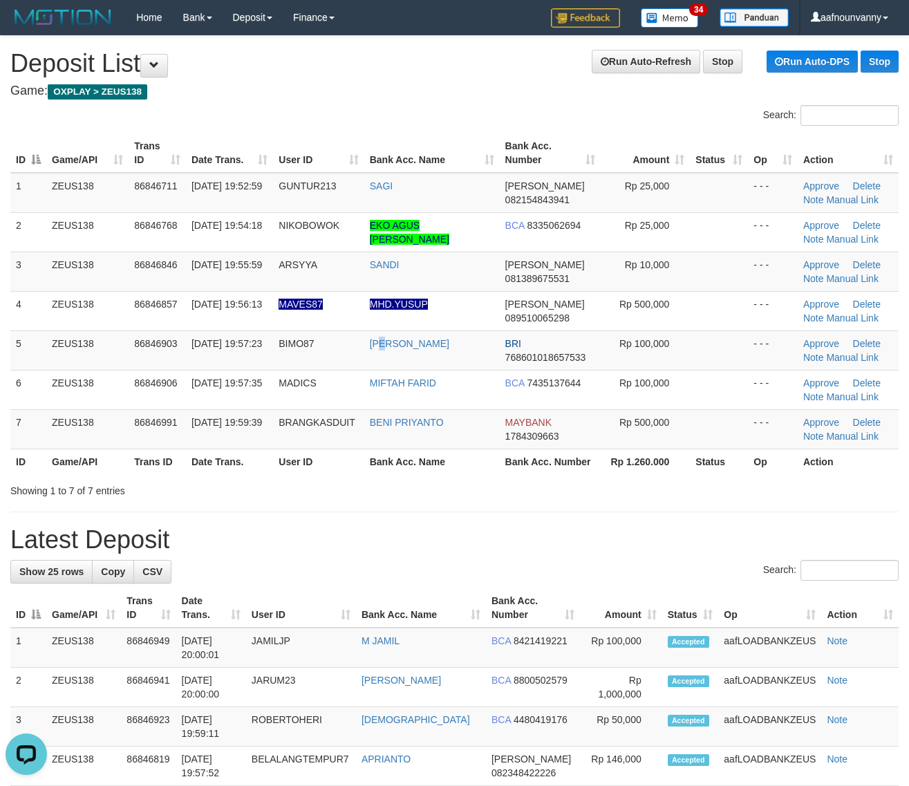
drag, startPoint x: 383, startPoint y: 348, endPoint x: 752, endPoint y: 457, distance: 384.1
click at [436, 367] on td "[PERSON_NAME]" at bounding box center [431, 349] width 135 height 39
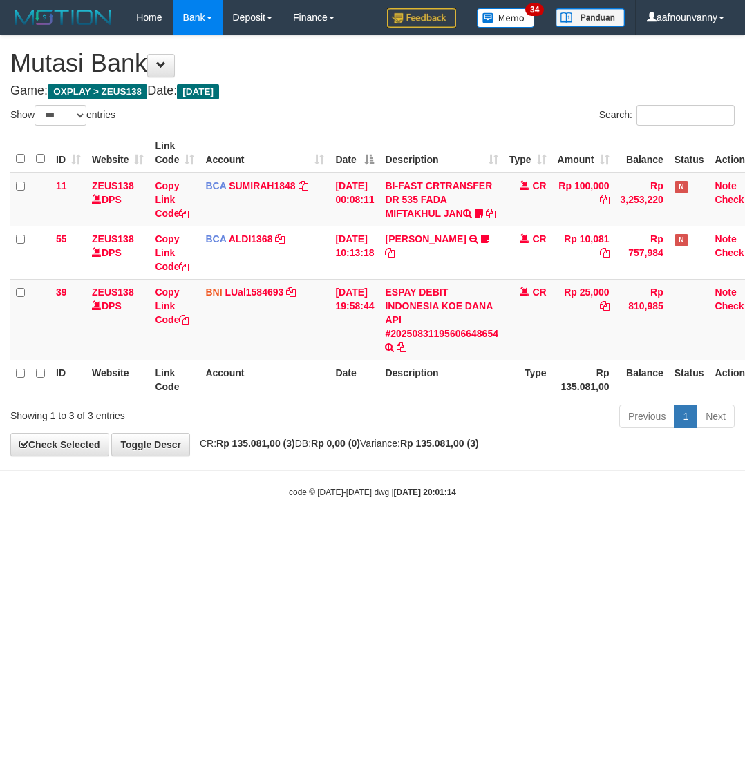
select select "***"
click at [228, 533] on html "Toggle navigation Home Bank Account List Load By Website Group [OXPLAY] ZEUS138…" at bounding box center [372, 266] width 745 height 533
click at [227, 533] on html "Toggle navigation Home Bank Account List Load By Website Group [OXPLAY] ZEUS138…" at bounding box center [372, 266] width 745 height 533
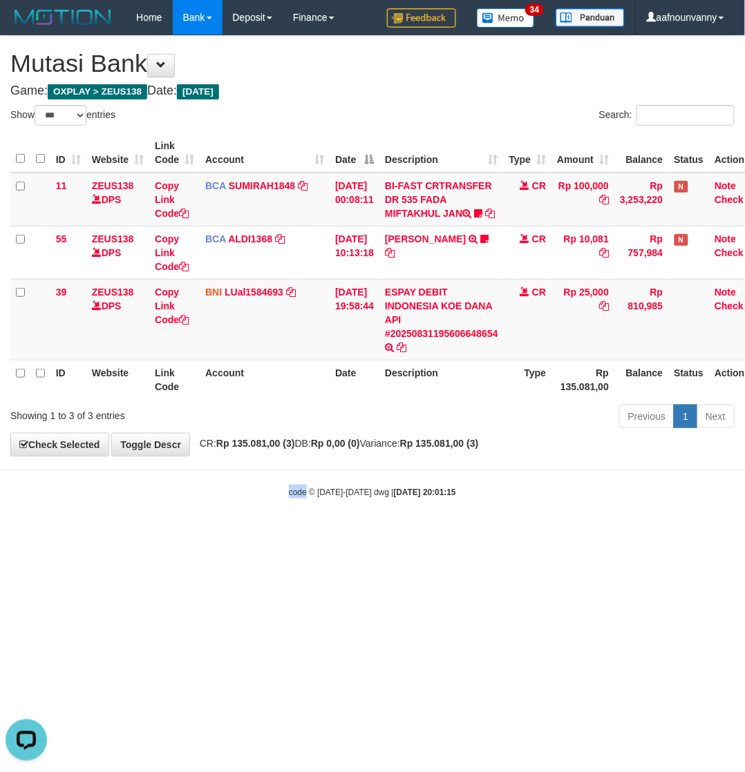
click at [228, 533] on html "Toggle navigation Home Bank Account List Load By Website Group [OXPLAY] ZEUS138…" at bounding box center [372, 266] width 745 height 533
select select "***"
click at [228, 533] on html "Toggle navigation Home Bank Account List Load By Website Group [OXPLAY] ZEUS138…" at bounding box center [372, 266] width 745 height 533
drag, startPoint x: 0, startPoint y: 0, endPoint x: 229, endPoint y: 572, distance: 616.1
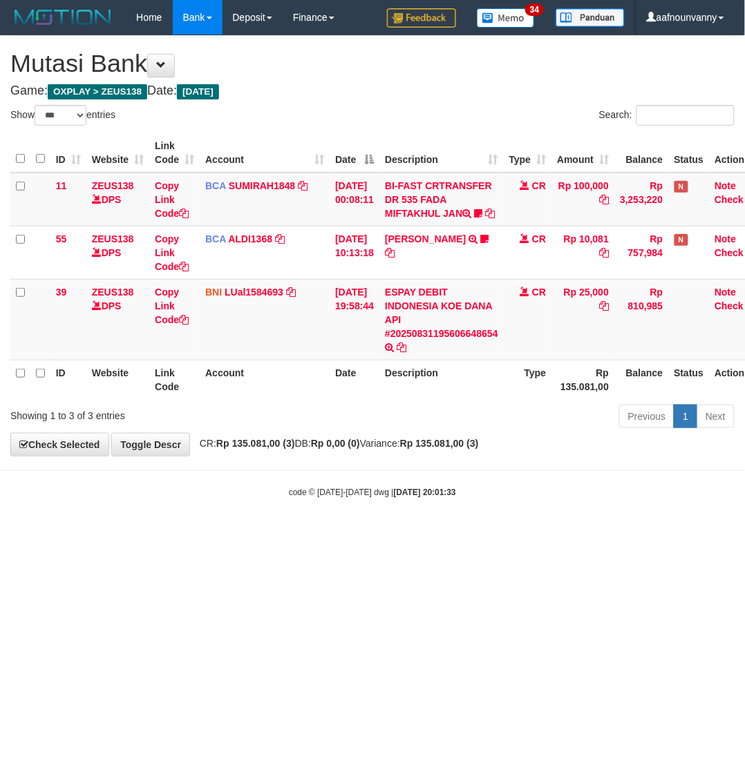
click at [229, 533] on html "Toggle navigation Home Bank Account List Load By Website Group [OXPLAY] ZEUS138…" at bounding box center [372, 266] width 745 height 533
select select "***"
drag, startPoint x: 333, startPoint y: 593, endPoint x: 350, endPoint y: 576, distance: 23.9
click at [350, 533] on html "Toggle navigation Home Bank Account List Load By Website Group [OXPLAY] ZEUS138…" at bounding box center [372, 266] width 745 height 533
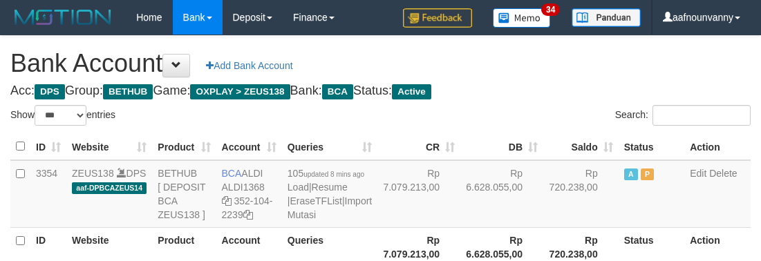
select select "***"
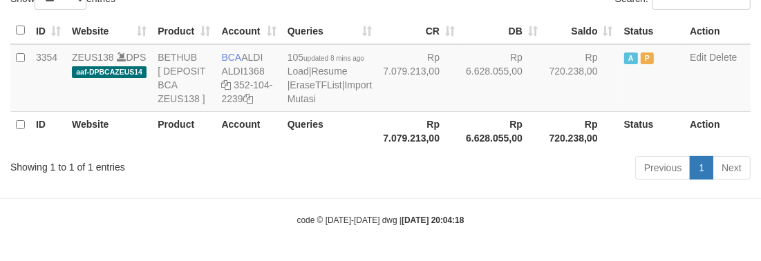
click at [354, 180] on div "Previous 1 Next" at bounding box center [539, 170] width 423 height 30
click at [334, 173] on div "Previous 1 Next" at bounding box center [539, 170] width 423 height 30
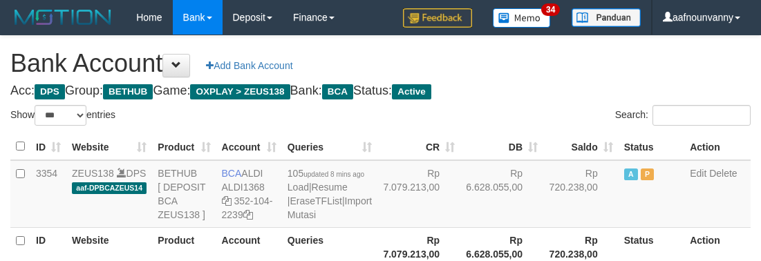
select select "***"
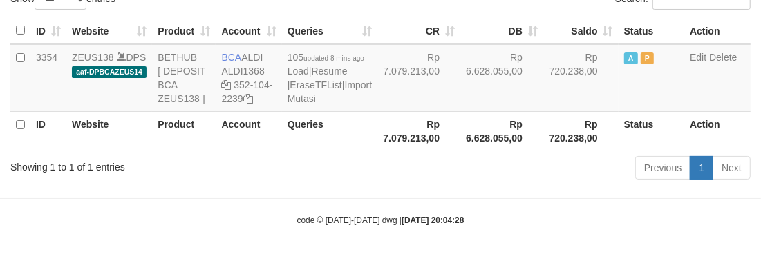
click at [330, 191] on body "Toggle navigation Home Bank Account List Load By Website Group [OXPLAY] ZEUS138…" at bounding box center [380, 72] width 761 height 377
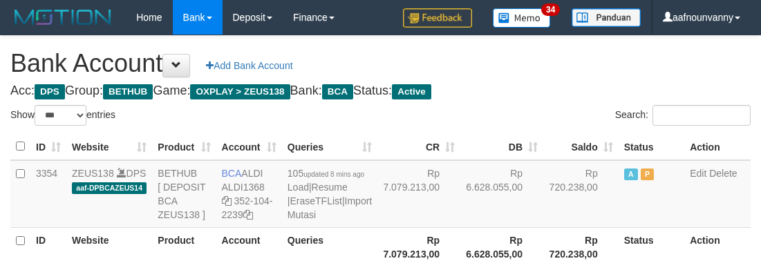
select select "***"
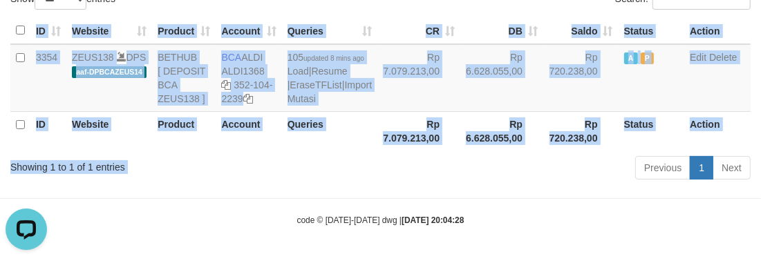
drag, startPoint x: 323, startPoint y: 157, endPoint x: 330, endPoint y: 161, distance: 7.5
click at [330, 161] on div "Show ** ** ** *** *** entries Search: ID Website Product Account Queries CR DB …" at bounding box center [380, 87] width 740 height 196
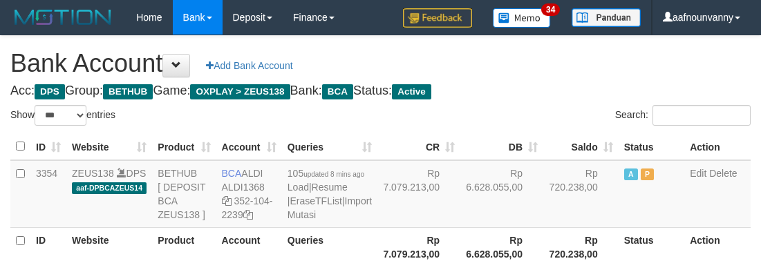
select select "***"
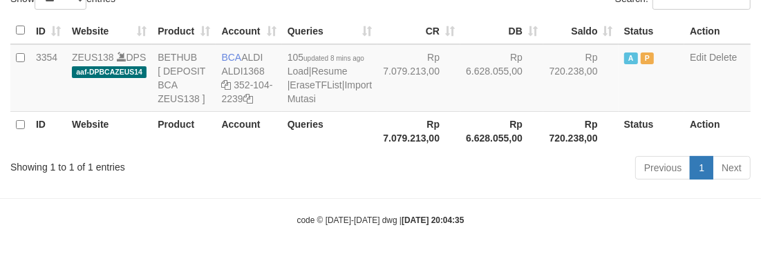
click at [336, 173] on div "Previous 1 Next" at bounding box center [539, 170] width 423 height 30
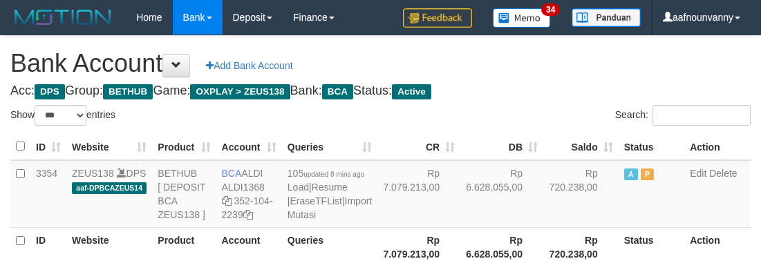
select select "***"
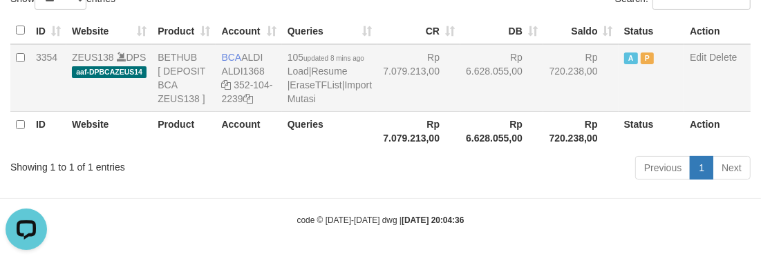
drag, startPoint x: 337, startPoint y: 107, endPoint x: 367, endPoint y: 114, distance: 30.5
click at [367, 112] on tr "3354 ZEUS138 DPS aaf-DPBCAZEUS14 BETHUB [ DEPOSIT BCA ZEUS138 ] BCA ALDI ALDI13…" at bounding box center [380, 78] width 740 height 68
click at [225, 80] on icon at bounding box center [226, 85] width 10 height 10
drag, startPoint x: 233, startPoint y: 125, endPoint x: 229, endPoint y: 138, distance: 13.8
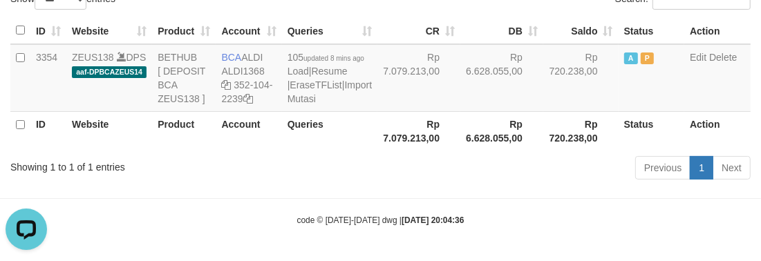
click at [229, 137] on th "Account" at bounding box center [249, 130] width 66 height 39
click at [230, 139] on th "Account" at bounding box center [249, 130] width 66 height 39
drag, startPoint x: 233, startPoint y: 160, endPoint x: 257, endPoint y: 193, distance: 41.0
click at [257, 193] on body "Toggle navigation Home Bank Account List Load By Website Group [OXPLAY] ZEUS138…" at bounding box center [380, 72] width 761 height 377
click at [260, 196] on body "Toggle navigation Home Bank Account List Load By Website Group [OXPLAY] ZEUS138…" at bounding box center [380, 72] width 761 height 377
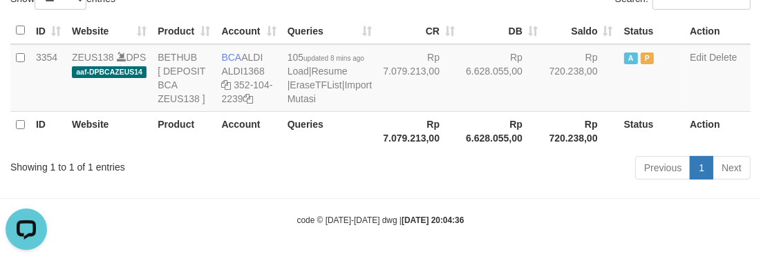
click at [266, 194] on body "Toggle navigation Home Bank Account List Load By Website Group [OXPLAY] ZEUS138…" at bounding box center [380, 72] width 761 height 377
click at [264, 122] on th "Account" at bounding box center [249, 130] width 66 height 39
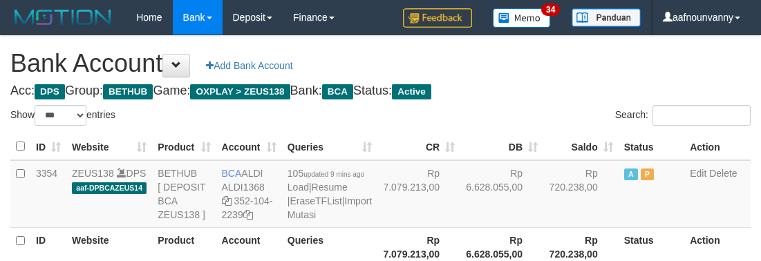
select select "***"
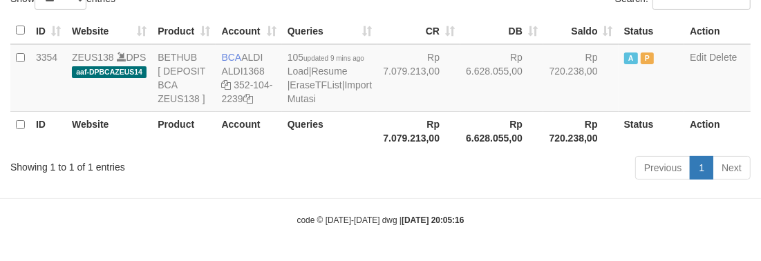
drag, startPoint x: 0, startPoint y: 0, endPoint x: 348, endPoint y: 171, distance: 387.2
click at [348, 171] on div "Previous 1 Next" at bounding box center [539, 170] width 423 height 30
click at [227, 80] on icon at bounding box center [226, 85] width 10 height 10
click at [370, 206] on body "Toggle navigation Home Bank Account List Load By Website Group [OXPLAY] ZEUS138…" at bounding box center [380, 72] width 761 height 377
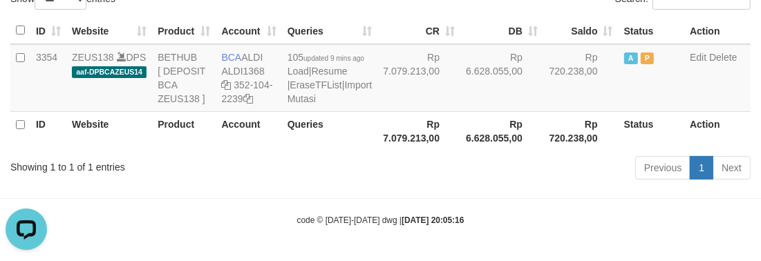
click at [360, 178] on div "Previous 1 Next" at bounding box center [539, 170] width 423 height 30
click at [361, 182] on div "Previous 1 Next" at bounding box center [539, 170] width 423 height 30
click at [361, 184] on div "Previous 1 Next" at bounding box center [539, 170] width 423 height 30
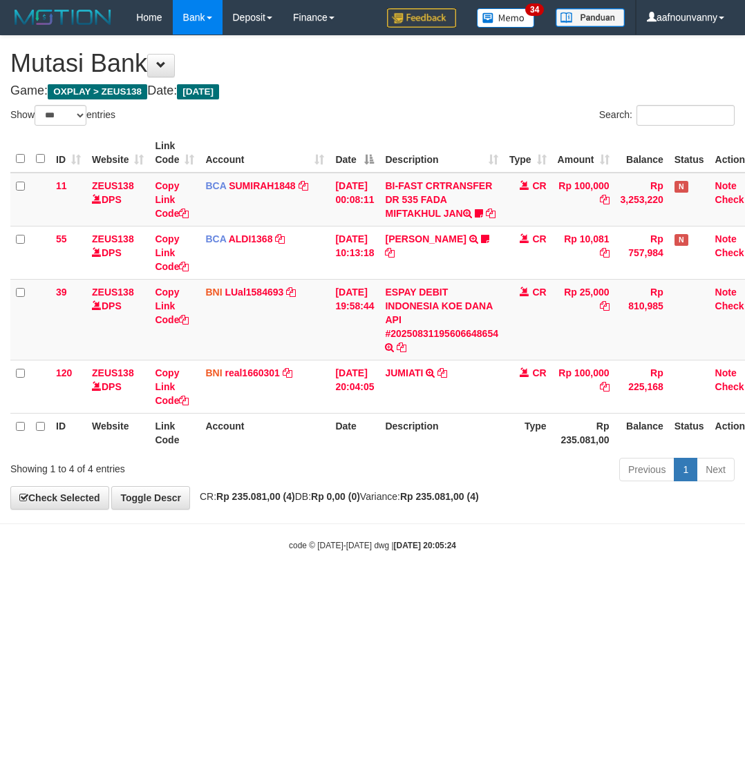
select select "***"
drag, startPoint x: 330, startPoint y: 614, endPoint x: 225, endPoint y: 541, distance: 127.1
click at [305, 585] on html "Toggle navigation Home Bank Account List Load By Website Group [OXPLAY] ZEUS138…" at bounding box center [372, 293] width 745 height 587
select select "***"
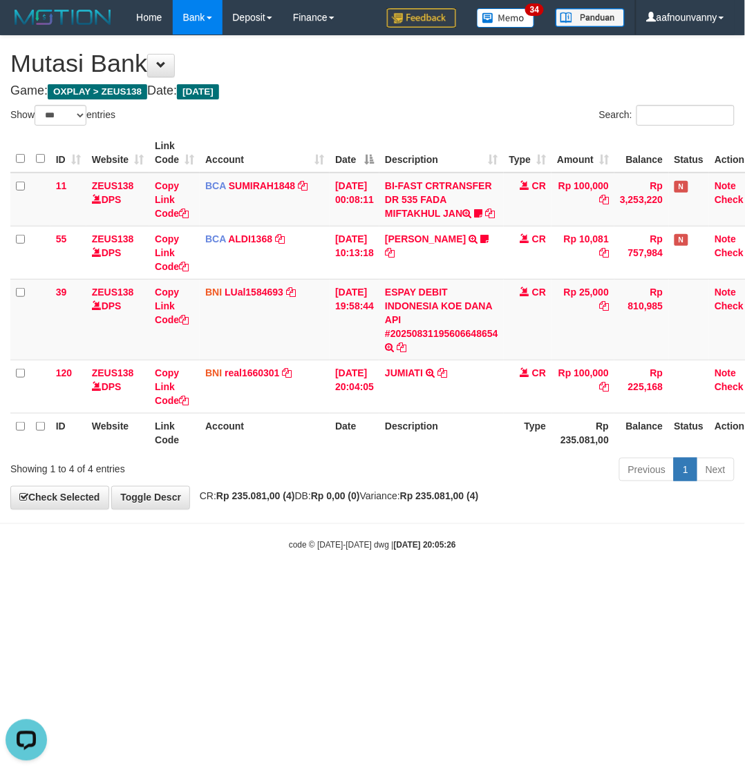
drag, startPoint x: 100, startPoint y: 640, endPoint x: 3, endPoint y: 560, distance: 125.2
click at [87, 587] on html "Toggle navigation Home Bank Account List Load By Website Group [OXPLAY] ZEUS138…" at bounding box center [372, 293] width 745 height 587
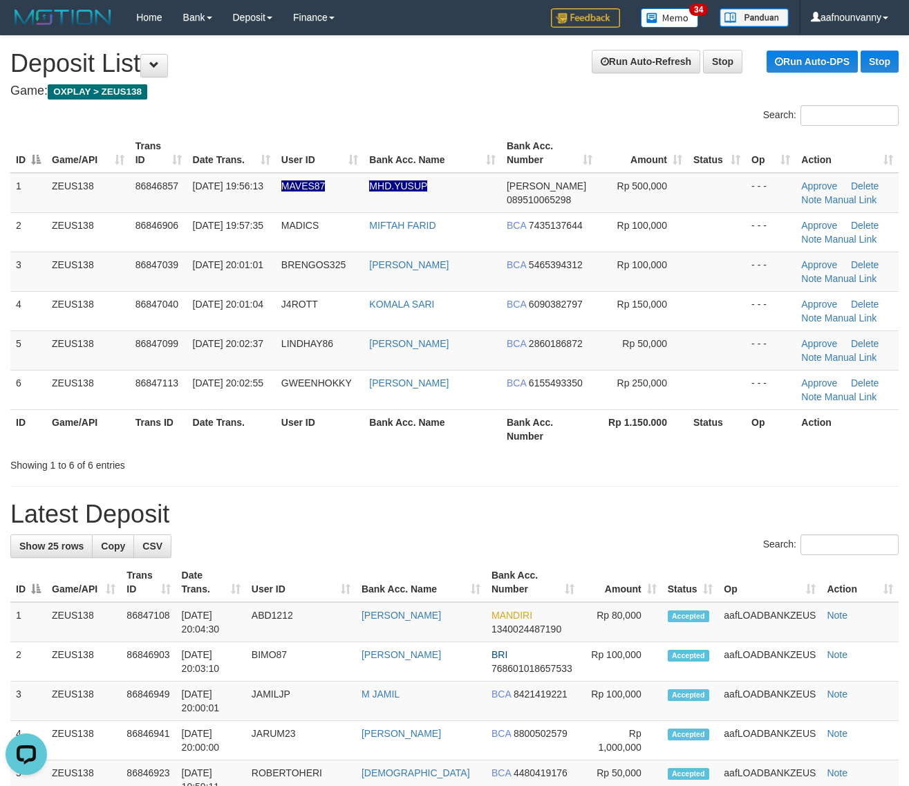
drag, startPoint x: 283, startPoint y: 359, endPoint x: 657, endPoint y: 471, distance: 390.0
click at [374, 381] on tbody "1 ZEUS138 86846857 [DATE] 19:56:13 MAVES87 MHD.[PERSON_NAME] 089510065298 Rp 50…" at bounding box center [454, 291] width 888 height 237
drag, startPoint x: 482, startPoint y: 377, endPoint x: 917, endPoint y: 516, distance: 456.3
click at [551, 402] on td "BCA 6155493350" at bounding box center [549, 389] width 97 height 39
drag, startPoint x: 461, startPoint y: 396, endPoint x: 691, endPoint y: 466, distance: 240.6
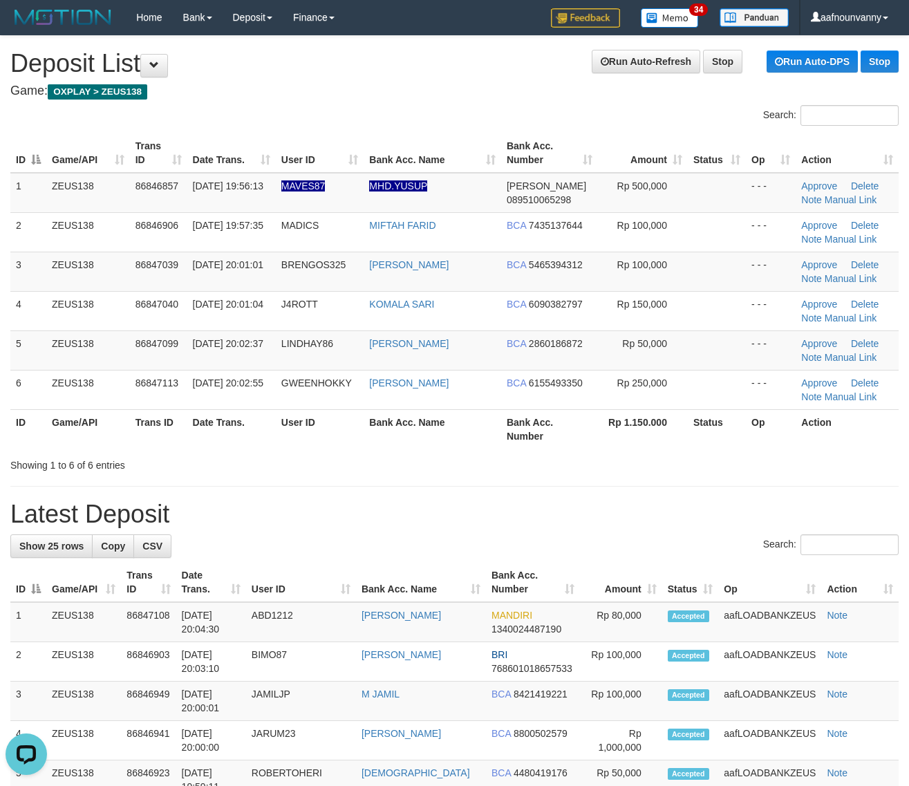
click at [523, 416] on table "ID Game/API Trans ID Date Trans. User ID Bank Acc. Name Bank Acc. Number Amount…" at bounding box center [454, 290] width 888 height 315
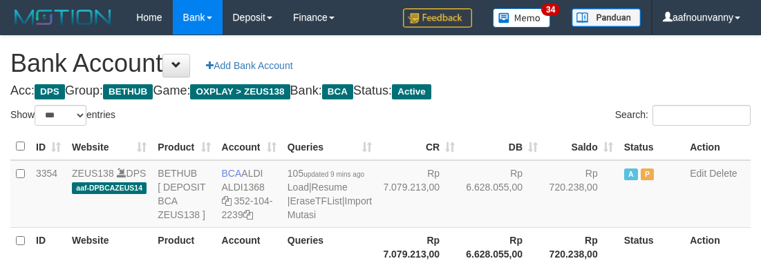
select select "***"
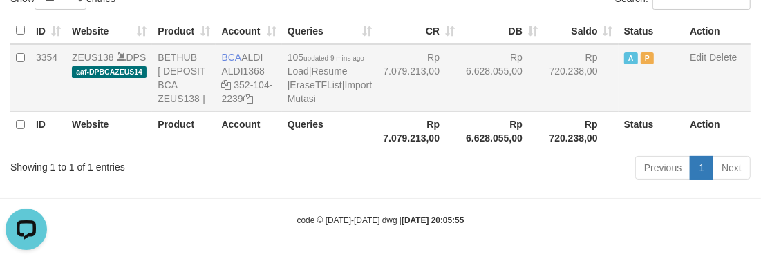
click at [553, 75] on td "Rp 720.238,00" at bounding box center [580, 78] width 75 height 68
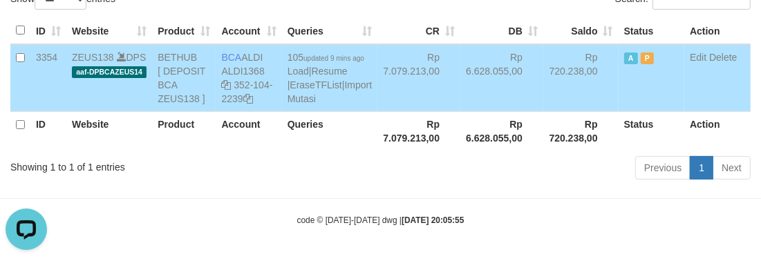
drag, startPoint x: 350, startPoint y: 116, endPoint x: 361, endPoint y: 118, distance: 11.2
click at [377, 118] on th "Rp 7.079.213,00" at bounding box center [418, 130] width 83 height 39
drag, startPoint x: 361, startPoint y: 118, endPoint x: 332, endPoint y: 149, distance: 42.5
click at [377, 120] on th "Rp 7.079.213,00" at bounding box center [418, 130] width 83 height 39
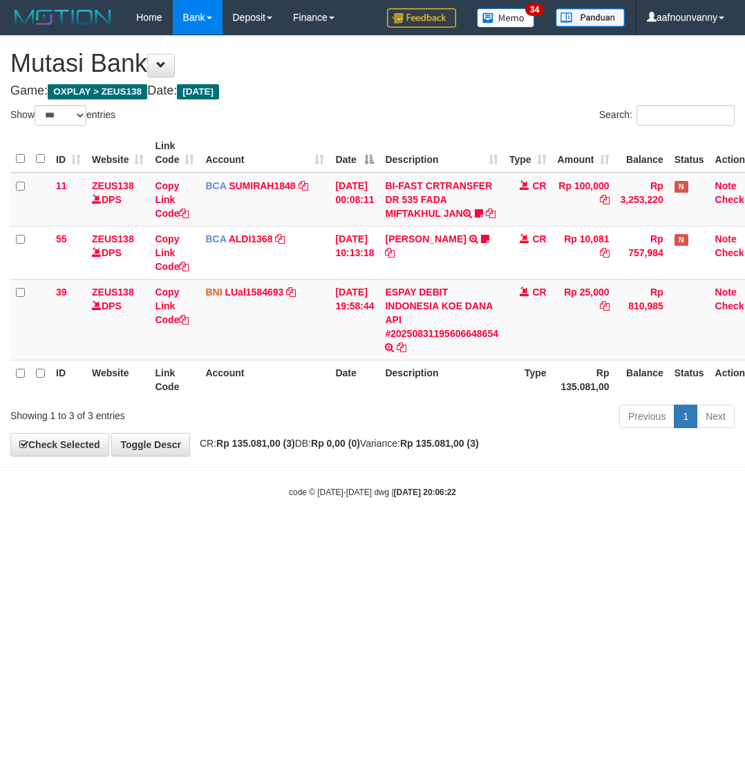
select select "***"
drag, startPoint x: 442, startPoint y: 653, endPoint x: 435, endPoint y: 646, distance: 9.8
click at [441, 533] on html "Toggle navigation Home Bank Account List Load By Website Group [OXPLAY] ZEUS138…" at bounding box center [372, 266] width 745 height 533
click at [408, 533] on html "Toggle navigation Home Bank Account List Load By Website Group [OXPLAY] ZEUS138…" at bounding box center [372, 266] width 745 height 533
select select "***"
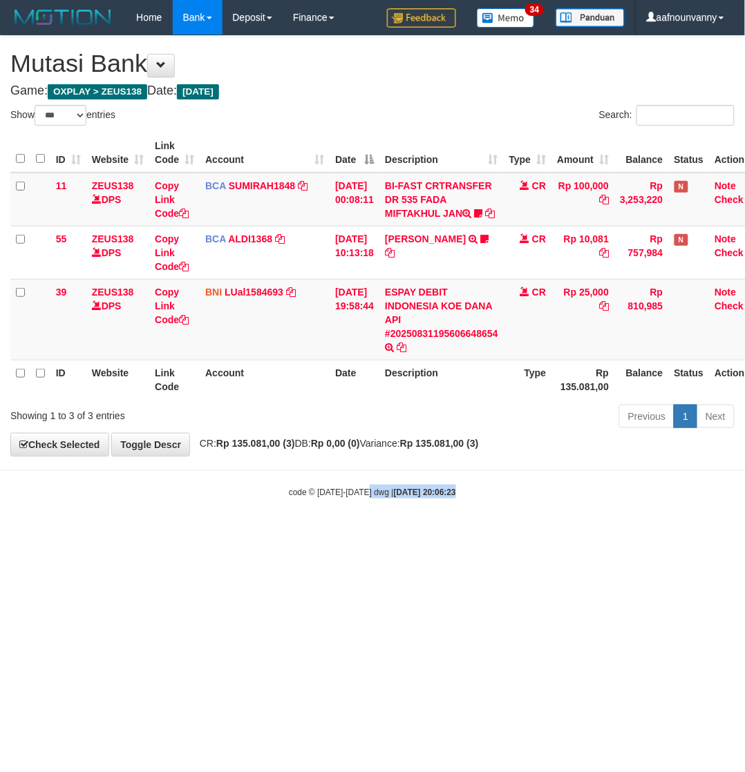
drag, startPoint x: 383, startPoint y: 716, endPoint x: 734, endPoint y: 584, distance: 375.0
click at [529, 533] on html "Toggle navigation Home Bank Account List Load By Website Group [OXPLAY] ZEUS138…" at bounding box center [372, 266] width 745 height 533
select select "***"
drag, startPoint x: 332, startPoint y: 624, endPoint x: 4, endPoint y: 536, distance: 339.1
click at [306, 533] on html "Toggle navigation Home Bank Account List Load By Website Group [OXPLAY] ZEUS138…" at bounding box center [372, 266] width 745 height 533
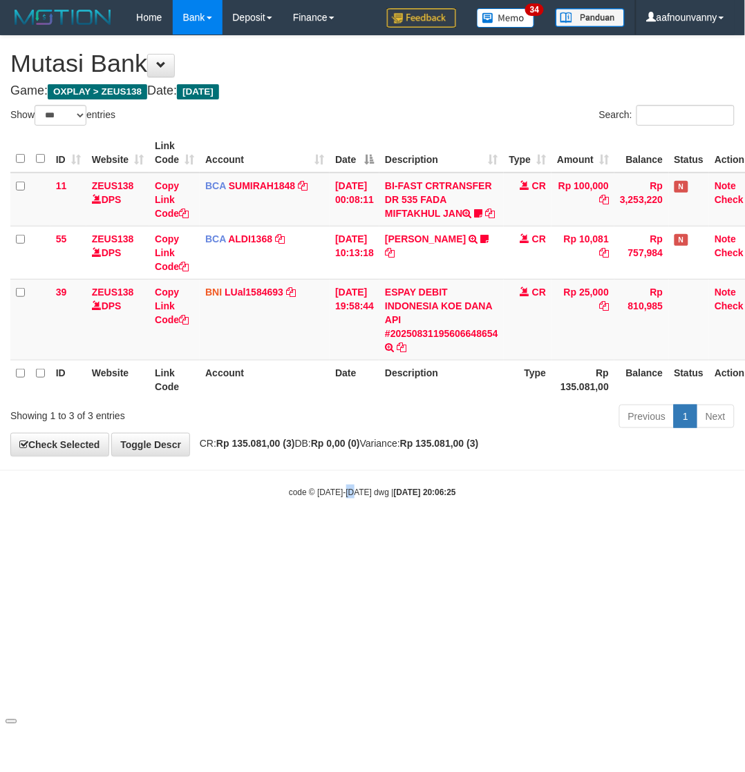
drag, startPoint x: 357, startPoint y: 679, endPoint x: 349, endPoint y: 679, distance: 7.6
click at [349, 533] on html "Toggle navigation Home Bank Account List Load By Website Group [OXPLAY] ZEUS138…" at bounding box center [372, 266] width 745 height 533
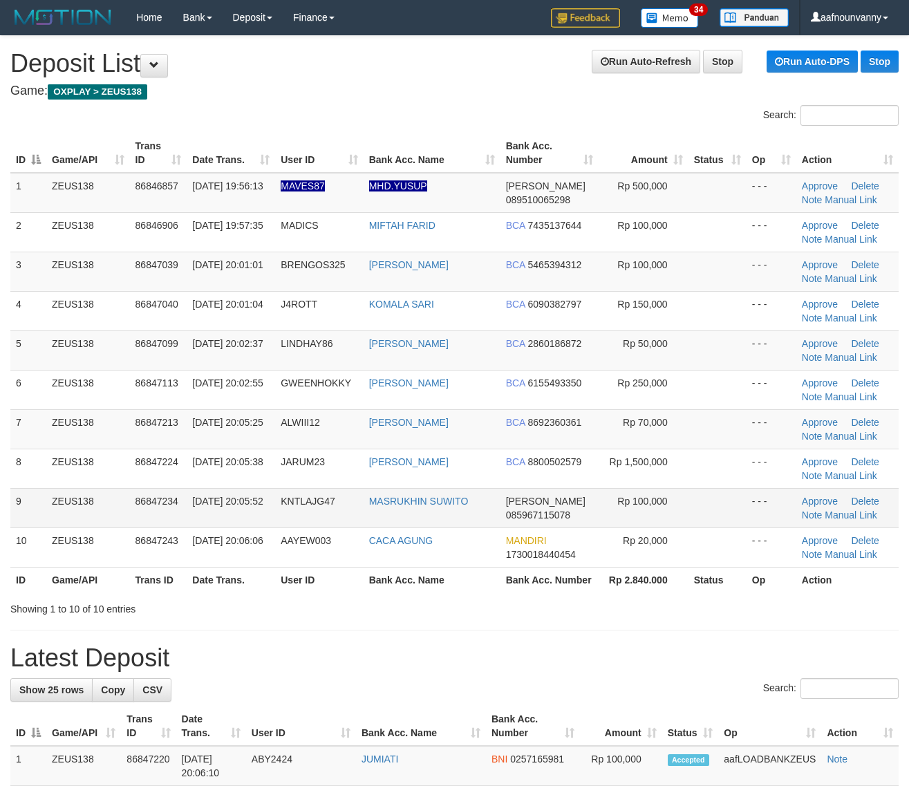
drag, startPoint x: 451, startPoint y: 454, endPoint x: 692, endPoint y: 501, distance: 246.4
click at [513, 460] on tr "8 ZEUS138 86847224 [DATE] 20:05:38 JARUM23 [PERSON_NAME] BCA 8800502579 Rp 1,50…" at bounding box center [454, 467] width 888 height 39
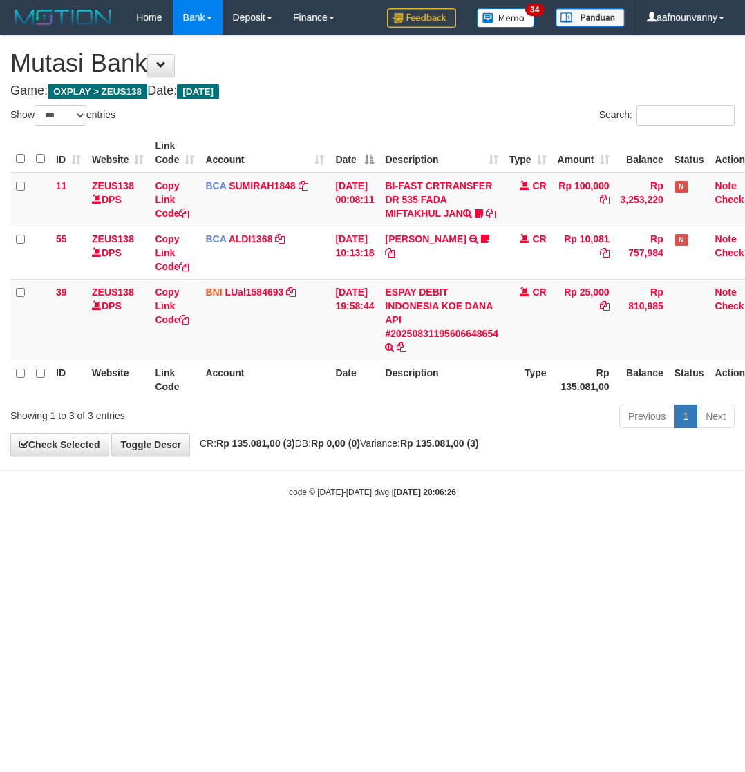
select select "***"
click at [353, 533] on html "Toggle navigation Home Bank Account List Load By Website Group [OXPLAY] ZEUS138…" at bounding box center [372, 266] width 745 height 533
click at [354, 533] on html "Toggle navigation Home Bank Account List Load By Website Group [OXPLAY] ZEUS138…" at bounding box center [372, 266] width 745 height 533
click at [347, 533] on html "Toggle navigation Home Bank Account List Load By Website Group [OXPLAY] ZEUS138…" at bounding box center [372, 266] width 745 height 533
click at [343, 533] on html "Toggle navigation Home Bank Account List Load By Website Group [OXPLAY] ZEUS138…" at bounding box center [372, 266] width 745 height 533
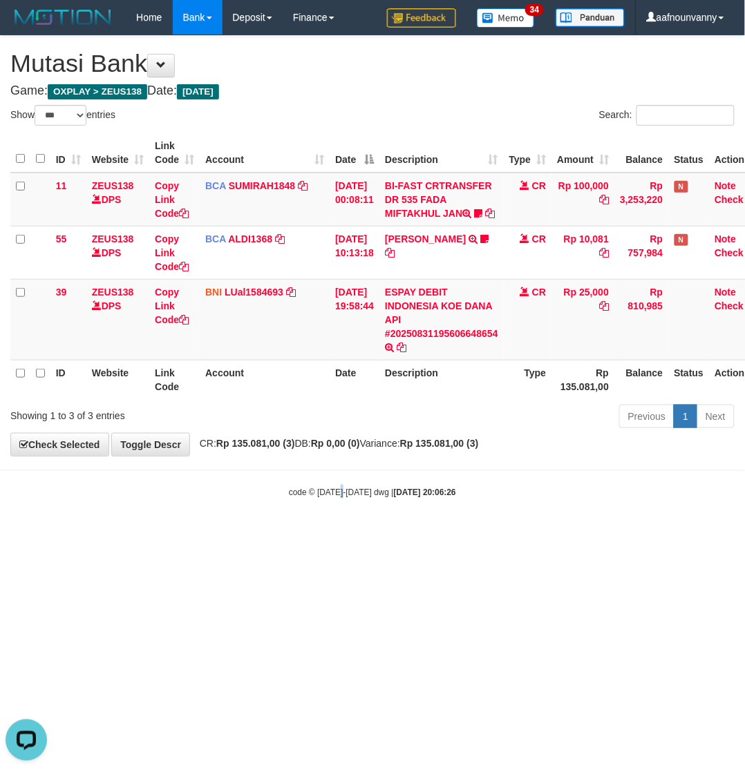
click at [340, 533] on html "Toggle navigation Home Bank Account List Load By Website Group [OXPLAY] ZEUS138…" at bounding box center [372, 266] width 745 height 533
drag, startPoint x: 332, startPoint y: 624, endPoint x: 247, endPoint y: 578, distance: 96.2
click at [306, 533] on html "Toggle navigation Home Bank Account List Load By Website Group [OXPLAY] ZEUS138…" at bounding box center [372, 266] width 745 height 533
drag, startPoint x: 425, startPoint y: 384, endPoint x: 415, endPoint y: 330, distance: 54.8
click at [425, 383] on th "Description" at bounding box center [441, 379] width 124 height 39
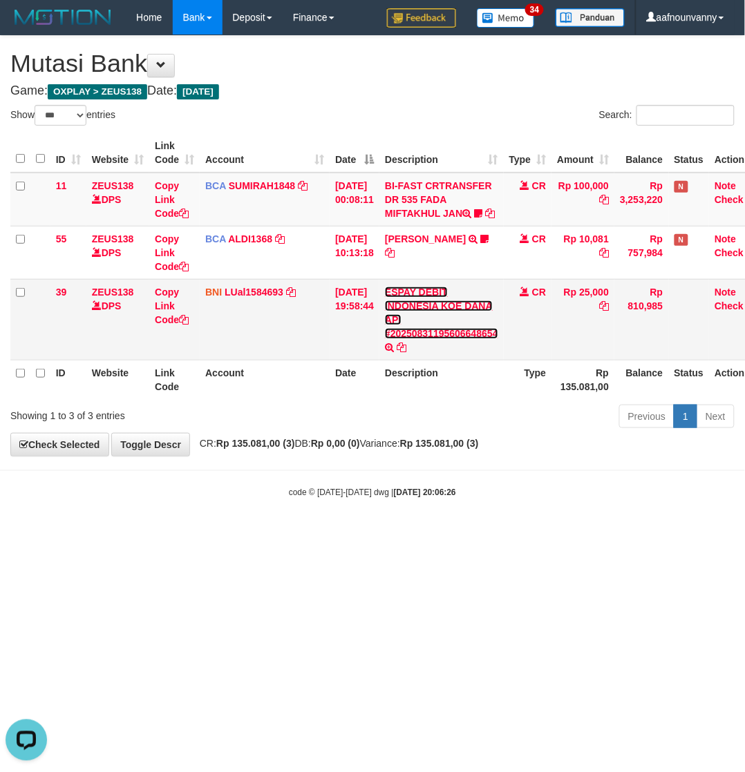
click at [412, 323] on link "ESPAY DEBIT INDONESIA KOE DANA API #20250831195606648654" at bounding box center [441, 313] width 113 height 53
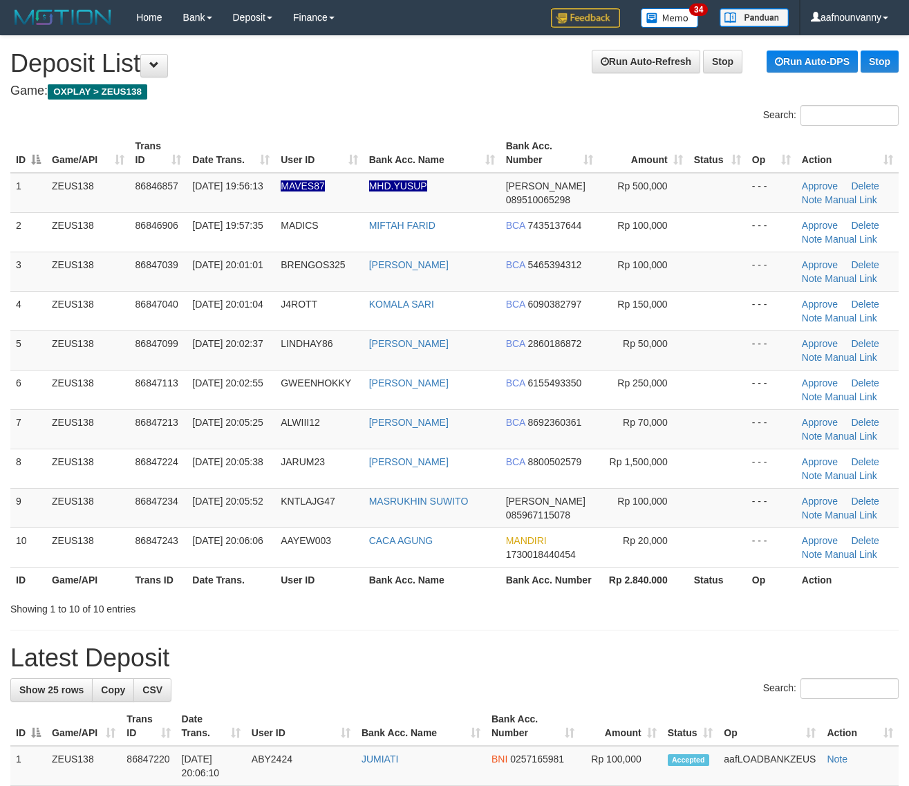
drag, startPoint x: 478, startPoint y: 419, endPoint x: 912, endPoint y: 437, distance: 434.3
click at [520, 419] on tr "7 ZEUS138 86847213 [DATE] 20:05:25 ALWIII12 [PERSON_NAME] BCA 8692360361 Rp 70,…" at bounding box center [454, 428] width 888 height 39
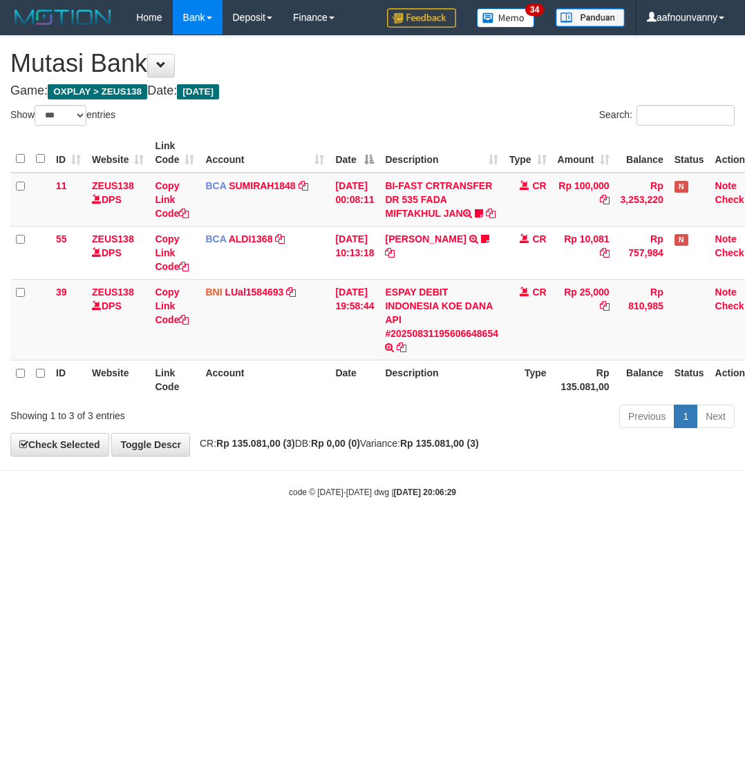
select select "***"
click at [435, 260] on td "FERLANDA EFRILIDIT TRSF E-BANKING CR 3108/FTSCY/WS95031 10081.00FERLANDA EFRILI…" at bounding box center [441, 252] width 124 height 53
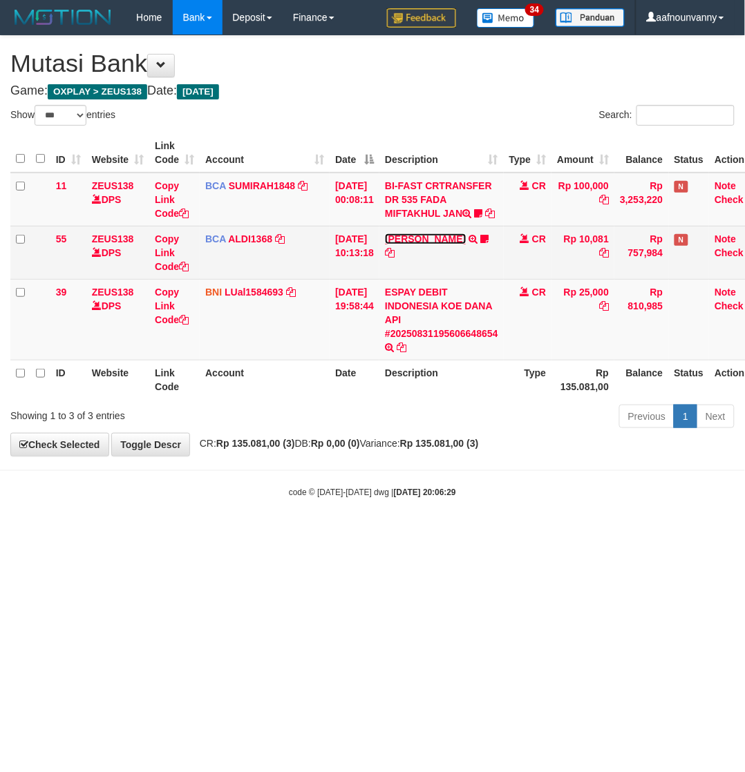
click at [433, 245] on link "FERLANDA EFRILIDIT" at bounding box center [425, 239] width 81 height 11
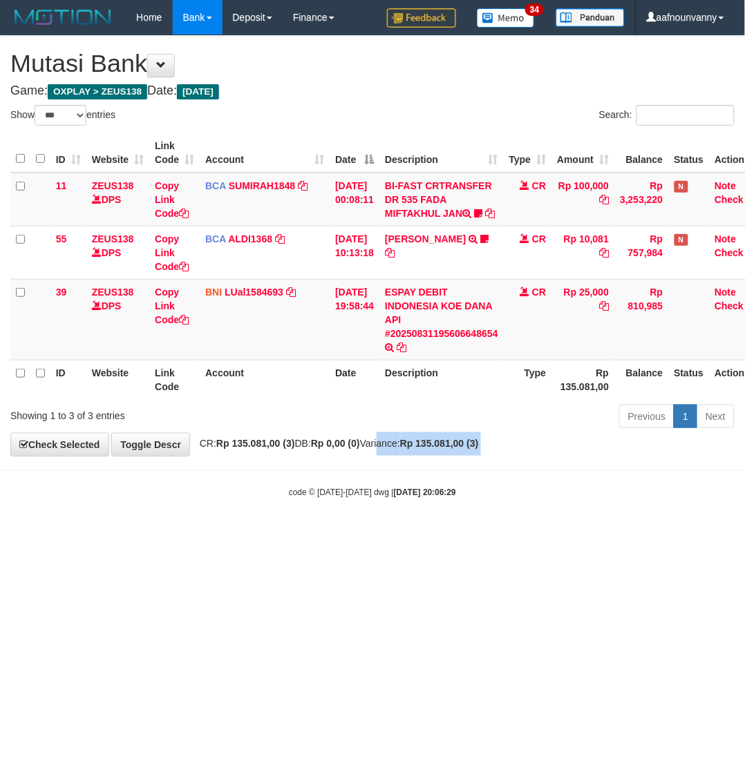
drag, startPoint x: 390, startPoint y: 467, endPoint x: 325, endPoint y: 468, distance: 65.7
click at [378, 475] on body "Toggle navigation Home Bank Account List Load By Website Group [OXPLAY] ZEUS138…" at bounding box center [372, 266] width 745 height 533
drag, startPoint x: 312, startPoint y: 658, endPoint x: 6, endPoint y: 512, distance: 339.3
click at [260, 533] on html "Toggle navigation Home Bank Account List Load By Website Group [OXPLAY] ZEUS138…" at bounding box center [372, 266] width 745 height 533
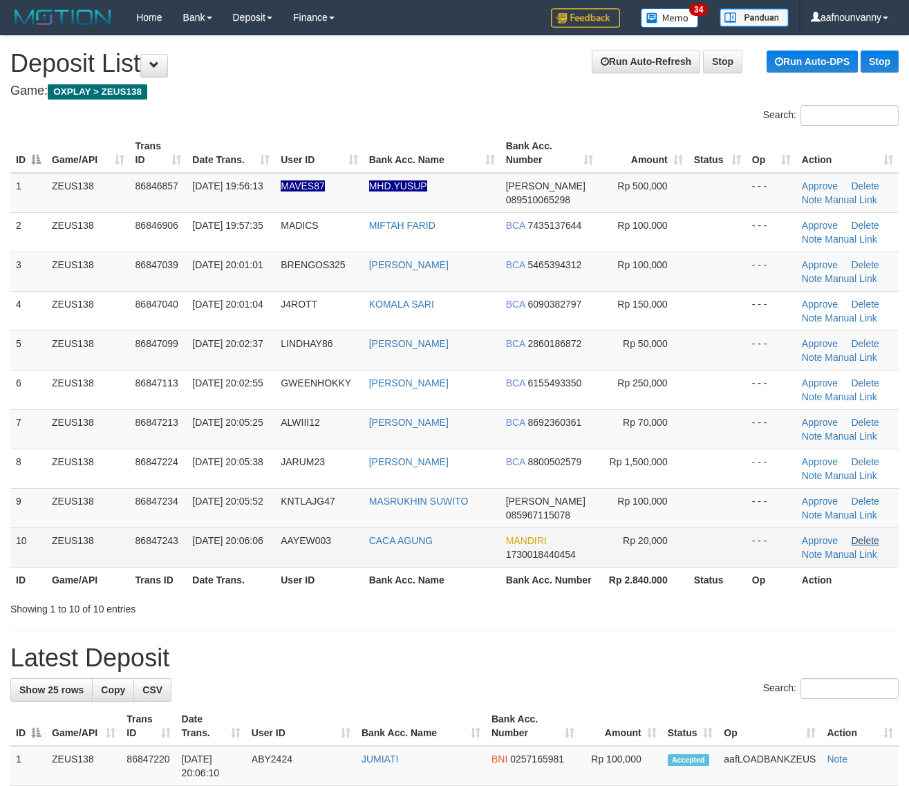
drag, startPoint x: 439, startPoint y: 439, endPoint x: 872, endPoint y: 540, distance: 444.8
click at [525, 463] on tbody "1 ZEUS138 86846857 [DATE] 19:56:13 MAVES87 MHD.[PERSON_NAME] 089510065298 Rp 50…" at bounding box center [454, 370] width 888 height 395
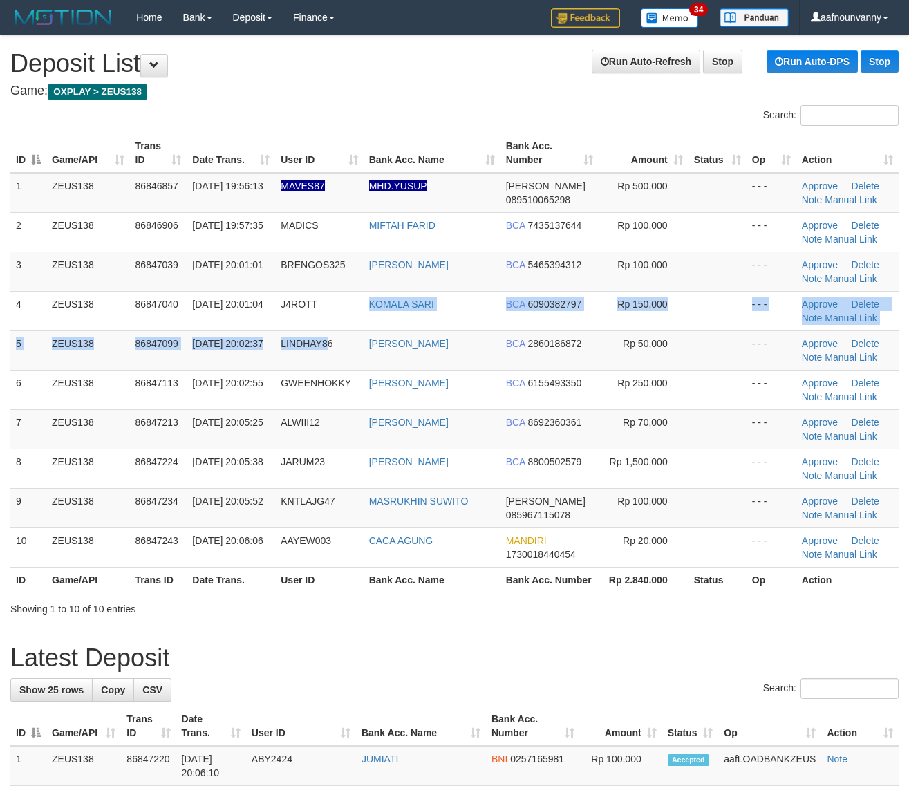
drag, startPoint x: 330, startPoint y: 333, endPoint x: 914, endPoint y: 318, distance: 584.7
click at [474, 321] on tbody "1 ZEUS138 86846857 [DATE] 19:56:13 MAVES87 MHD.[PERSON_NAME] 089510065298 Rp 50…" at bounding box center [454, 370] width 888 height 395
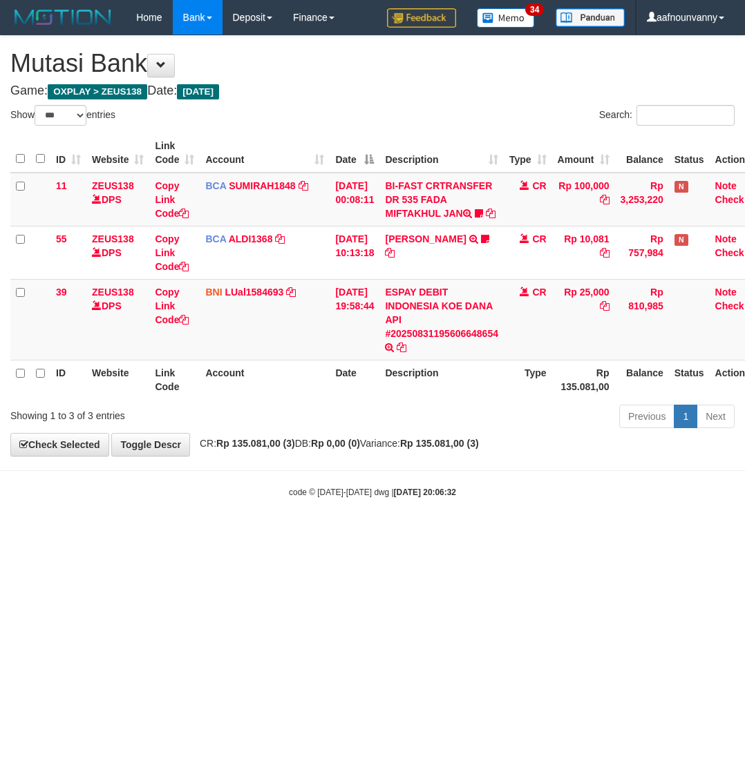
select select "***"
click at [424, 314] on td "ESPAY DEBIT INDONESIA KOE DANA API #20250831195606648654 TRANSFER DARI ESPAY DE…" at bounding box center [441, 319] width 124 height 81
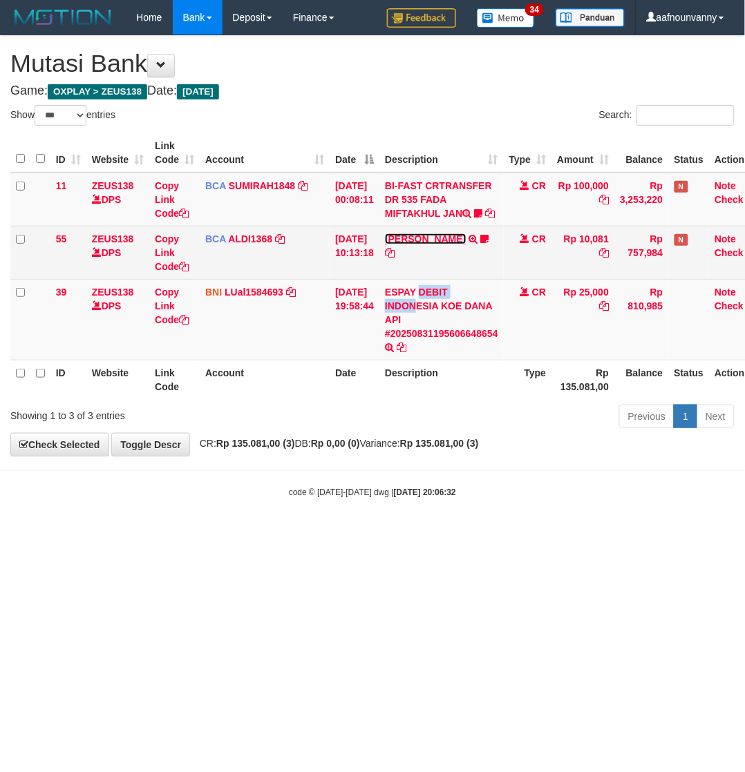
click at [427, 245] on link "FERLANDA EFRILIDIT" at bounding box center [425, 239] width 81 height 11
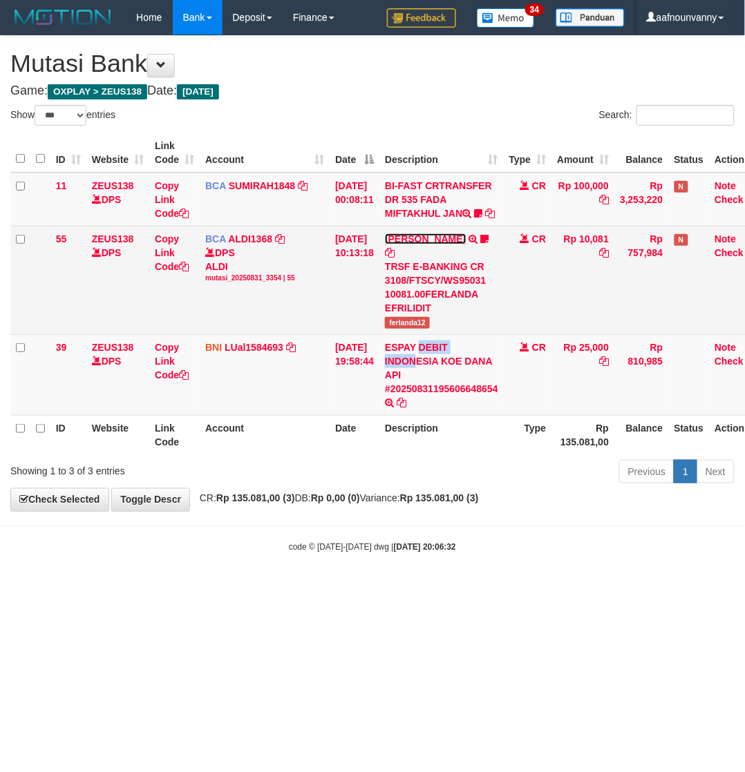
drag, startPoint x: 427, startPoint y: 256, endPoint x: 427, endPoint y: 244, distance: 12.4
click at [427, 245] on link "FERLANDA EFRILIDIT" at bounding box center [425, 239] width 81 height 11
click at [427, 242] on td "FERLANDA EFRILIDIT TRSF E-BANKING CR 3108/FTSCY/WS95031 10081.00FERLANDA EFRILI…" at bounding box center [441, 280] width 124 height 108
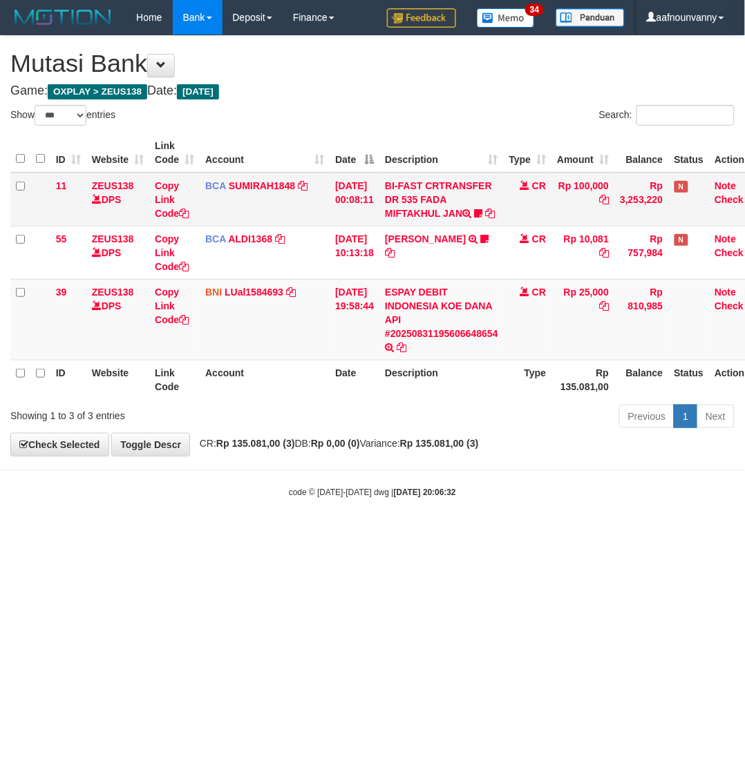
click at [428, 207] on td "BI-FAST CRTRANSFER DR 535 FADA MIFTAKHUL JAN Adlian11" at bounding box center [441, 200] width 124 height 54
drag, startPoint x: 428, startPoint y: 207, endPoint x: 426, endPoint y: 234, distance: 26.3
click at [428, 207] on td "BI-FAST CRTRANSFER DR 535 FADA MIFTAKHUL JAN Adlian11" at bounding box center [441, 200] width 124 height 54
drag, startPoint x: 257, startPoint y: 686, endPoint x: 77, endPoint y: 595, distance: 201.5
click at [240, 533] on html "Toggle navigation Home Bank Account List Load By Website Group [OXPLAY] ZEUS138…" at bounding box center [372, 266] width 745 height 533
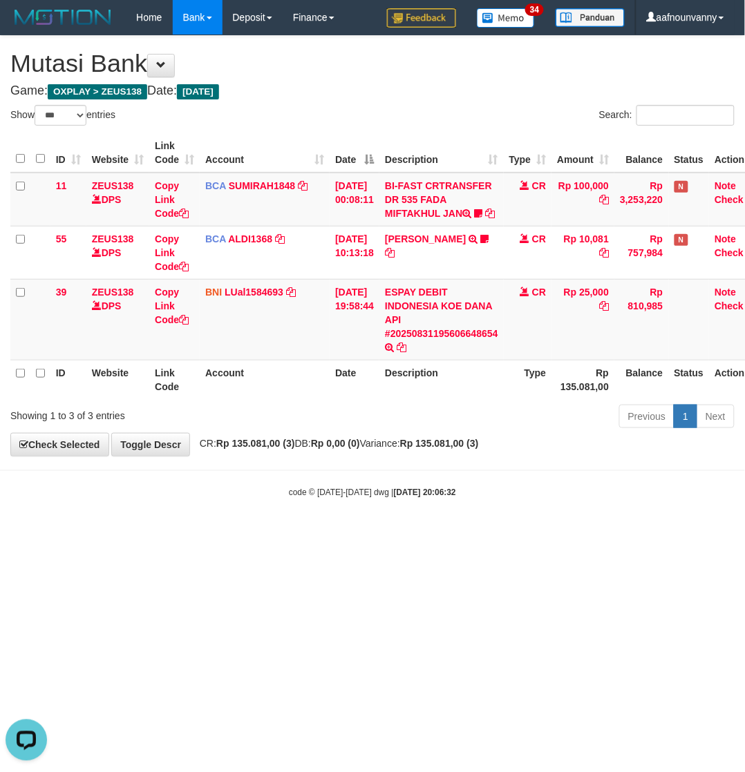
drag, startPoint x: 368, startPoint y: 647, endPoint x: 639, endPoint y: 460, distance: 328.9
click at [416, 533] on html "Toggle navigation Home Bank Account List Load By Website Group [OXPLAY] ZEUS138…" at bounding box center [372, 266] width 745 height 533
select select "***"
drag, startPoint x: 316, startPoint y: 596, endPoint x: 124, endPoint y: 549, distance: 197.1
click at [313, 533] on html "Toggle navigation Home Bank Account List Load By Website Group [OXPLAY] ZEUS138…" at bounding box center [372, 266] width 745 height 533
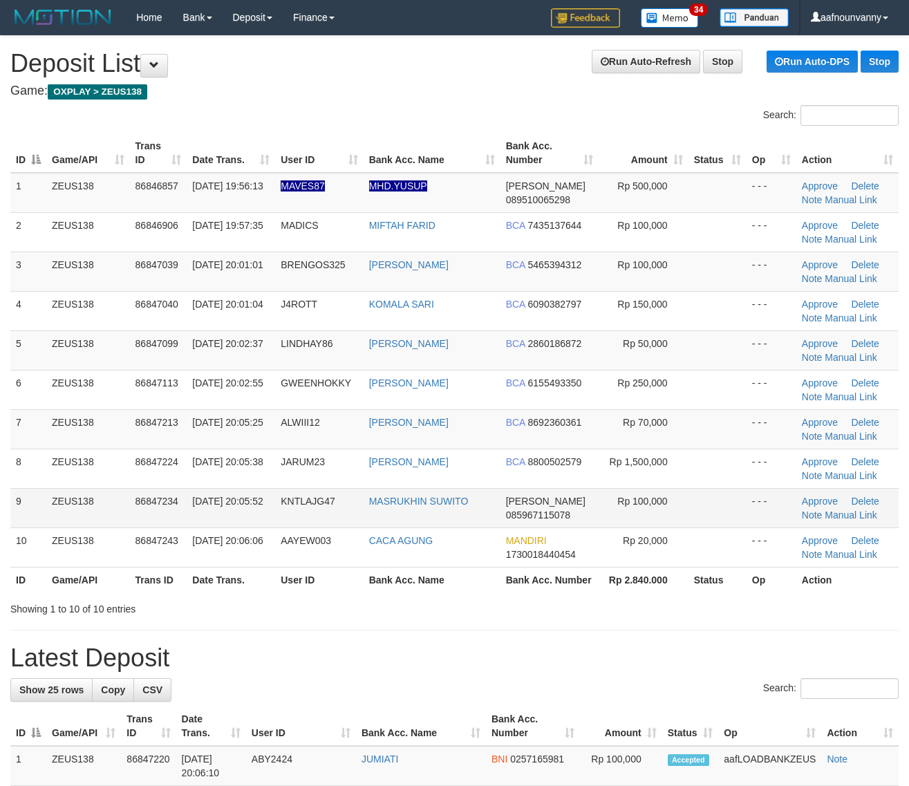
drag, startPoint x: 252, startPoint y: 410, endPoint x: 792, endPoint y: 506, distance: 548.1
click at [276, 408] on tbody "1 ZEUS138 86846857 31/08/2025 19:56:13 MAVES87 MHD.YUSUP DANA 089510065298 Rp 5…" at bounding box center [454, 370] width 888 height 395
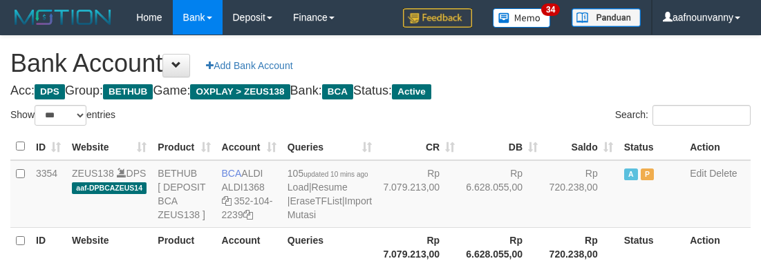
select select "***"
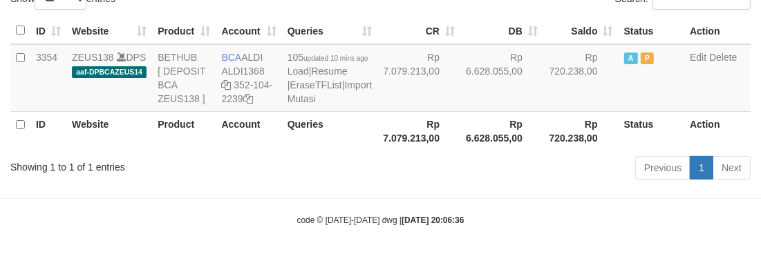
click at [446, 163] on div "Previous 1 Next" at bounding box center [539, 170] width 423 height 30
drag, startPoint x: 446, startPoint y: 163, endPoint x: 330, endPoint y: 211, distance: 126.1
click at [422, 178] on div "Previous 1 Next" at bounding box center [539, 170] width 423 height 30
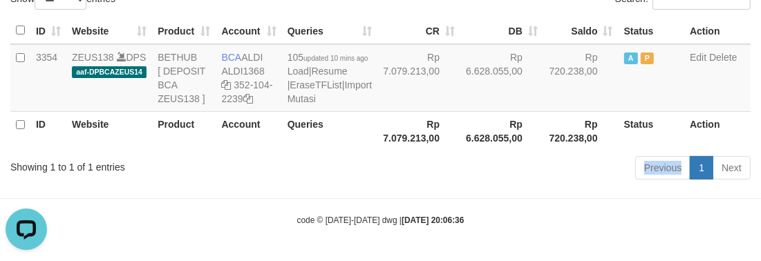
scroll to position [0, 0]
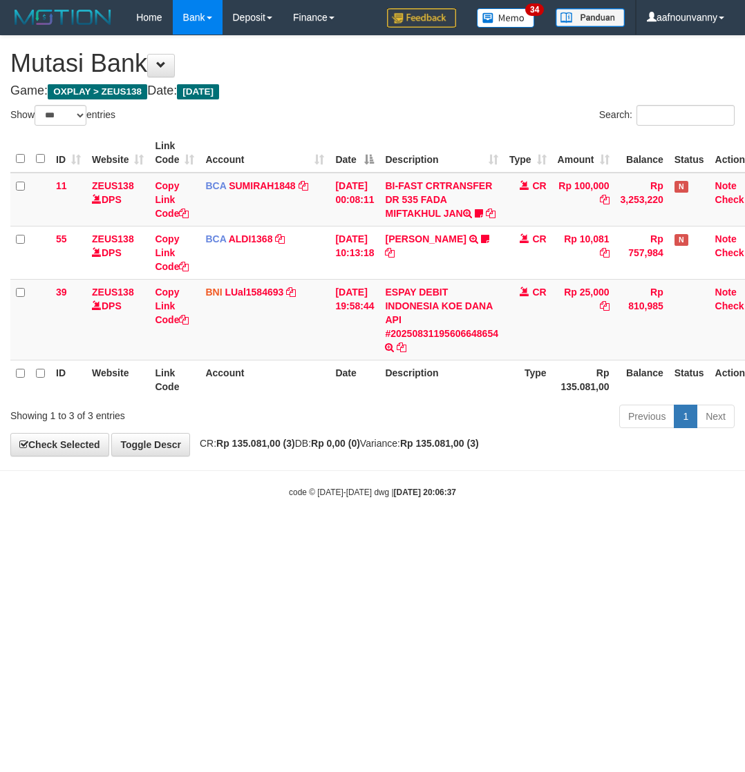
select select "***"
drag, startPoint x: 330, startPoint y: 569, endPoint x: 204, endPoint y: 532, distance: 131.6
click at [296, 533] on html "Toggle navigation Home Bank Account List Load By Website Group [OXPLAY] ZEUS138…" at bounding box center [372, 266] width 745 height 533
click at [394, 352] on icon at bounding box center [389, 348] width 9 height 10
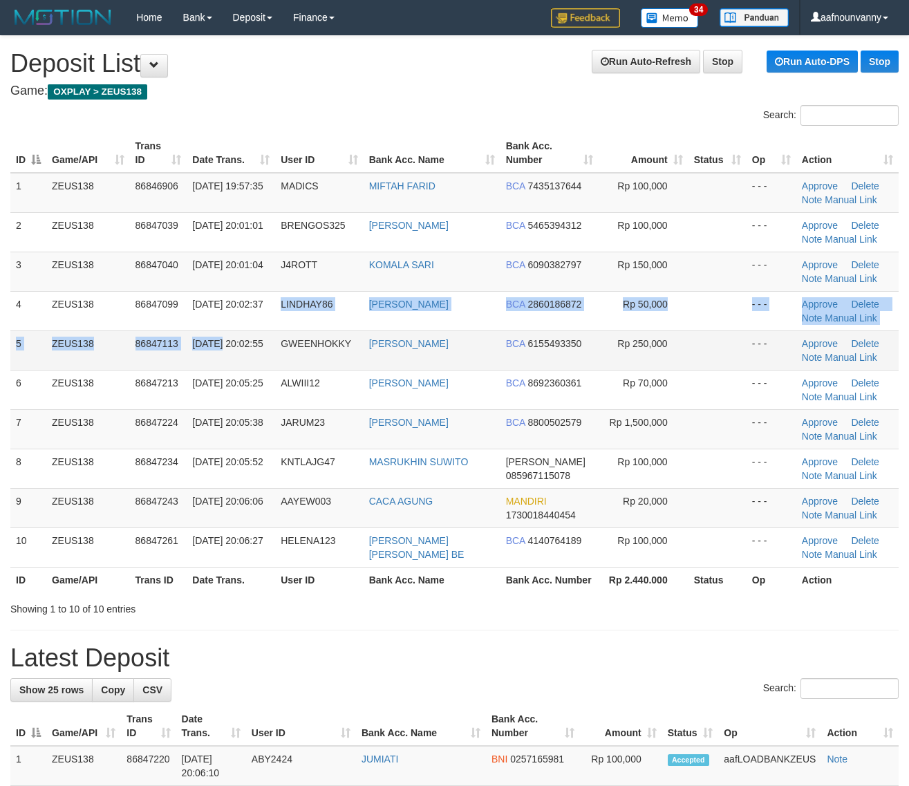
drag, startPoint x: 221, startPoint y: 330, endPoint x: 494, endPoint y: 346, distance: 273.4
click at [323, 330] on tr "5 ZEUS138 86847113 31/08/2025 20:02:55 GWEENHOKKY SUGENG SETIAWAN BCA 615549335…" at bounding box center [454, 349] width 888 height 39
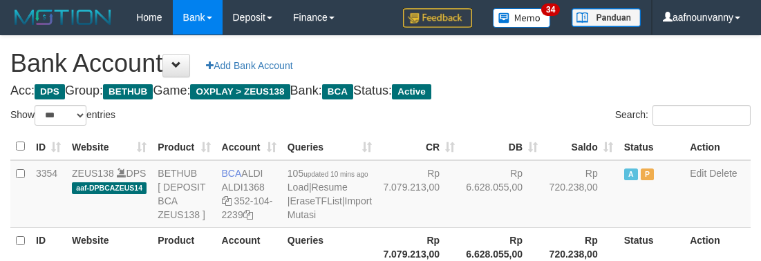
select select "***"
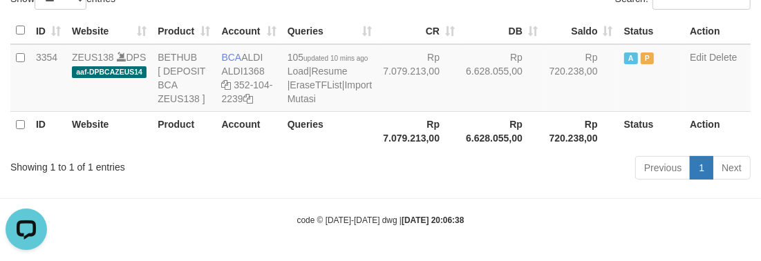
drag, startPoint x: 374, startPoint y: 202, endPoint x: 384, endPoint y: 199, distance: 10.7
click at [384, 199] on body "Toggle navigation Home Bank Account List Load By Website Group [OXPLAY] ZEUS138…" at bounding box center [380, 72] width 761 height 377
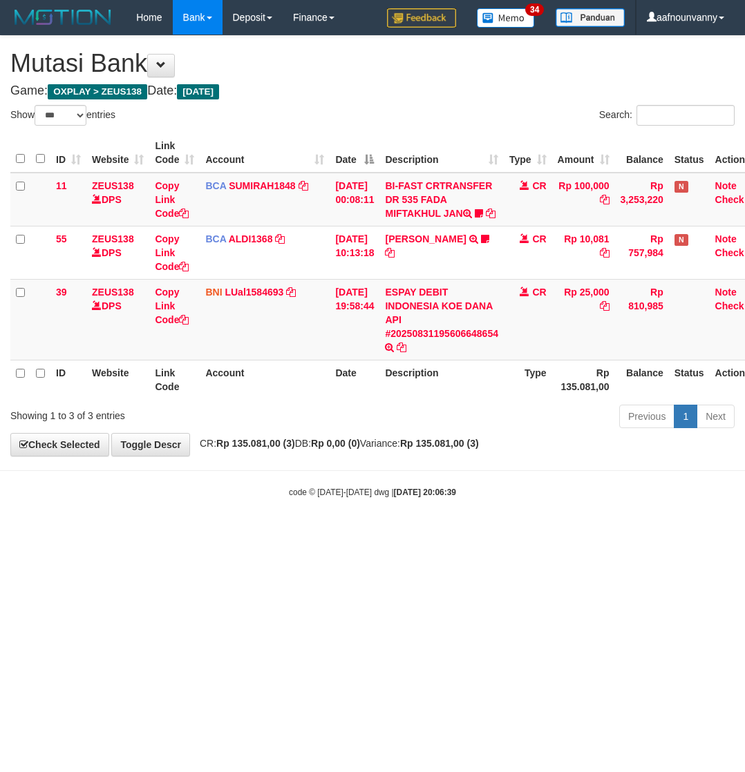
select select "***"
drag, startPoint x: 357, startPoint y: 662, endPoint x: 260, endPoint y: 623, distance: 105.1
click at [332, 533] on html "Toggle navigation Home Bank Account List Load By Website Group [OXPLAY] ZEUS138…" at bounding box center [372, 266] width 745 height 533
click at [392, 533] on html "Toggle navigation Home Bank Account List Load By Website Group [OXPLAY] ZEUS138…" at bounding box center [372, 266] width 745 height 533
drag, startPoint x: 392, startPoint y: 709, endPoint x: 350, endPoint y: 688, distance: 47.0
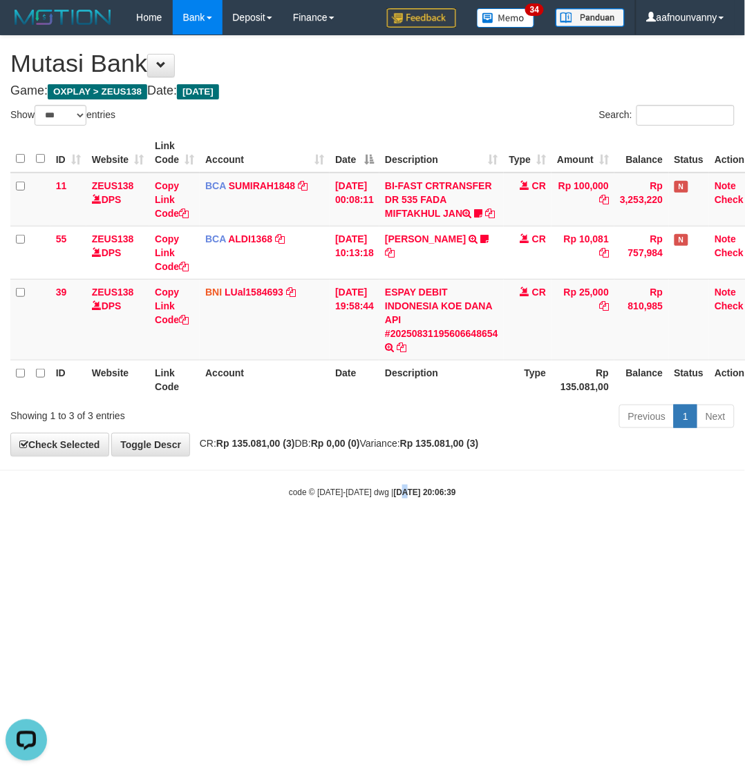
click at [394, 533] on html "Toggle navigation Home Bank Account List Load By Website Group [OXPLAY] ZEUS138…" at bounding box center [372, 266] width 745 height 533
drag, startPoint x: 318, startPoint y: 678, endPoint x: 723, endPoint y: 489, distance: 447.6
click at [363, 533] on html "Toggle navigation Home Bank Account List Load By Website Group [OXPLAY] ZEUS138…" at bounding box center [372, 266] width 745 height 533
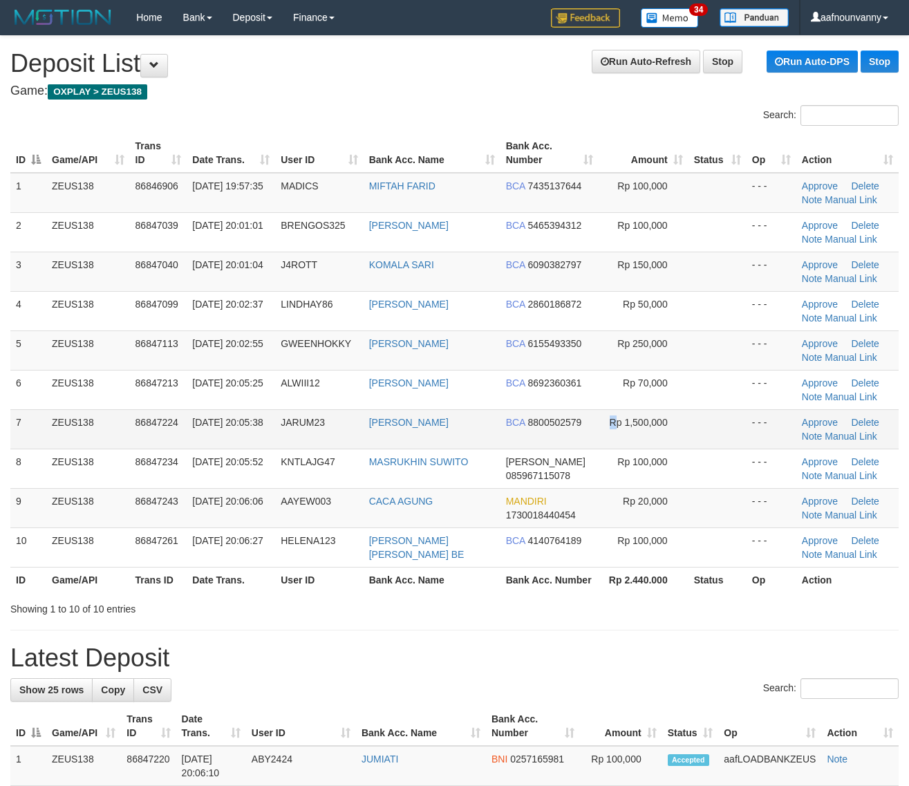
drag, startPoint x: 607, startPoint y: 430, endPoint x: 638, endPoint y: 441, distance: 32.8
click at [616, 432] on td "Rp 1,500,000" at bounding box center [643, 428] width 90 height 39
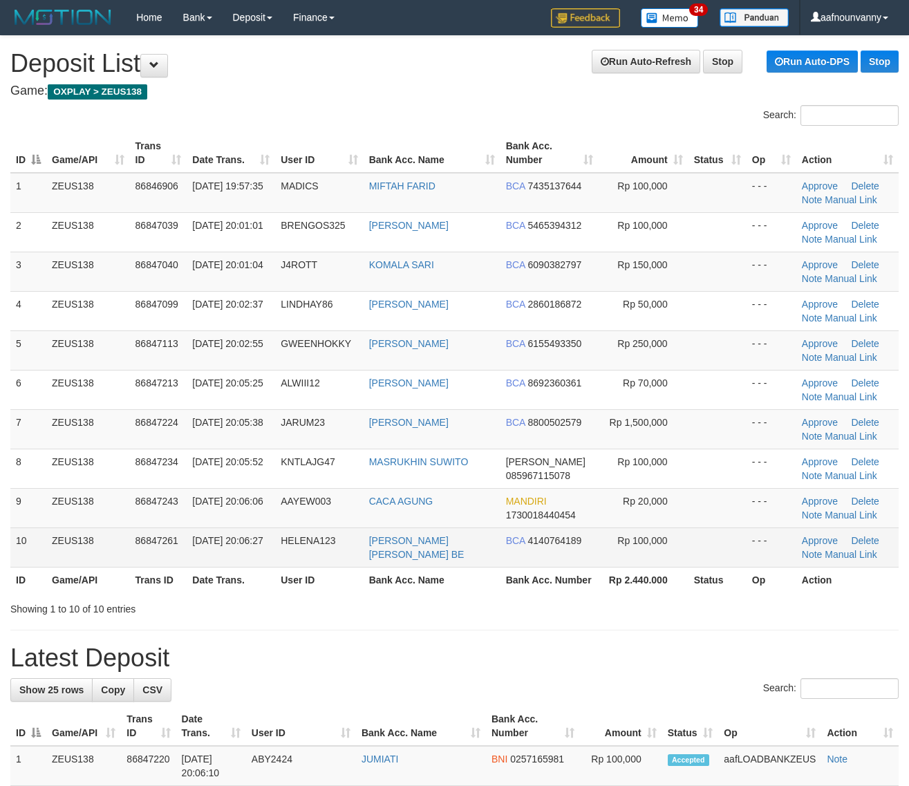
drag, startPoint x: 675, startPoint y: 533, endPoint x: 712, endPoint y: 546, distance: 39.3
click at [710, 546] on tr "10 ZEUS138 86847261 31/08/2025 20:06:27 HELENA123 HELENA THERESIA BE BCA 414076…" at bounding box center [454, 546] width 888 height 39
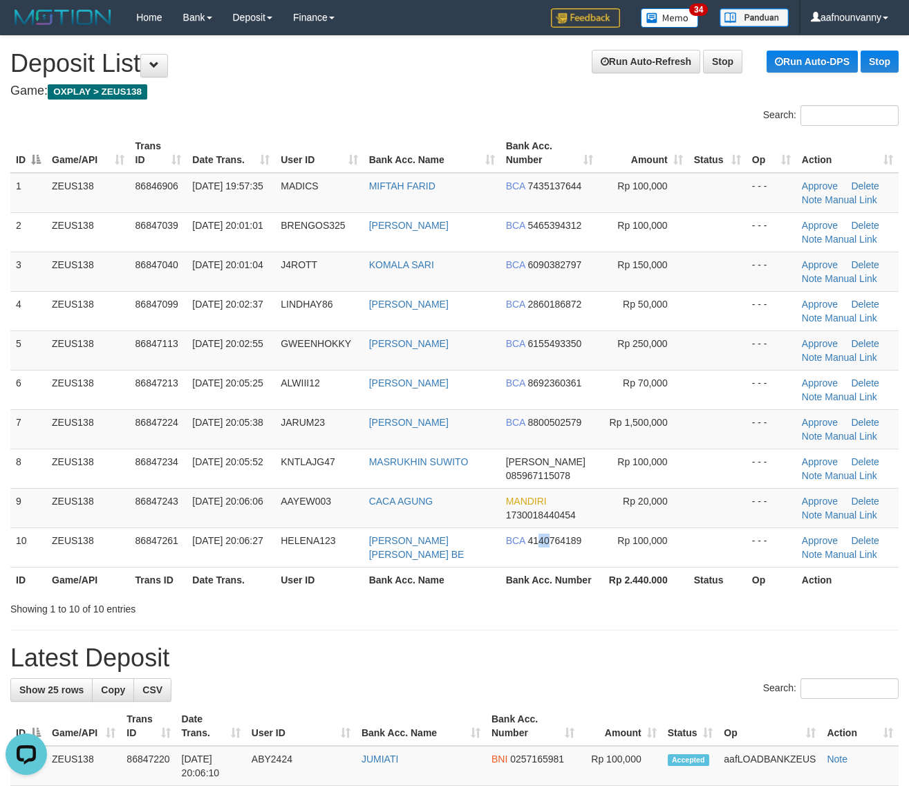
drag, startPoint x: 548, startPoint y: 537, endPoint x: 918, endPoint y: 616, distance: 378.0
click at [567, 543] on span "4140764189" at bounding box center [555, 540] width 54 height 11
copy span "40"
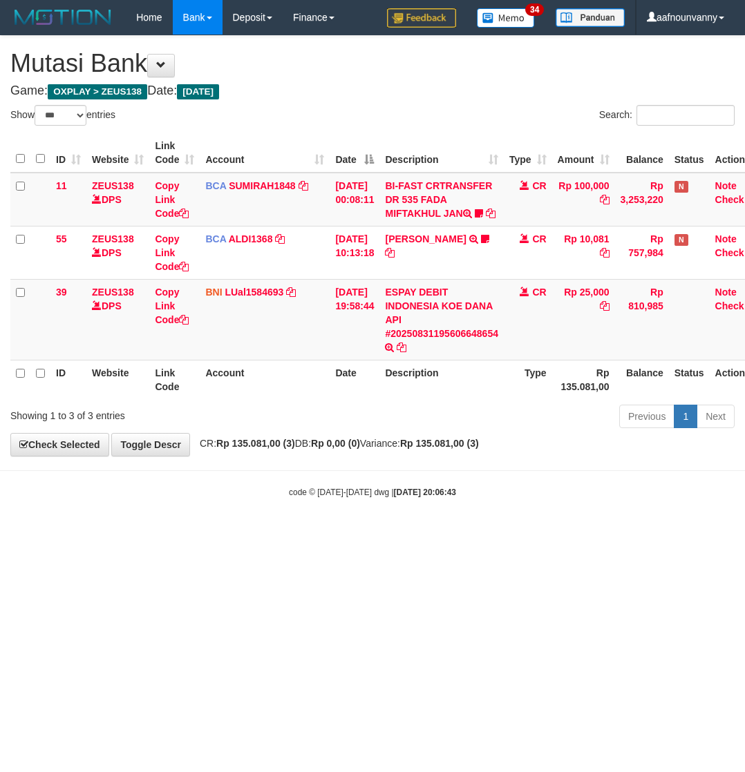
select select "***"
drag, startPoint x: 246, startPoint y: 652, endPoint x: 6, endPoint y: 580, distance: 250.8
click at [170, 533] on html "Toggle navigation Home Bank Account List Load By Website Group [OXPLAY] ZEUS138…" at bounding box center [372, 266] width 745 height 533
drag, startPoint x: 313, startPoint y: 707, endPoint x: 343, endPoint y: 706, distance: 29.7
click at [341, 533] on html "Toggle navigation Home Bank Account List Load By Website Group [OXPLAY] ZEUS138…" at bounding box center [372, 266] width 745 height 533
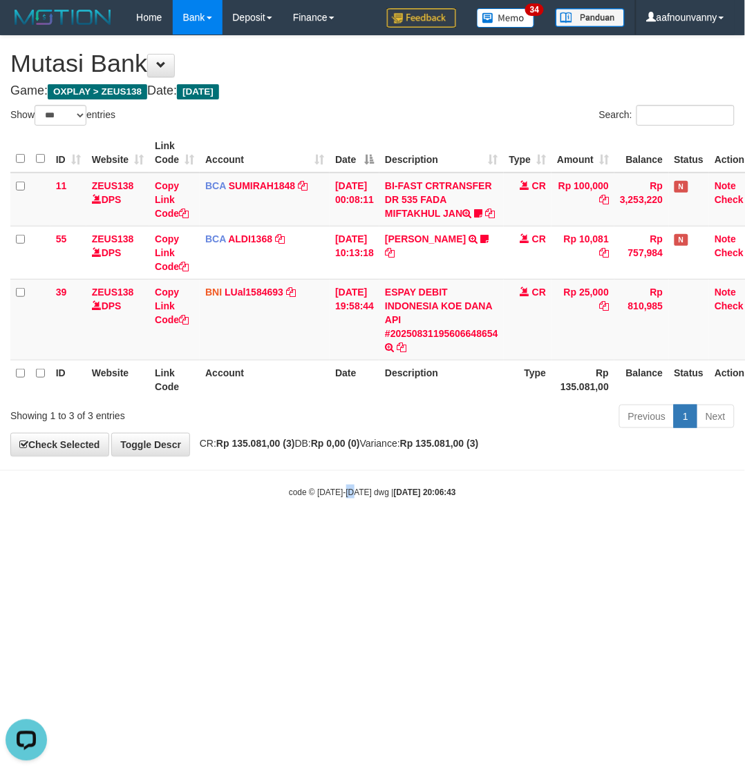
drag, startPoint x: 346, startPoint y: 706, endPoint x: 358, endPoint y: 698, distance: 14.4
click at [358, 533] on html "Toggle navigation Home Bank Account List Load By Website Group [OXPLAY] ZEUS138…" at bounding box center [372, 266] width 745 height 533
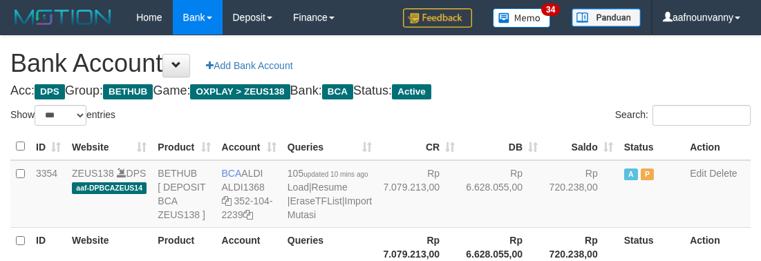
select select "***"
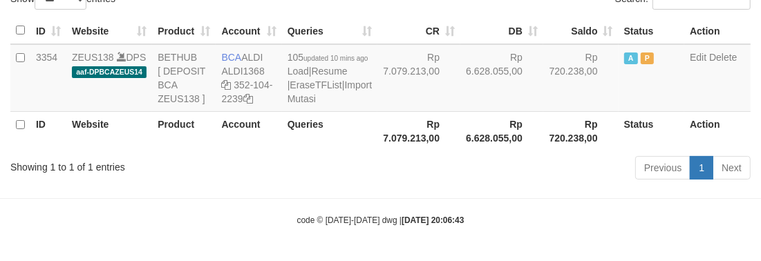
click at [377, 184] on div "Previous 1 Next" at bounding box center [539, 170] width 423 height 30
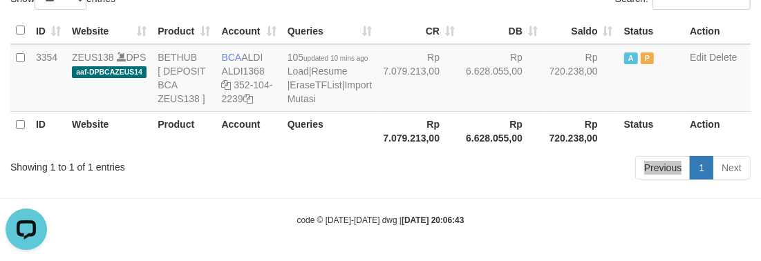
scroll to position [0, 0]
click at [249, 44] on td "BCA ALDI ALDI1368 352-104-2239" at bounding box center [249, 78] width 66 height 68
copy td "ALDI"
drag, startPoint x: 419, startPoint y: 35, endPoint x: 402, endPoint y: 108, distance: 75.1
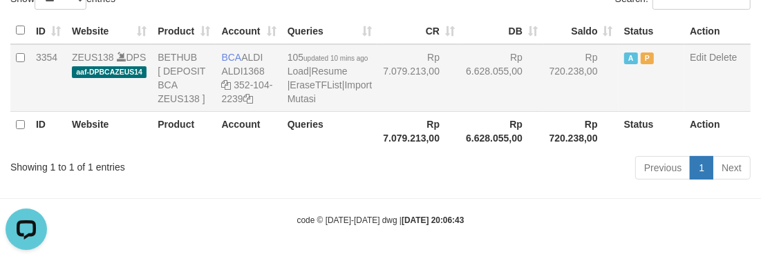
click at [402, 108] on td "Rp 7.079.213,00" at bounding box center [418, 78] width 83 height 68
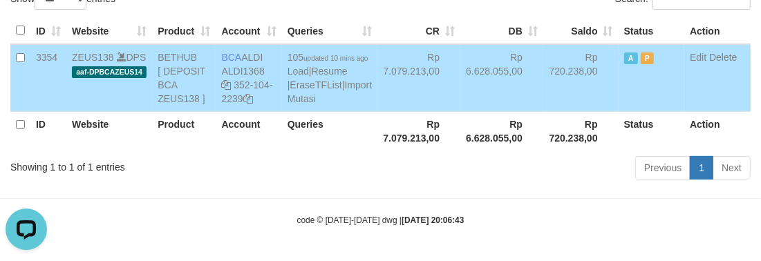
click at [399, 155] on div "ID Website Product Account Queries CR [PERSON_NAME] Status Action 3354 ZEUS138 …" at bounding box center [380, 84] width 761 height 142
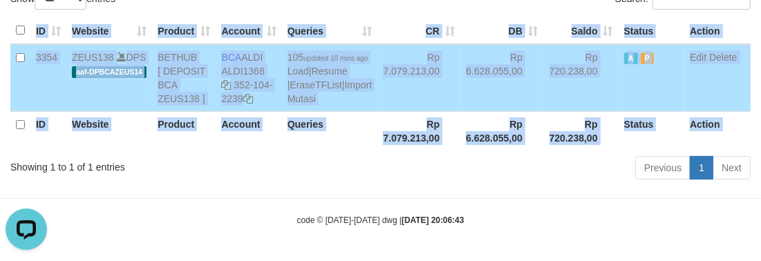
click at [398, 155] on div "ID Website Product Account Queries CR [PERSON_NAME] Status Action 3354 ZEUS138 …" at bounding box center [380, 84] width 761 height 142
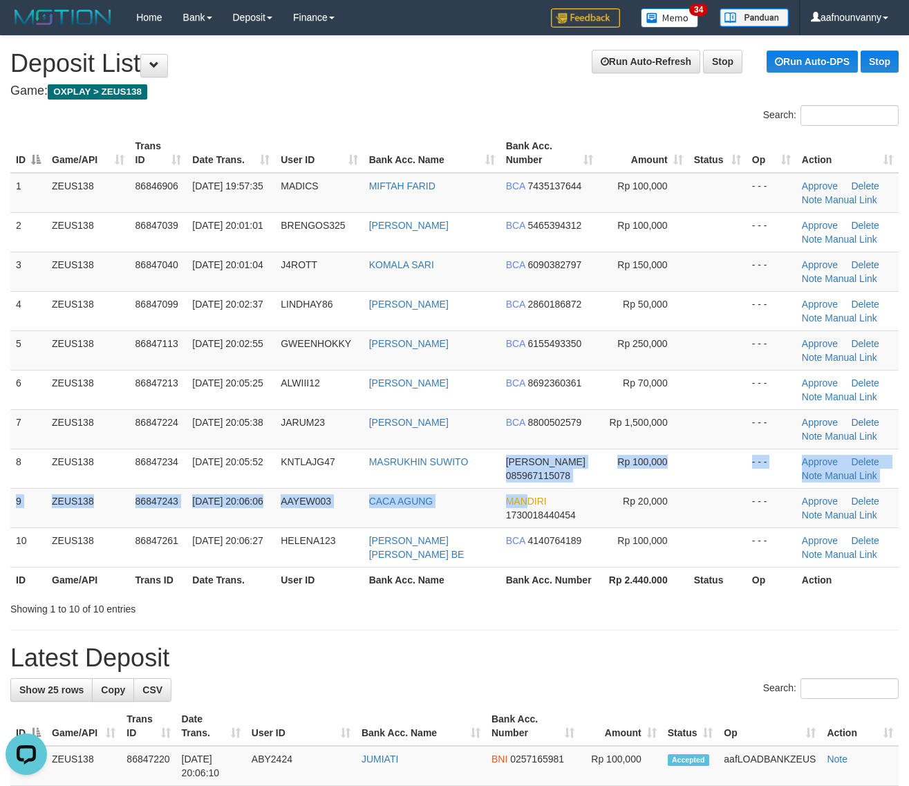
drag, startPoint x: 524, startPoint y: 495, endPoint x: 917, endPoint y: 634, distance: 417.0
click at [589, 529] on tbody "1 ZEUS138 86846906 31/08/2025 19:57:35 MADICS MIFTAH FARID BCA 7435137644 Rp 10…" at bounding box center [454, 370] width 888 height 395
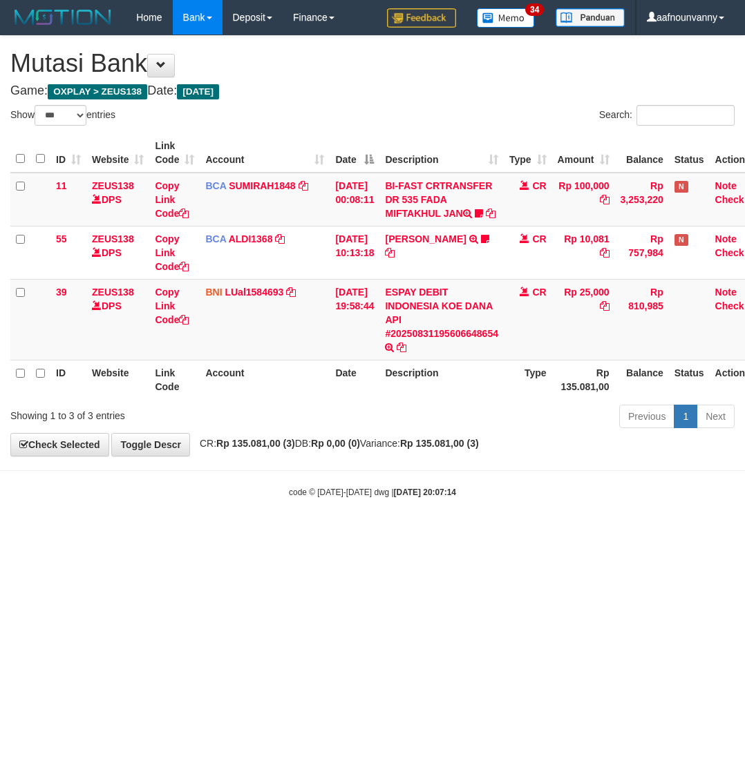
select select "***"
drag, startPoint x: 0, startPoint y: 0, endPoint x: 375, endPoint y: 645, distance: 745.9
click at [375, 533] on html "Toggle navigation Home Bank Account List Load By Website Group [OXPLAY] ZEUS138…" at bounding box center [372, 266] width 745 height 533
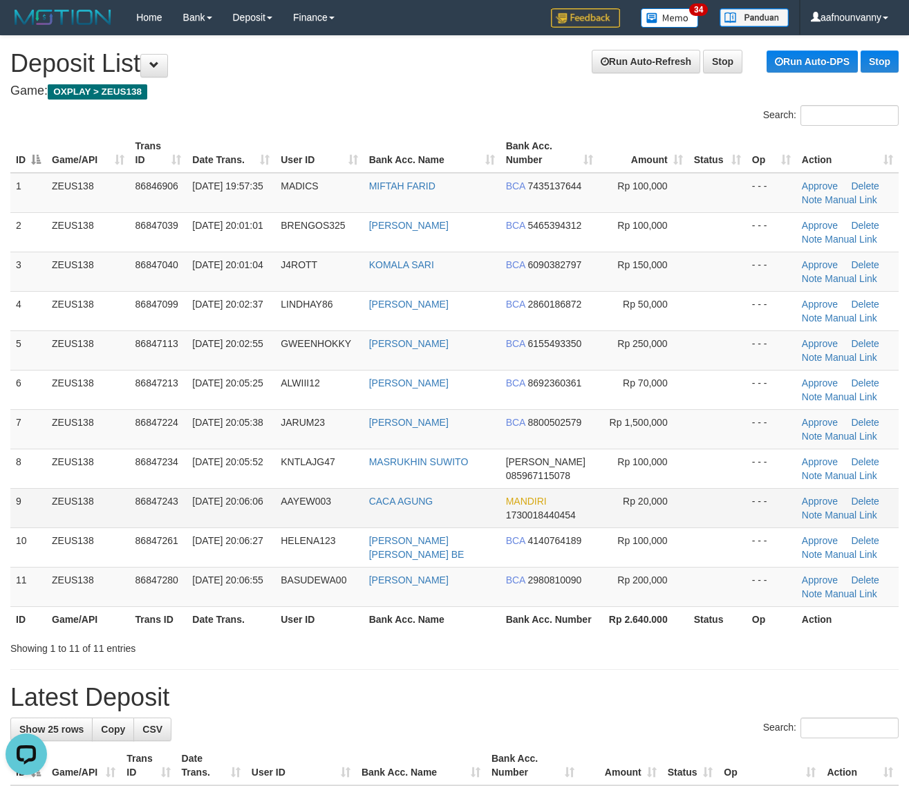
drag, startPoint x: 513, startPoint y: 480, endPoint x: 672, endPoint y: 522, distance: 163.7
click at [529, 484] on td "DANA 085967115078" at bounding box center [549, 467] width 98 height 39
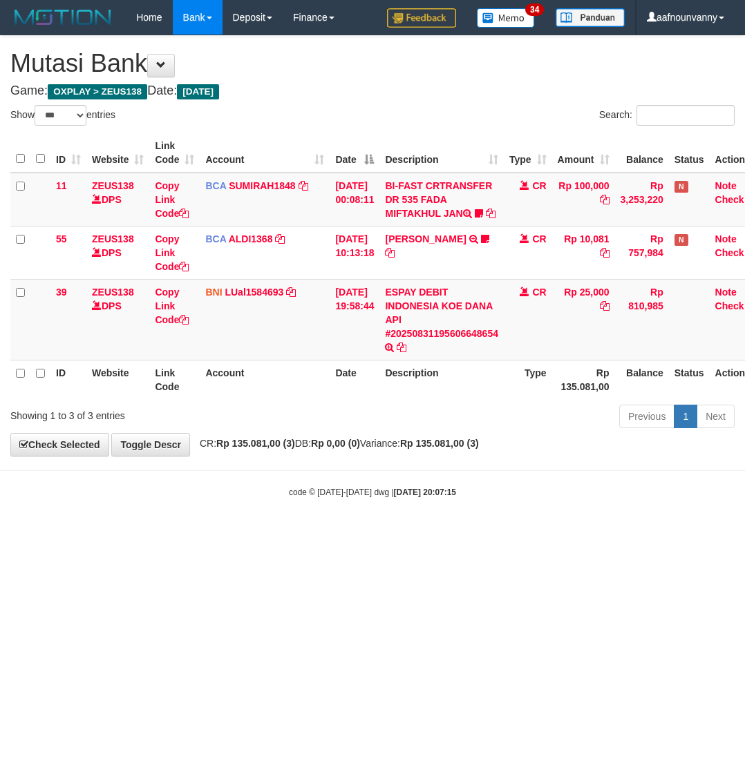
select select "***"
click at [335, 533] on html "Toggle navigation Home Bank Account List Load By Website Group [OXPLAY] ZEUS138…" at bounding box center [372, 266] width 745 height 533
select select "***"
drag, startPoint x: 180, startPoint y: 643, endPoint x: 3, endPoint y: 551, distance: 199.0
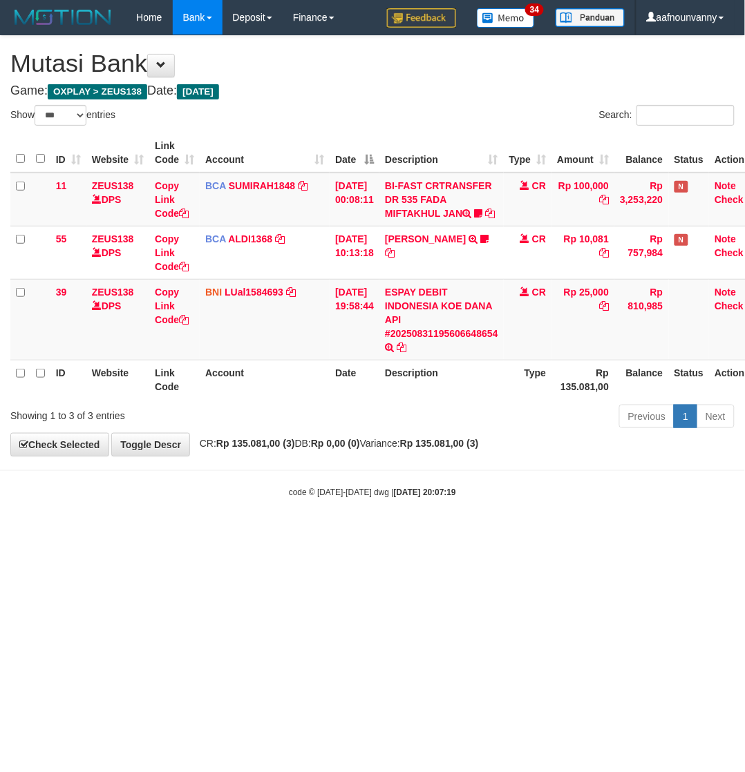
click at [119, 533] on html "Toggle navigation Home Bank Account List Load By Website Group [OXPLAY] ZEUS138…" at bounding box center [372, 266] width 745 height 533
drag, startPoint x: 311, startPoint y: 385, endPoint x: 380, endPoint y: 356, distance: 74.9
click at [361, 361] on table "ID Website Link Code Account Date Description Type Amount Balance Status Action…" at bounding box center [387, 266] width 755 height 266
click at [450, 328] on td "ESPAY DEBIT INDONESIA KOE DANA API #20250831195606648654 TRANSFER DARI ESPAY DE…" at bounding box center [441, 319] width 124 height 81
click at [430, 294] on td "ESPAY DEBIT INDONESIA KOE DANA API #20250831195606648654 TRANSFER DARI ESPAY DE…" at bounding box center [441, 319] width 124 height 81
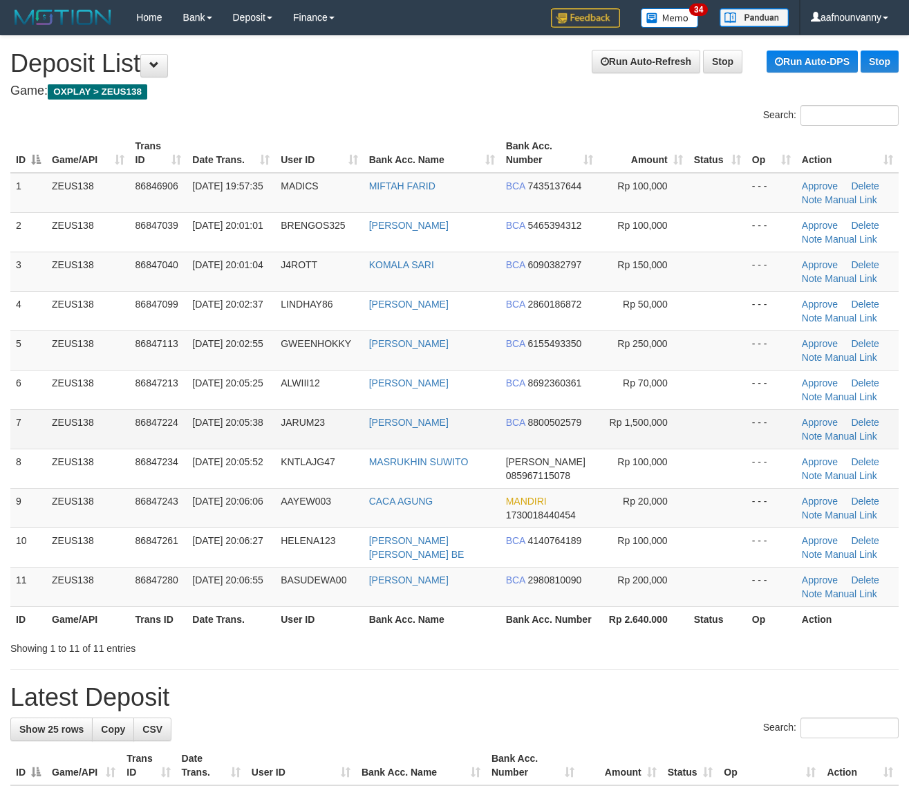
drag, startPoint x: 496, startPoint y: 409, endPoint x: 668, endPoint y: 415, distance: 172.2
click at [585, 413] on tr "7 ZEUS138 86847224 [DATE] 20:05:38 JARUM23 [PERSON_NAME] BCA 8800502579 Rp 1,50…" at bounding box center [454, 428] width 888 height 39
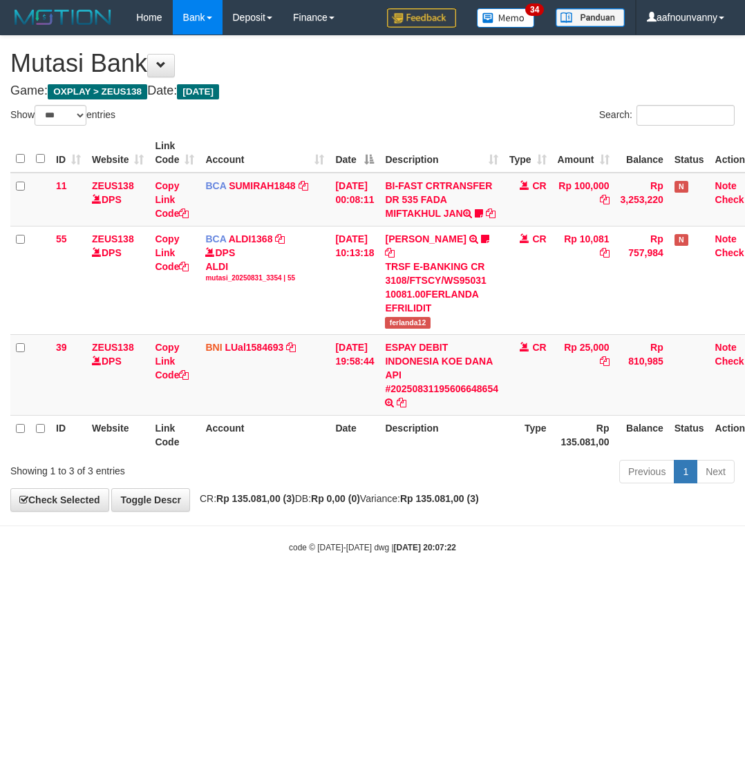
select select "***"
click at [430, 240] on td "FERLANDA EFRILIDIT TRSF E-BANKING CR 3108/FTSCY/WS95031 10081.00FERLANDA EFRILI…" at bounding box center [441, 280] width 124 height 108
click at [430, 209] on td "BI-FAST CRTRANSFER DR 535 FADA MIFTAKHUL JAN Adlian11" at bounding box center [441, 200] width 124 height 54
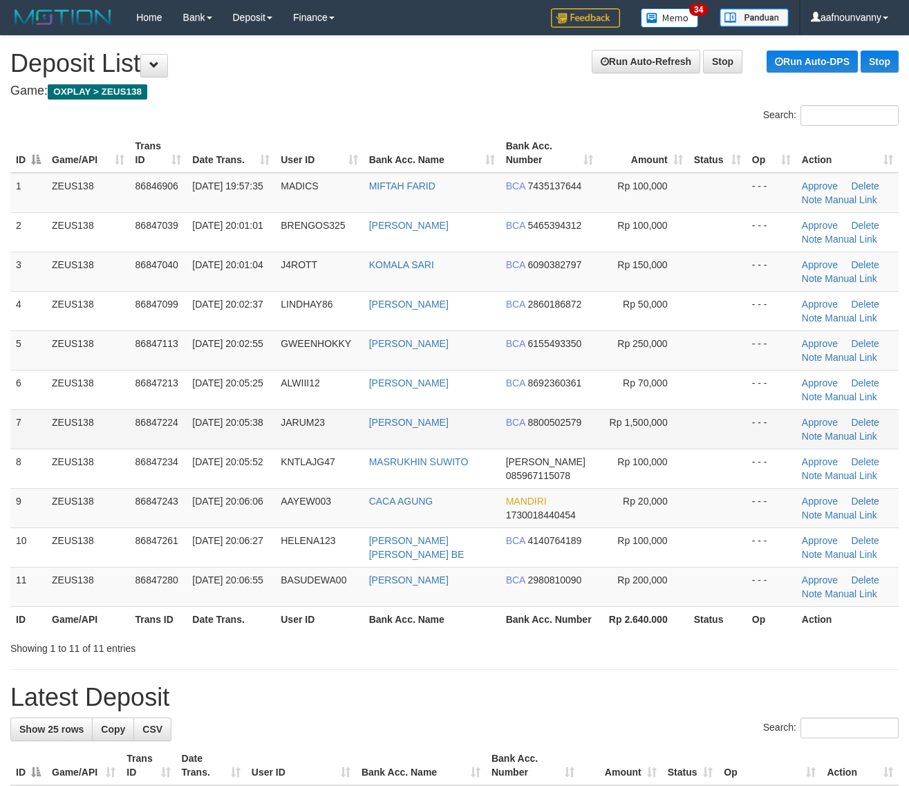
drag, startPoint x: 554, startPoint y: 426, endPoint x: 568, endPoint y: 427, distance: 13.8
click at [567, 427] on span "8800502579" at bounding box center [555, 422] width 54 height 11
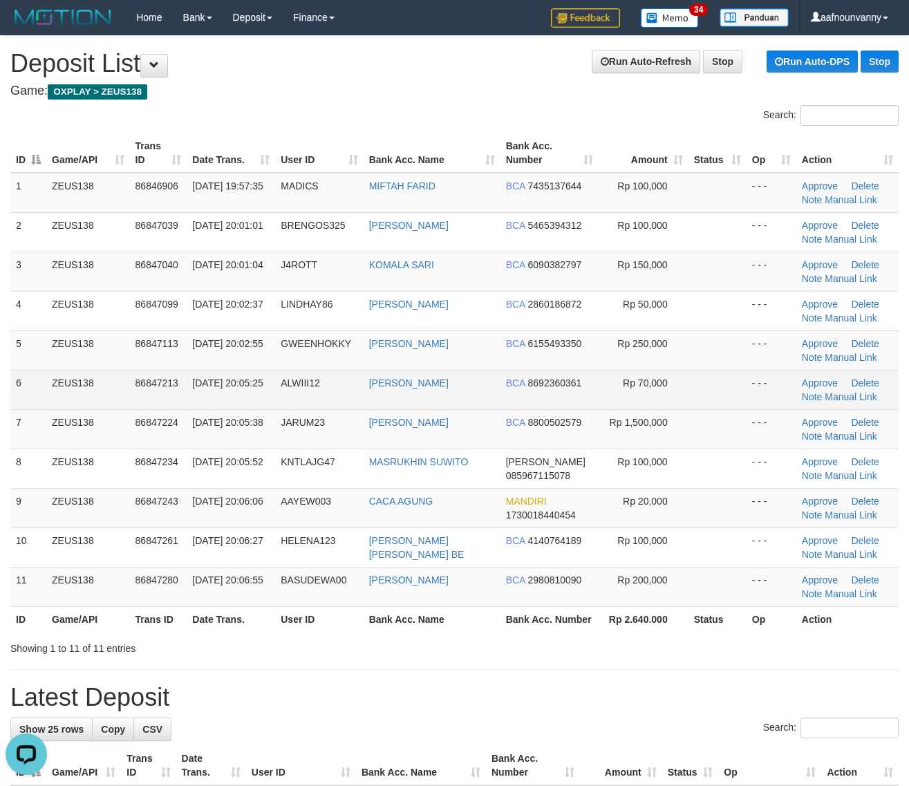
drag, startPoint x: 412, startPoint y: 309, endPoint x: 755, endPoint y: 395, distance: 353.4
click at [437, 316] on td "[PERSON_NAME]" at bounding box center [431, 310] width 137 height 39
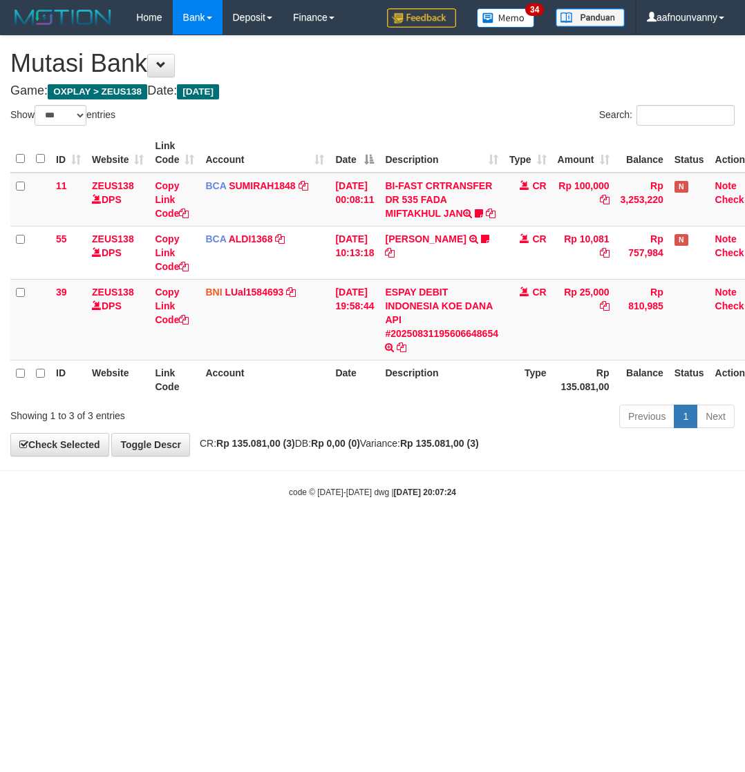
select select "***"
click at [175, 533] on html "Toggle navigation Home Bank Account List Load By Website Group [OXPLAY] ZEUS138…" at bounding box center [372, 266] width 745 height 533
drag, startPoint x: 167, startPoint y: 592, endPoint x: 2, endPoint y: 482, distance: 197.8
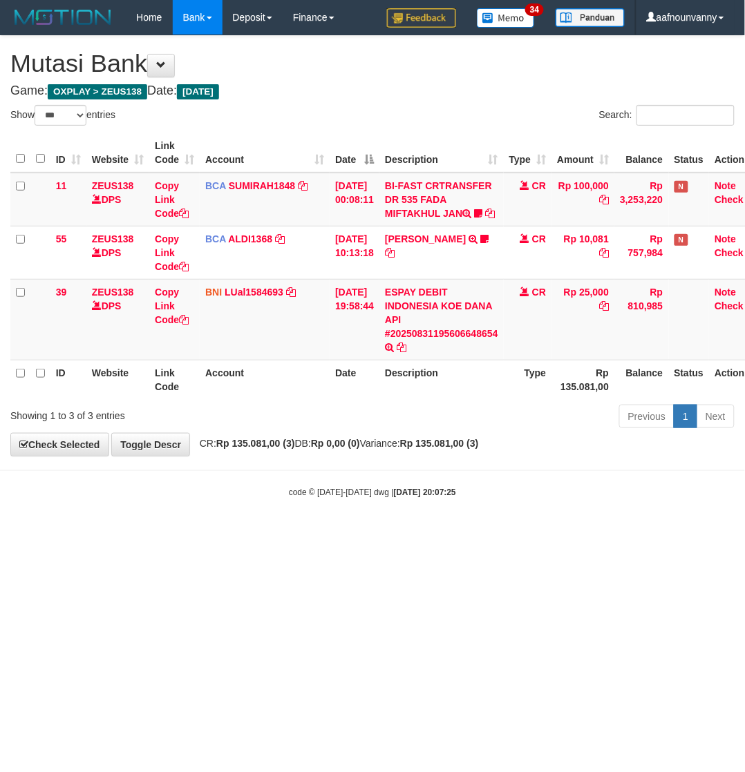
click at [160, 533] on html "Toggle navigation Home Bank Account List Load By Website Group [OXPLAY] ZEUS138…" at bounding box center [372, 266] width 745 height 533
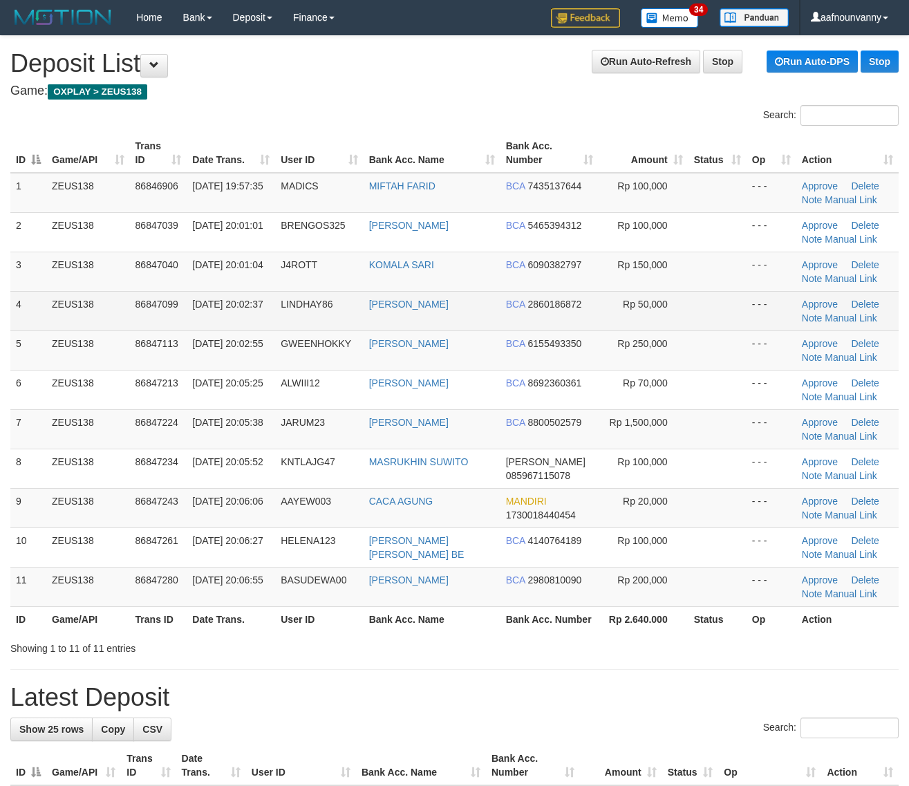
drag, startPoint x: 489, startPoint y: 325, endPoint x: 896, endPoint y: 325, distance: 407.0
click at [539, 320] on tr "4 ZEUS138 86847099 [DATE] 20:02:37 LINDHAY86 [PERSON_NAME] BCA 2860186872 Rp 50…" at bounding box center [454, 310] width 888 height 39
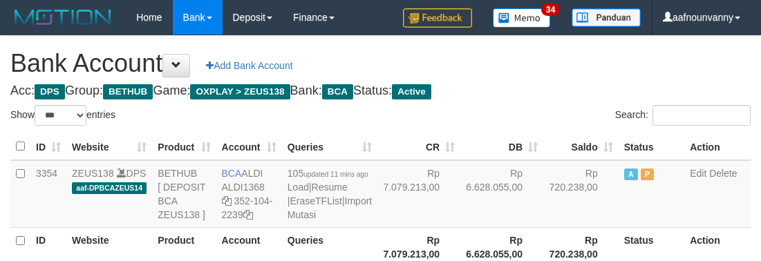
select select "***"
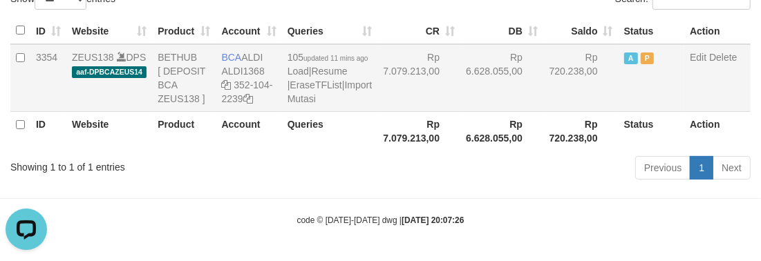
drag, startPoint x: 480, startPoint y: 74, endPoint x: 512, endPoint y: 109, distance: 47.5
click at [482, 74] on td "Rp 6.628.055,00" at bounding box center [501, 78] width 83 height 68
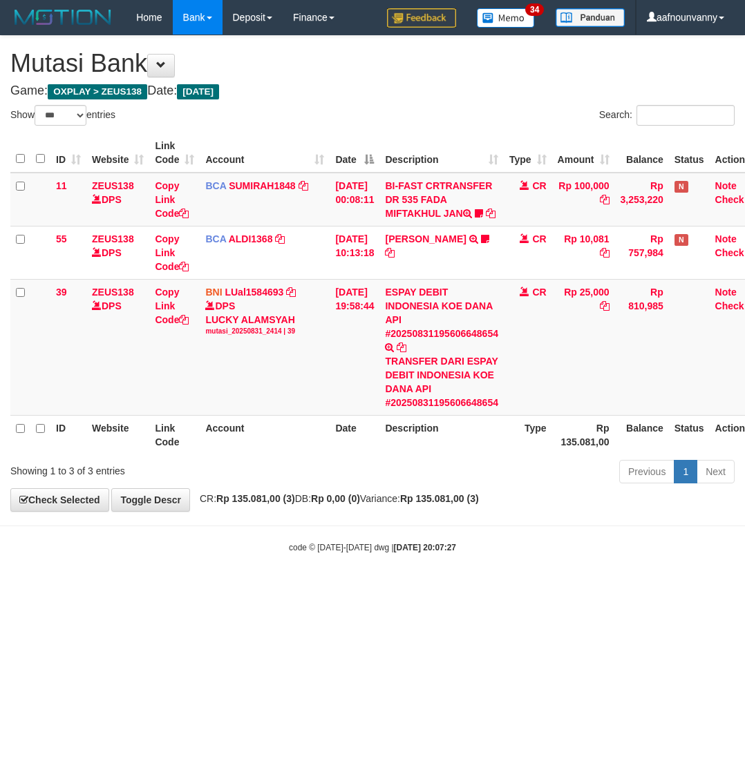
select select "***"
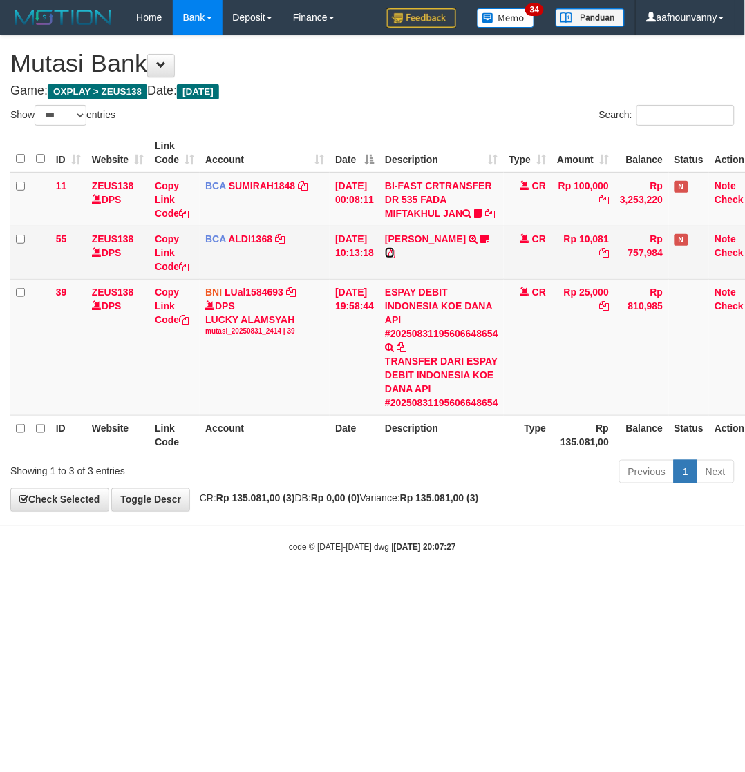
click at [395, 258] on icon at bounding box center [390, 253] width 10 height 10
click at [416, 243] on td "FERLANDA EFRILIDIT TRSF E-BANKING CR 3108/FTSCY/WS95031 10081.00FERLANDA EFRILI…" at bounding box center [441, 252] width 124 height 53
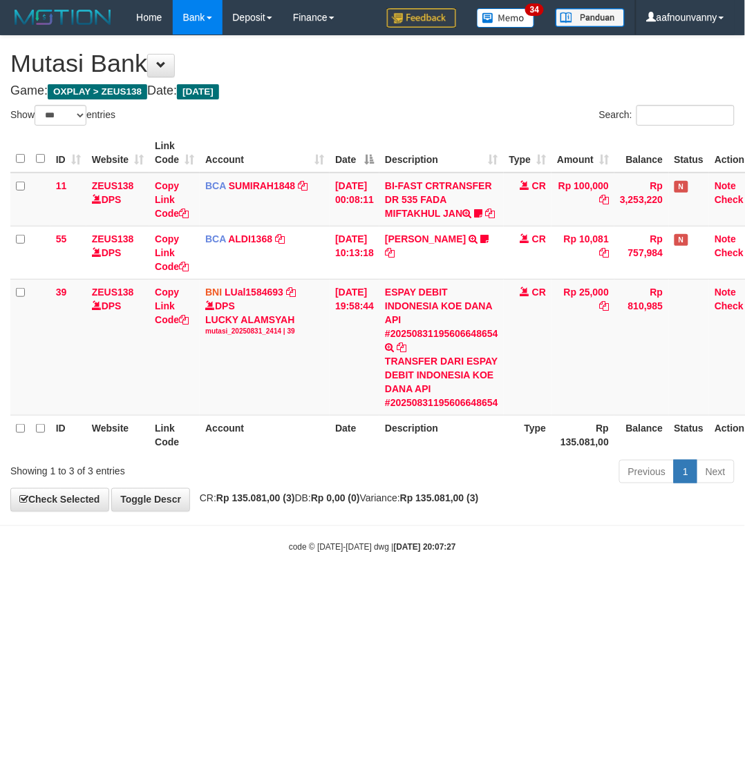
drag, startPoint x: 390, startPoint y: 446, endPoint x: 351, endPoint y: 492, distance: 60.3
click at [387, 455] on tr "ID Website Link Code Account Date Description Type Rp 135.081,00 Balance Status…" at bounding box center [387, 434] width 755 height 39
drag, startPoint x: 351, startPoint y: 492, endPoint x: 88, endPoint y: 451, distance: 265.8
click at [346, 489] on div "Previous 1 Next" at bounding box center [528, 474] width 414 height 30
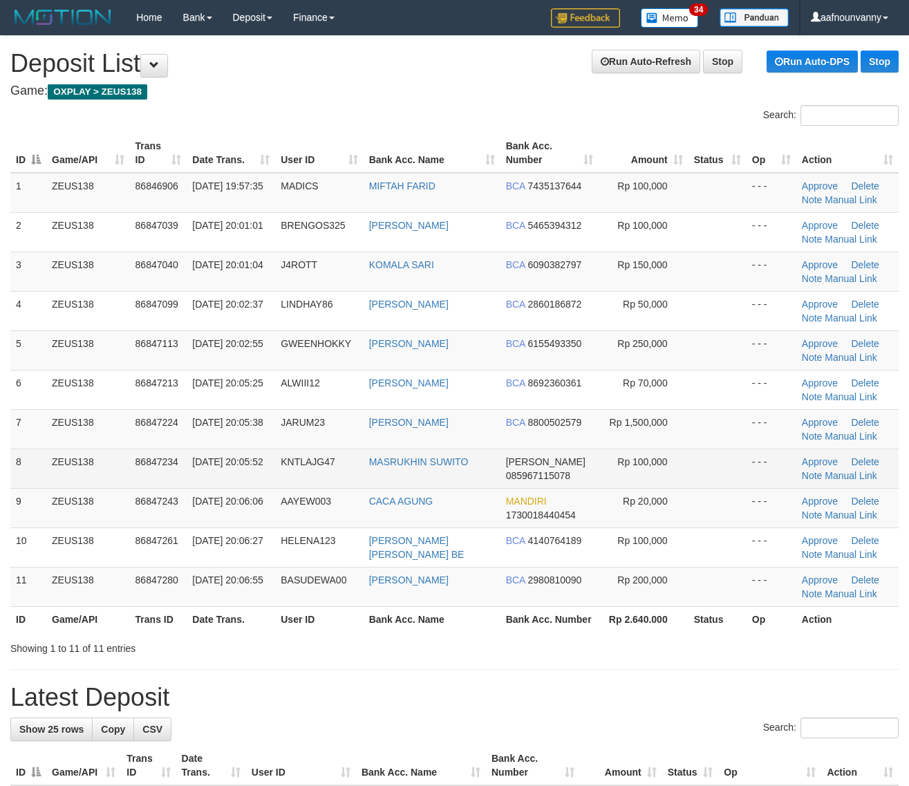
drag, startPoint x: 541, startPoint y: 406, endPoint x: 775, endPoint y: 472, distance: 243.3
click at [561, 413] on tbody "1 ZEUS138 86846906 31/08/2025 19:57:35 MADICS MIFTAH FARID BCA 7435137644 Rp 10…" at bounding box center [454, 390] width 888 height 434
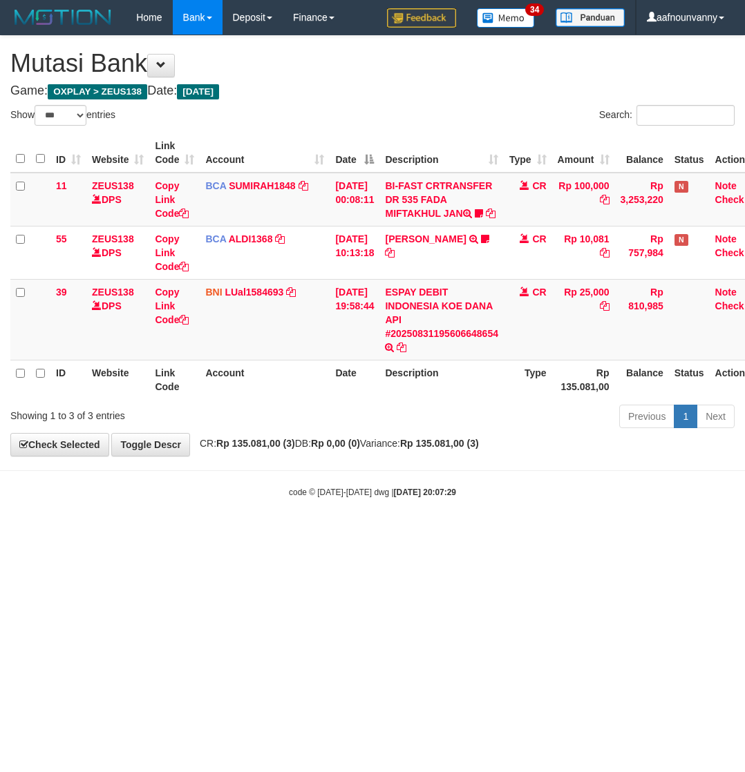
select select "***"
click at [406, 533] on html "Toggle navigation Home Bank Account List Load By Website Group [OXPLAY] ZEUS138…" at bounding box center [372, 266] width 745 height 533
click at [408, 533] on html "Toggle navigation Home Bank Account List Load By Website Group [OXPLAY] ZEUS138…" at bounding box center [372, 266] width 745 height 533
select select "***"
click at [409, 533] on html "Toggle navigation Home Bank Account List Load By Website Group [OXPLAY] ZEUS138…" at bounding box center [372, 266] width 745 height 533
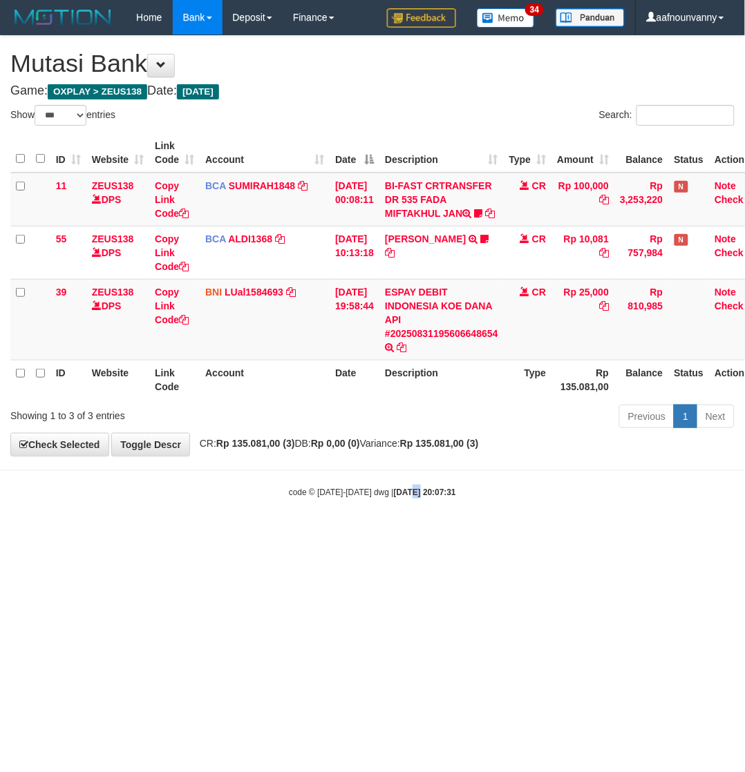
drag, startPoint x: 405, startPoint y: 661, endPoint x: 396, endPoint y: 662, distance: 9.0
click at [399, 533] on html "Toggle navigation Home Bank Account List Load By Website Group [OXPLAY] ZEUS138…" at bounding box center [372, 266] width 745 height 533
click at [397, 533] on html "Toggle navigation Home Bank Account List Load By Website Group [OXPLAY] ZEUS138…" at bounding box center [372, 266] width 745 height 533
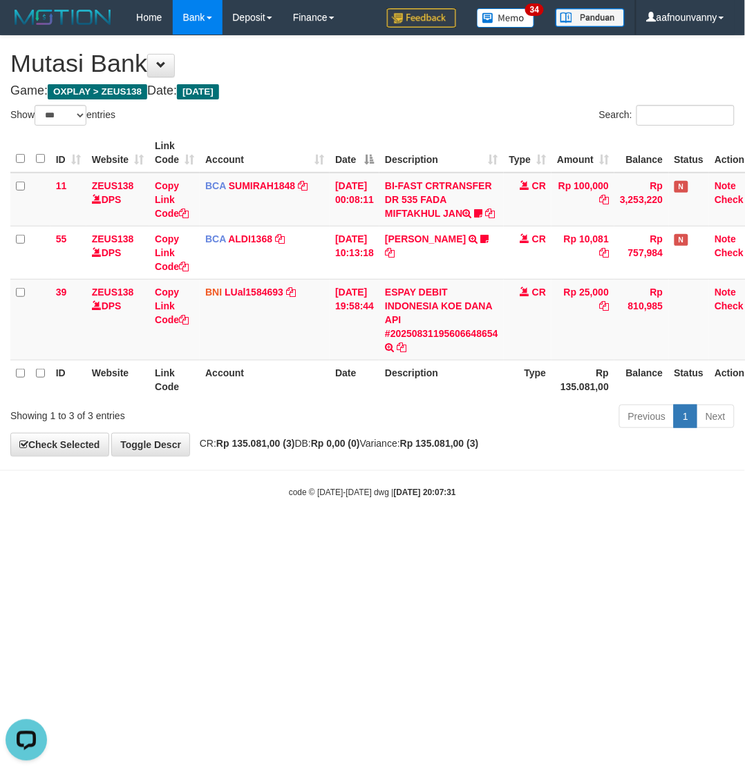
click at [397, 533] on html "Toggle navigation Home Bank Account List Load By Website Group [OXPLAY] ZEUS138…" at bounding box center [372, 266] width 745 height 533
click at [396, 533] on html "Toggle navigation Home Bank Account List Load By Website Group [OXPLAY] ZEUS138…" at bounding box center [372, 266] width 745 height 533
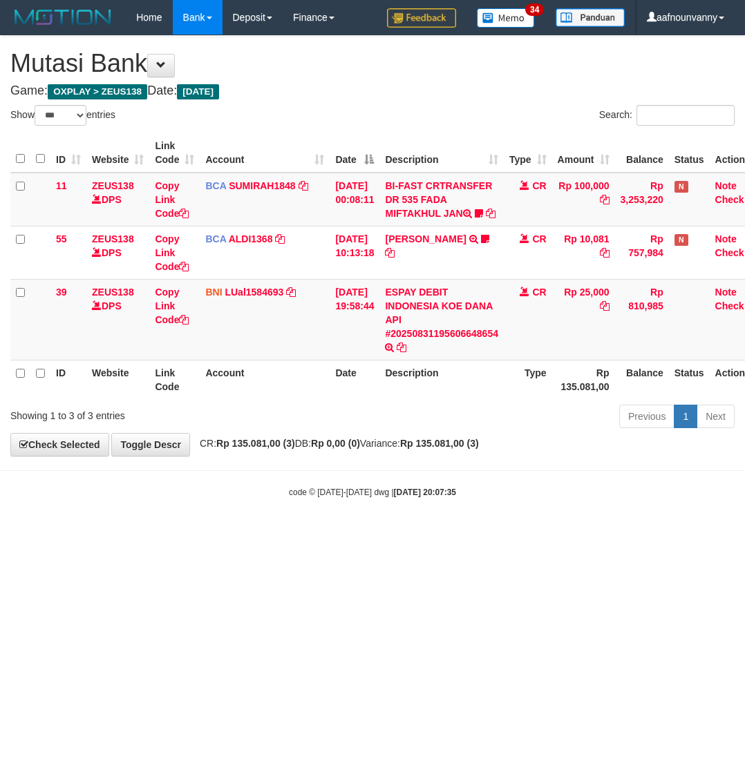
select select "***"
drag, startPoint x: 426, startPoint y: 603, endPoint x: 416, endPoint y: 603, distance: 9.7
click at [421, 533] on html "Toggle navigation Home Bank Account List Load By Website Group [OXPLAY] ZEUS138…" at bounding box center [372, 266] width 745 height 533
click at [539, 533] on html "Toggle navigation Home Bank Account List Load By Website Group [OXPLAY] ZEUS138…" at bounding box center [372, 266] width 745 height 533
click at [536, 533] on html "Toggle navigation Home Bank Account List Load By Website Group [OXPLAY] ZEUS138…" at bounding box center [372, 266] width 745 height 533
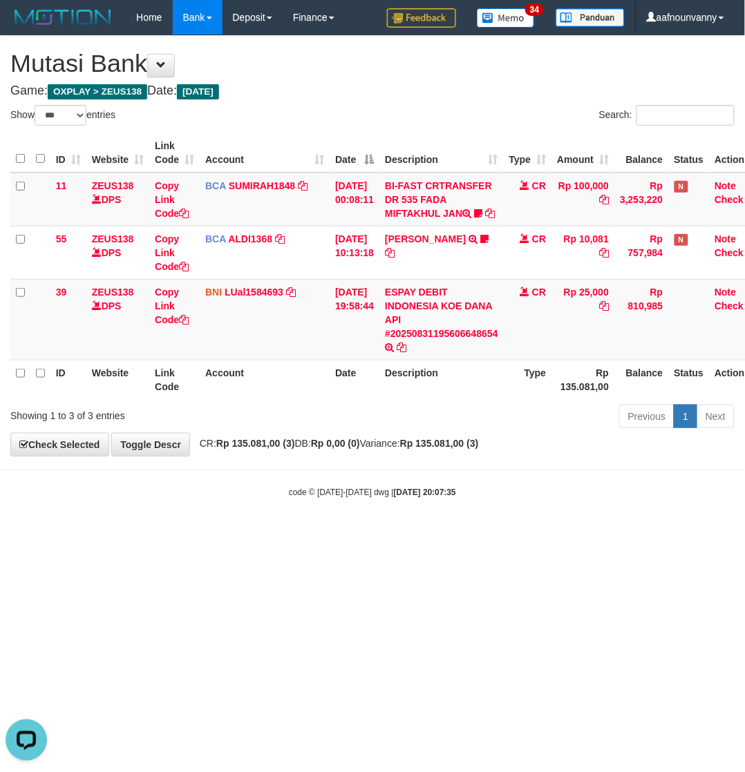
drag, startPoint x: 536, startPoint y: 599, endPoint x: 547, endPoint y: 596, distance: 10.9
click at [547, 533] on html "Toggle navigation Home Bank Account List Load By Website Group [OXPLAY] ZEUS138…" at bounding box center [372, 266] width 745 height 533
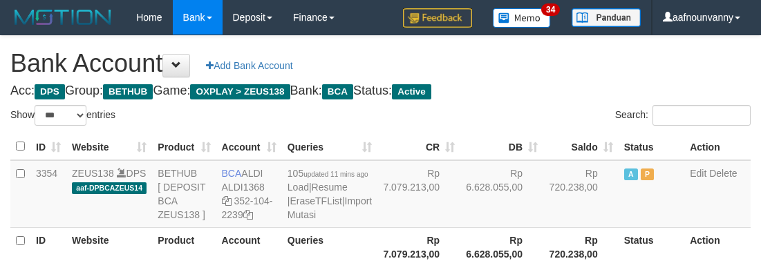
select select "***"
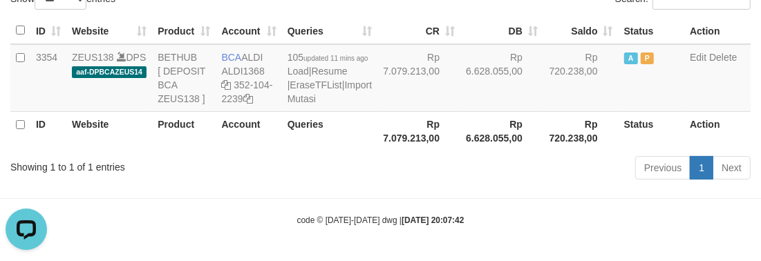
click at [383, 209] on body "Toggle navigation Home Bank Account List Load By Website Group [OXPLAY] ZEUS138…" at bounding box center [380, 72] width 761 height 377
drag, startPoint x: 371, startPoint y: 202, endPoint x: 360, endPoint y: 184, distance: 20.5
click at [370, 199] on body "Toggle navigation Home Bank Account List Load By Website Group [OXPLAY] ZEUS138…" at bounding box center [380, 72] width 761 height 377
click at [354, 180] on div "Previous 1 Next" at bounding box center [539, 170] width 423 height 30
click at [354, 178] on div "Previous 1 Next" at bounding box center [539, 170] width 423 height 30
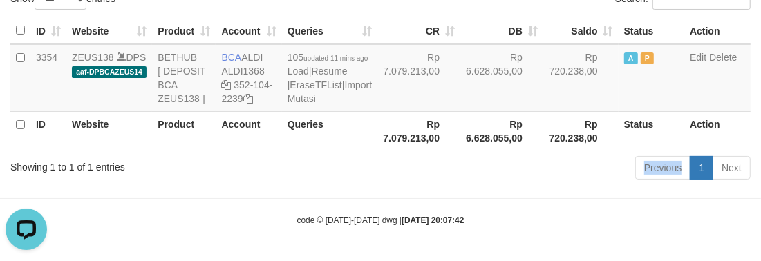
click at [356, 178] on div "Previous 1 Next" at bounding box center [539, 170] width 423 height 30
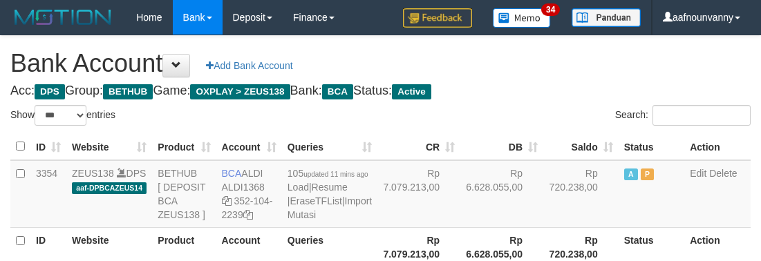
select select "***"
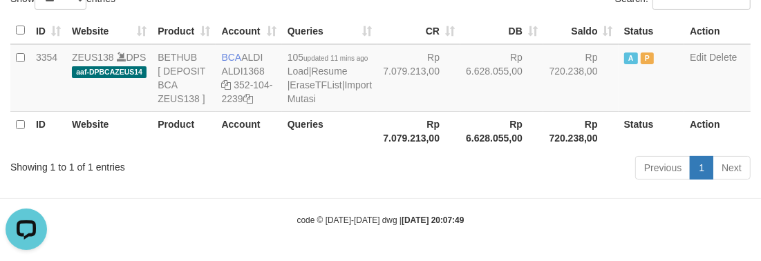
click at [396, 123] on th "Rp 7.079.213,00" at bounding box center [418, 130] width 83 height 39
click at [392, 118] on th "Rp 7.079.213,00" at bounding box center [418, 130] width 83 height 39
drag, startPoint x: 374, startPoint y: 126, endPoint x: 145, endPoint y: 259, distance: 265.0
click at [377, 137] on th "Rp 7.079.213,00" at bounding box center [418, 130] width 83 height 39
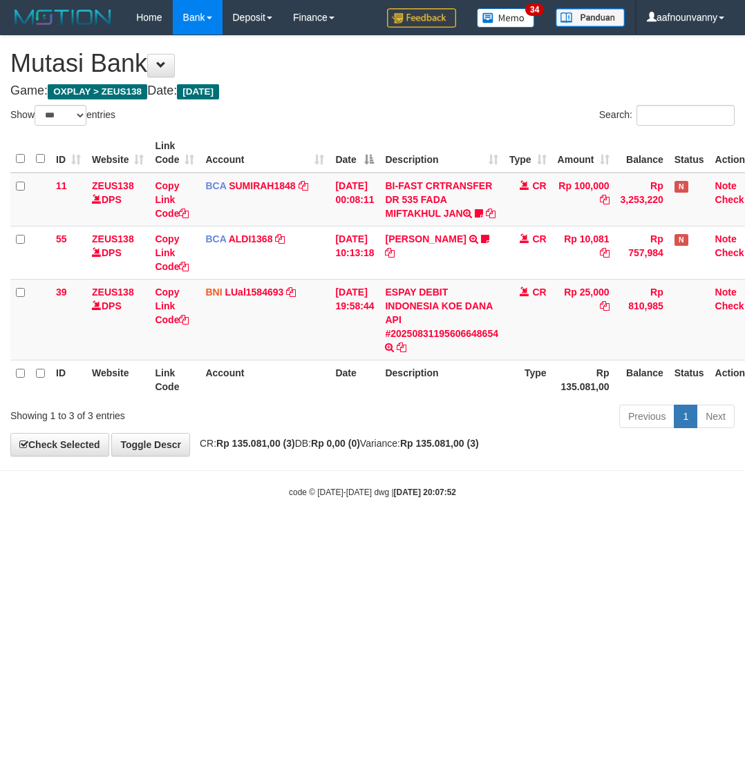
select select "***"
click at [314, 533] on html "Toggle navigation Home Bank Account List Load By Website Group [OXPLAY] ZEUS138…" at bounding box center [372, 266] width 745 height 533
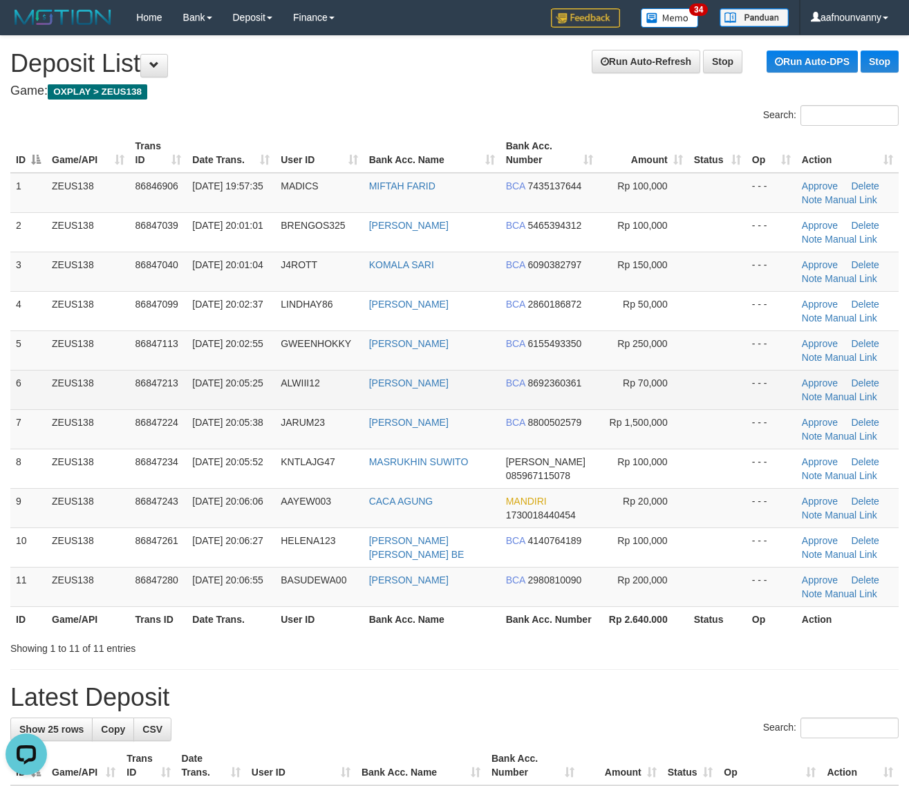
click at [418, 378] on tbody "1 ZEUS138 86846906 31/08/2025 19:57:35 MADICS MIFTAH FARID BCA 7435137644 Rp 10…" at bounding box center [454, 390] width 888 height 434
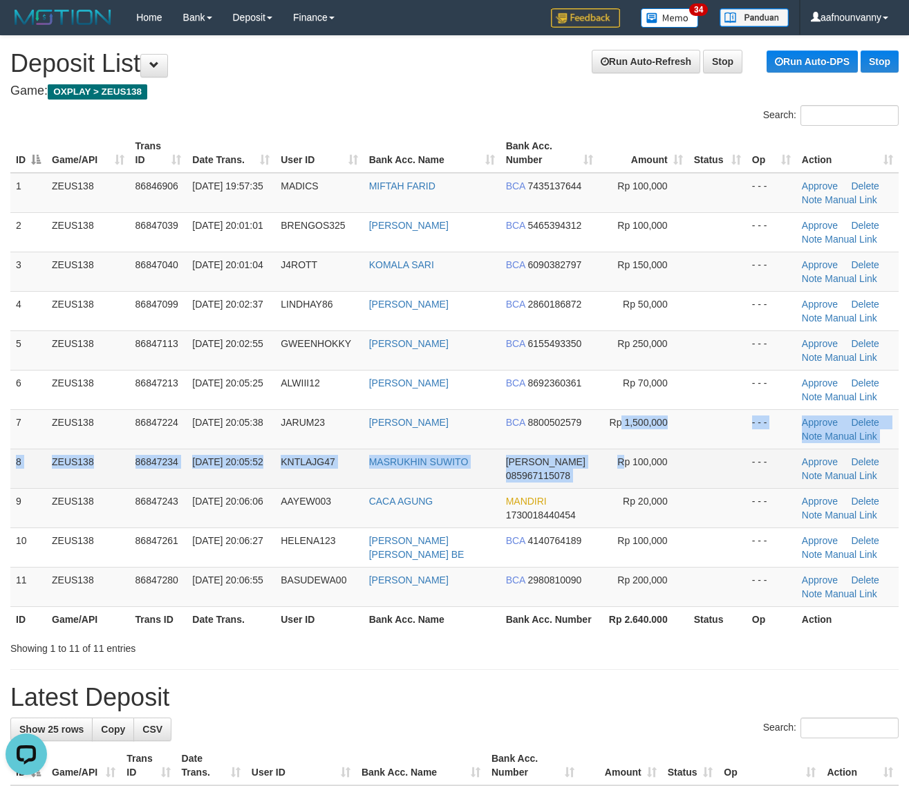
click at [641, 450] on td "Rp 100,000" at bounding box center [643, 467] width 90 height 39
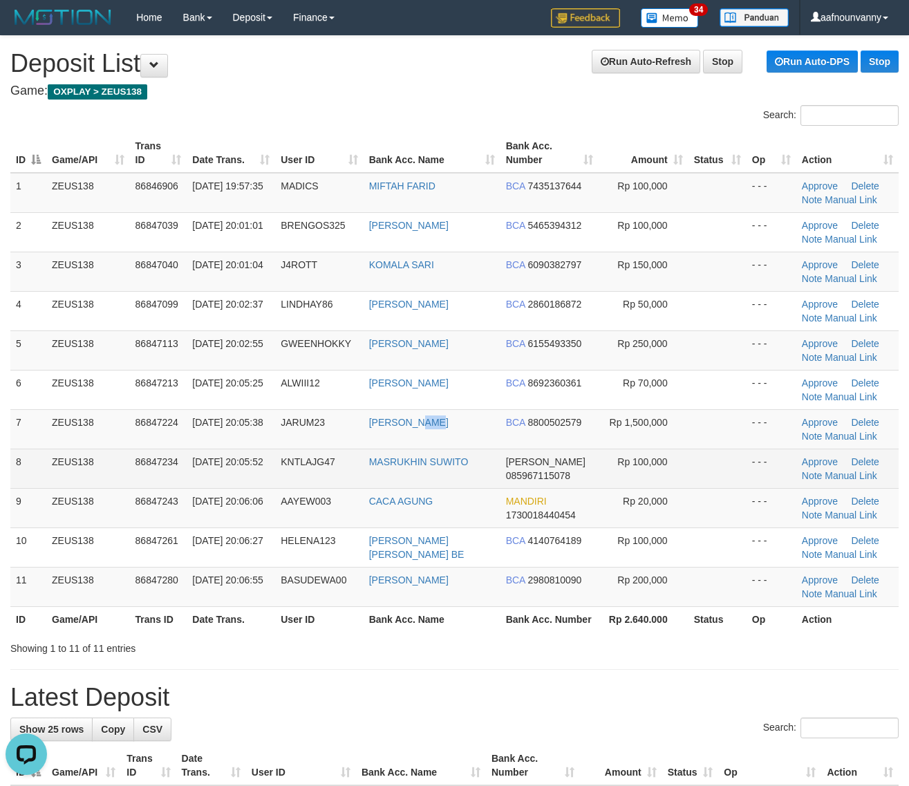
drag, startPoint x: 430, startPoint y: 439, endPoint x: 523, endPoint y: 464, distance: 96.1
click at [517, 464] on tbody "1 ZEUS138 86846906 31/08/2025 19:57:35 MADICS MIFTAH FARID BCA 7435137644 Rp 10…" at bounding box center [454, 390] width 888 height 434
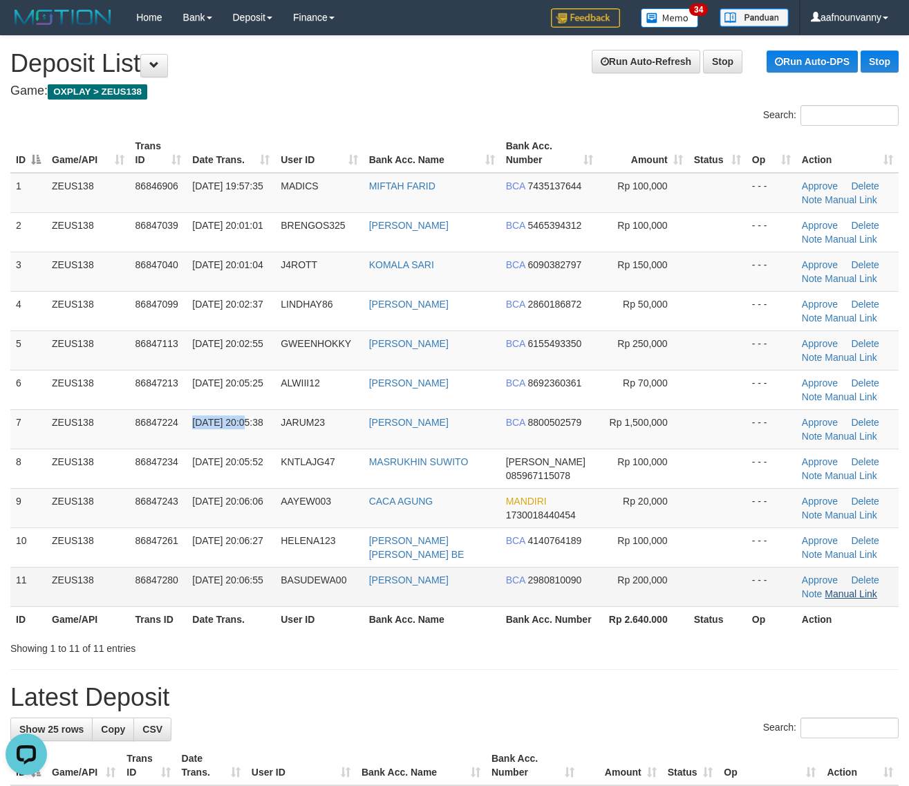
drag, startPoint x: 229, startPoint y: 447, endPoint x: 858, endPoint y: 591, distance: 645.1
click at [341, 475] on tbody "1 ZEUS138 86846906 31/08/2025 19:57:35 MADICS MIFTAH FARID BCA 7435137644 Rp 10…" at bounding box center [454, 390] width 888 height 434
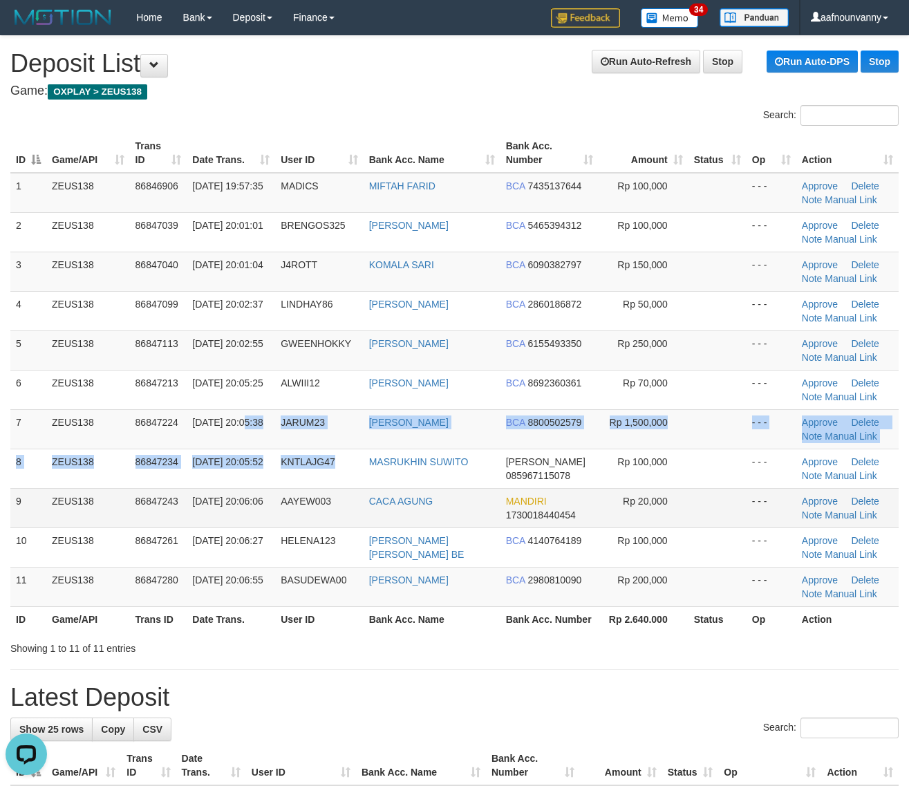
drag, startPoint x: 106, startPoint y: 402, endPoint x: 728, endPoint y: 503, distance: 630.0
click at [247, 432] on tbody "1 ZEUS138 86846906 31/08/2025 19:57:35 MADICS MIFTAH FARID BCA 7435137644 Rp 10…" at bounding box center [454, 390] width 888 height 434
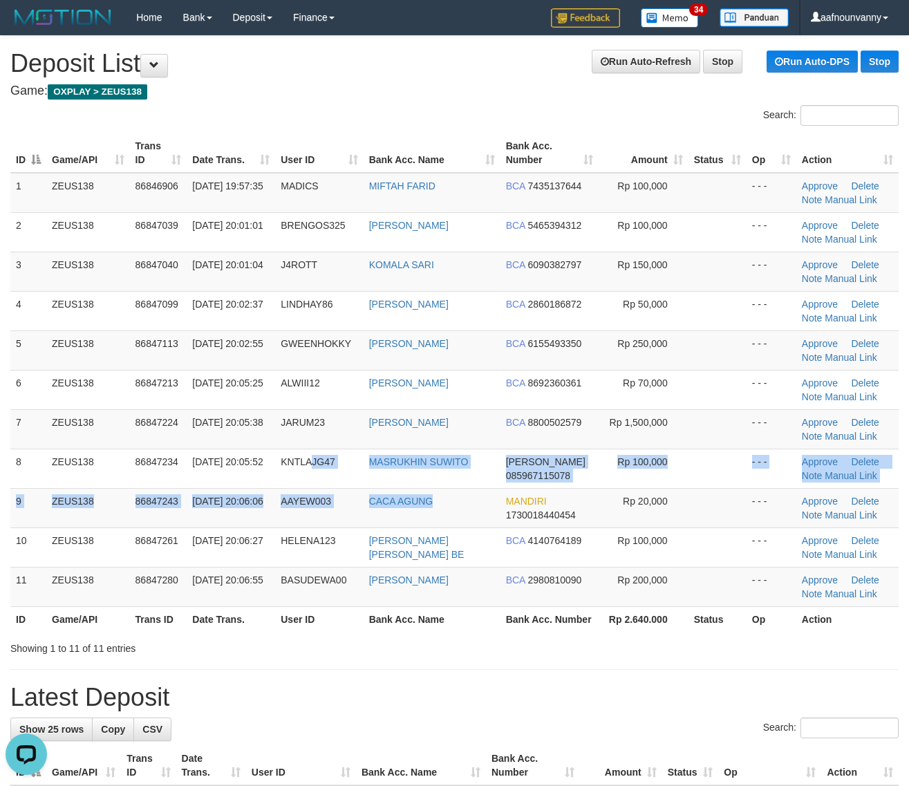
drag, startPoint x: 388, startPoint y: 464, endPoint x: 889, endPoint y: 629, distance: 526.6
click at [516, 515] on tbody "1 ZEUS138 86846906 31/08/2025 19:57:35 MADICS MIFTAH FARID BCA 7435137644 Rp 10…" at bounding box center [454, 390] width 888 height 434
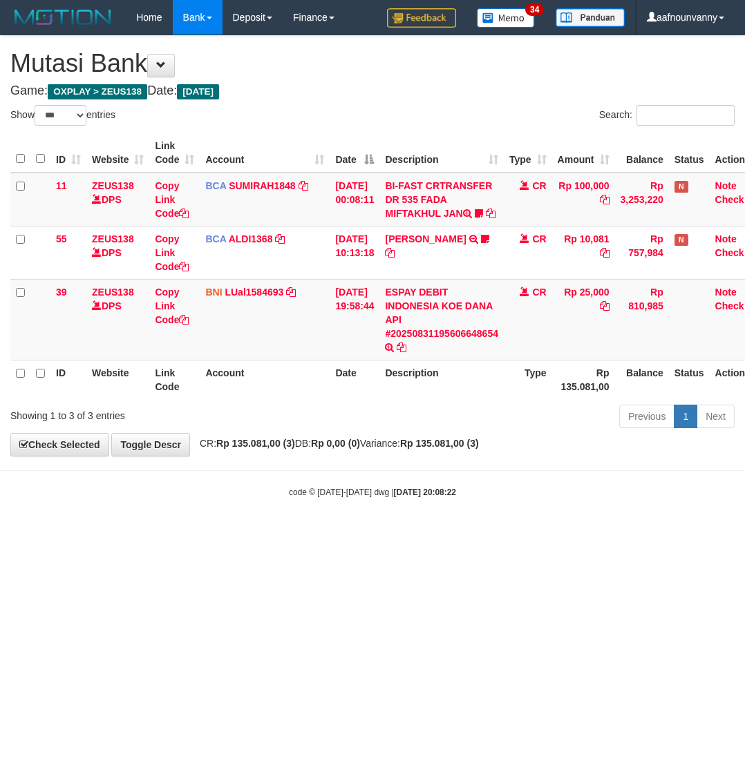
select select "***"
click at [390, 533] on html "Toggle navigation Home Bank Account List Load By Website Group [OXPLAY] ZEUS138…" at bounding box center [372, 266] width 745 height 533
drag, startPoint x: 390, startPoint y: 589, endPoint x: 395, endPoint y: 570, distance: 19.3
click at [391, 533] on html "Toggle navigation Home Bank Account List Load By Website Group [OXPLAY] ZEUS138…" at bounding box center [372, 266] width 745 height 533
select select "***"
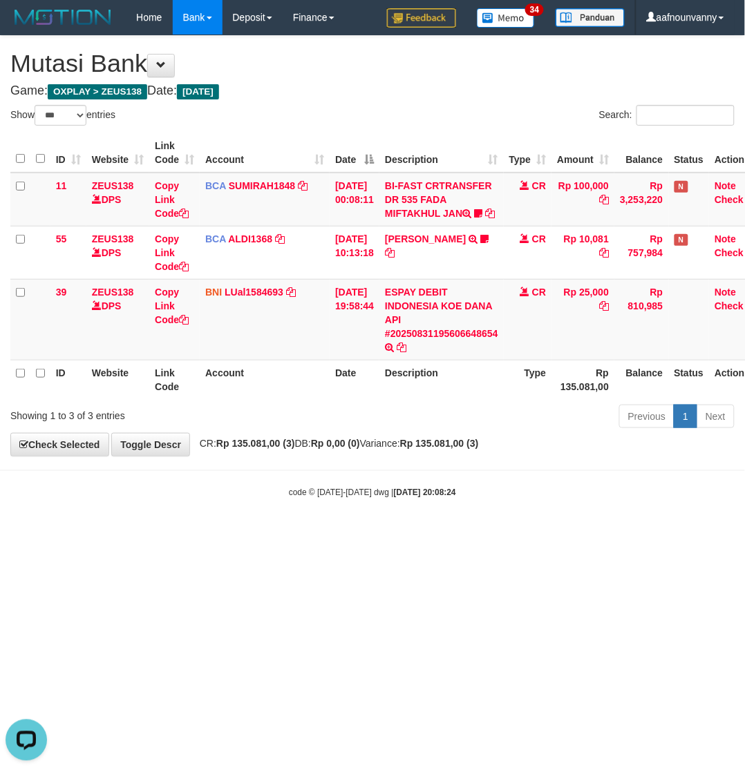
click at [384, 533] on html "Toggle navigation Home Bank Account List Load By Website Group [OXPLAY] ZEUS138…" at bounding box center [372, 266] width 745 height 533
click at [347, 533] on html "Toggle navigation Home Bank Account List Load By Website Group [OXPLAY] ZEUS138…" at bounding box center [372, 266] width 745 height 533
drag, startPoint x: 453, startPoint y: 691, endPoint x: 236, endPoint y: 591, distance: 238.1
click at [406, 533] on html "Toggle navigation Home Bank Account List Load By Website Group [OXPLAY] ZEUS138…" at bounding box center [372, 266] width 745 height 533
drag, startPoint x: 285, startPoint y: 609, endPoint x: 14, endPoint y: 534, distance: 281.8
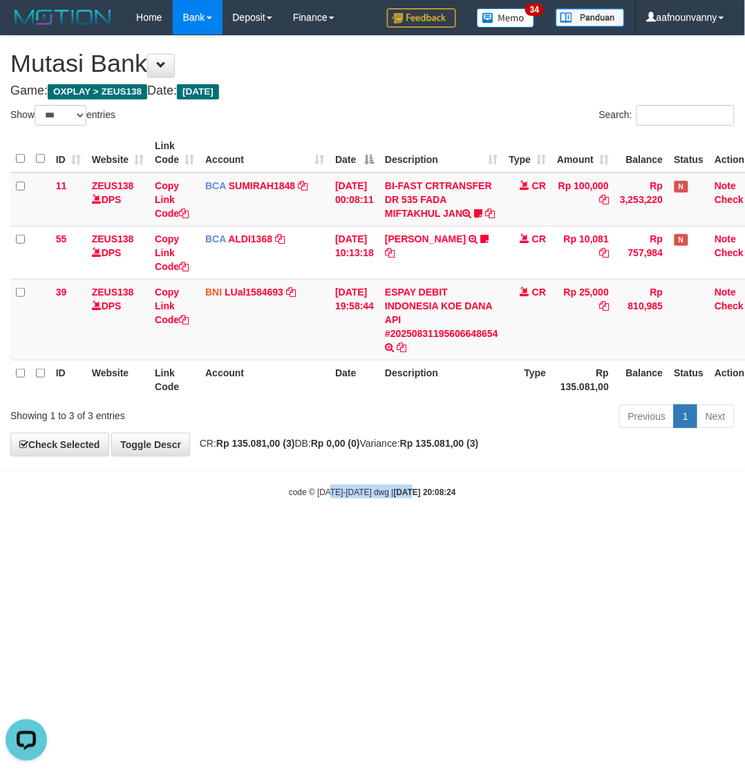
click at [271, 533] on html "Toggle navigation Home Bank Account List Load By Website Group [OXPLAY] ZEUS138…" at bounding box center [372, 266] width 745 height 533
select select "***"
click at [209, 533] on html "Toggle navigation Home Bank Account List Load By Website Group [OXPLAY] ZEUS138…" at bounding box center [372, 266] width 745 height 533
select select "***"
click at [139, 533] on body "Toggle navigation Home Bank Account List Load By Website Group [OXPLAY] ZEUS138…" at bounding box center [372, 266] width 745 height 533
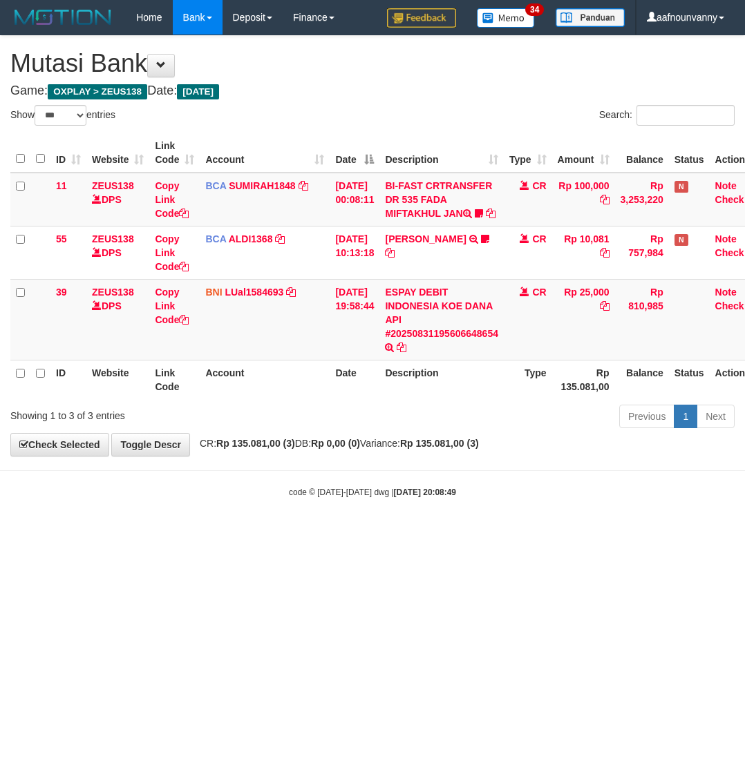
select select "***"
click at [191, 533] on html "Toggle navigation Home Bank Account List Load By Website Group [OXPLAY] ZEUS138…" at bounding box center [372, 266] width 745 height 533
select select "***"
click at [294, 533] on html "Toggle navigation Home Bank Account List Load By Website Group [OXPLAY] ZEUS138…" at bounding box center [372, 266] width 745 height 533
click at [396, 316] on link "ESPAY DEBIT INDONESIA KOE DANA API #20250831195606648654" at bounding box center [441, 313] width 113 height 53
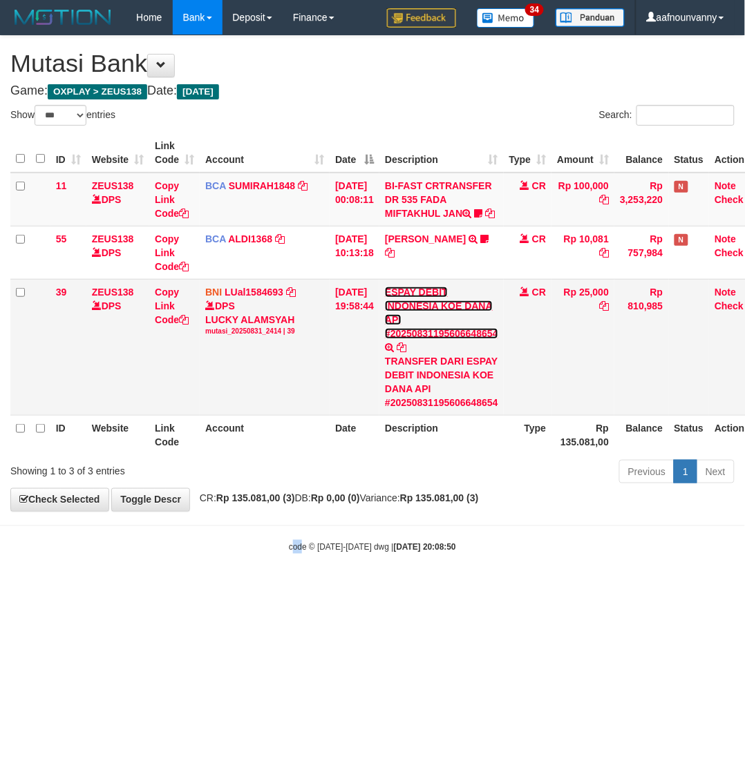
click at [397, 312] on td "ESPAY DEBIT INDONESIA KOE DANA API #20250831195606648654 TRANSFER DARI ESPAY DE…" at bounding box center [441, 347] width 124 height 136
drag, startPoint x: 227, startPoint y: 665, endPoint x: 2, endPoint y: 622, distance: 228.7
click at [63, 589] on html "Toggle navigation Home Bank Account List Load By Website Group [OXPLAY] ZEUS138…" at bounding box center [372, 294] width 745 height 589
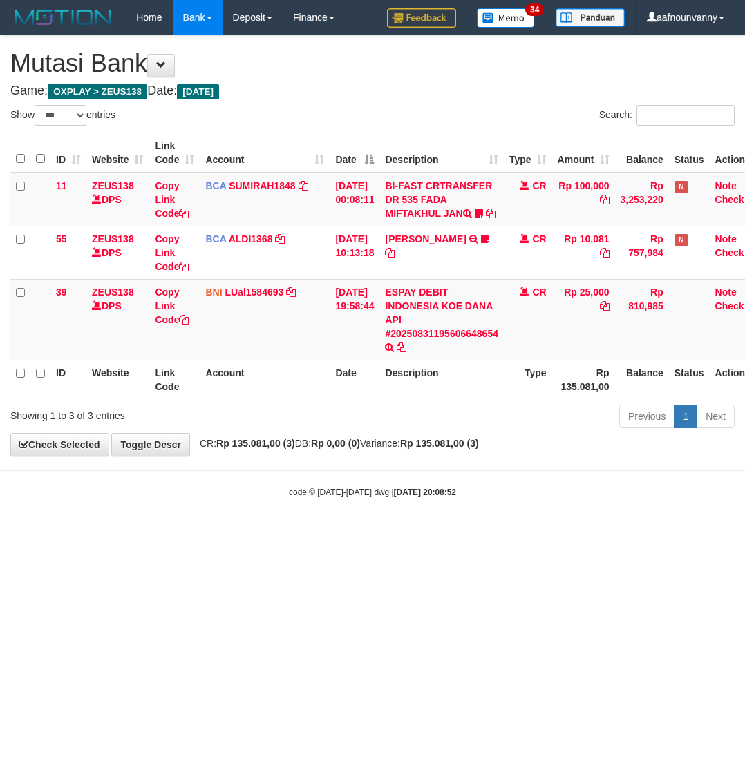
select select "***"
drag, startPoint x: 0, startPoint y: 0, endPoint x: -137, endPoint y: 540, distance: 556.7
click at [0, 533] on html "Toggle navigation Home Bank Account List Load By Website Group [OXPLAY] ZEUS138…" at bounding box center [372, 266] width 745 height 533
click at [188, 533] on html "Toggle navigation Home Bank Account List Load By Website Group [OXPLAY] ZEUS138…" at bounding box center [372, 266] width 745 height 533
drag, startPoint x: 158, startPoint y: 598, endPoint x: 23, endPoint y: 532, distance: 150.2
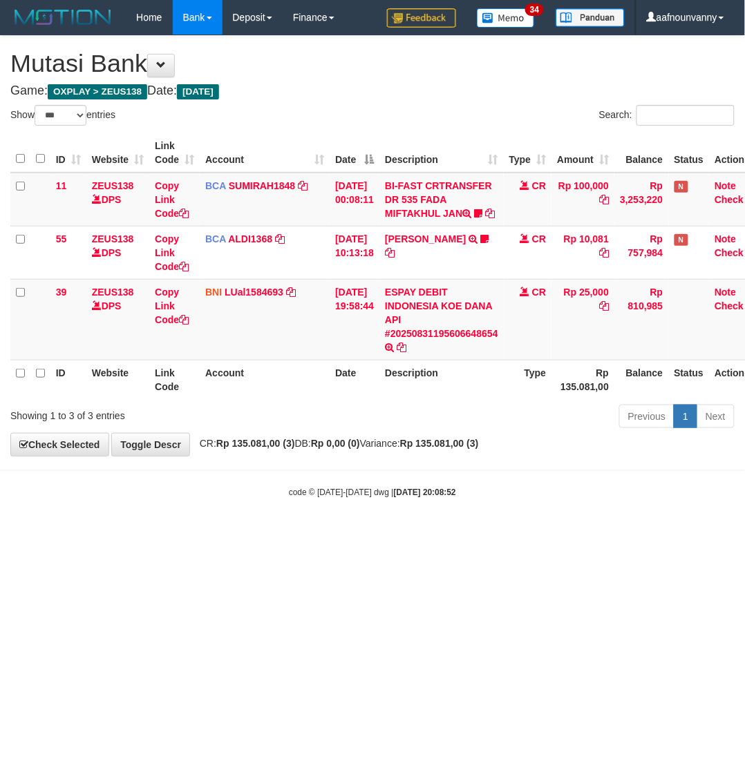
click at [126, 533] on html "Toggle navigation Home Bank Account List Load By Website Group [OXPLAY] ZEUS138…" at bounding box center [372, 266] width 745 height 533
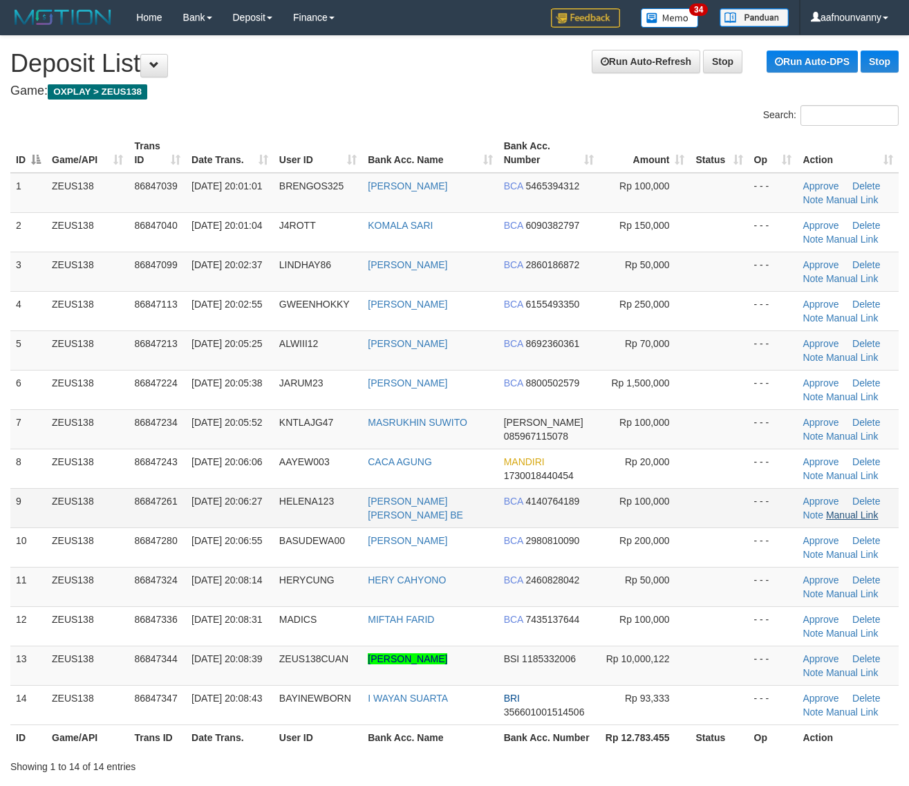
drag, startPoint x: 207, startPoint y: 419, endPoint x: 834, endPoint y: 512, distance: 633.6
click at [271, 430] on td "[DATE] 20:05:52" at bounding box center [230, 428] width 88 height 39
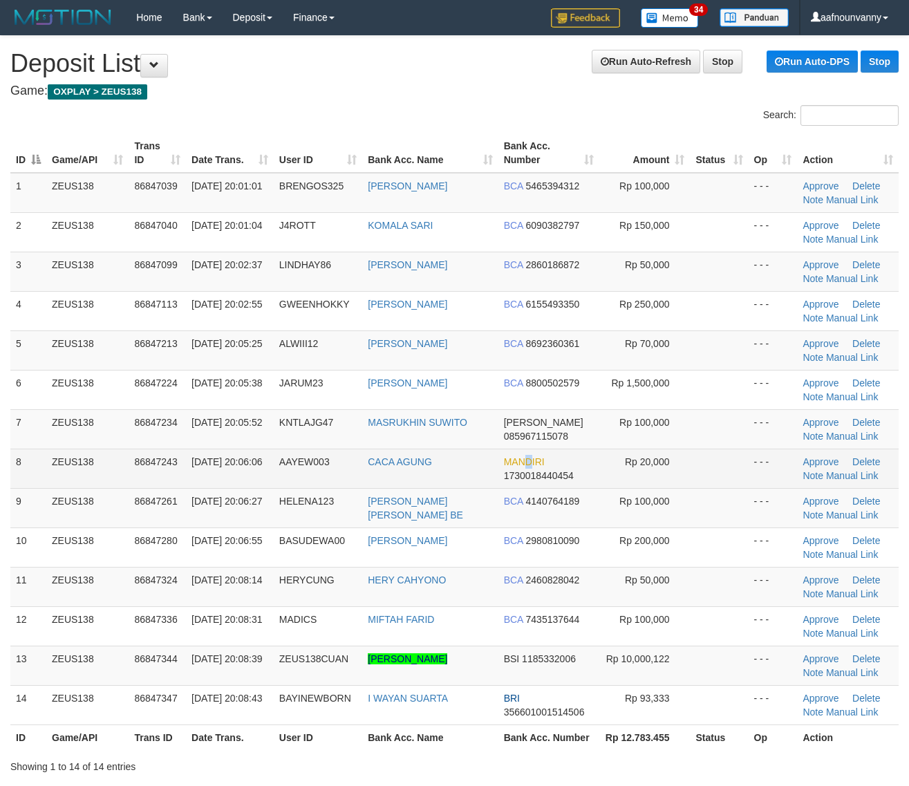
drag, startPoint x: 526, startPoint y: 460, endPoint x: 619, endPoint y: 484, distance: 96.2
click at [542, 465] on span "MANDIRI" at bounding box center [524, 461] width 41 height 11
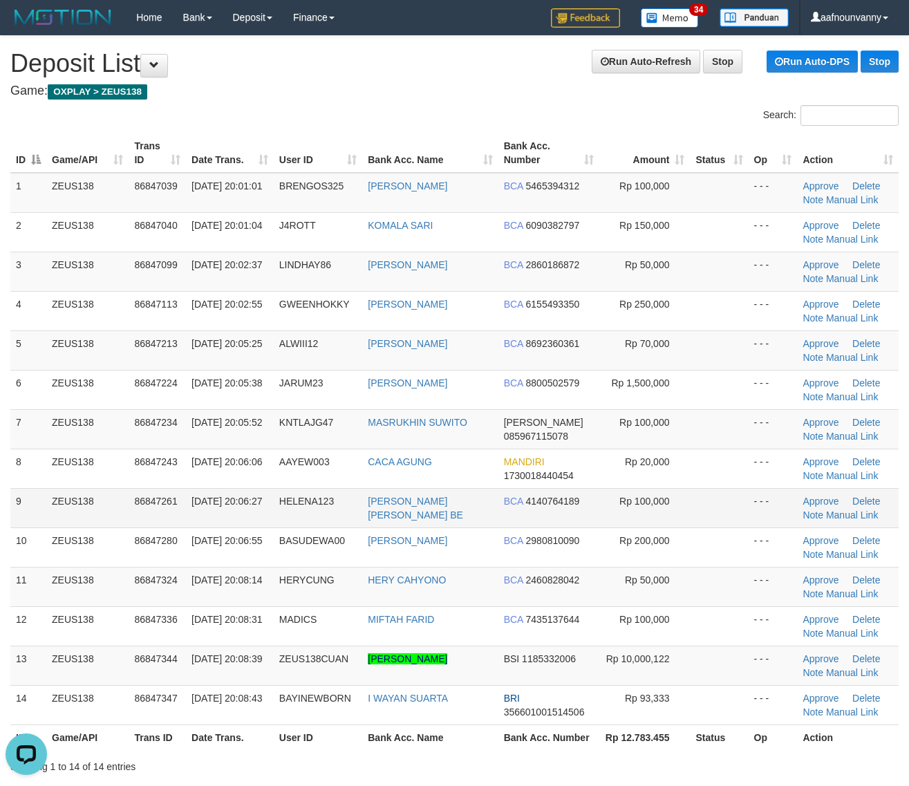
drag, startPoint x: 464, startPoint y: 477, endPoint x: 596, endPoint y: 513, distance: 137.3
click at [488, 484] on td "CACA AGUNG" at bounding box center [429, 467] width 135 height 39
drag, startPoint x: 502, startPoint y: 420, endPoint x: 575, endPoint y: 446, distance: 77.6
click at [529, 432] on td "DANA 085967115078" at bounding box center [549, 428] width 102 height 39
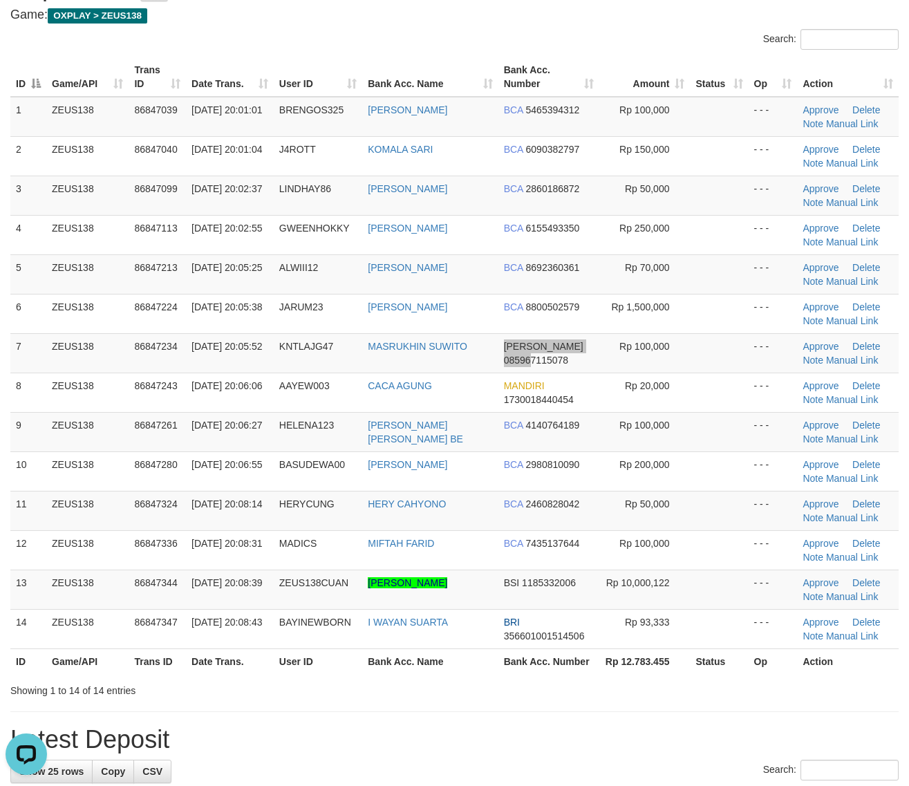
scroll to position [115, 0]
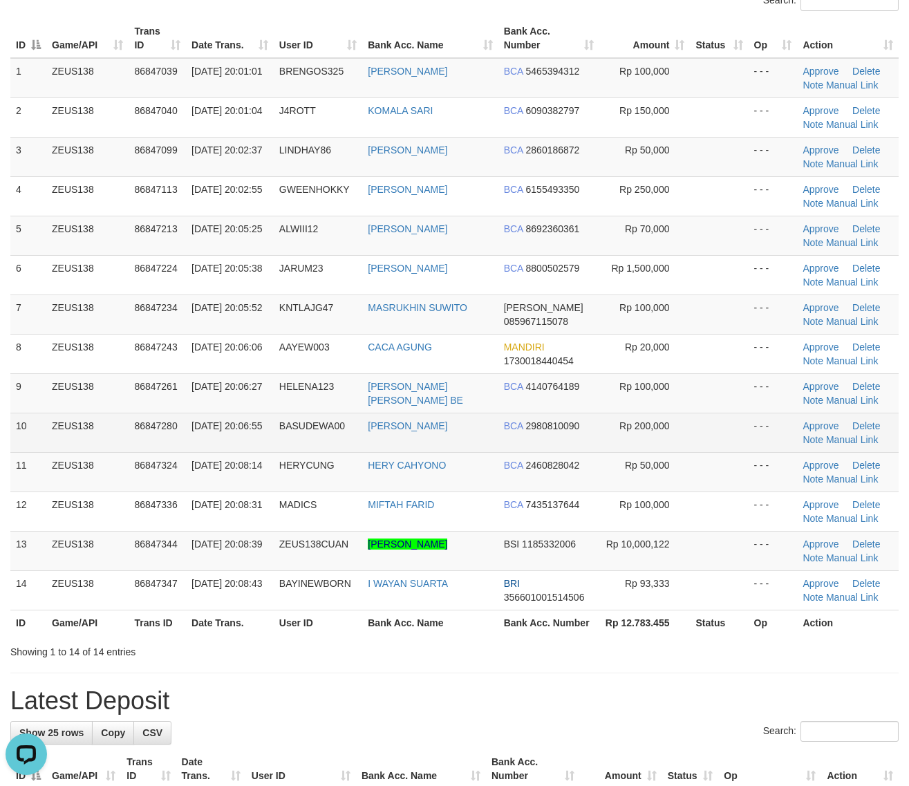
click at [579, 451] on td "BCA 2980810090" at bounding box center [549, 432] width 102 height 39
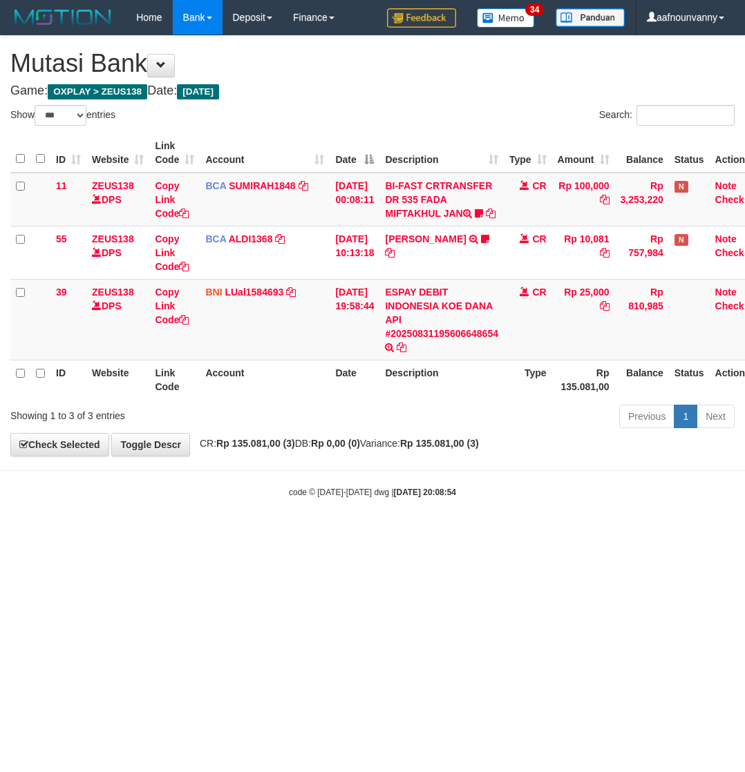
select select "***"
drag, startPoint x: 183, startPoint y: 605, endPoint x: 1, endPoint y: 534, distance: 195.6
click at [24, 533] on html "Toggle navigation Home Bank Account List Load By Website Group [OXPLAY] ZEUS138…" at bounding box center [372, 266] width 745 height 533
select select "***"
click at [126, 533] on html "Toggle navigation Home Bank Account List Load By Website Group [OXPLAY] ZEUS138…" at bounding box center [372, 266] width 745 height 533
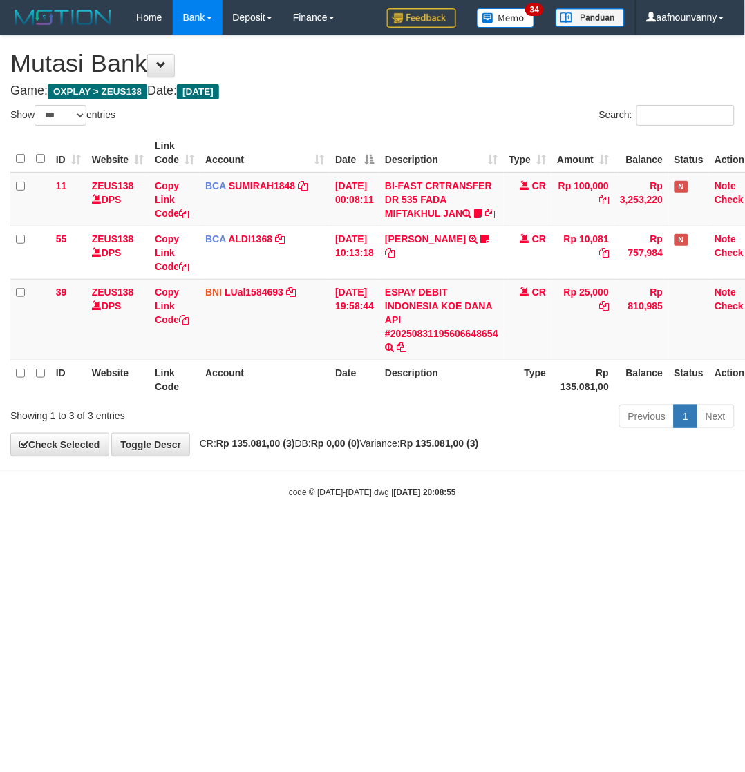
click at [129, 533] on html "Toggle navigation Home Bank Account List Load By Website Group [OXPLAY] ZEUS138…" at bounding box center [372, 266] width 745 height 533
click at [126, 533] on html "Toggle navigation Home Bank Account List Load By Website Group [OXPLAY] ZEUS138…" at bounding box center [372, 266] width 745 height 533
click at [122, 533] on html "Toggle navigation Home Bank Account List Load By Website Group [OXPLAY] ZEUS138…" at bounding box center [372, 266] width 745 height 533
click at [123, 533] on html "Toggle navigation Home Bank Account List Load By Website Group [OXPLAY] ZEUS138…" at bounding box center [372, 266] width 745 height 533
click at [124, 533] on html "Toggle navigation Home Bank Account List Load By Website Group [OXPLAY] ZEUS138…" at bounding box center [372, 266] width 745 height 533
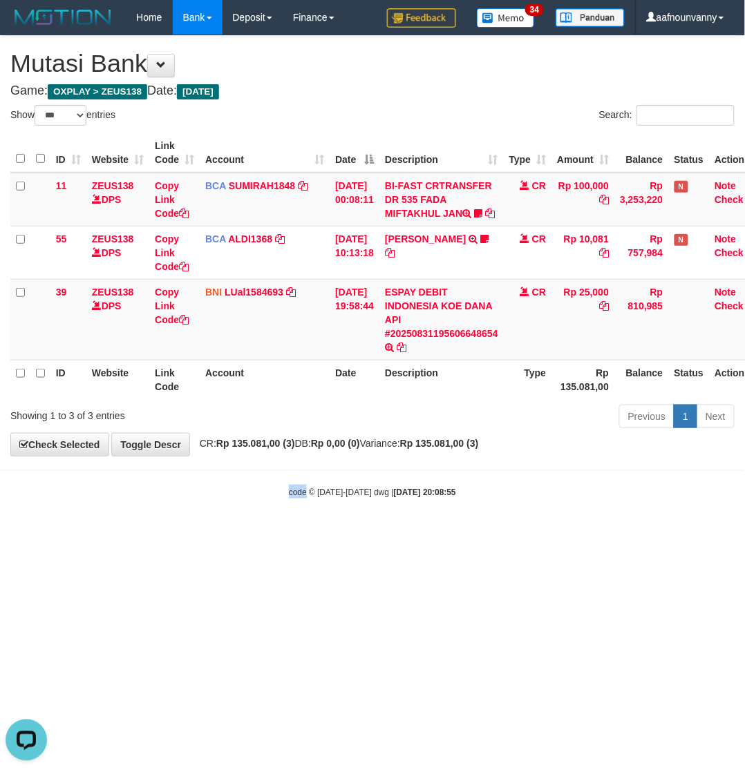
click at [123, 533] on html "Toggle navigation Home Bank Account List Load By Website Group [OXPLAY] ZEUS138…" at bounding box center [372, 266] width 745 height 533
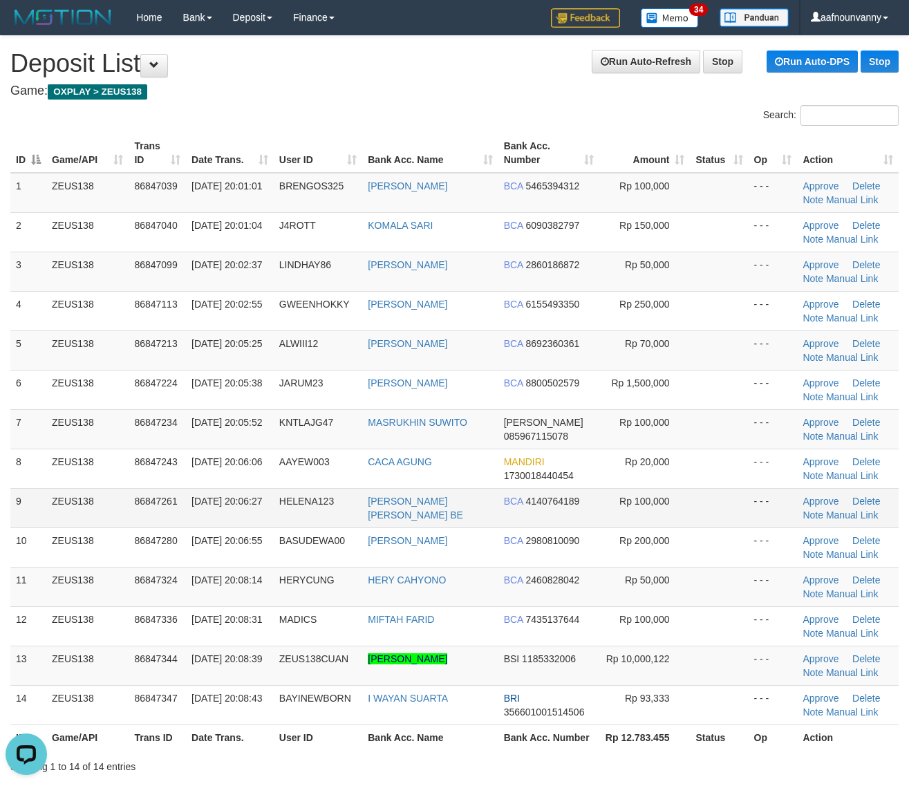
click at [644, 497] on span "Rp 100,000" at bounding box center [644, 500] width 50 height 11
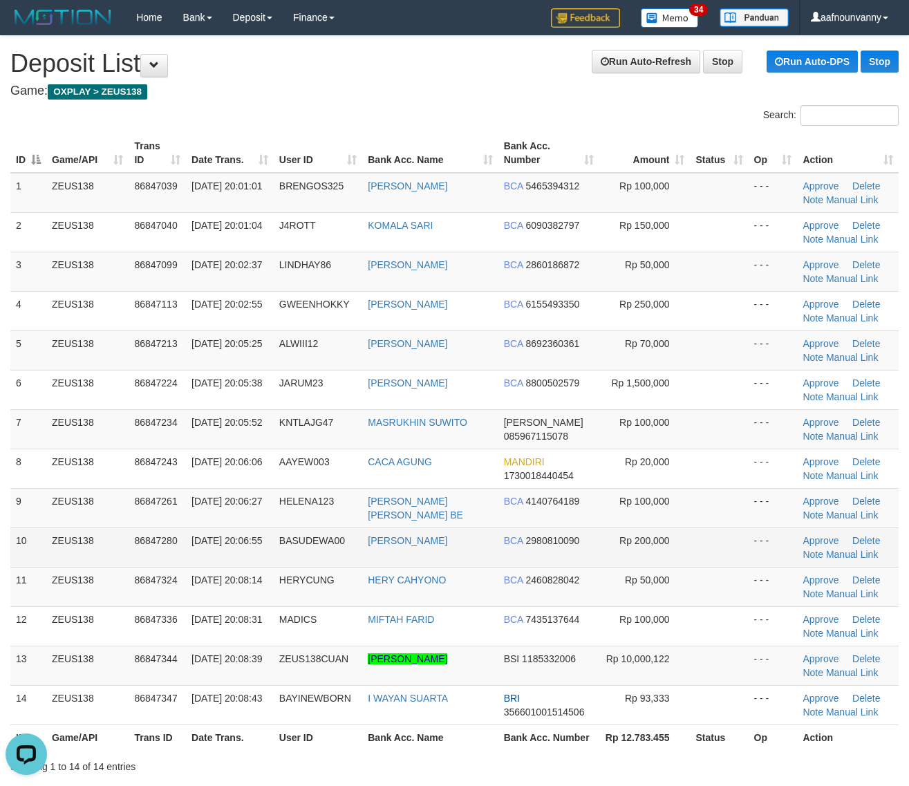
drag, startPoint x: 477, startPoint y: 499, endPoint x: 667, endPoint y: 533, distance: 193.0
click at [479, 499] on td "HELENA THERESIA BE" at bounding box center [429, 507] width 135 height 39
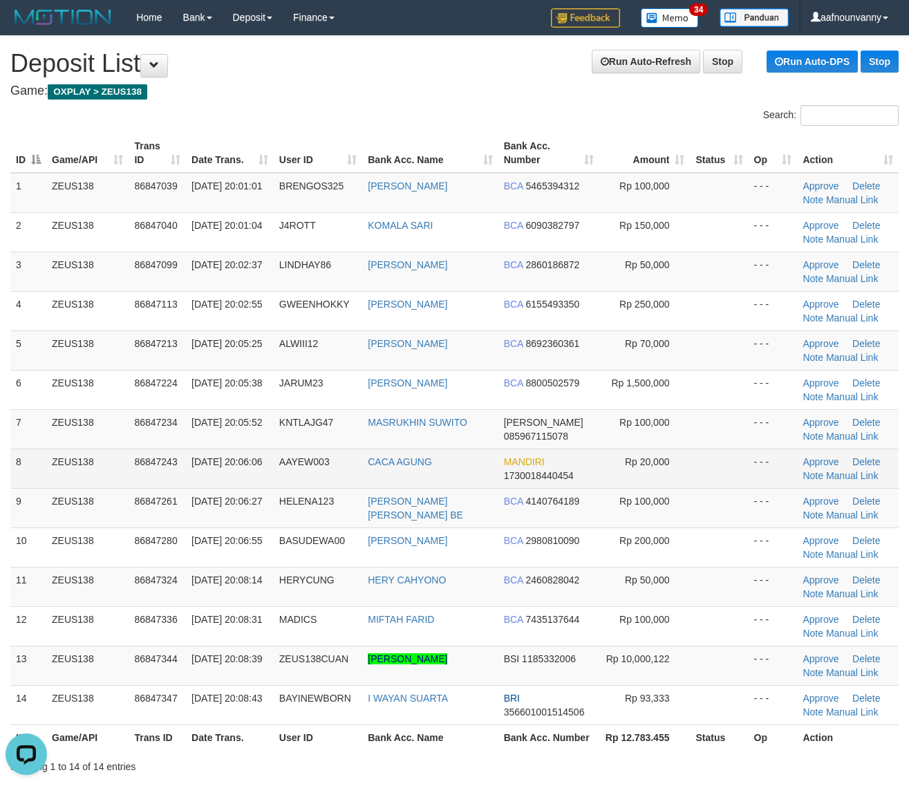
drag, startPoint x: 464, startPoint y: 468, endPoint x: 475, endPoint y: 471, distance: 10.7
click at [467, 468] on td "CACA AGUNG" at bounding box center [429, 467] width 135 height 39
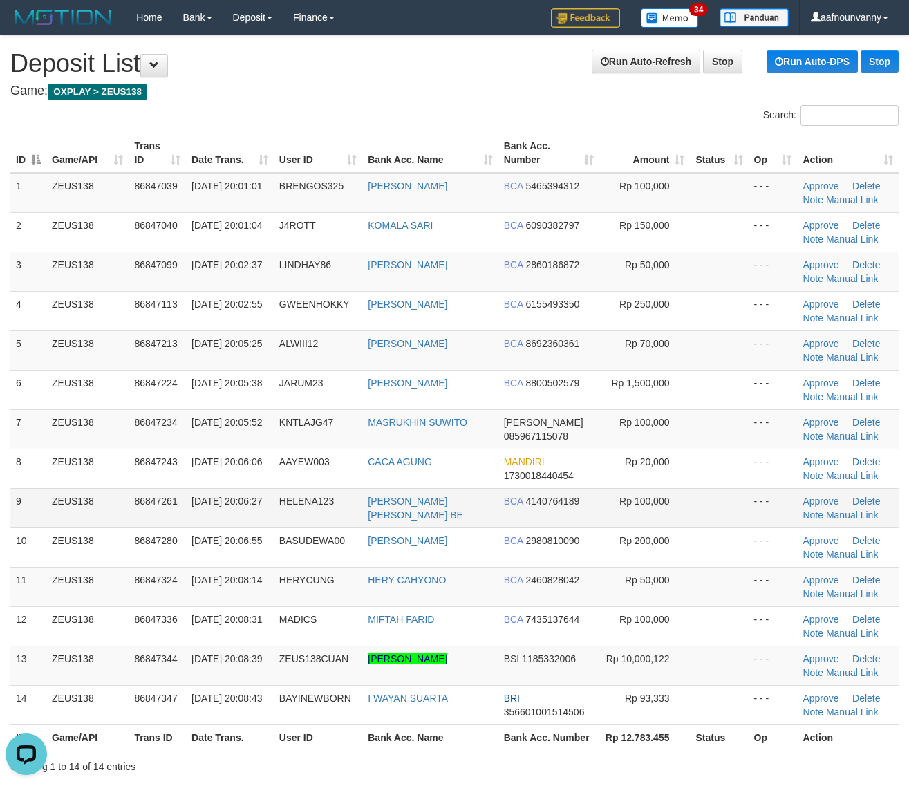
drag, startPoint x: 520, startPoint y: 479, endPoint x: 644, endPoint y: 500, distance: 126.1
click at [523, 480] on span "1730018440454" at bounding box center [539, 475] width 70 height 11
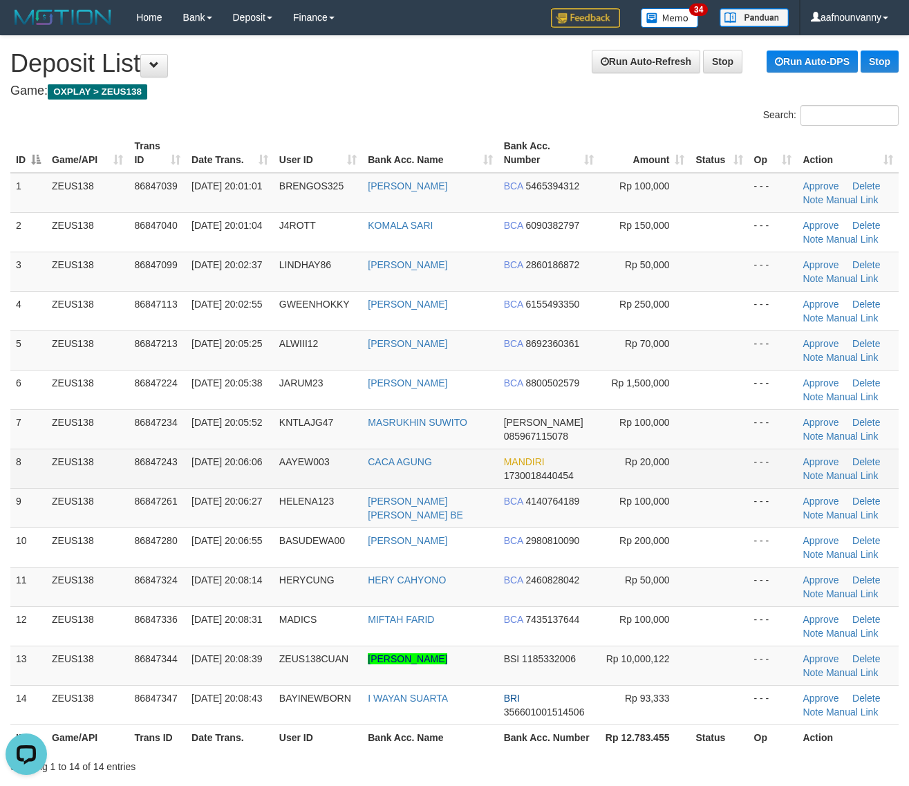
click at [515, 477] on span "1730018440454" at bounding box center [539, 475] width 70 height 11
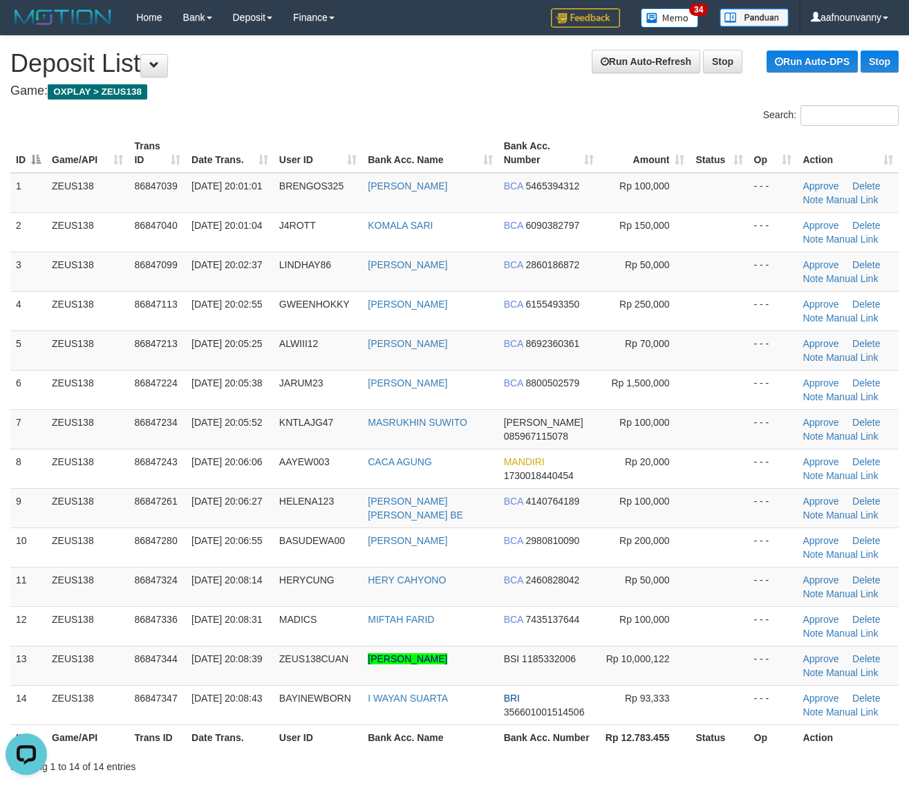
drag, startPoint x: 515, startPoint y: 477, endPoint x: 917, endPoint y: 584, distance: 415.5
click at [544, 489] on tbody "1 ZEUS138 86847039 31/08/2025 20:01:01 BRENGOS325 AHMAD SAHURI BCA 5465394312 R…" at bounding box center [454, 449] width 888 height 552
drag, startPoint x: 505, startPoint y: 470, endPoint x: 914, endPoint y: 553, distance: 417.5
click at [530, 474] on span "1730018440454" at bounding box center [539, 475] width 70 height 11
drag, startPoint x: 361, startPoint y: 451, endPoint x: 912, endPoint y: 569, distance: 563.2
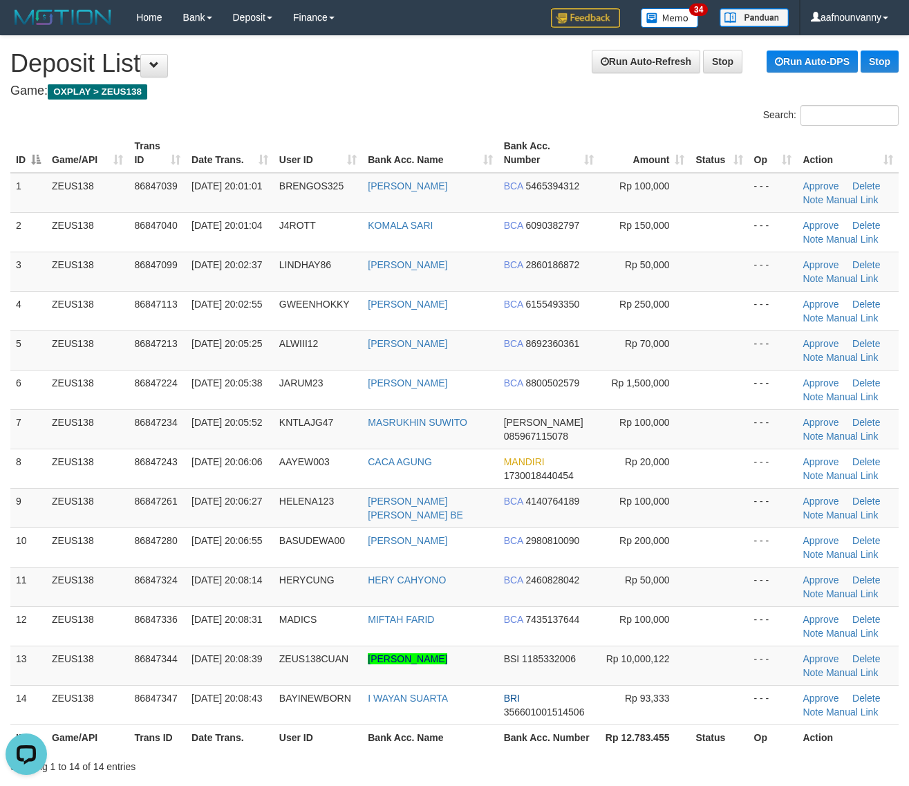
click at [405, 462] on tr "8 ZEUS138 86847243 31/08/2025 20:06:06 AAYEW003 CACA AGUNG MANDIRI 173001844045…" at bounding box center [454, 467] width 888 height 39
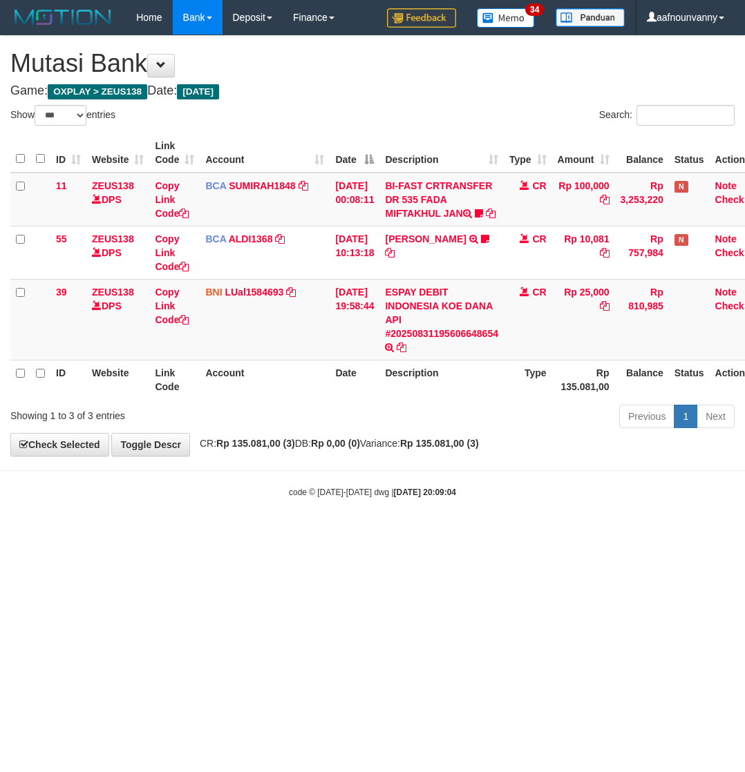
select select "***"
click at [131, 533] on html "Toggle navigation Home Bank Account List Load By Website Group [OXPLAY] ZEUS138…" at bounding box center [372, 266] width 745 height 533
select select "***"
drag, startPoint x: 263, startPoint y: 500, endPoint x: 282, endPoint y: 503, distance: 19.0
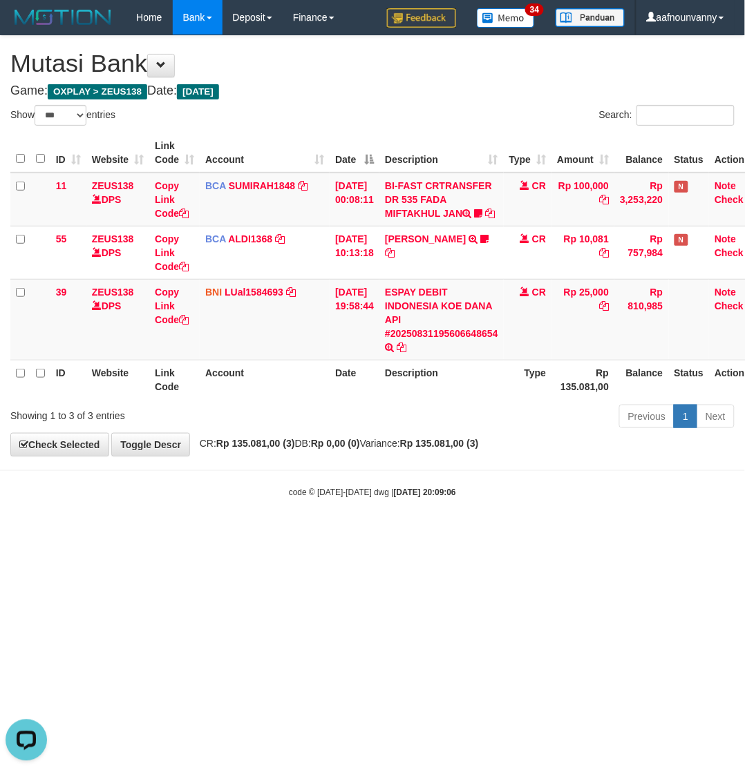
click at [271, 499] on div "code © [DATE]-[DATE] dwg | [DATE] 20:09:06" at bounding box center [372, 492] width 745 height 14
drag, startPoint x: 174, startPoint y: 634, endPoint x: 2, endPoint y: 572, distance: 182.7
click at [161, 533] on html "Toggle navigation Home Bank Account List Load By Website Group [OXPLAY] ZEUS138…" at bounding box center [372, 266] width 745 height 533
drag, startPoint x: 358, startPoint y: 648, endPoint x: 737, endPoint y: 381, distance: 463.7
click at [451, 533] on html "Toggle navigation Home Bank Account List Load By Website Group [OXPLAY] ZEUS138…" at bounding box center [372, 266] width 745 height 533
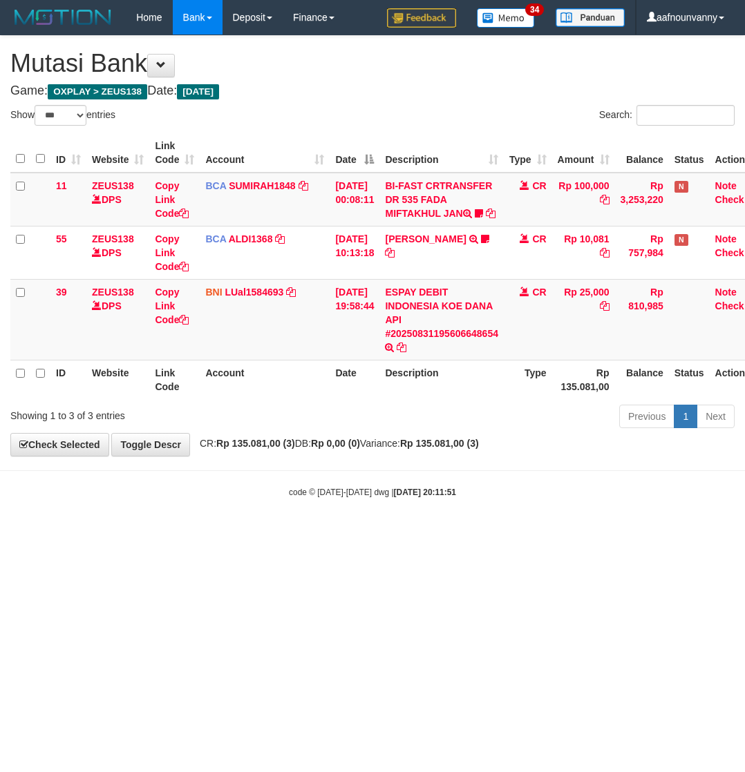
select select "***"
drag, startPoint x: 353, startPoint y: 573, endPoint x: 256, endPoint y: 570, distance: 96.8
click at [311, 533] on html "Toggle navigation Home Bank Account List Load By Website Group [OXPLAY] ZEUS138…" at bounding box center [372, 266] width 745 height 533
drag, startPoint x: 194, startPoint y: 651, endPoint x: 4, endPoint y: 562, distance: 209.9
click at [180, 533] on html "Toggle navigation Home Bank Account List Load By Website Group [OXPLAY] ZEUS138…" at bounding box center [372, 266] width 745 height 533
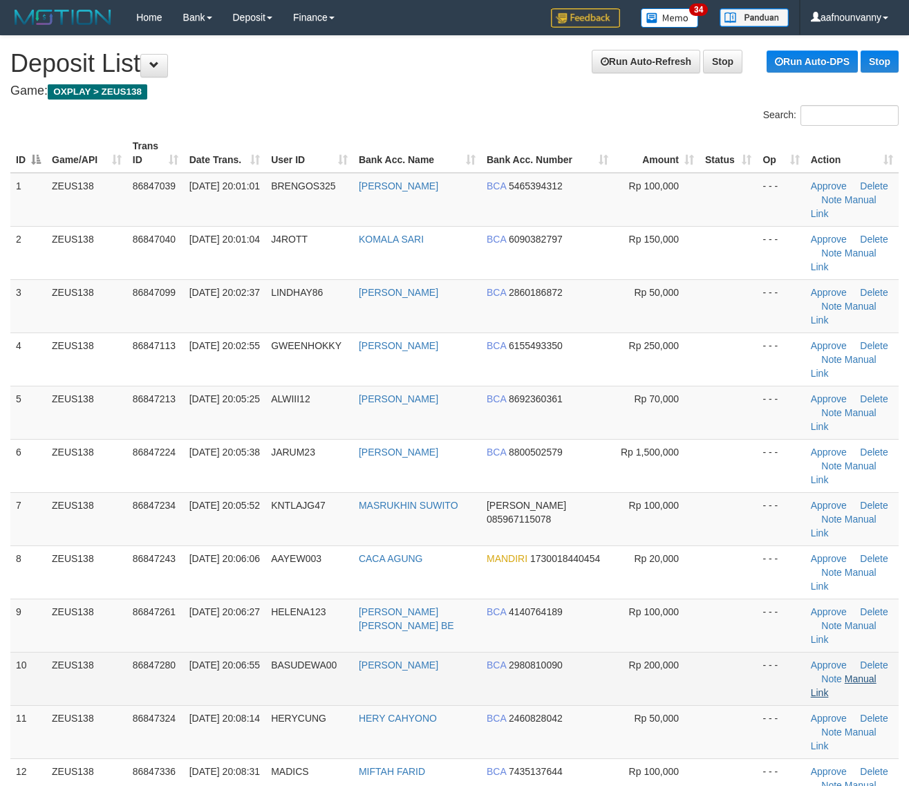
drag, startPoint x: 330, startPoint y: 396, endPoint x: 876, endPoint y: 553, distance: 568.6
click at [379, 419] on tbody "1 ZEUS138 86847039 31/08/2025 20:01:01 BRENGOS325 AHMAD SAHURI BCA 5465394312 R…" at bounding box center [454, 572] width 888 height 799
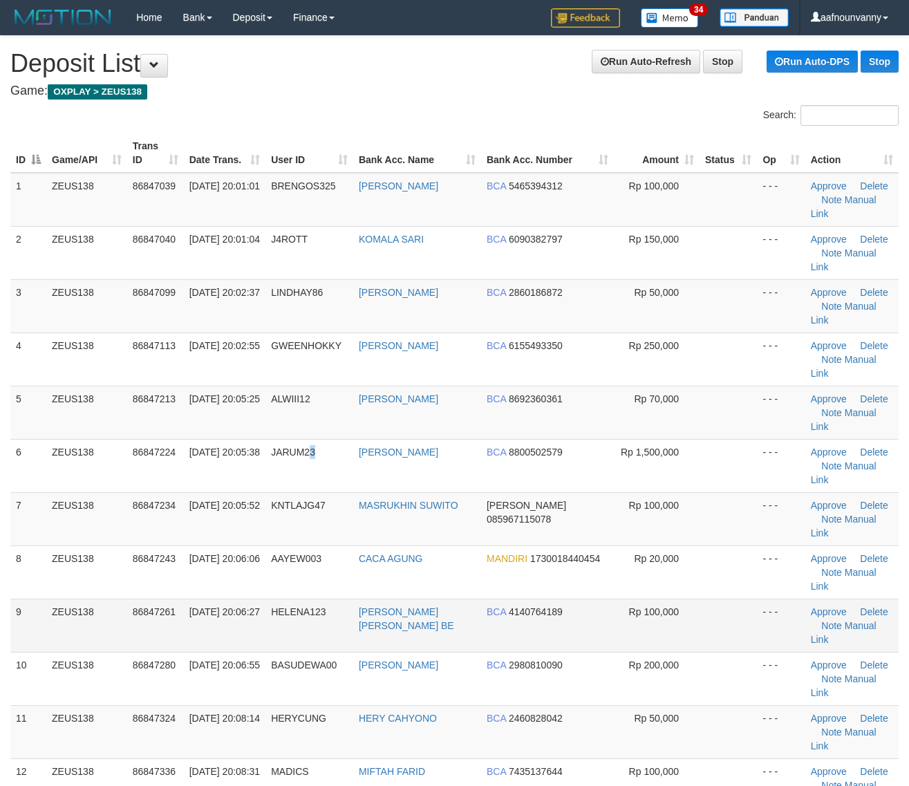
drag, startPoint x: 306, startPoint y: 387, endPoint x: 685, endPoint y: 496, distance: 394.7
click at [391, 420] on tbody "1 ZEUS138 86847039 31/08/2025 20:01:01 BRENGOS325 AHMAD SAHURI BCA 5465394312 R…" at bounding box center [454, 572] width 888 height 799
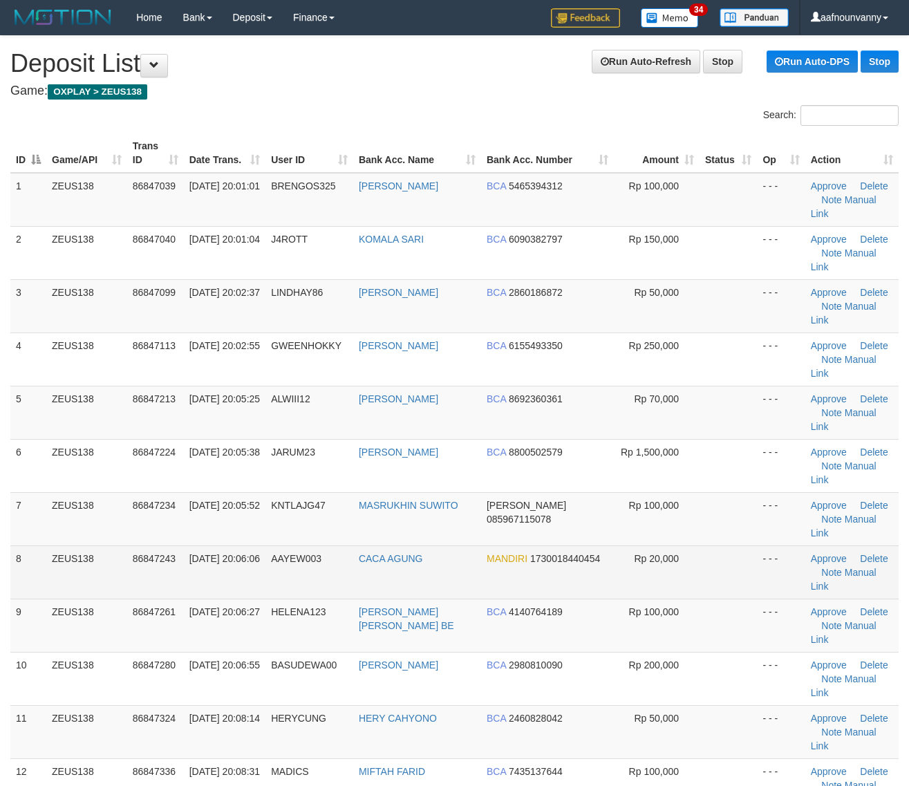
drag, startPoint x: 315, startPoint y: 330, endPoint x: 834, endPoint y: 484, distance: 541.5
click at [353, 386] on td "ALWIII12" at bounding box center [309, 412] width 88 height 53
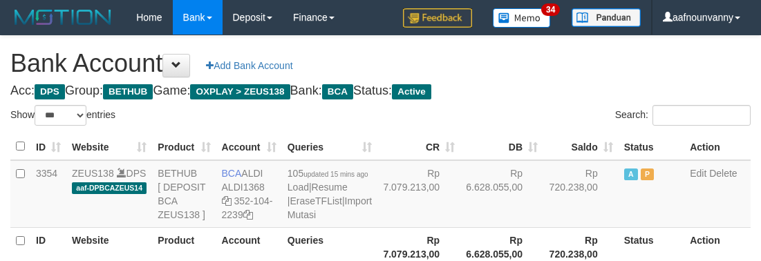
select select "***"
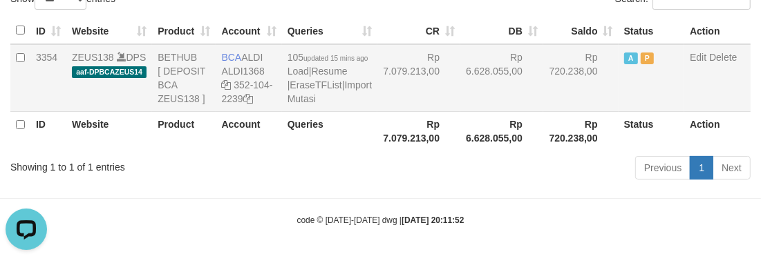
click at [482, 73] on td "Rp 6.628.055,00" at bounding box center [501, 78] width 83 height 68
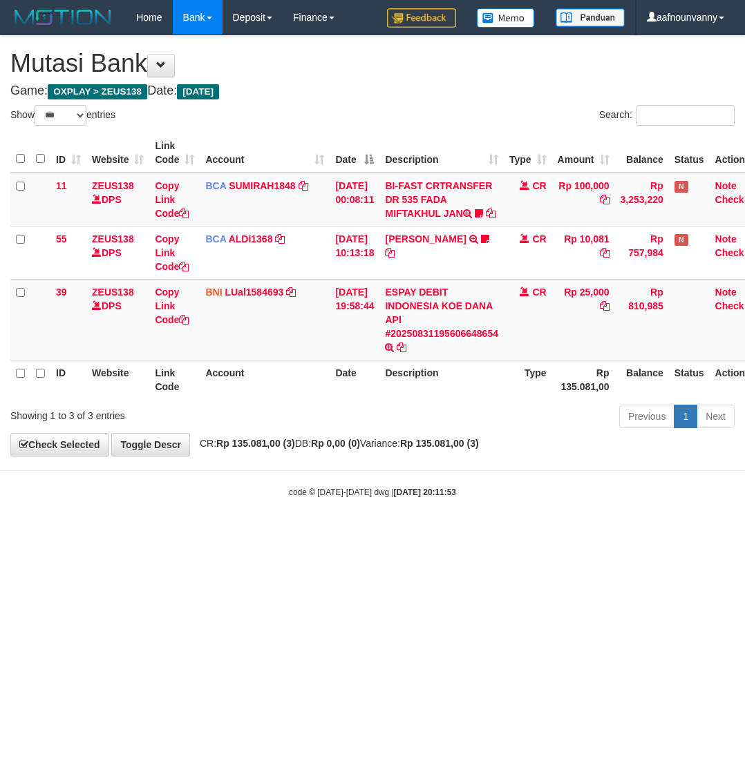
select select "***"
drag, startPoint x: 254, startPoint y: 619, endPoint x: 359, endPoint y: 425, distance: 221.1
click at [298, 533] on html "Toggle navigation Home Bank Account List Load By Website Group [OXPLAY] ZEUS138…" at bounding box center [372, 266] width 745 height 533
click at [433, 309] on link "ESPAY DEBIT INDONESIA KOE DANA API #20250831195606648654" at bounding box center [441, 313] width 113 height 53
drag, startPoint x: 430, startPoint y: 299, endPoint x: 428, endPoint y: 273, distance: 26.3
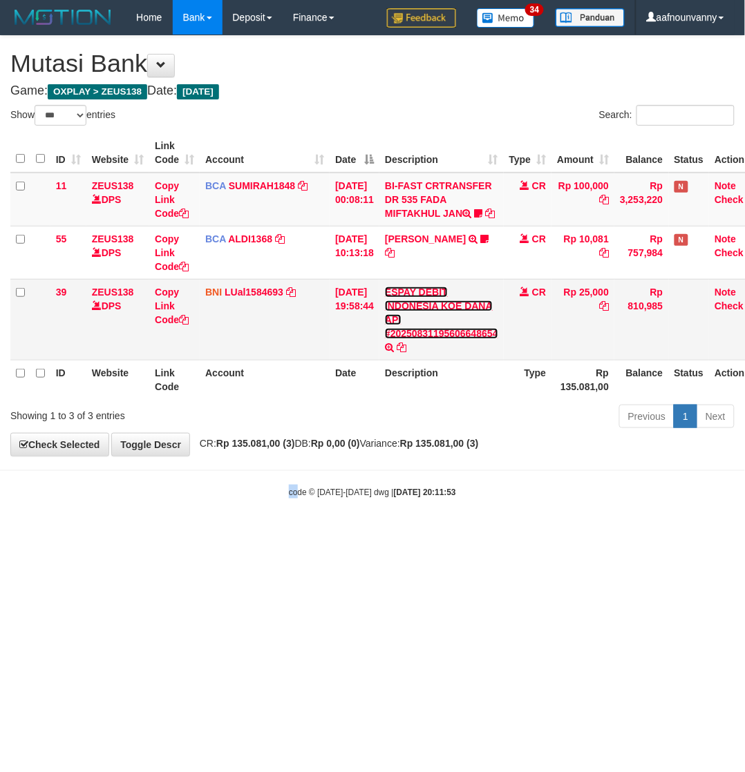
click at [430, 295] on td "ESPAY DEBIT INDONESIA KOE DANA API #20250831195606648654 TRANSFER DARI ESPAY DE…" at bounding box center [441, 319] width 124 height 81
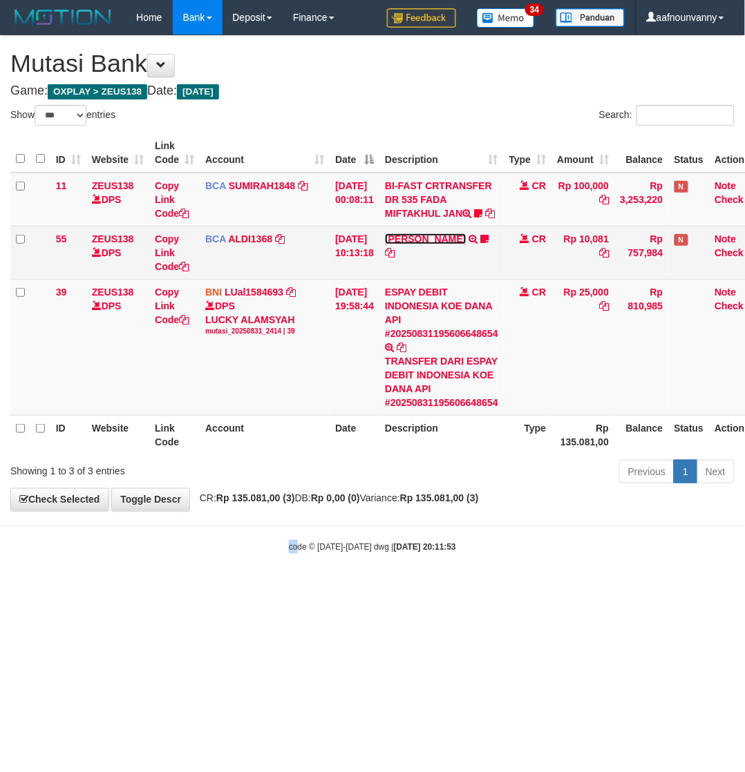
click at [428, 245] on link "[PERSON_NAME]" at bounding box center [425, 239] width 81 height 11
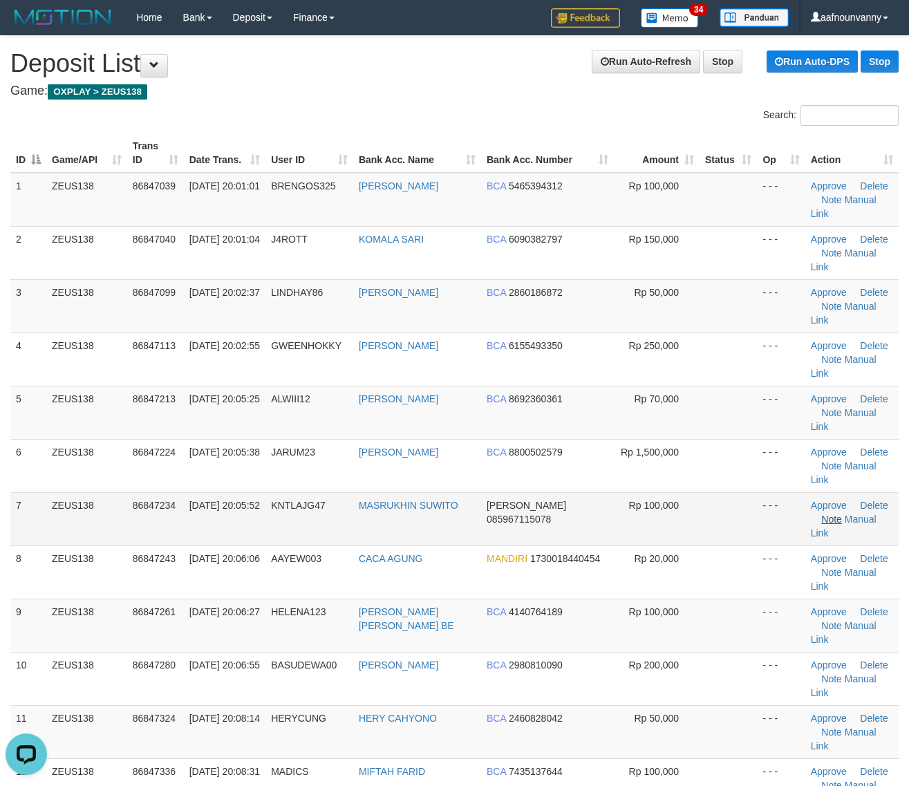
drag, startPoint x: 488, startPoint y: 366, endPoint x: 813, endPoint y: 439, distance: 332.9
click at [512, 386] on tr "5 ZEUS138 86847213 [DATE] 20:05:25 ALWIII12 [PERSON_NAME] BCA 8692360361 Rp 70,…" at bounding box center [454, 412] width 888 height 53
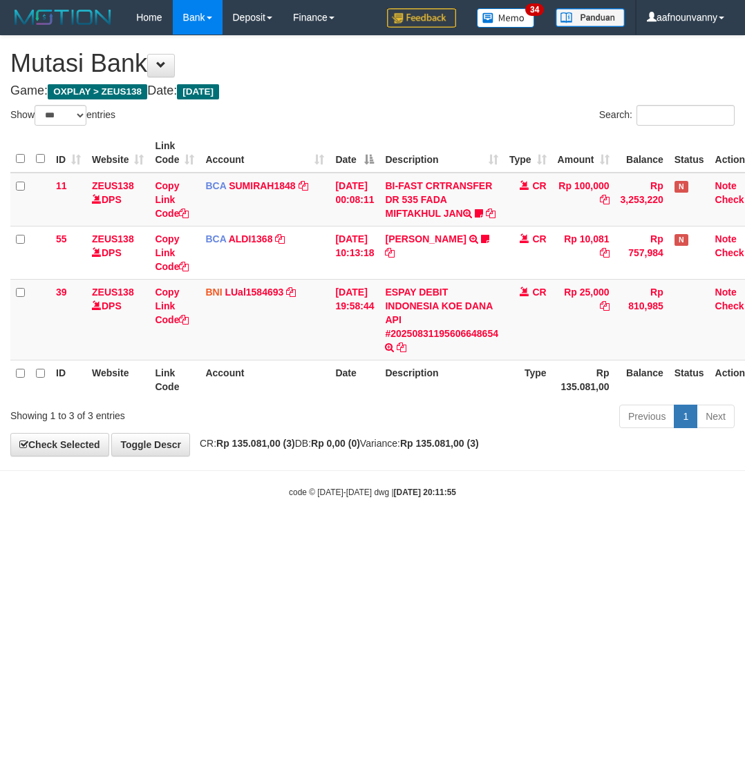
select select "***"
click at [428, 195] on td "BI-FAST CRTRANSFER DR 535 FADA MIFTAKHUL JAN Adlian11" at bounding box center [441, 200] width 124 height 54
drag, startPoint x: 0, startPoint y: 0, endPoint x: 425, endPoint y: 204, distance: 471.3
click at [428, 195] on td "BI-FAST CRTRANSFER DR 535 FADA MIFTAKHUL JAN Adlian11" at bounding box center [441, 200] width 124 height 54
drag, startPoint x: 263, startPoint y: 660, endPoint x: 142, endPoint y: 610, distance: 131.4
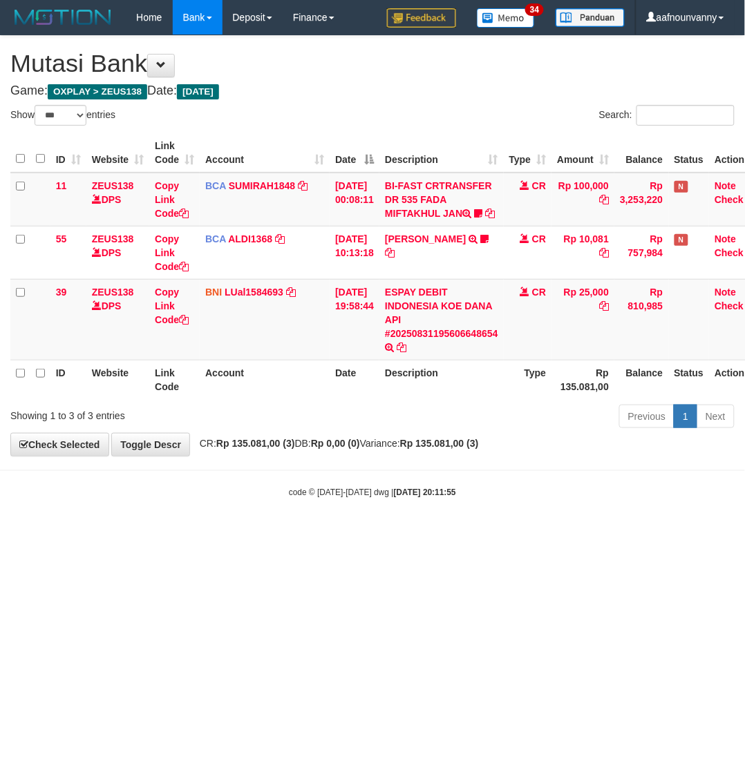
click at [236, 533] on html "Toggle navigation Home Bank Account List Load By Website Group [OXPLAY] ZEUS138…" at bounding box center [372, 266] width 745 height 533
select select "***"
click at [418, 340] on td "ESPAY DEBIT INDONESIA KOE DANA API #20250831195606648654 TRANSFER DARI ESPAY DE…" at bounding box center [441, 319] width 124 height 81
drag, startPoint x: 392, startPoint y: 622, endPoint x: 741, endPoint y: 681, distance: 354.0
click at [427, 533] on html "Toggle navigation Home Bank Account List Load By Website Group [OXPLAY] ZEUS138…" at bounding box center [372, 266] width 745 height 533
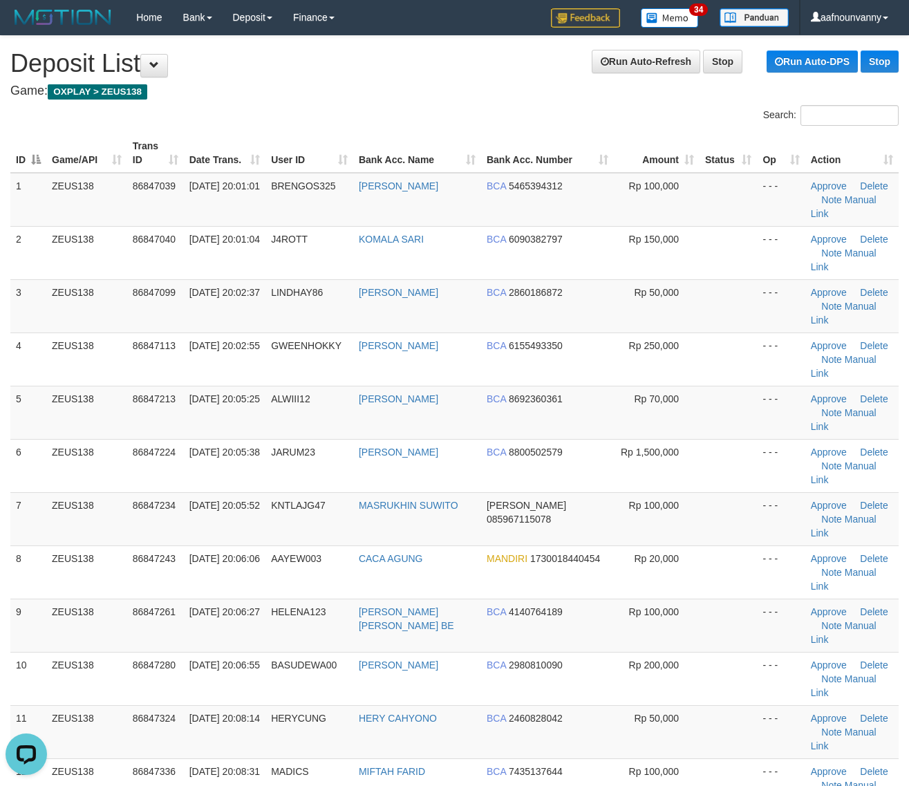
drag, startPoint x: 334, startPoint y: 415, endPoint x: 920, endPoint y: 502, distance: 593.1
click at [419, 492] on tr "7 ZEUS138 86847234 31/08/2025 20:05:52 KNTLAJG47 MASRUKHIN SUWITO DANA 08596711…" at bounding box center [454, 518] width 888 height 53
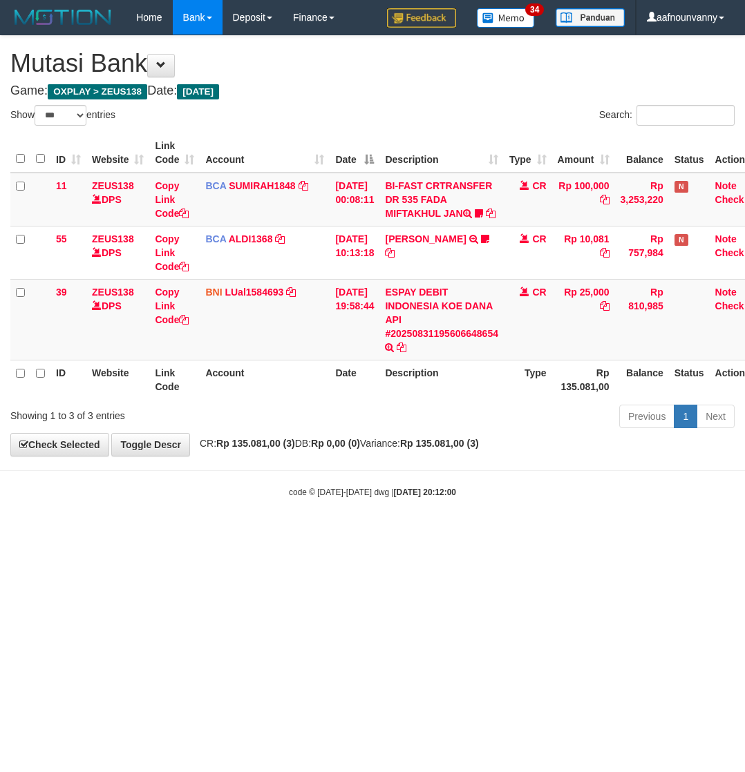
select select "***"
click at [259, 533] on html "Toggle navigation Home Bank Account List Load By Website Group [OXPLAY] ZEUS138…" at bounding box center [372, 266] width 745 height 533
drag, startPoint x: 259, startPoint y: 608, endPoint x: 505, endPoint y: 605, distance: 246.0
click at [274, 533] on html "Toggle navigation Home Bank Account List Load By Website Group [OXPLAY] ZEUS138…" at bounding box center [372, 266] width 745 height 533
select select "***"
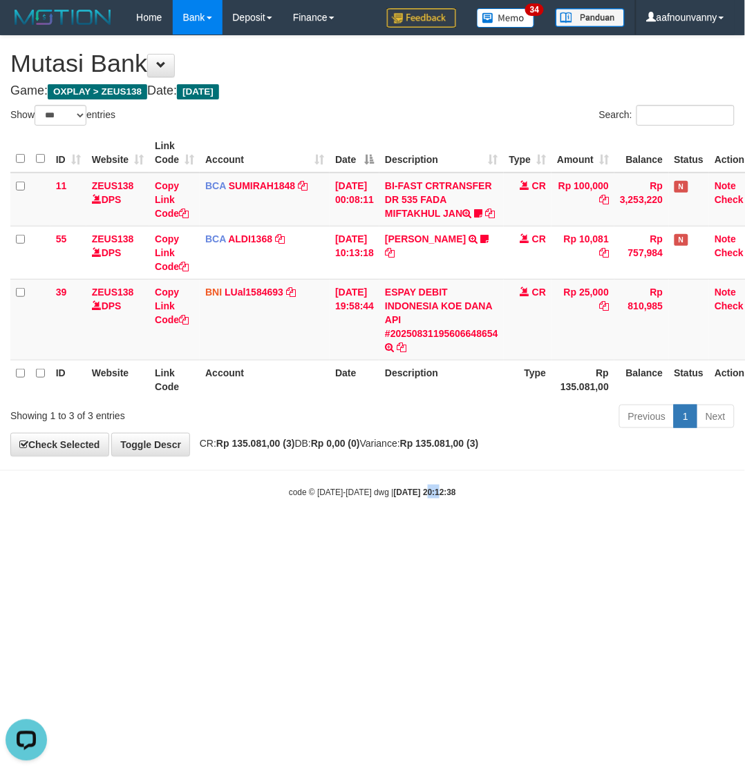
drag, startPoint x: 411, startPoint y: 581, endPoint x: 12, endPoint y: 530, distance: 401.9
click at [399, 533] on html "Toggle navigation Home Bank Account List Load By Website Group [OXPLAY] ZEUS138…" at bounding box center [372, 266] width 745 height 533
drag, startPoint x: 357, startPoint y: 553, endPoint x: 738, endPoint y: 461, distance: 392.3
click at [453, 533] on html "Toggle navigation Home Bank Account List Load By Website Group [OXPLAY] ZEUS138…" at bounding box center [372, 266] width 745 height 533
select select "***"
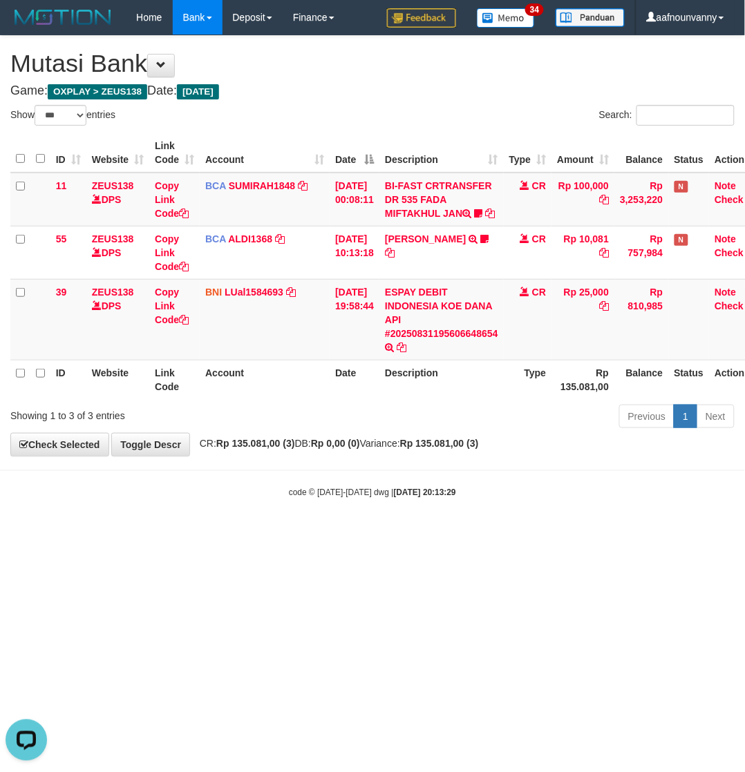
drag, startPoint x: 263, startPoint y: 581, endPoint x: 7, endPoint y: 498, distance: 269.4
click at [260, 533] on html "Toggle navigation Home Bank Account List Load By Website Group [OXPLAY] ZEUS138…" at bounding box center [372, 266] width 745 height 533
drag, startPoint x: 358, startPoint y: 682, endPoint x: 655, endPoint y: 665, distance: 297.6
click at [342, 533] on html "Toggle navigation Home Bank Account List Load By Website Group [OXPLAY] ZEUS138…" at bounding box center [372, 266] width 745 height 533
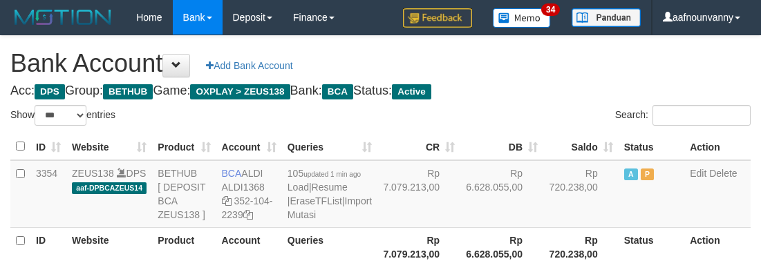
select select "***"
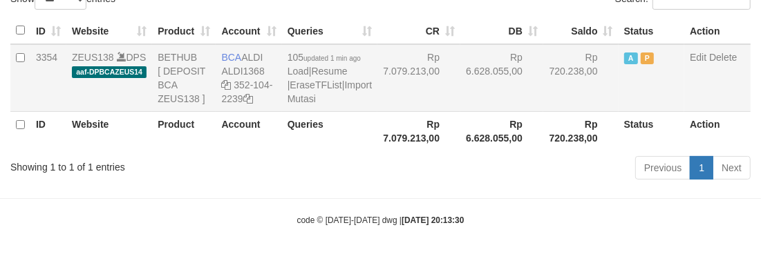
click at [484, 80] on td "Rp 6.628.055,00" at bounding box center [501, 78] width 83 height 68
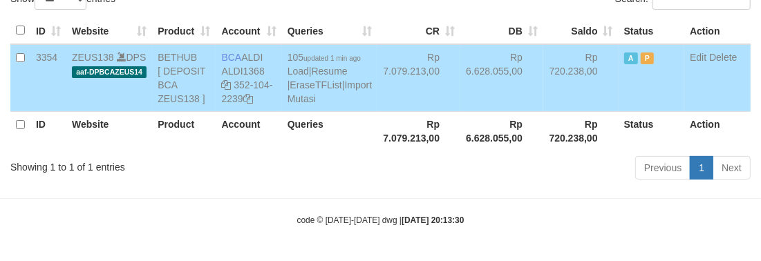
click at [487, 84] on td "Rp 6.628.055,00" at bounding box center [501, 78] width 83 height 68
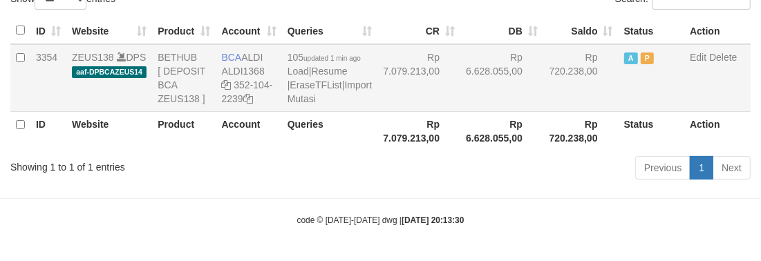
click at [475, 94] on td "Rp 6.628.055,00" at bounding box center [501, 78] width 83 height 68
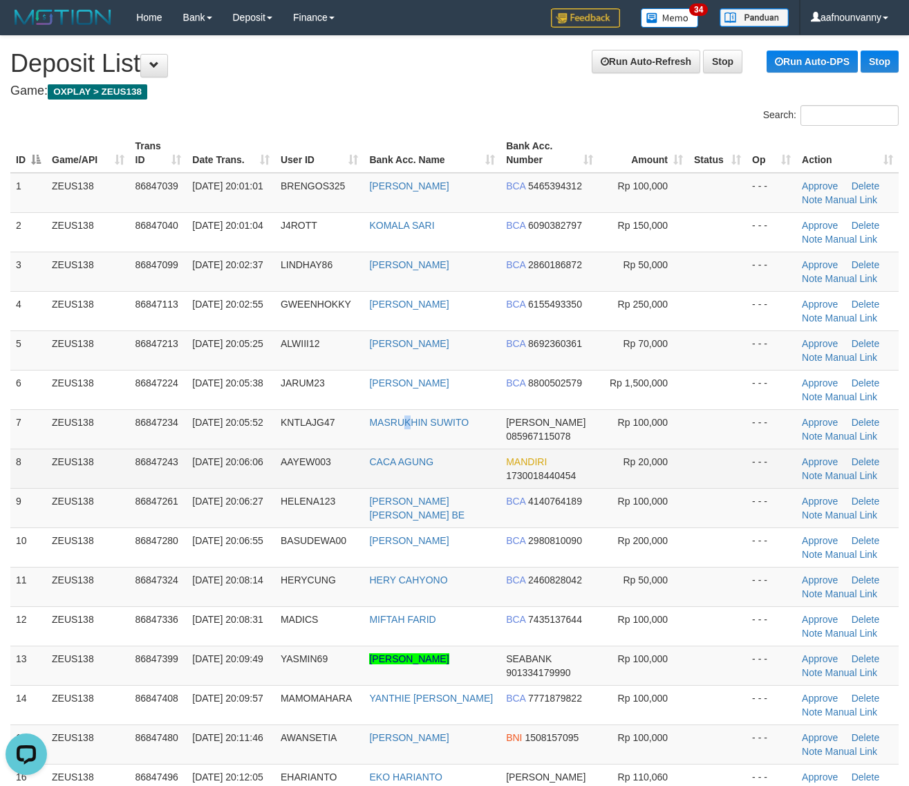
drag, startPoint x: 409, startPoint y: 411, endPoint x: 578, endPoint y: 471, distance: 178.8
click at [473, 433] on td "MASRUKHIN SUWITO" at bounding box center [431, 428] width 137 height 39
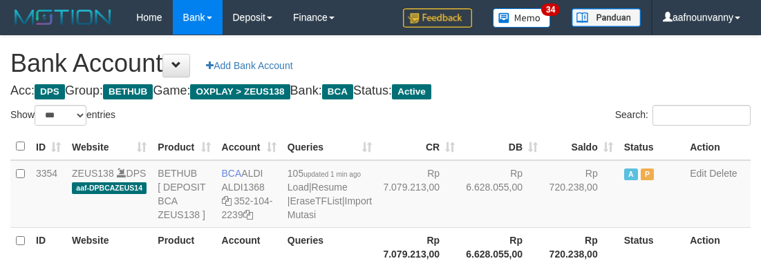
select select "***"
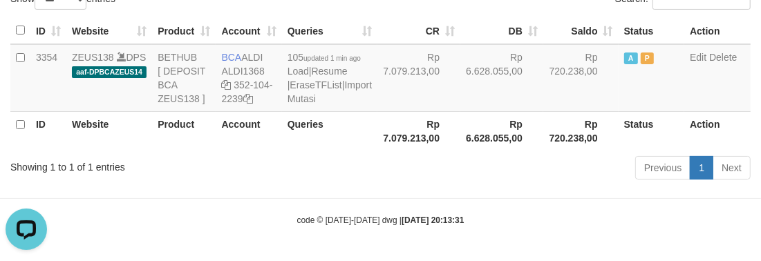
drag, startPoint x: 433, startPoint y: 178, endPoint x: 332, endPoint y: 200, distance: 103.4
click at [433, 178] on div "Previous 1 Next" at bounding box center [539, 170] width 423 height 30
click at [391, 88] on td "Rp 7.079.213,00" at bounding box center [418, 78] width 83 height 68
click at [392, 88] on td "Rp 7.079.213,00" at bounding box center [418, 78] width 83 height 68
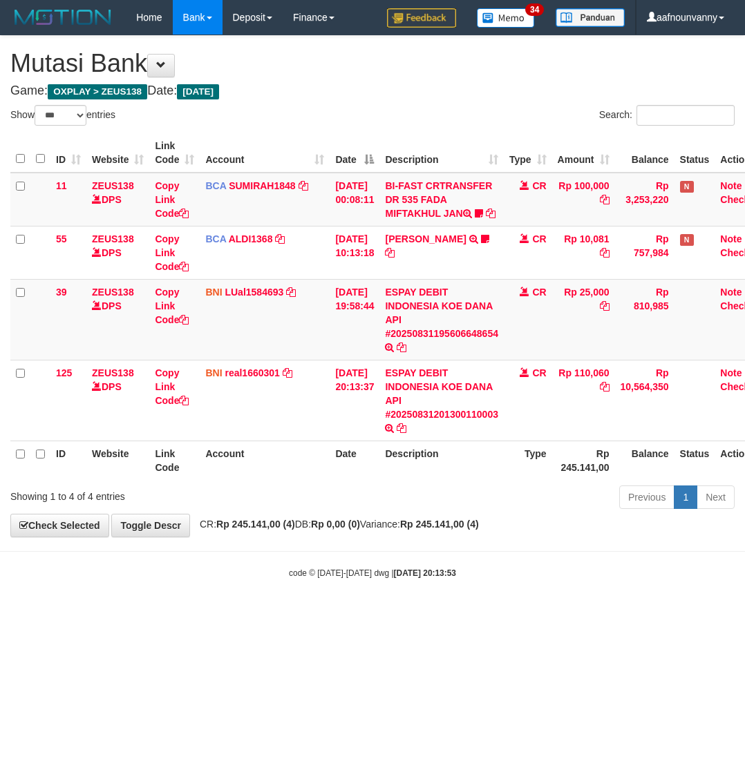
select select "***"
click at [451, 609] on body "Toggle navigation Home Bank Account List Load By Website Group [OXPLAY] ZEUS138…" at bounding box center [372, 307] width 745 height 614
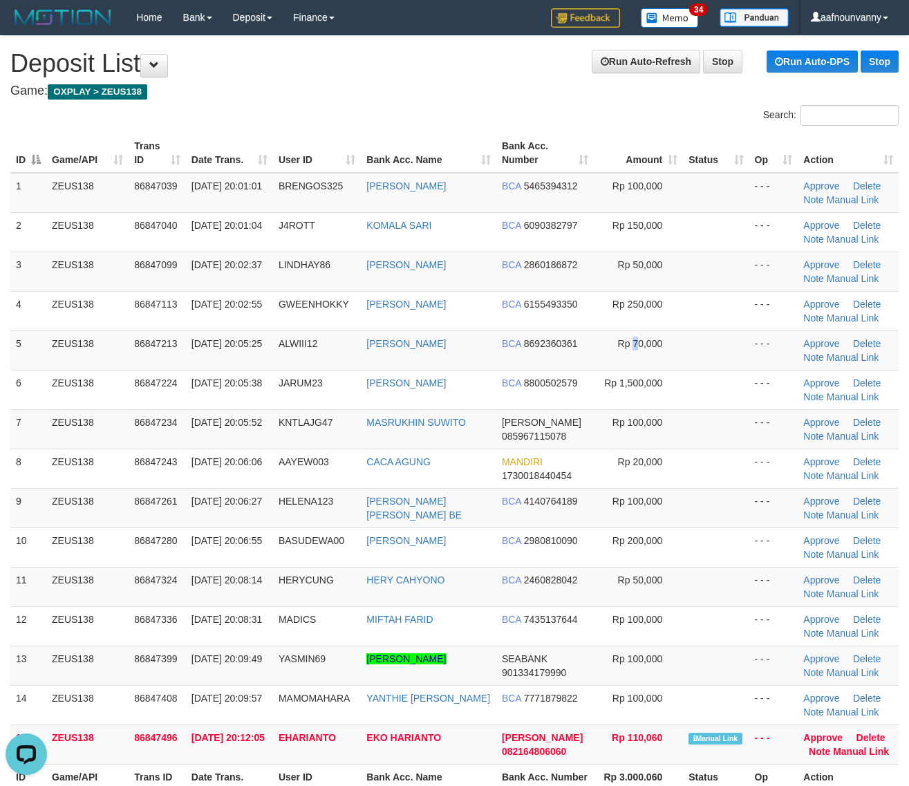
drag, startPoint x: 631, startPoint y: 356, endPoint x: 916, endPoint y: 398, distance: 287.8
click at [676, 368] on td "Rp 70,000" at bounding box center [638, 349] width 89 height 39
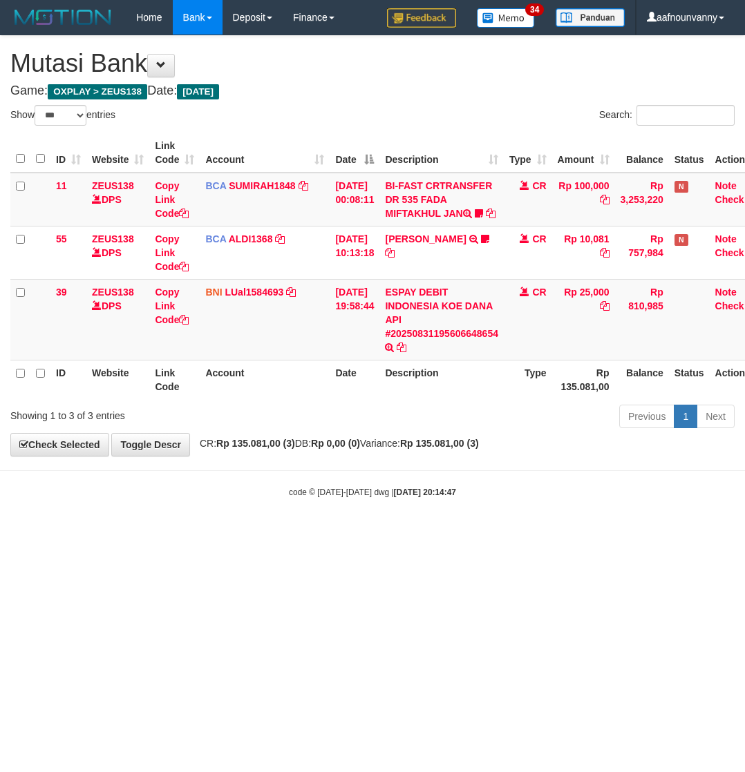
select select "***"
drag, startPoint x: 471, startPoint y: 532, endPoint x: 475, endPoint y: 551, distance: 19.1
click at [475, 533] on html "Toggle navigation Home Bank Account List Load By Website Group [OXPLAY] ZEUS138…" at bounding box center [372, 266] width 745 height 533
drag, startPoint x: 472, startPoint y: 553, endPoint x: 502, endPoint y: 560, distance: 30.4
click at [478, 533] on html "Toggle navigation Home Bank Account List Load By Website Group [OXPLAY] ZEUS138…" at bounding box center [372, 266] width 745 height 533
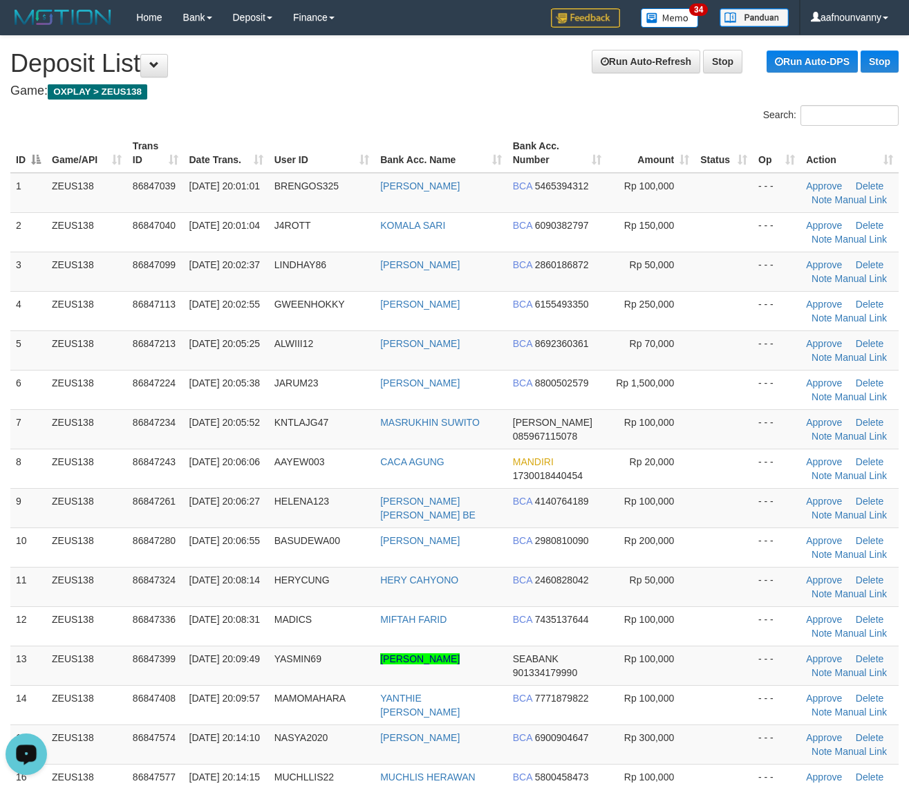
drag, startPoint x: 488, startPoint y: 434, endPoint x: 916, endPoint y: 542, distance: 441.9
click at [675, 492] on tbody "1 ZEUS138 86847039 31/08/2025 20:01:01 BRENGOS325 AHMAD SAHURI BCA 5465394312 R…" at bounding box center [454, 567] width 888 height 788
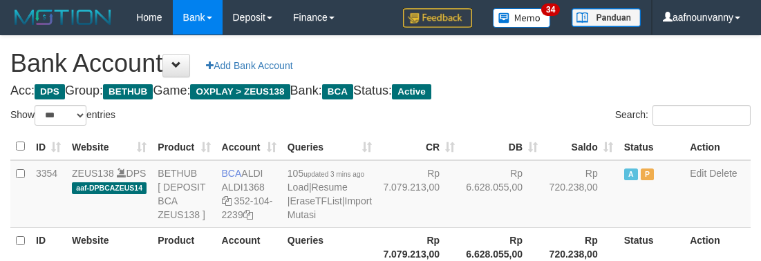
select select "***"
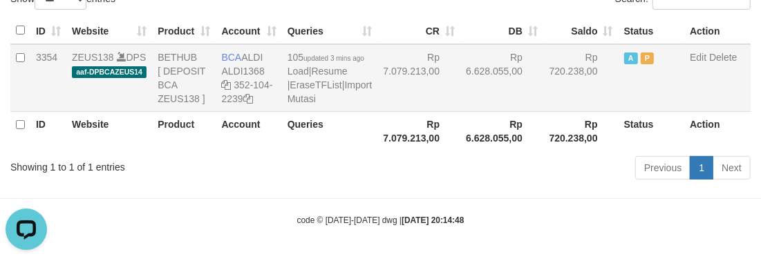
drag, startPoint x: 401, startPoint y: 104, endPoint x: 413, endPoint y: 104, distance: 11.7
click at [413, 104] on td "Rp 7.079.213,00" at bounding box center [418, 78] width 83 height 68
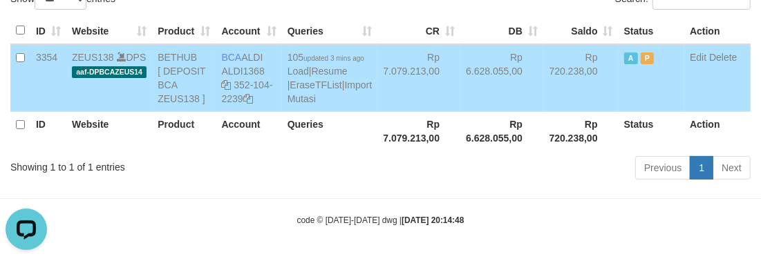
click at [460, 124] on th "Rp 6.628.055,00" at bounding box center [501, 130] width 83 height 39
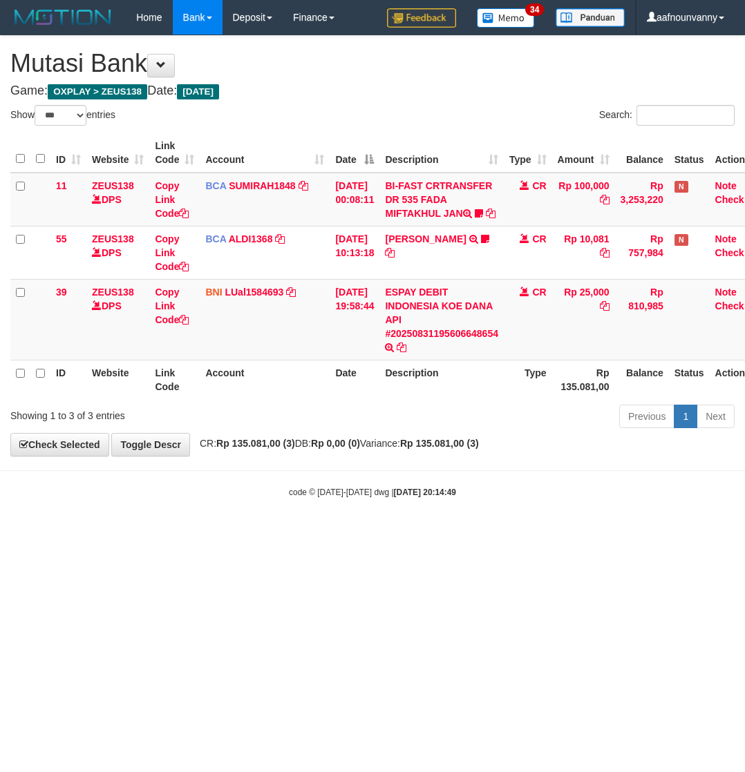
select select "***"
drag, startPoint x: 225, startPoint y: 539, endPoint x: 105, endPoint y: 511, distance: 123.4
click at [225, 533] on body "Toggle navigation Home Bank Account List Load By Website Group [OXPLAY] ZEUS138…" at bounding box center [372, 266] width 745 height 533
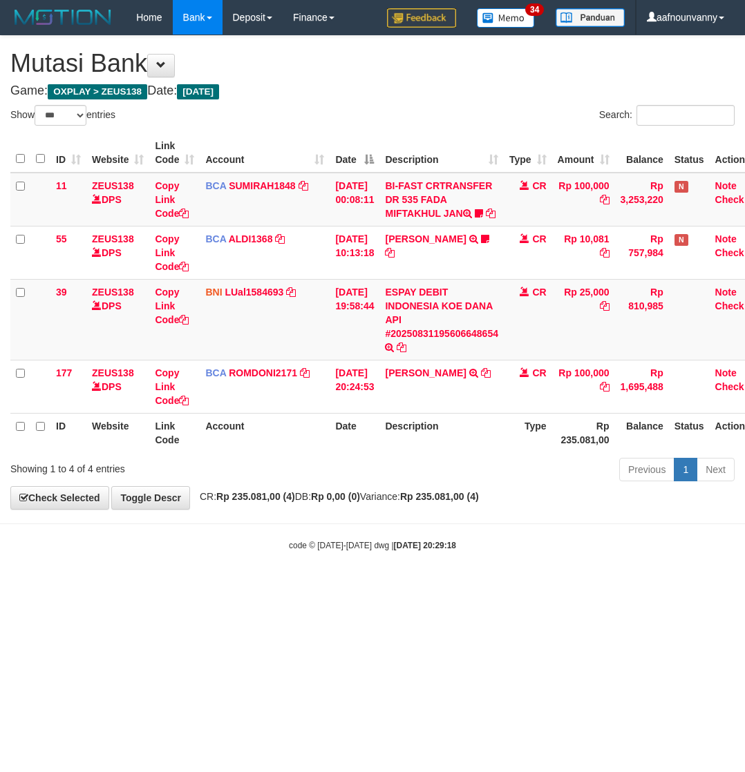
select select "***"
drag, startPoint x: 235, startPoint y: 654, endPoint x: 211, endPoint y: 627, distance: 35.7
click at [234, 587] on html "Toggle navigation Home Bank Account List Load By Website Group [OXPLAY] ZEUS138…" at bounding box center [372, 293] width 745 height 587
drag, startPoint x: 294, startPoint y: 607, endPoint x: 740, endPoint y: 434, distance: 478.0
click at [328, 573] on html "Toggle navigation Home Bank Account List Load By Website Group [OXPLAY] ZEUS138…" at bounding box center [372, 293] width 745 height 587
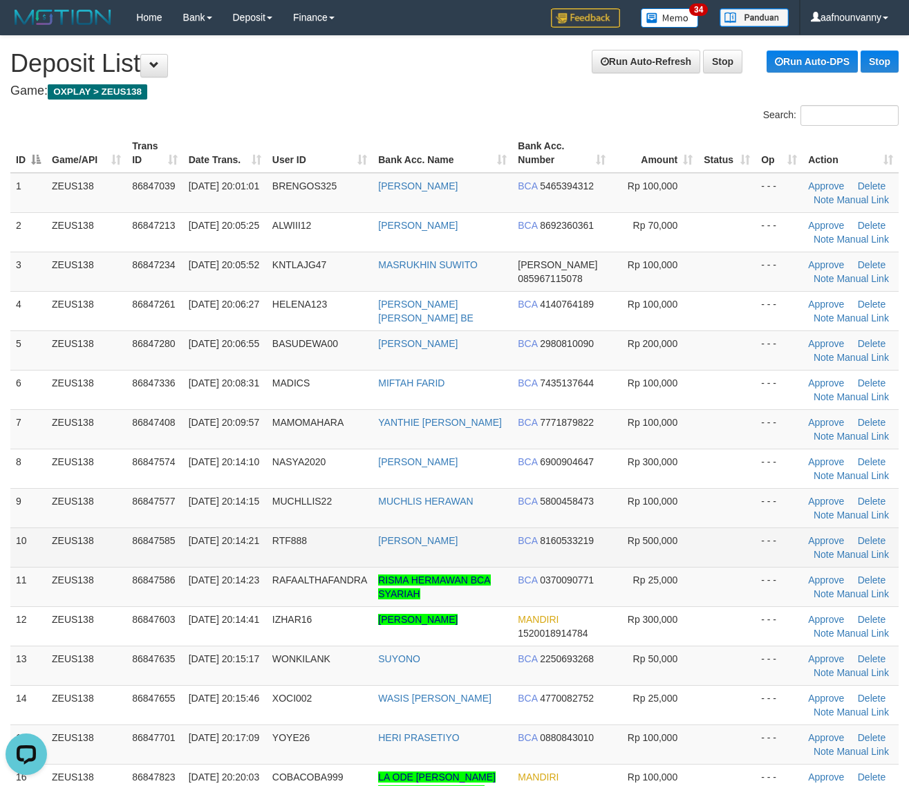
drag, startPoint x: 451, startPoint y: 453, endPoint x: 757, endPoint y: 541, distance: 318.6
click at [465, 451] on td "ANDRY WIBOWO" at bounding box center [442, 467] width 140 height 39
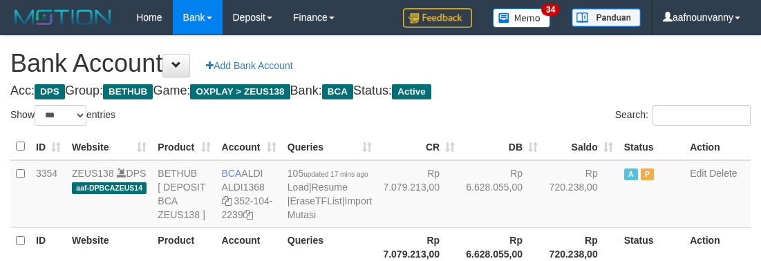
select select "***"
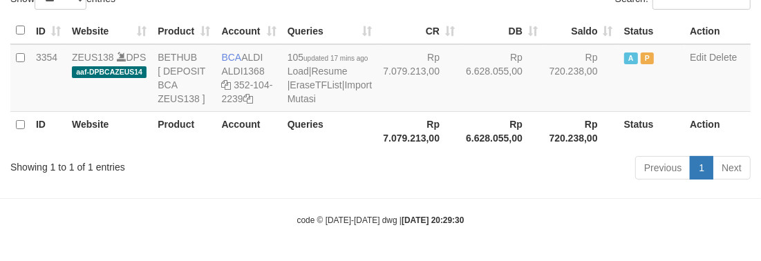
click at [358, 192] on body "Toggle navigation Home Bank Account List Load By Website Group [OXPLAY] ZEUS138…" at bounding box center [380, 72] width 761 height 377
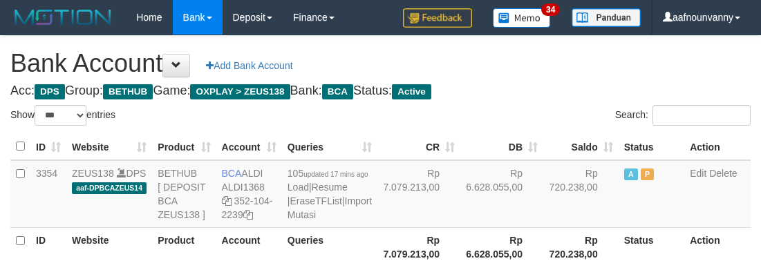
select select "***"
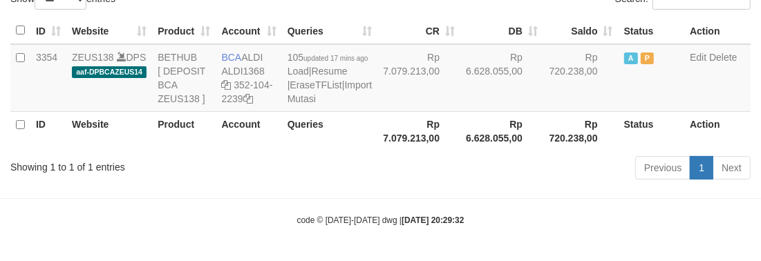
click at [358, 192] on body "Toggle navigation Home Bank Account List Load By Website Group [OXPLAY] ZEUS138…" at bounding box center [380, 72] width 761 height 377
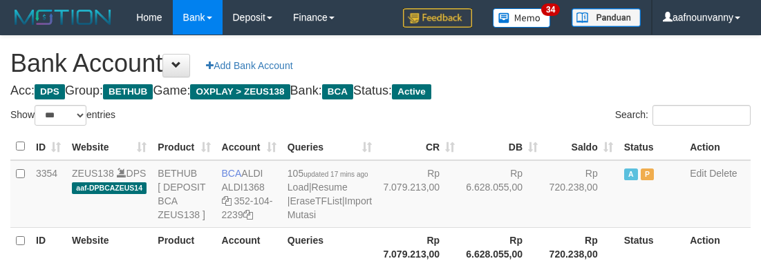
select select "***"
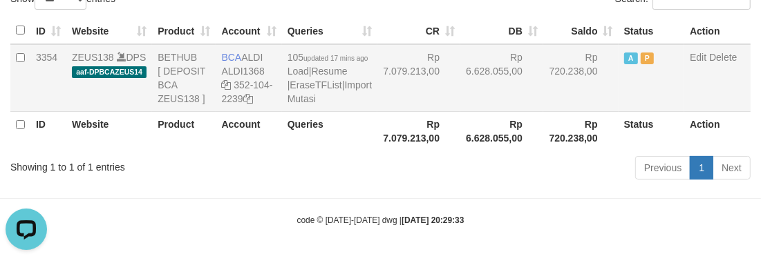
drag, startPoint x: 388, startPoint y: 104, endPoint x: 399, endPoint y: 101, distance: 11.4
click at [399, 101] on td "Rp 7.079.213,00" at bounding box center [418, 78] width 83 height 68
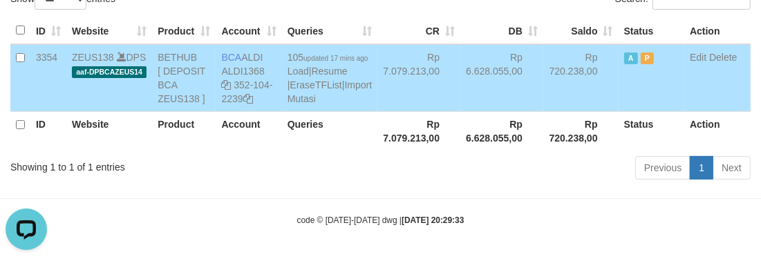
click at [386, 84] on td "Rp 7.079.213,00" at bounding box center [418, 78] width 83 height 68
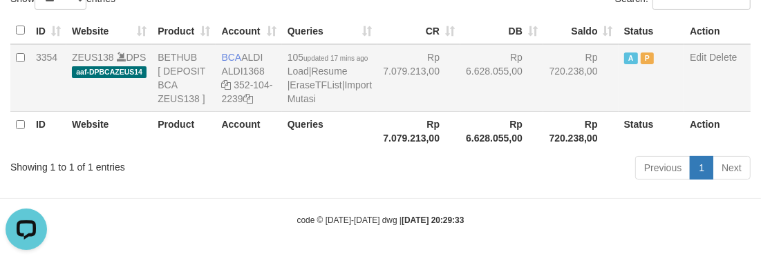
click at [388, 83] on td "Rp 7.079.213,00" at bounding box center [418, 78] width 83 height 68
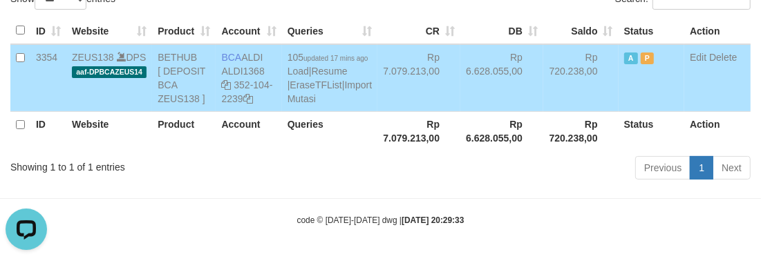
drag, startPoint x: 388, startPoint y: 83, endPoint x: 270, endPoint y: 142, distance: 131.3
click at [377, 85] on td "Rp 7.079.213,00" at bounding box center [418, 78] width 83 height 68
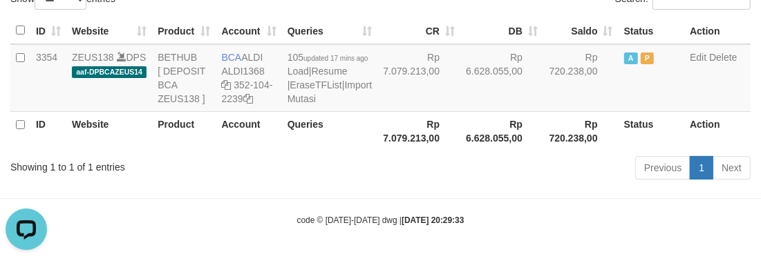
drag, startPoint x: 436, startPoint y: 124, endPoint x: 448, endPoint y: 124, distance: 11.7
click at [460, 124] on th "Rp 6.628.055,00" at bounding box center [501, 130] width 83 height 39
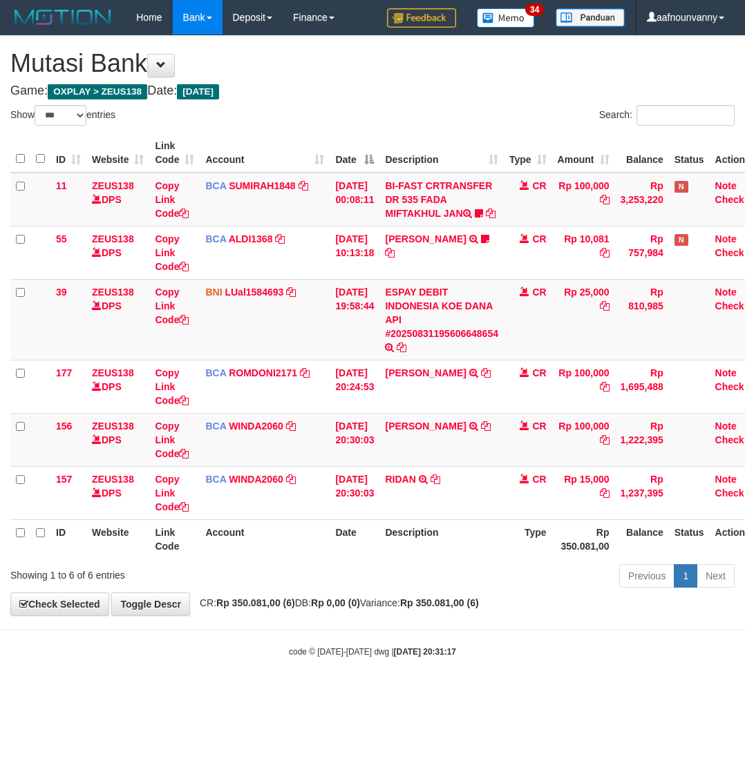
select select "***"
click at [328, 558] on th "Account" at bounding box center [265, 539] width 130 height 39
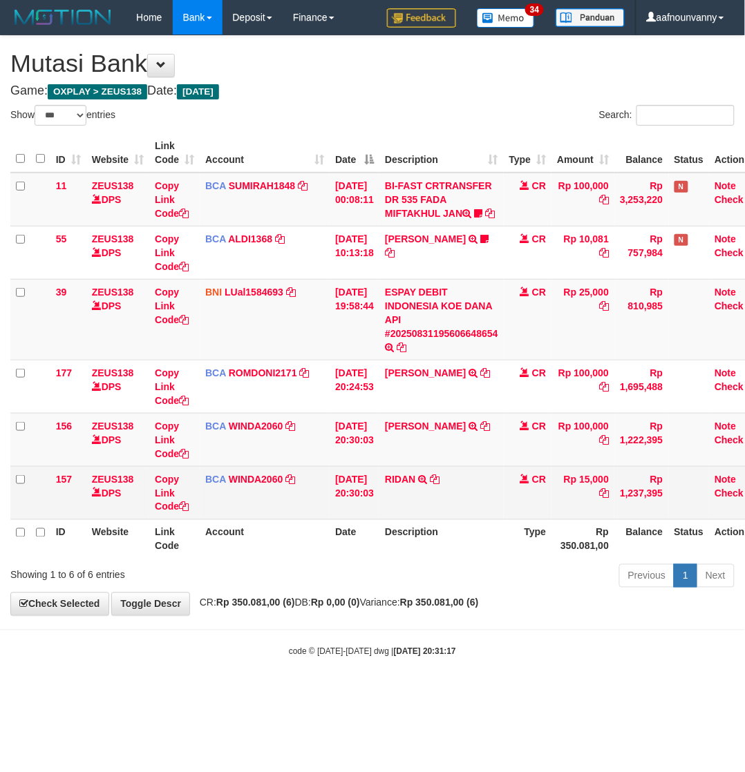
click at [302, 535] on th "Account" at bounding box center [265, 539] width 130 height 39
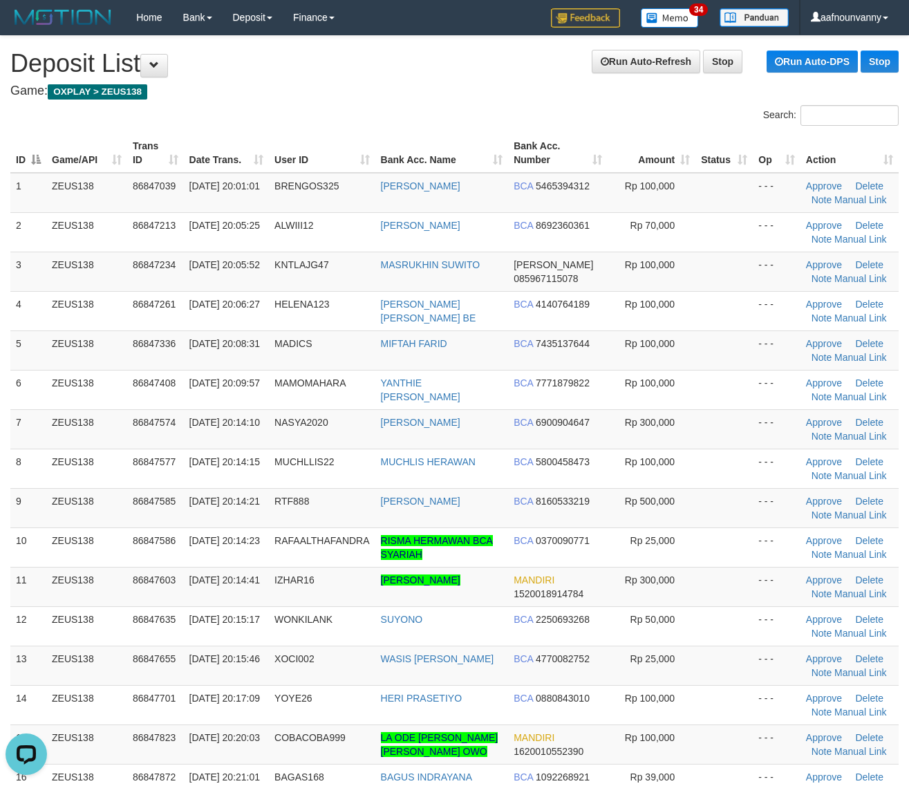
drag, startPoint x: 602, startPoint y: 468, endPoint x: 916, endPoint y: 578, distance: 332.8
click at [634, 477] on tr "8 ZEUS138 86847577 31/08/2025 20:14:15 MUCHLLIS22 MUCHLIS HERAWAN BCA 580045847…" at bounding box center [454, 467] width 888 height 39
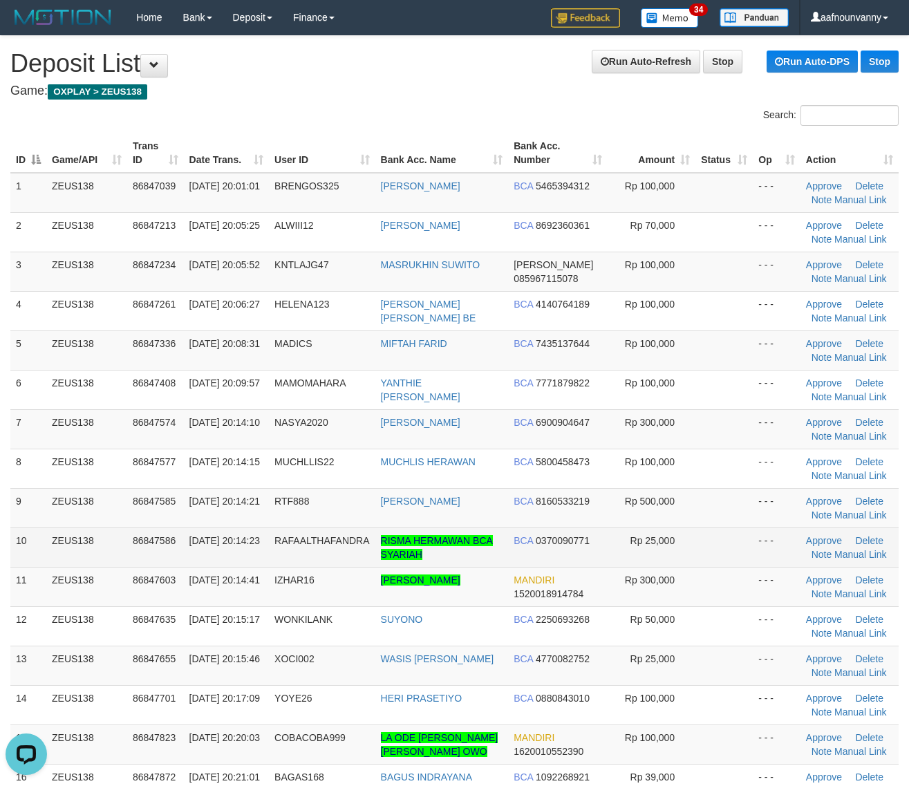
drag, startPoint x: 551, startPoint y: 533, endPoint x: 743, endPoint y: 547, distance: 192.6
click at [574, 533] on td "BCA 0370090771" at bounding box center [557, 546] width 99 height 39
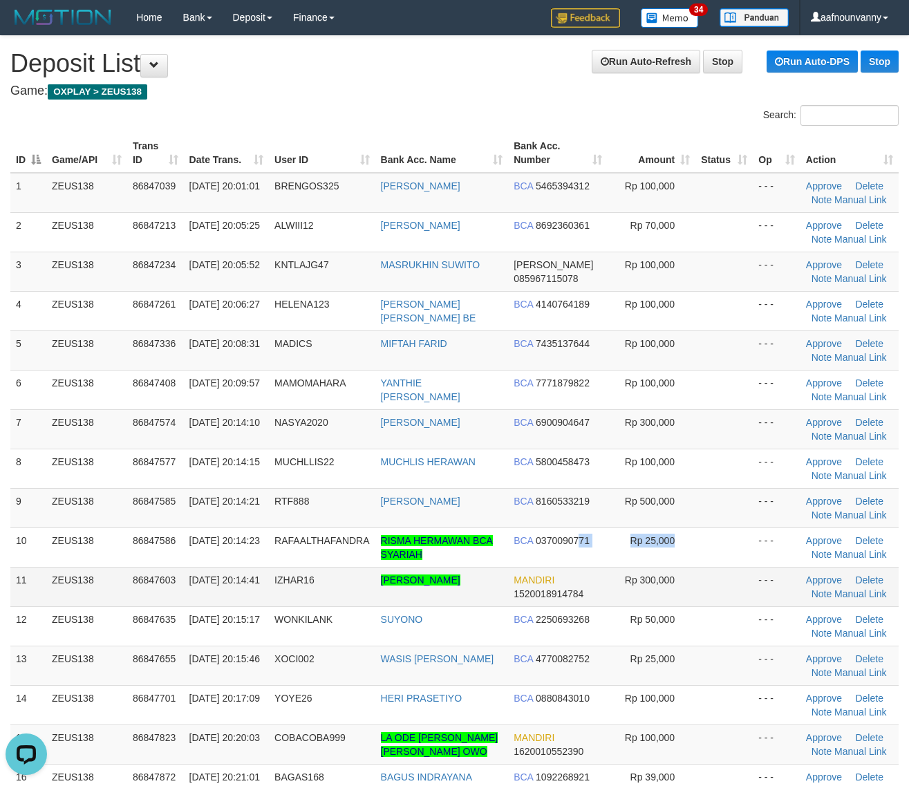
drag, startPoint x: 581, startPoint y: 555, endPoint x: 918, endPoint y: 575, distance: 337.1
click at [824, 574] on tbody "1 ZEUS138 86847039 31/08/2025 20:01:01 BRENGOS325 AHMAD SAHURI BCA 5465394312 R…" at bounding box center [454, 685] width 888 height 1025
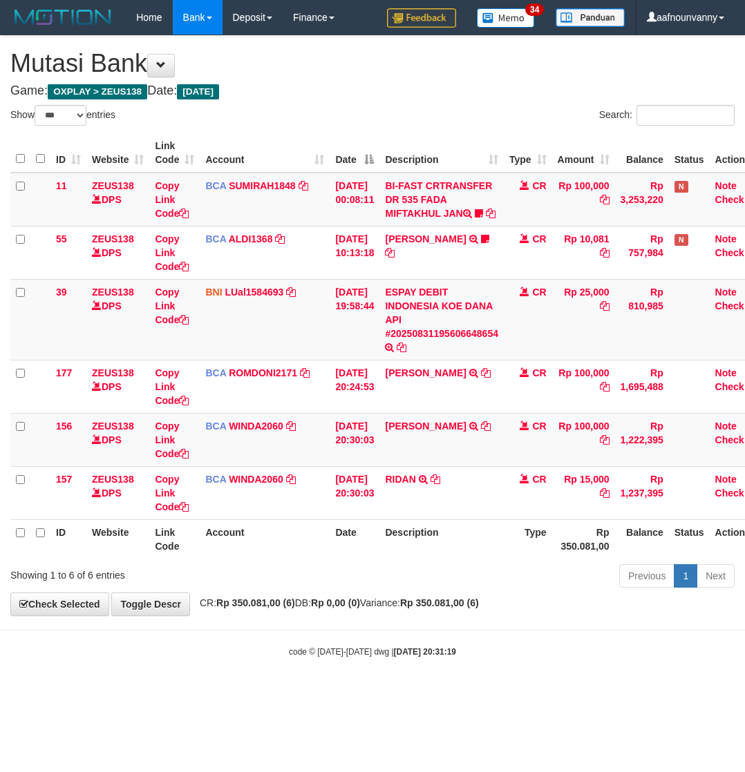
select select "***"
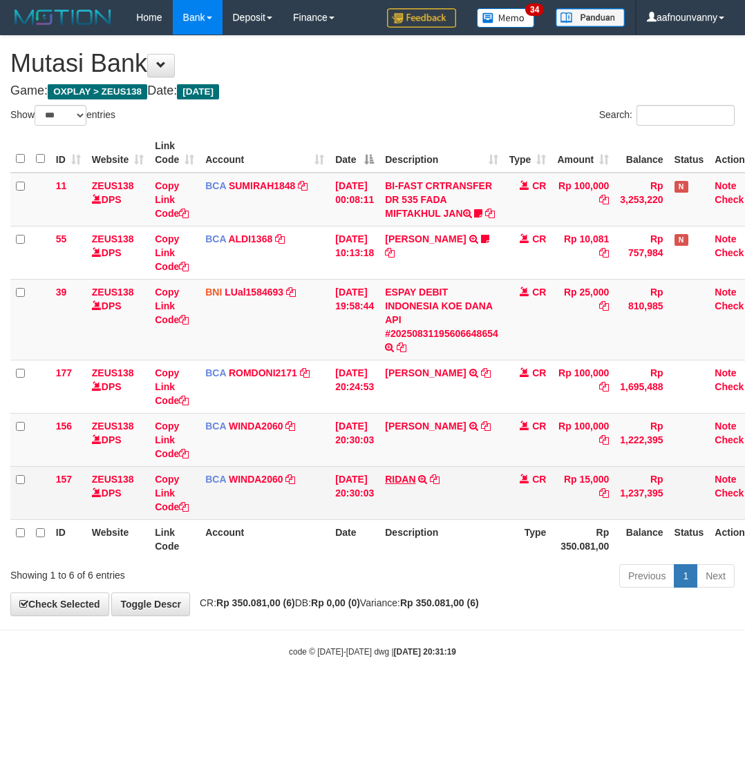
click at [427, 485] on td "RIDAN TRSF E-BANKING CR 3108/FTSCY/WS95031 15000.00RIDAN" at bounding box center [441, 492] width 124 height 53
click at [396, 485] on link "RIDAN" at bounding box center [400, 479] width 30 height 11
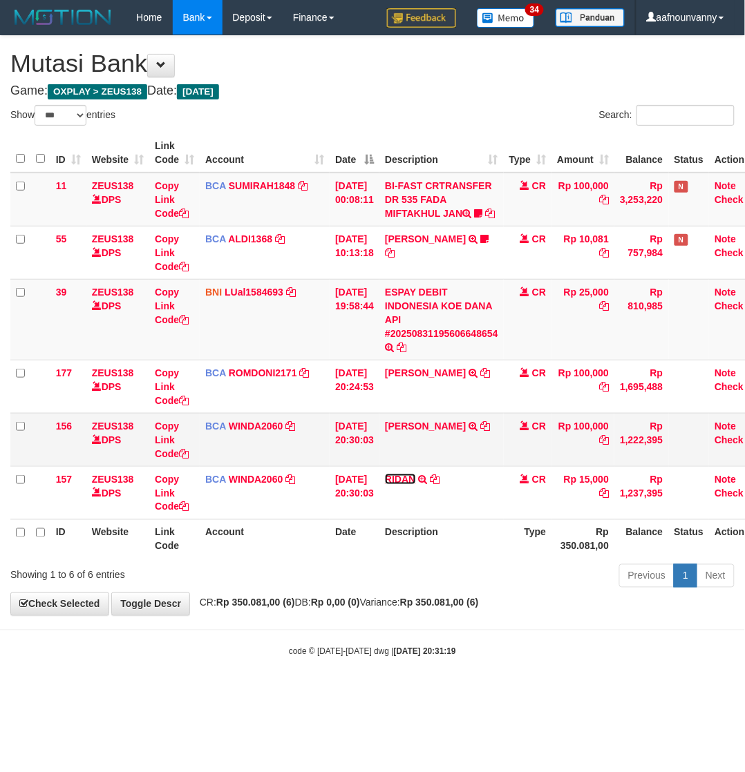
drag, startPoint x: 404, startPoint y: 489, endPoint x: 417, endPoint y: 466, distance: 25.4
click at [405, 485] on link "RIDAN" at bounding box center [400, 479] width 30 height 11
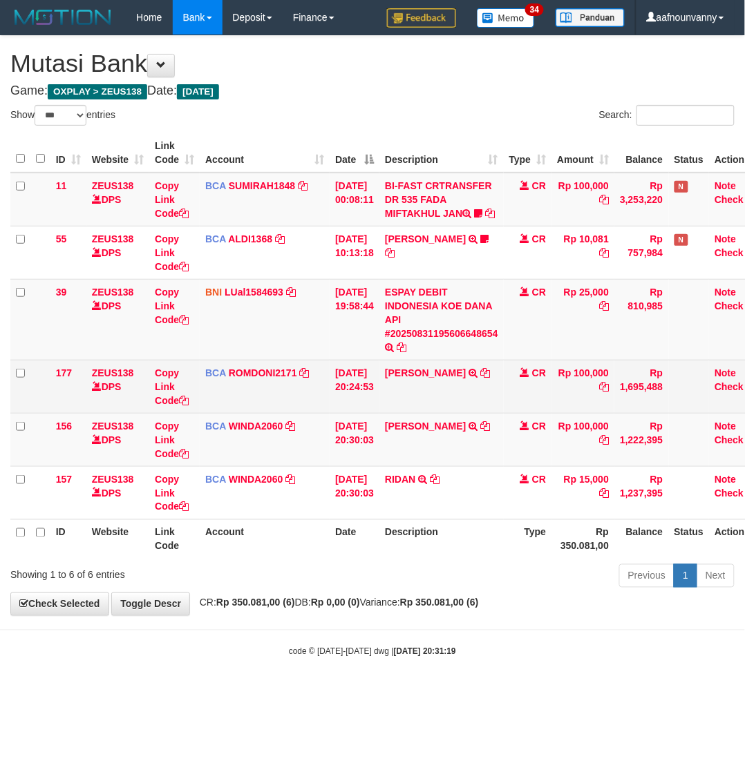
click at [427, 413] on td "ABDUL GAFUR SETORAN VIA CDM TANGGAL :31/08 31/08 WSID:Z3QA1 ABDUL GAFUR" at bounding box center [441, 386] width 124 height 53
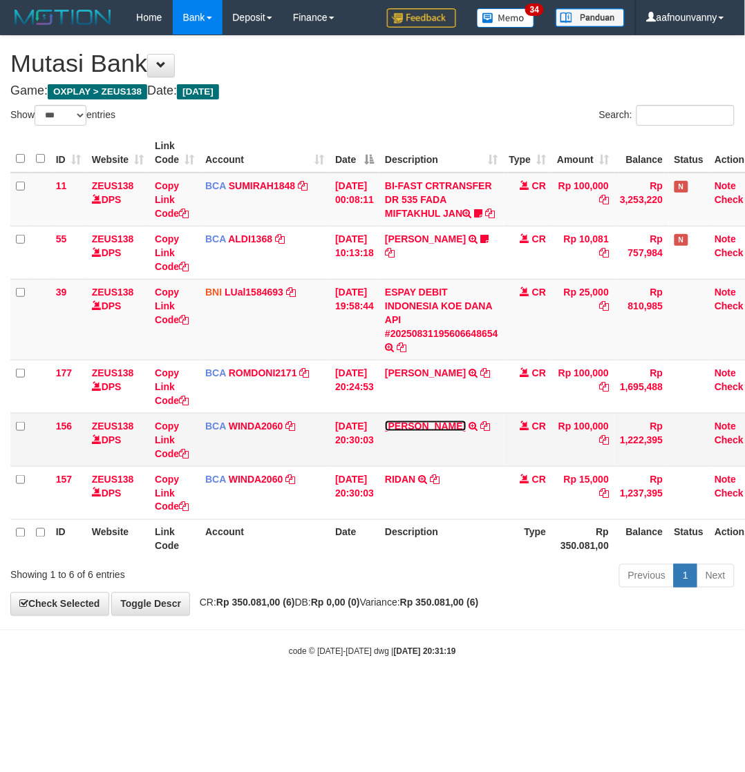
click at [425, 432] on link "ABDUL ROBI ARDIANS" at bounding box center [425, 426] width 81 height 11
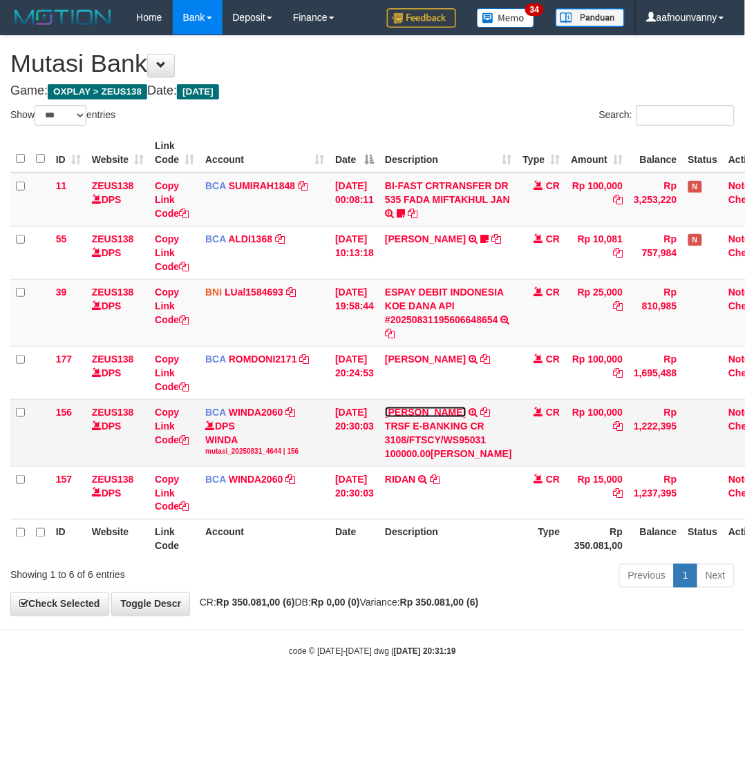
click at [425, 418] on link "ABDUL ROBI ARDIANS" at bounding box center [425, 412] width 81 height 11
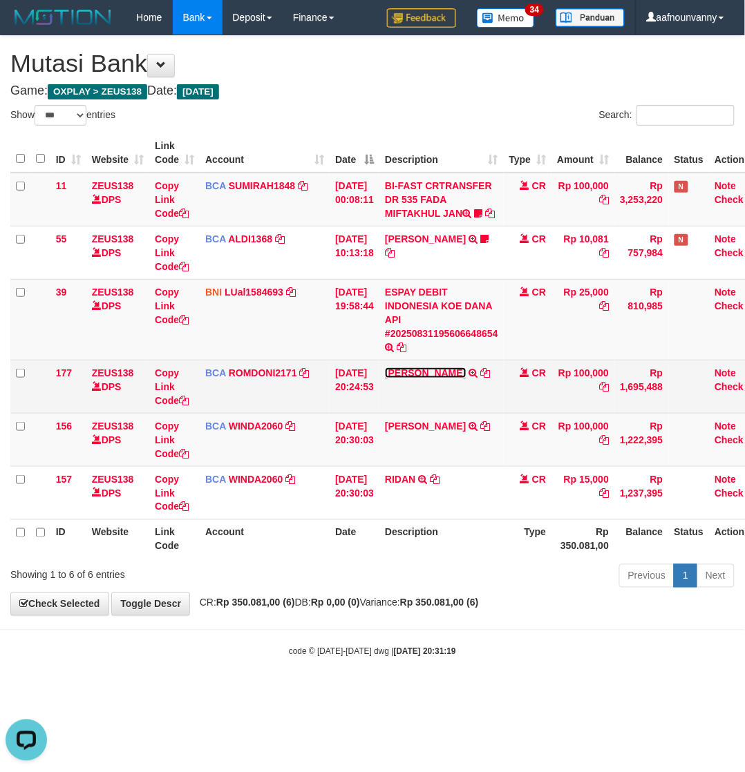
click at [420, 379] on link "[PERSON_NAME]" at bounding box center [425, 373] width 81 height 11
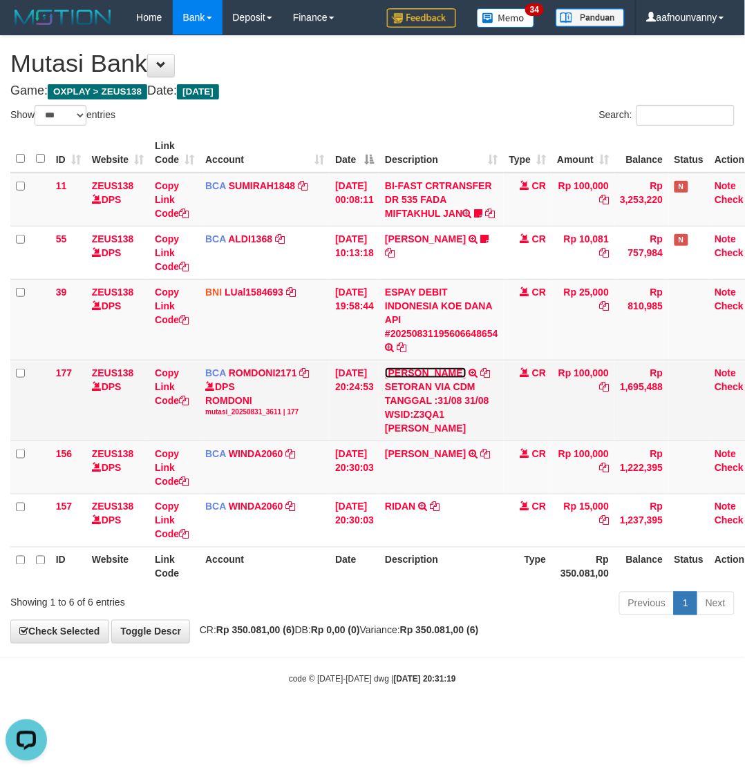
click at [420, 379] on link "[PERSON_NAME]" at bounding box center [425, 373] width 81 height 11
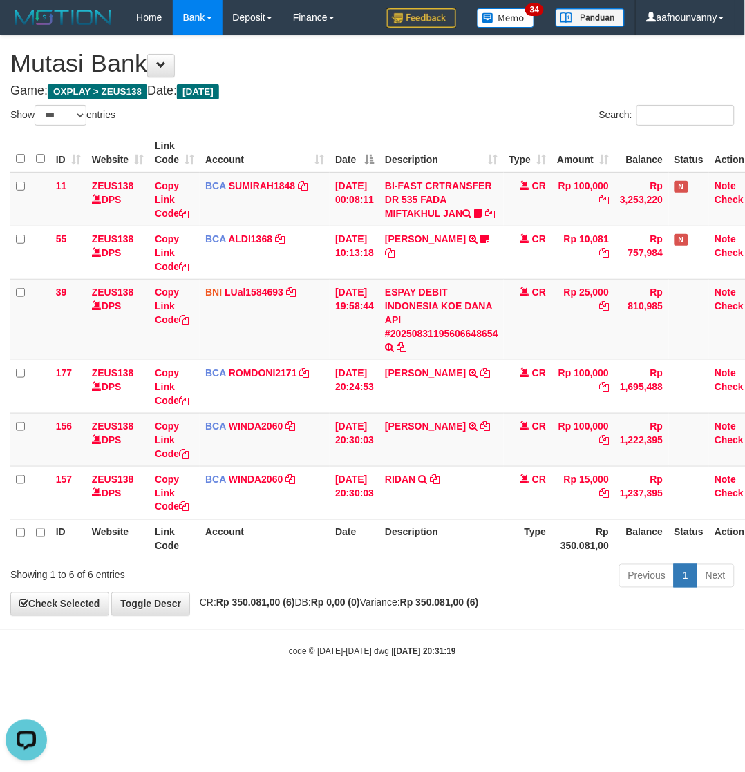
drag, startPoint x: 371, startPoint y: 594, endPoint x: 3, endPoint y: 579, distance: 367.9
click at [226, 585] on div "Showing 1 to 6 of 6 entries Previous 1 Next" at bounding box center [372, 578] width 745 height 30
click at [133, 688] on html "Toggle navigation Home Bank Account List Load By Website Group [OXPLAY] ZEUS138…" at bounding box center [372, 346] width 745 height 693
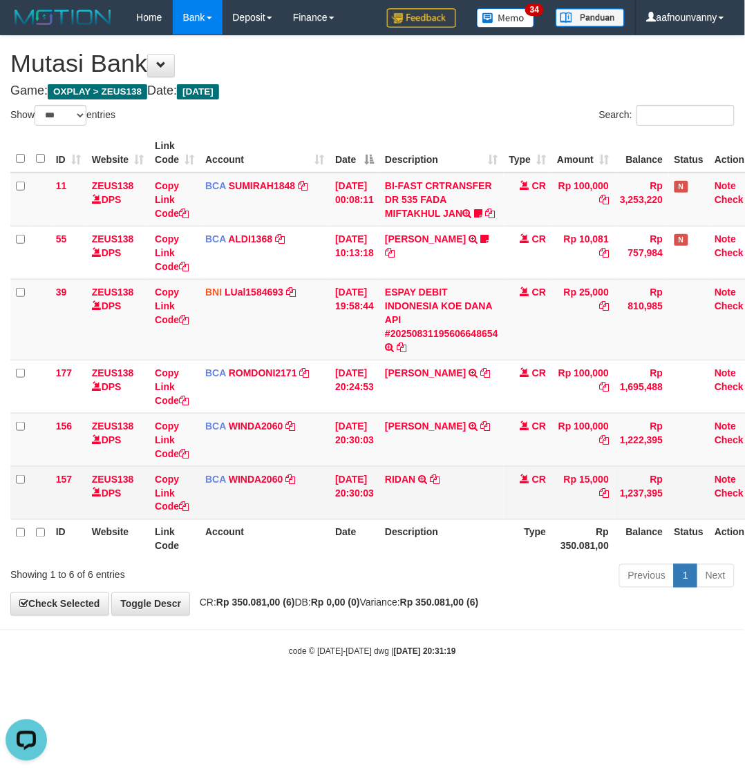
drag, startPoint x: 365, startPoint y: 571, endPoint x: 388, endPoint y: 518, distance: 57.5
click at [366, 559] on th "Date" at bounding box center [355, 539] width 50 height 39
drag, startPoint x: 395, startPoint y: 501, endPoint x: 405, endPoint y: 484, distance: 19.2
click at [401, 489] on td "RIDAN TRSF E-BANKING CR 3108/FTSCY/WS95031 15000.00RIDAN" at bounding box center [441, 492] width 124 height 53
click at [405, 484] on td "RIDAN TRSF E-BANKING CR 3108/FTSCY/WS95031 15000.00RIDAN" at bounding box center [441, 492] width 124 height 53
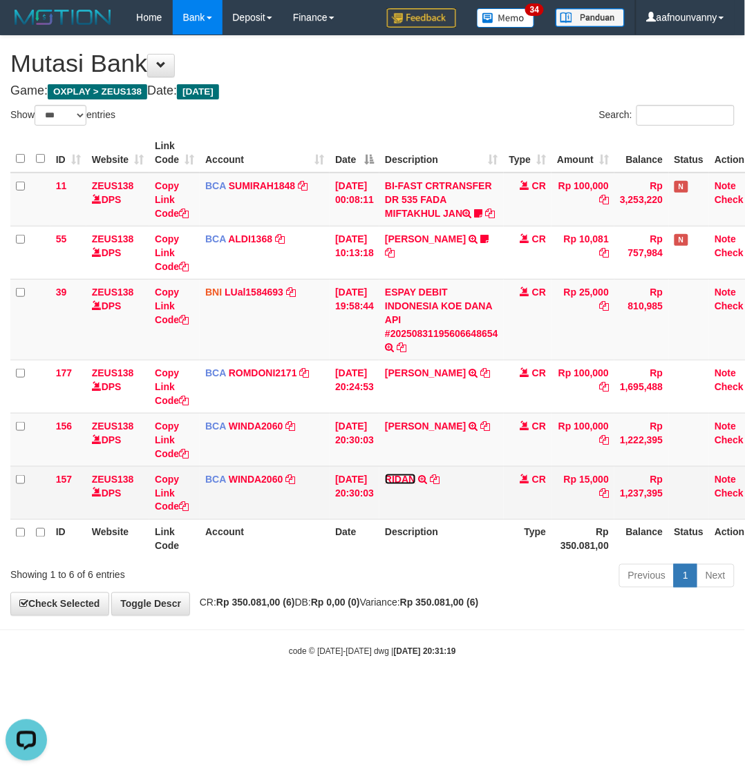
click at [405, 485] on link "RIDAN" at bounding box center [400, 479] width 30 height 11
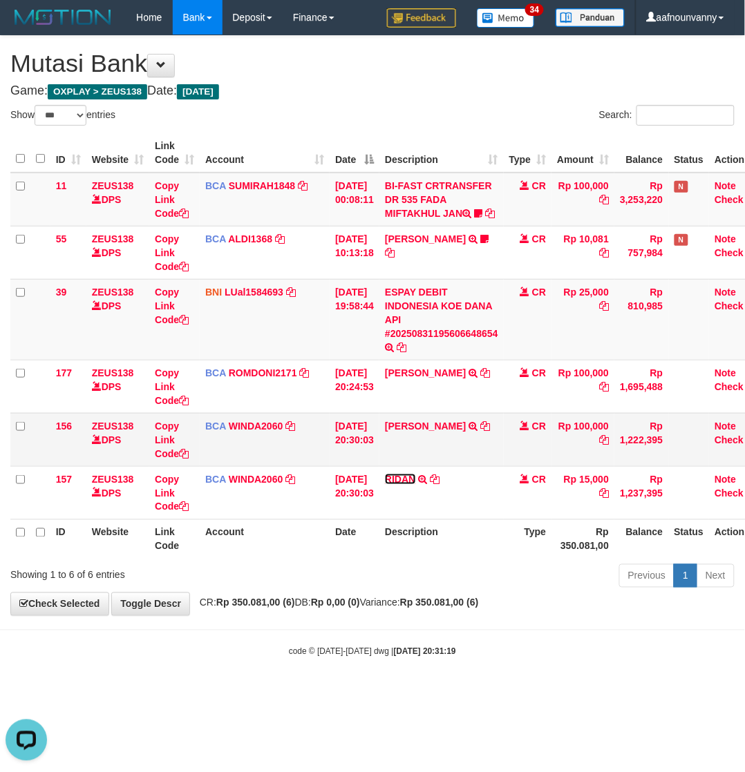
drag, startPoint x: 405, startPoint y: 493, endPoint x: 415, endPoint y: 466, distance: 28.2
click at [406, 485] on td "RIDAN TRSF E-BANKING CR 3108/FTSCY/WS95031 15000.00RIDAN" at bounding box center [441, 492] width 124 height 53
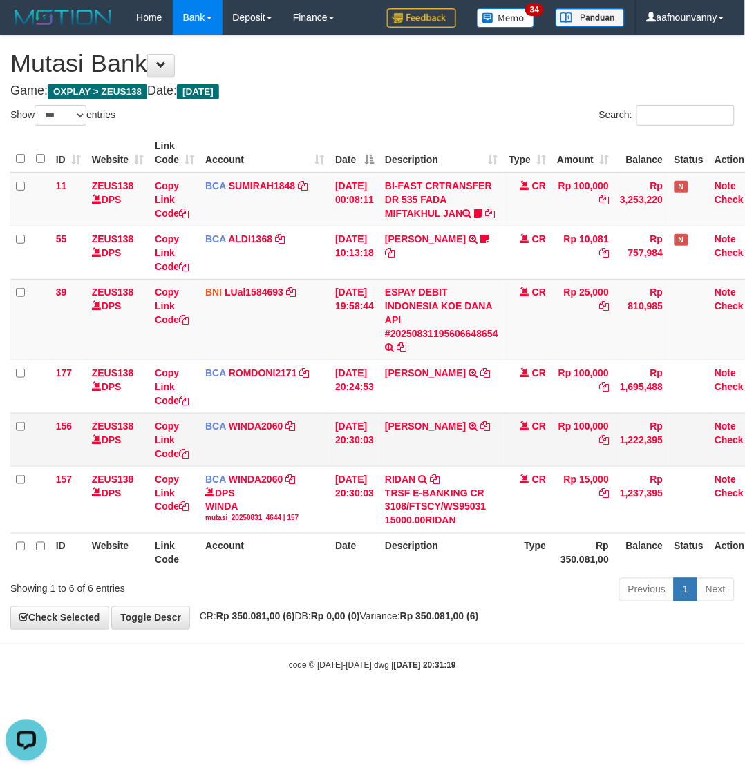
click at [419, 451] on td "ABDUL ROBI ARDIANS TRSF E-BANKING CR 3108/FTSCY/WS95031 100000.00ABDUL ROBI ARD…" at bounding box center [441, 439] width 124 height 53
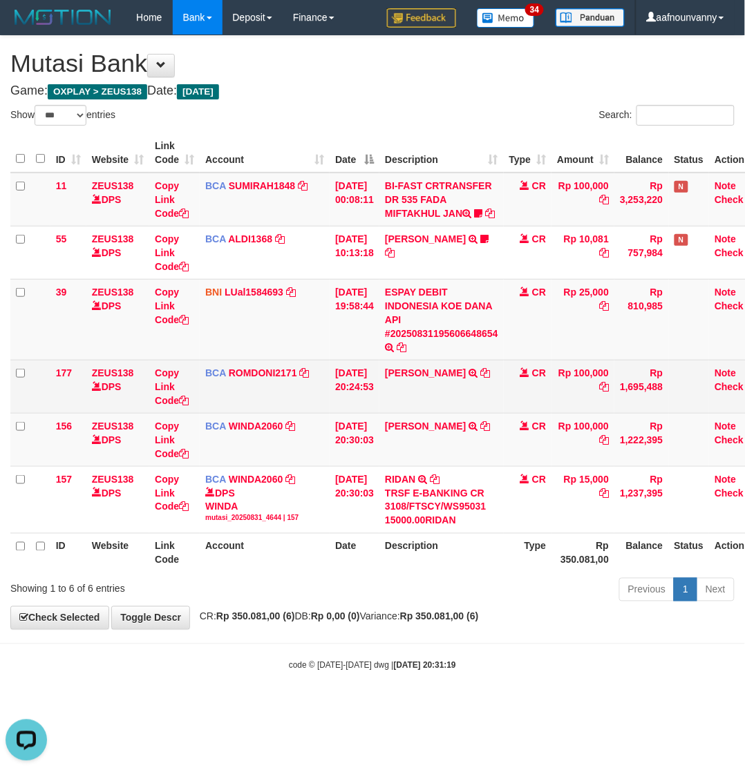
click at [418, 413] on td "ABDUL GAFUR SETORAN VIA CDM TANGGAL :31/08 31/08 WSID:Z3QA1 ABDUL GAFUR" at bounding box center [441, 386] width 124 height 53
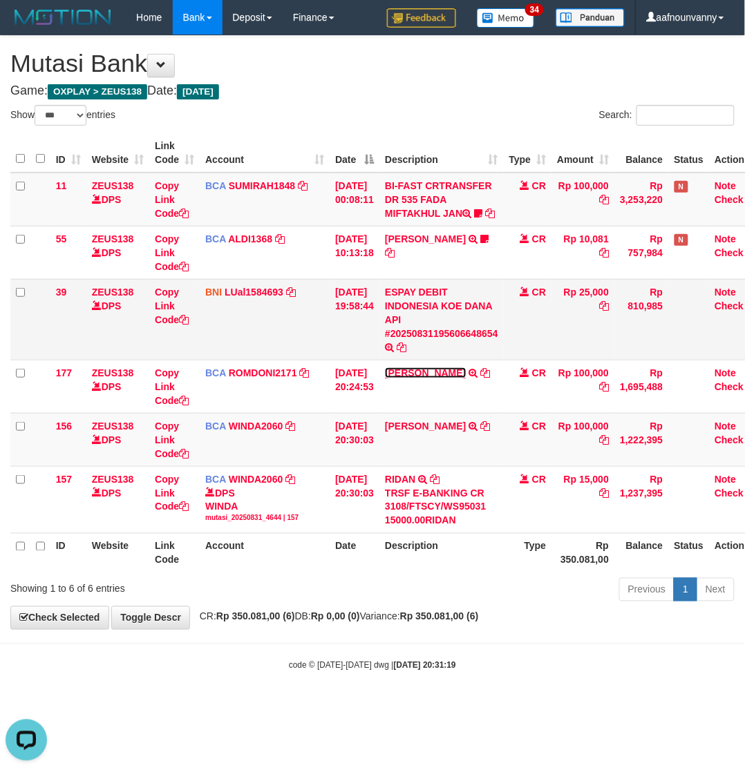
drag, startPoint x: 417, startPoint y: 387, endPoint x: 417, endPoint y: 360, distance: 26.9
click at [417, 379] on link "[PERSON_NAME]" at bounding box center [425, 373] width 81 height 11
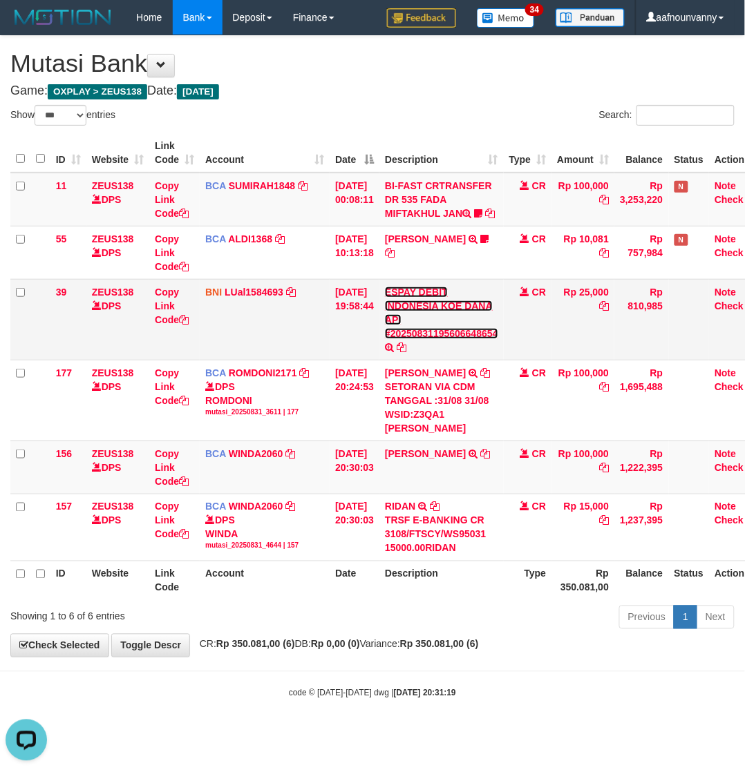
click at [417, 339] on link "ESPAY DEBIT INDONESIA KOE DANA API #20250831195606648654" at bounding box center [441, 313] width 113 height 53
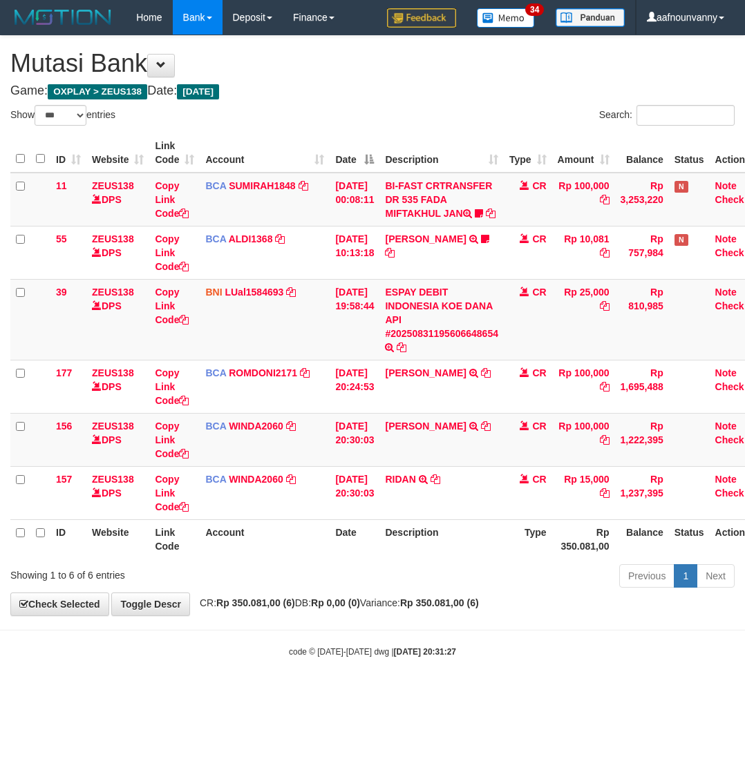
select select "***"
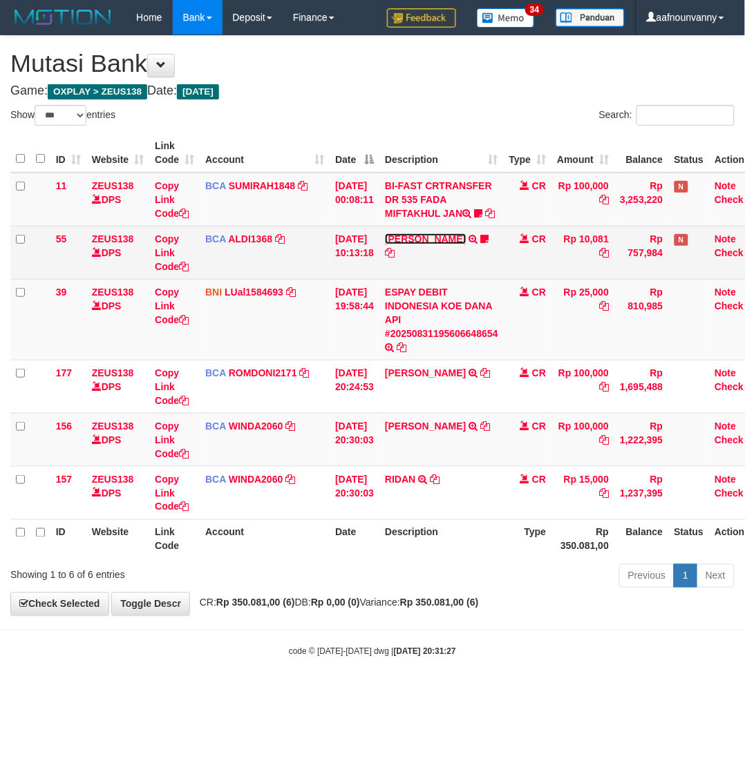
click at [420, 245] on link "[PERSON_NAME]" at bounding box center [425, 239] width 81 height 11
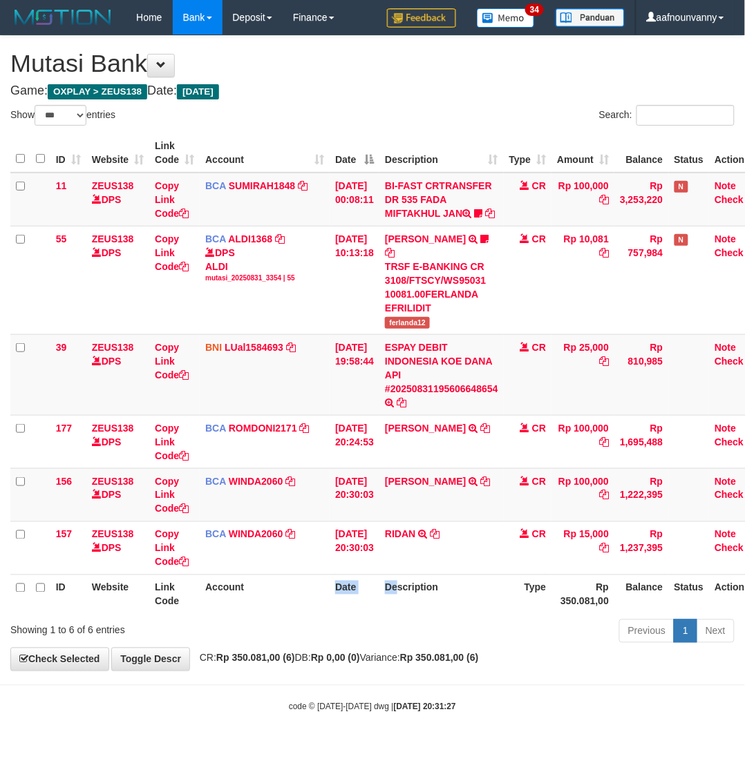
drag, startPoint x: 406, startPoint y: 619, endPoint x: 3, endPoint y: 577, distance: 404.3
click at [207, 598] on tr "ID Website Link Code Account Date Description Type Rp 350.081,00 Balance Status…" at bounding box center [387, 594] width 755 height 39
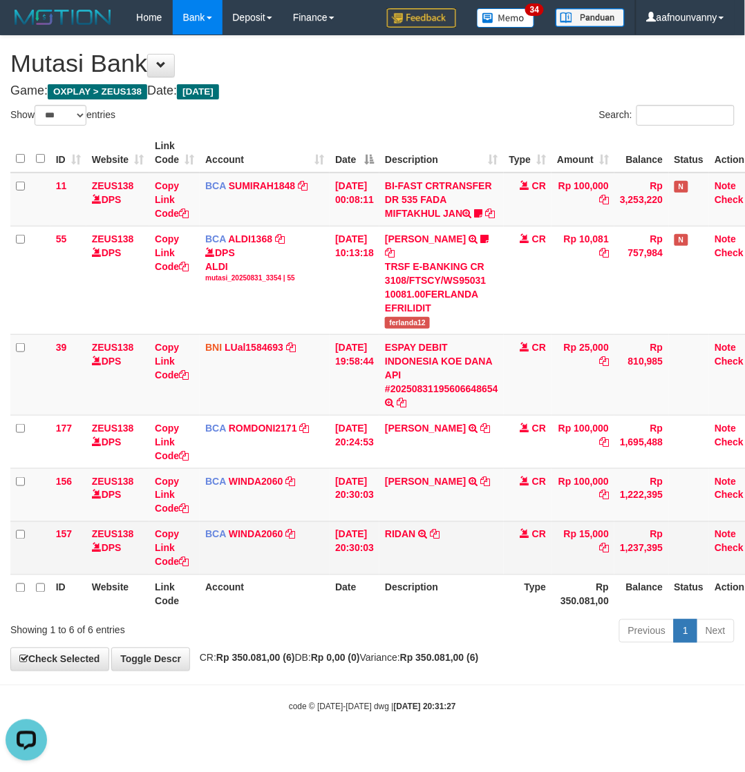
click at [444, 561] on td "RIDAN TRSF E-BANKING CR 3108/FTSCY/WS95031 15000.00RIDAN" at bounding box center [441, 548] width 124 height 53
click at [415, 540] on link "RIDAN" at bounding box center [400, 534] width 30 height 11
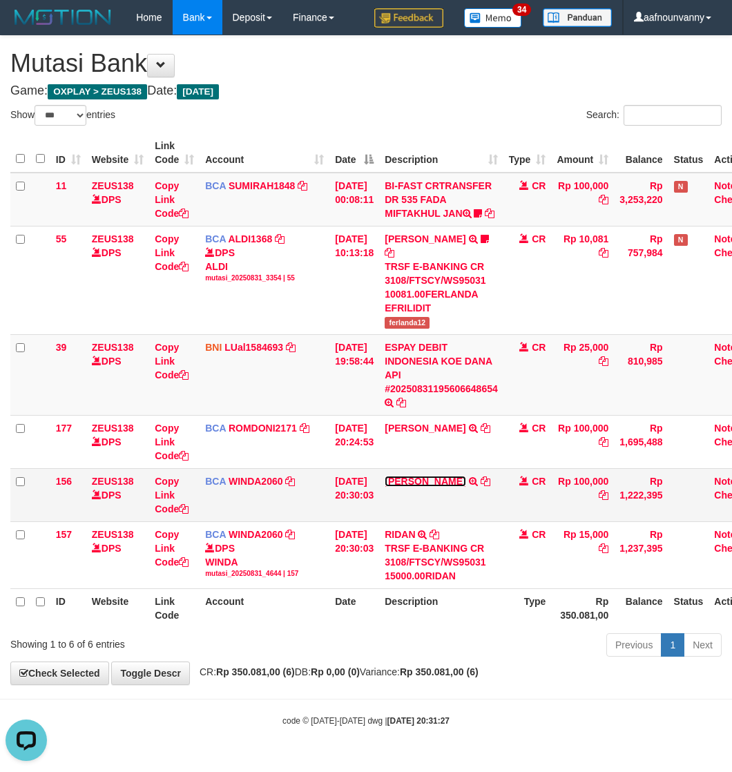
click at [421, 487] on link "[PERSON_NAME]" at bounding box center [425, 481] width 81 height 11
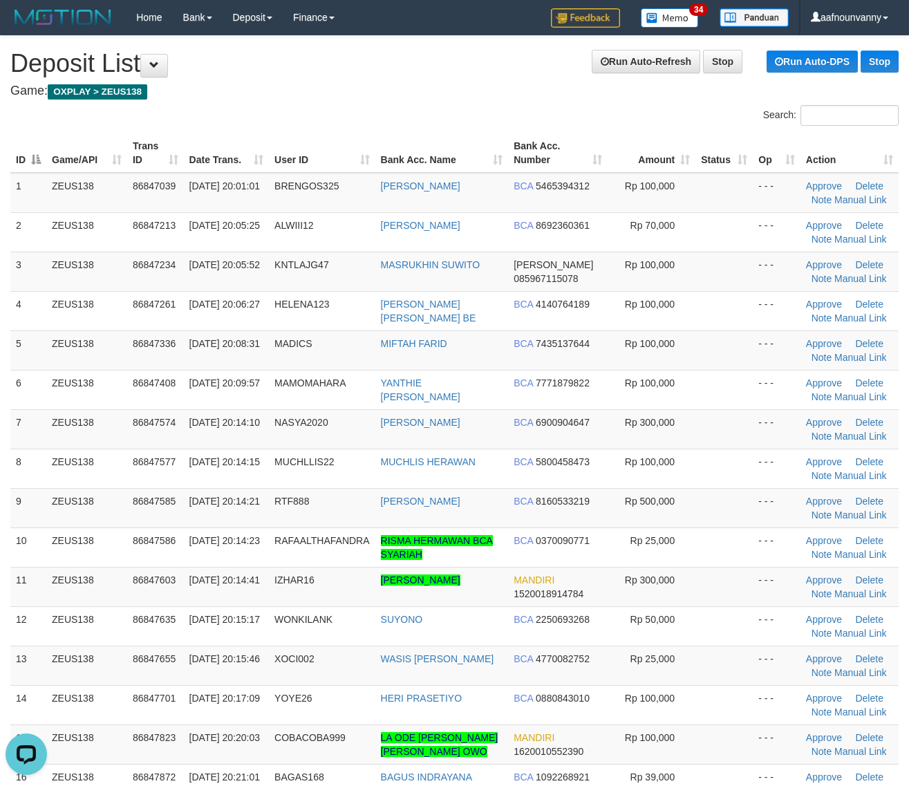
drag, startPoint x: 724, startPoint y: 519, endPoint x: 916, endPoint y: 526, distance: 191.5
click at [737, 518] on td at bounding box center [723, 507] width 57 height 39
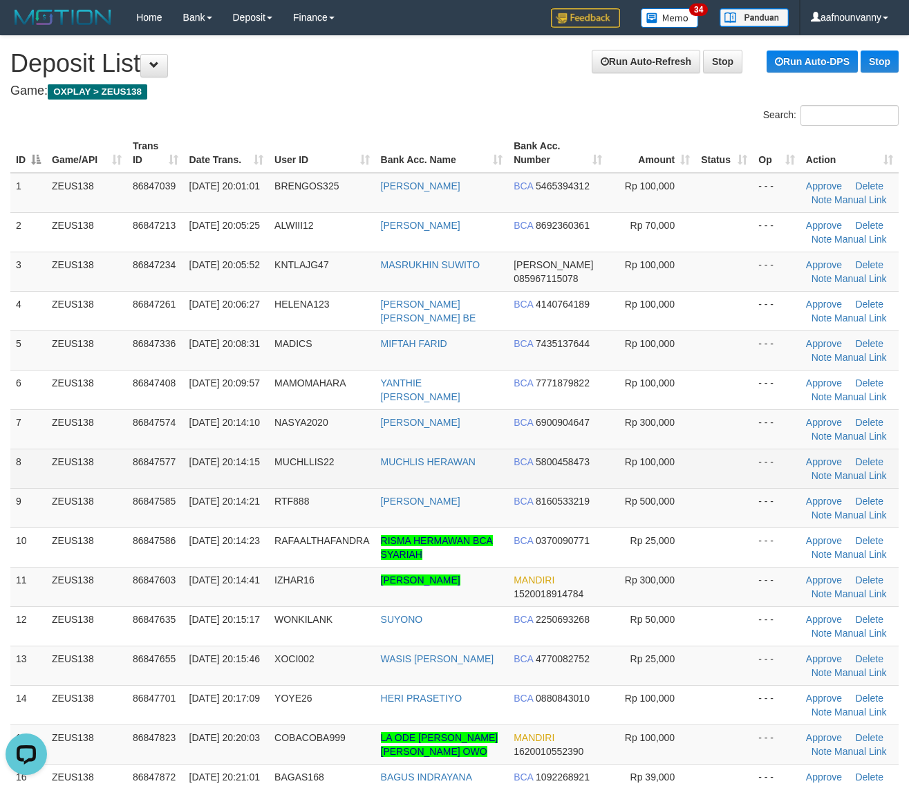
click at [551, 473] on td "BCA 5800458473" at bounding box center [557, 467] width 99 height 39
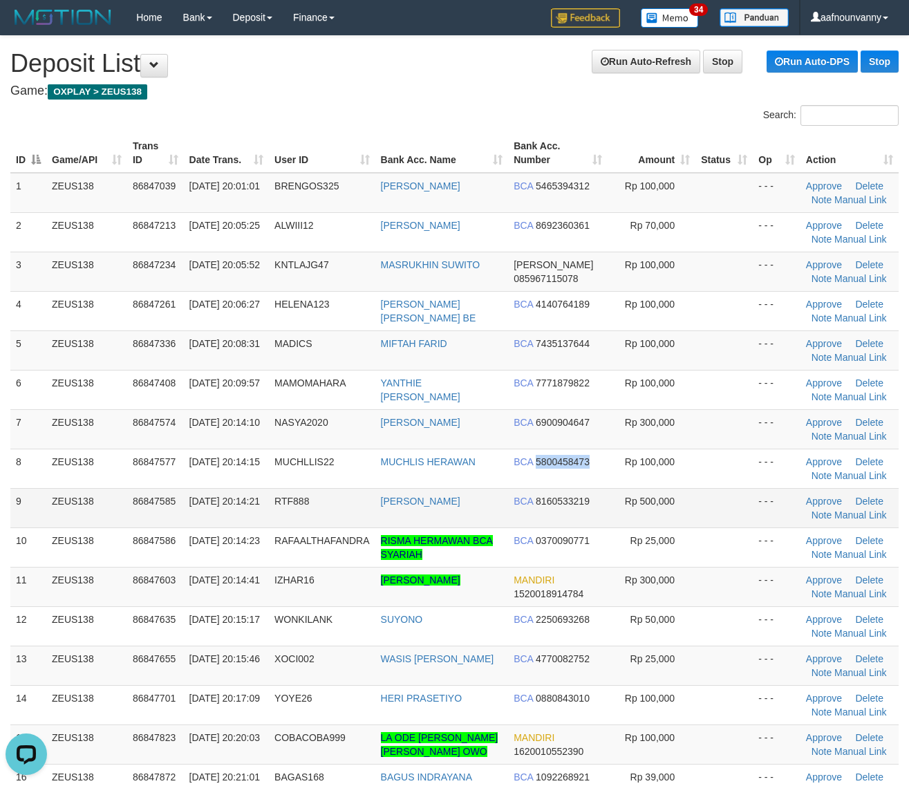
drag, startPoint x: 553, startPoint y: 473, endPoint x: 582, endPoint y: 497, distance: 37.8
click at [569, 491] on tbody "1 ZEUS138 86847039 31/08/2025 20:01:01 BRENGOS325 AHMAD SAHURI BCA 5465394312 R…" at bounding box center [454, 685] width 888 height 1025
click at [513, 415] on td "BCA 6900904647" at bounding box center [557, 428] width 99 height 39
drag, startPoint x: 731, startPoint y: 454, endPoint x: 916, endPoint y: 513, distance: 194.5
click at [764, 471] on tr "8 ZEUS138 86847577 31/08/2025 20:14:15 MUCHLLIS22 MUCHLIS HERAWAN BCA 580045847…" at bounding box center [454, 467] width 888 height 39
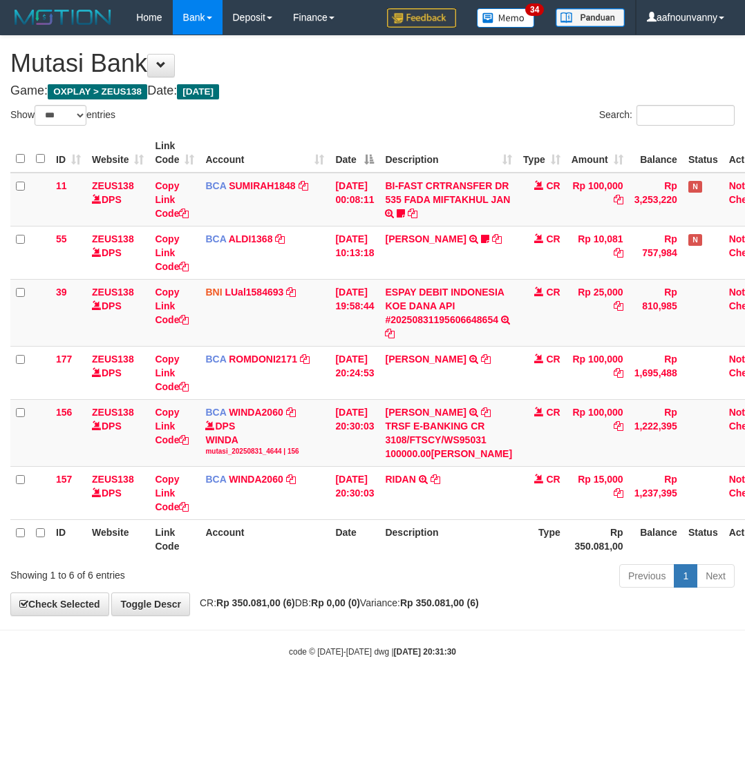
select select "***"
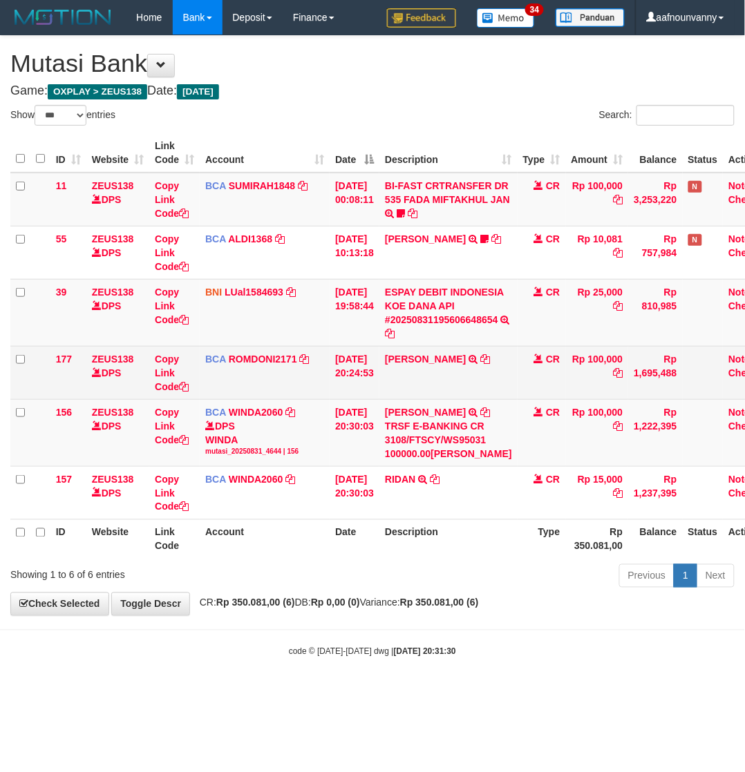
click at [417, 377] on td "[PERSON_NAME] SETORAN VIA CDM TANGGAL :31/08 31/08 WSID:Z3QA1 [PERSON_NAME]" at bounding box center [448, 372] width 138 height 53
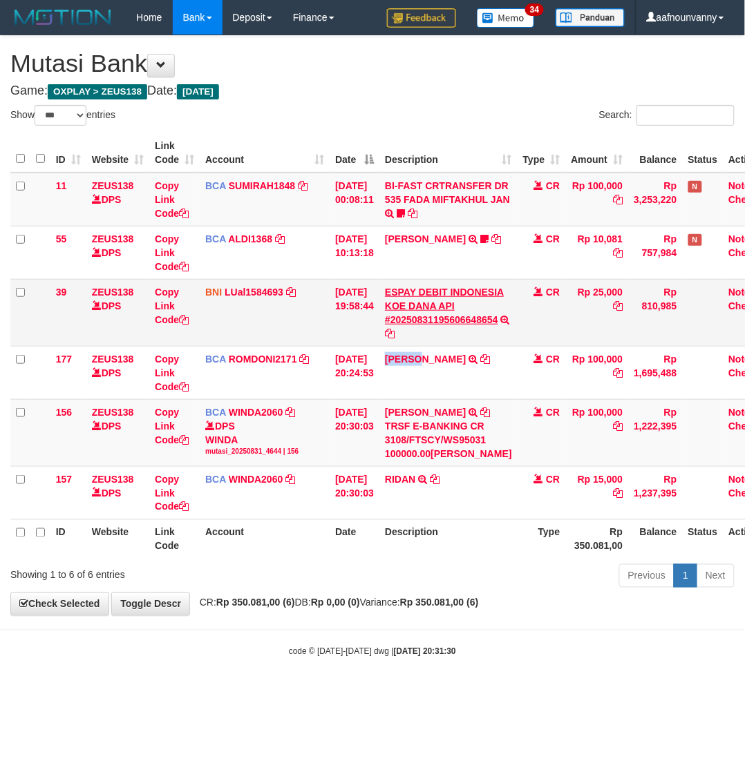
drag, startPoint x: 417, startPoint y: 377, endPoint x: 417, endPoint y: 348, distance: 29.0
click at [417, 375] on td "[PERSON_NAME] SETORAN VIA CDM TANGGAL :31/08 31/08 WSID:Z3QA1 [PERSON_NAME]" at bounding box center [448, 372] width 138 height 53
click at [417, 325] on link "ESPAY DEBIT INDONESIA KOE DANA API #20250831195606648654" at bounding box center [444, 306] width 119 height 39
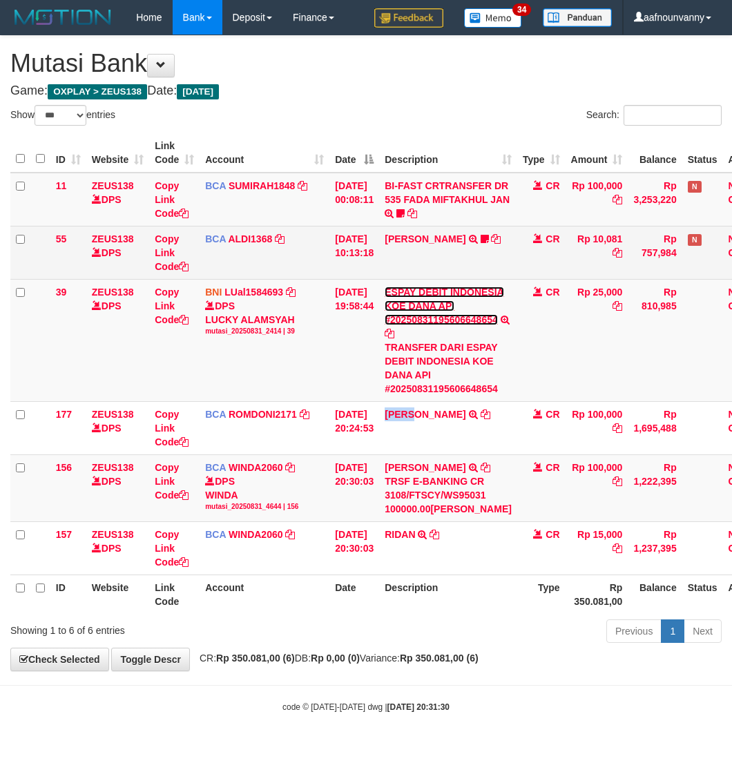
drag, startPoint x: 417, startPoint y: 347, endPoint x: 415, endPoint y: 276, distance: 70.5
click at [417, 341] on td "ESPAY DEBIT INDONESIA KOE DANA API #20250831195606648654 TRANSFER DARI ESPAY DE…" at bounding box center [448, 340] width 138 height 122
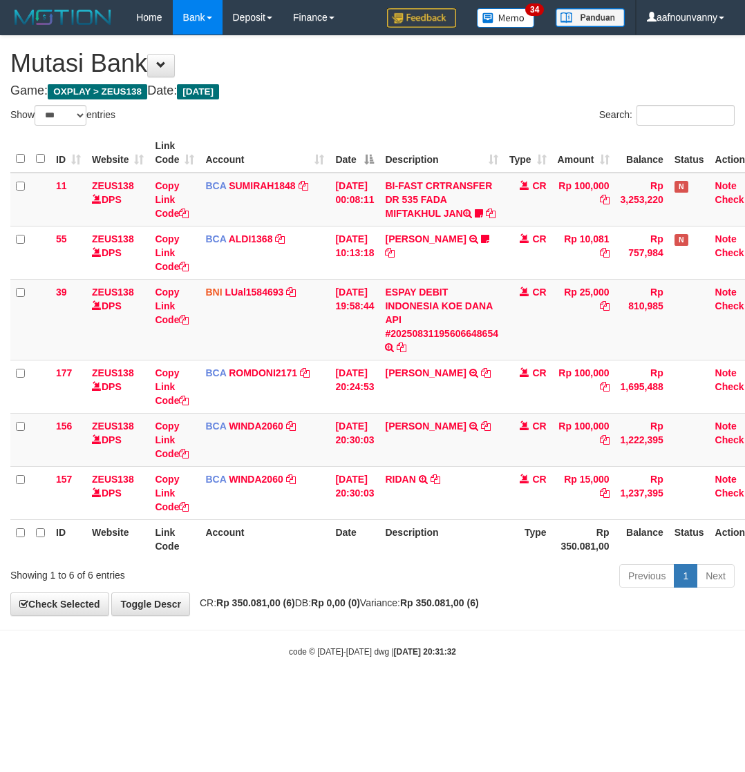
select select "***"
drag, startPoint x: 416, startPoint y: 641, endPoint x: 3, endPoint y: 540, distance: 424.5
click at [373, 623] on body "Toggle navigation Home Bank Account List Load By Website Group [OXPLAY] ZEUS138…" at bounding box center [372, 346] width 745 height 693
click at [417, 559] on th "Description" at bounding box center [441, 539] width 124 height 39
